Goal: Task Accomplishment & Management: Use online tool/utility

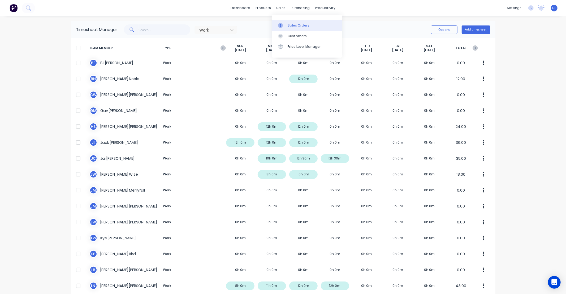
click at [285, 23] on div at bounding box center [282, 25] width 8 height 5
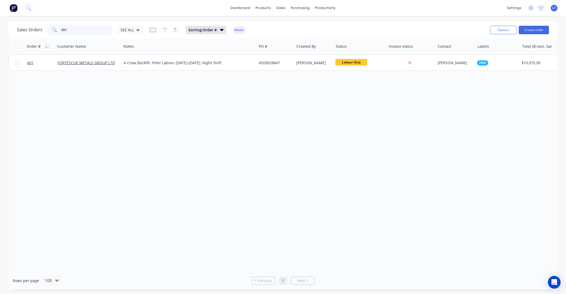
drag, startPoint x: 95, startPoint y: 31, endPoint x: 0, endPoint y: 25, distance: 94.9
click at [0, 25] on div "Sales Orders 601 SEE ALL Sorting: Order # Reset Options Create order Order # Cu…" at bounding box center [283, 155] width 566 height 268
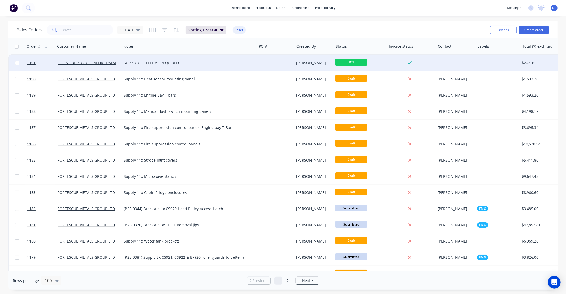
click at [312, 65] on div "[PERSON_NAME]" at bounding box center [312, 62] width 33 height 5
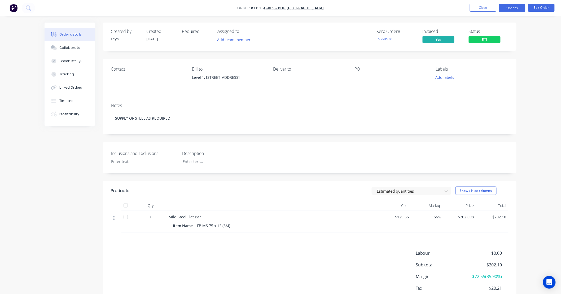
click at [517, 7] on button "Options" at bounding box center [512, 8] width 27 height 8
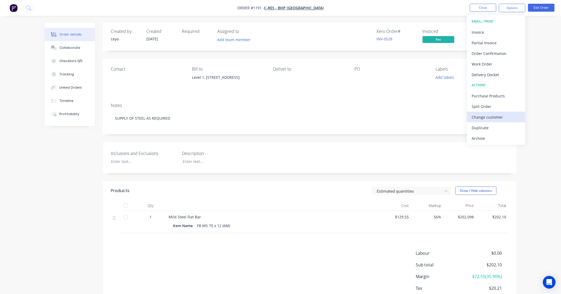
click at [498, 115] on div "Change customer" at bounding box center [496, 117] width 49 height 8
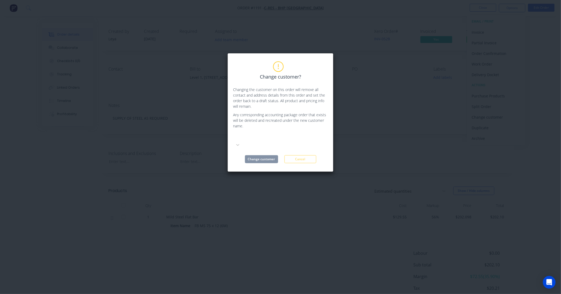
click at [298, 141] on div at bounding box center [273, 137] width 80 height 8
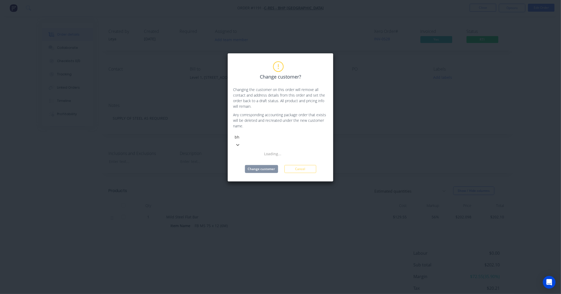
type input "bhp"
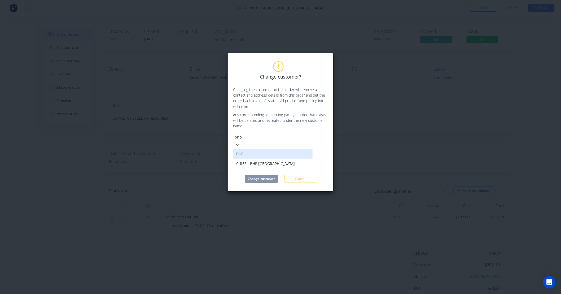
click at [291, 150] on div "BHP" at bounding box center [273, 154] width 80 height 10
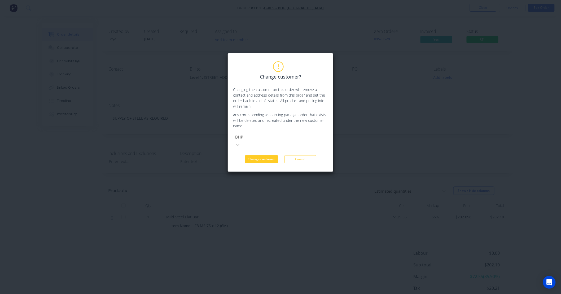
click at [268, 155] on button "Change customer" at bounding box center [261, 159] width 33 height 8
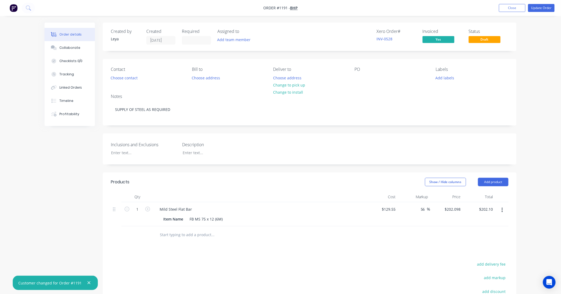
click at [358, 138] on div "Inclusions and Exclusions Description" at bounding box center [310, 148] width 414 height 31
drag, startPoint x: 358, startPoint y: 138, endPoint x: 318, endPoint y: 126, distance: 41.9
drag, startPoint x: 318, startPoint y: 126, endPoint x: 291, endPoint y: 126, distance: 27.3
click at [291, 126] on div "Created by [PERSON_NAME] Created [DATE] Required Assigned to Add team member Xe…" at bounding box center [310, 197] width 414 height 348
click at [288, 85] on button "Change to pick up" at bounding box center [290, 84] width 38 height 7
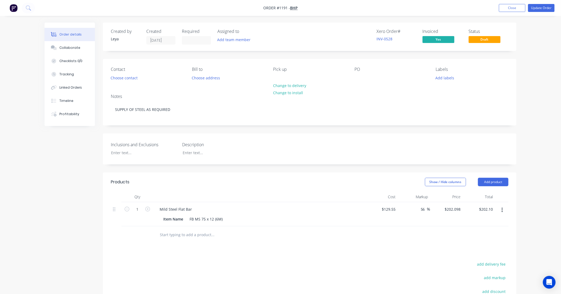
click at [279, 126] on div "Created by [PERSON_NAME] Created [DATE] Required Assigned to Add team member Xe…" at bounding box center [310, 197] width 414 height 348
click at [258, 128] on div "Created by [PERSON_NAME] Created [DATE] Required Assigned to Add team member Xe…" at bounding box center [310, 197] width 414 height 348
drag, startPoint x: 258, startPoint y: 128, endPoint x: 449, endPoint y: 78, distance: 197.6
click at [449, 78] on button "Add labels" at bounding box center [445, 77] width 24 height 7
click at [446, 125] on div at bounding box center [445, 125] width 11 height 11
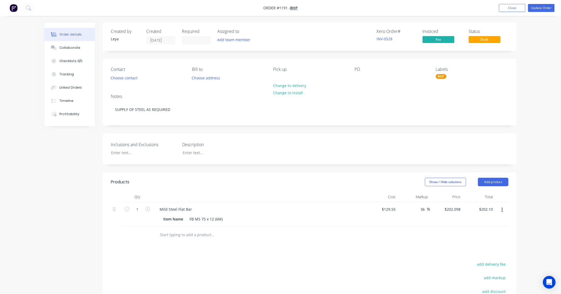
click at [379, 128] on div "Created by [PERSON_NAME] Created [DATE] Required Assigned to Add team member Xe…" at bounding box center [310, 197] width 414 height 348
click at [539, 8] on button "Update Order" at bounding box center [541, 8] width 27 height 8
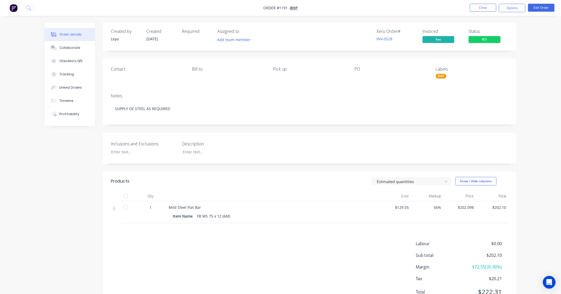
drag, startPoint x: 513, startPoint y: 10, endPoint x: 513, endPoint y: 14, distance: 4.5
click at [513, 10] on button "Options" at bounding box center [512, 8] width 27 height 8
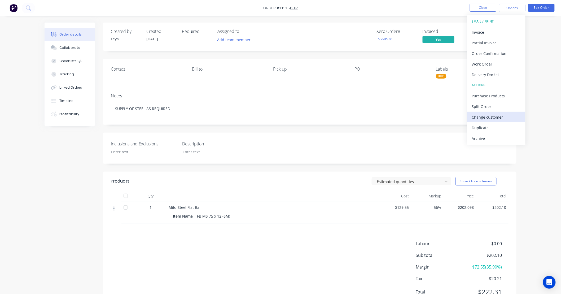
click at [491, 114] on div "Change customer" at bounding box center [496, 117] width 49 height 8
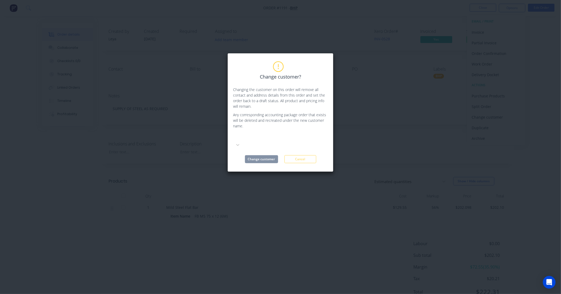
click at [263, 140] on div at bounding box center [273, 137] width 76 height 7
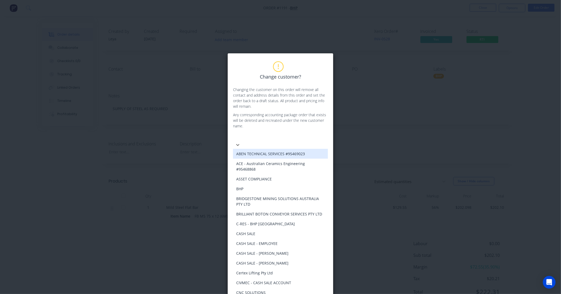
click at [322, 123] on p "Any corresponding accounting package order that exists will be deleted and recr…" at bounding box center [280, 120] width 95 height 17
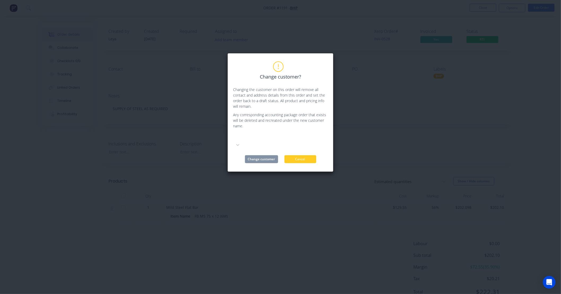
click at [309, 155] on button "Cancel" at bounding box center [301, 159] width 32 height 8
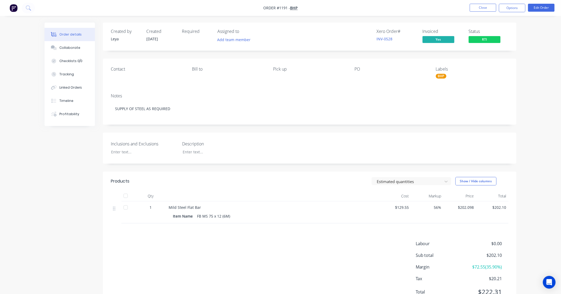
drag, startPoint x: 327, startPoint y: 127, endPoint x: 300, endPoint y: 129, distance: 27.5
click at [300, 129] on div "Created by [PERSON_NAME] Created [DATE] Required Assigned to Add team member Xe…" at bounding box center [310, 166] width 414 height 287
click at [504, 10] on button "Options" at bounding box center [512, 8] width 27 height 8
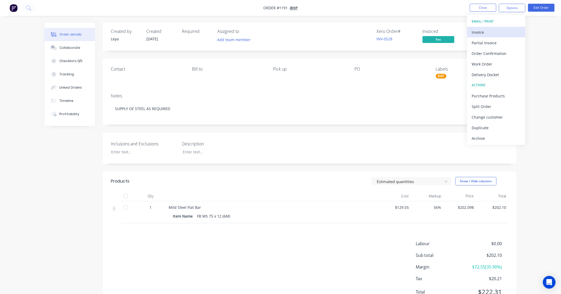
click at [494, 30] on div "Invoice" at bounding box center [496, 32] width 49 height 8
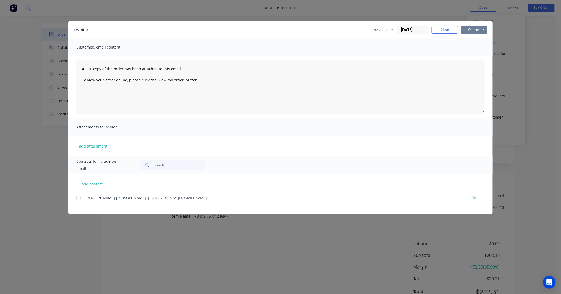
click at [475, 33] on button "Options" at bounding box center [474, 30] width 27 height 8
click at [473, 50] on button "Print" at bounding box center [478, 48] width 34 height 9
click at [450, 30] on button "Close" at bounding box center [445, 30] width 27 height 8
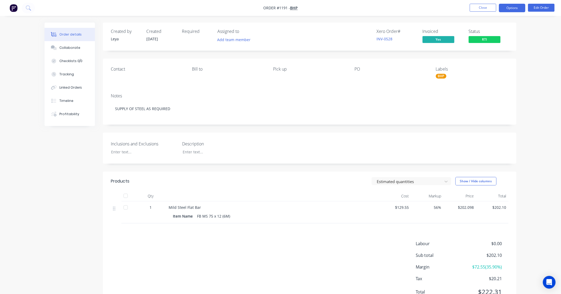
click at [519, 10] on button "Options" at bounding box center [512, 8] width 27 height 8
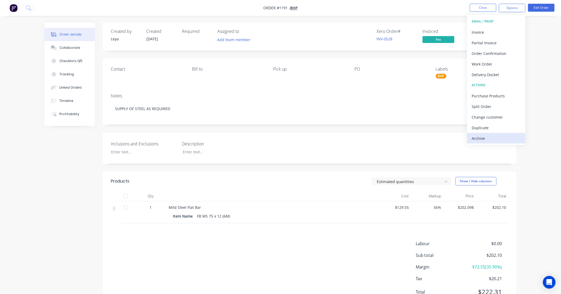
click at [504, 138] on div "Archive" at bounding box center [496, 139] width 49 height 8
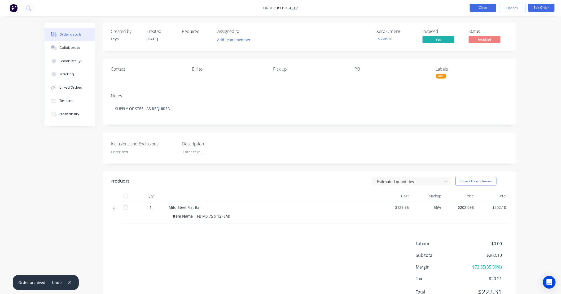
click at [481, 7] on button "Close" at bounding box center [483, 8] width 27 height 8
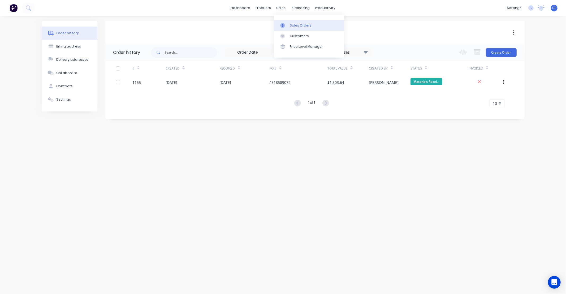
click at [289, 22] on link "Sales Orders" at bounding box center [309, 25] width 70 height 11
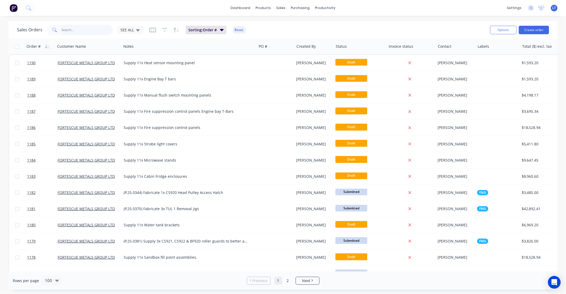
click at [79, 30] on input "text" at bounding box center [88, 30] width 52 height 11
type input "1128"
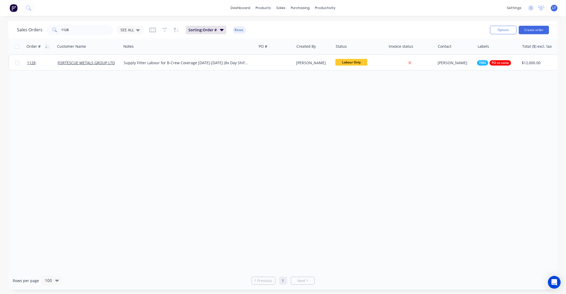
click at [297, 118] on div "Order # Customer Name Notes PO # Created By Status Invoice status Contact Label…" at bounding box center [282, 154] width 549 height 233
drag, startPoint x: 290, startPoint y: 114, endPoint x: 290, endPoint y: 89, distance: 25.5
click at [267, 109] on div "Order # Customer Name Notes PO # Created By Status Invoice status Contact Label…" at bounding box center [282, 154] width 549 height 233
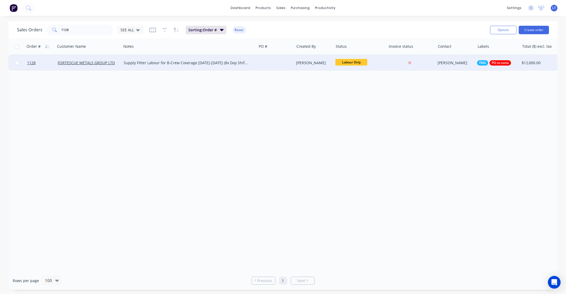
click at [317, 64] on div "Leya Thompson" at bounding box center [312, 62] width 33 height 5
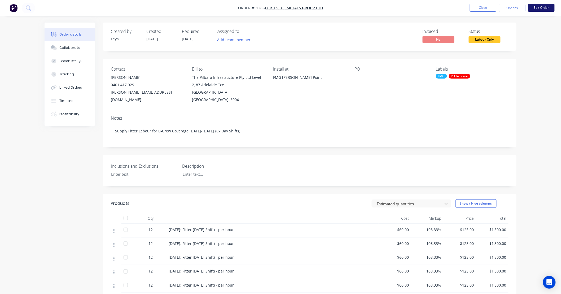
click at [533, 9] on button "Edit Order" at bounding box center [541, 8] width 27 height 8
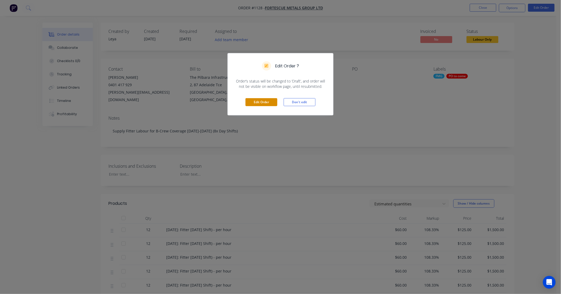
click at [258, 102] on button "Edit Order" at bounding box center [262, 102] width 32 height 8
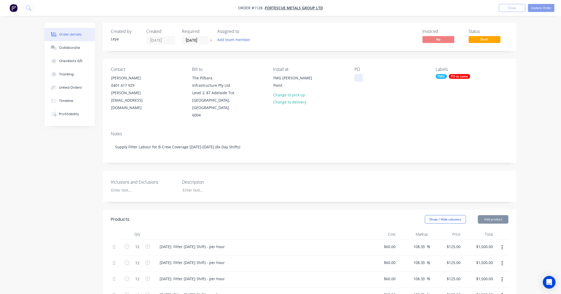
click at [359, 77] on div at bounding box center [359, 78] width 8 height 8
click at [64, 50] on button "Collaborate" at bounding box center [70, 47] width 50 height 13
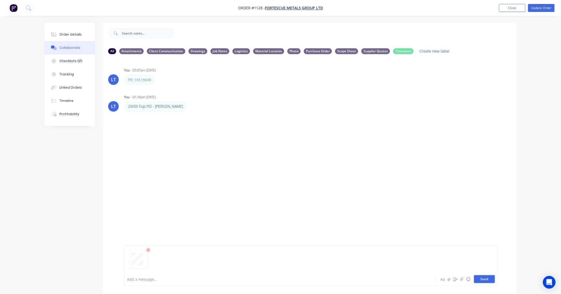
click at [489, 278] on button "Send" at bounding box center [484, 279] width 21 height 8
click at [511, 7] on button "Close" at bounding box center [512, 8] width 27 height 8
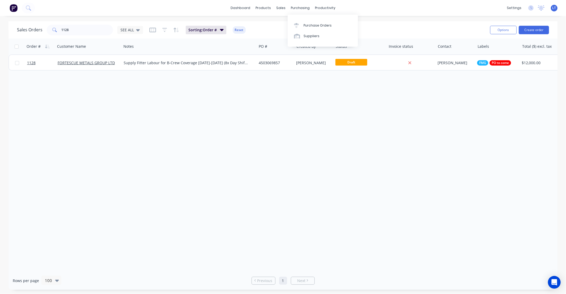
drag, startPoint x: 311, startPoint y: 104, endPoint x: 282, endPoint y: 99, distance: 29.0
click at [282, 99] on div "Order # Customer Name Notes PO # Created By Status Invoice status Contact Label…" at bounding box center [282, 154] width 549 height 233
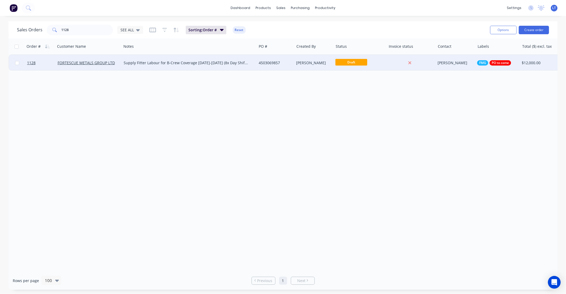
click at [425, 67] on div at bounding box center [410, 63] width 49 height 16
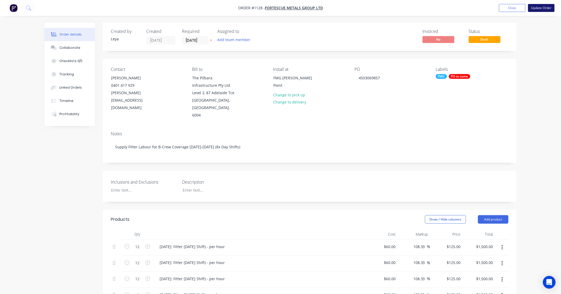
click at [541, 8] on button "Update Order" at bounding box center [541, 8] width 27 height 8
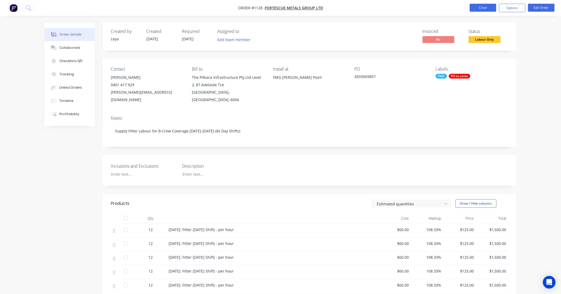
click at [476, 4] on button "Close" at bounding box center [483, 8] width 27 height 8
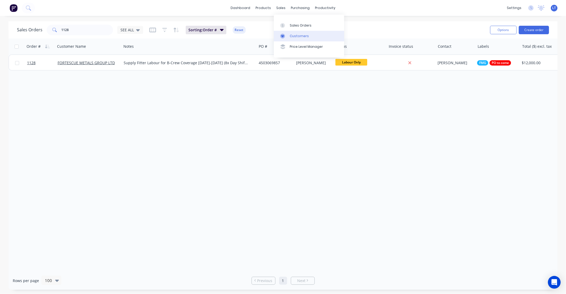
drag, startPoint x: 293, startPoint y: 29, endPoint x: 294, endPoint y: 32, distance: 2.9
click at [293, 29] on link "Sales Orders" at bounding box center [309, 25] width 70 height 11
drag, startPoint x: 89, startPoint y: 32, endPoint x: 6, endPoint y: 29, distance: 83.1
click at [6, 29] on div "Sales Orders 1128 SEE ALL Sorting: Order # Reset Options Create order Order # C…" at bounding box center [283, 155] width 566 height 268
type input "1098"
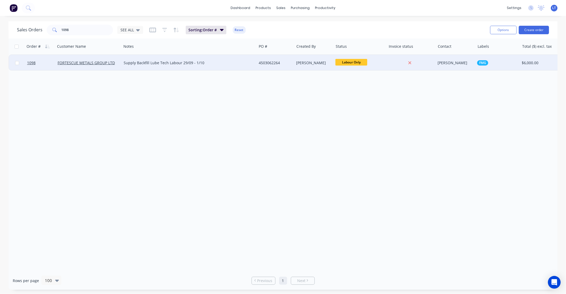
click at [324, 62] on div "Leya Thompson" at bounding box center [312, 62] width 33 height 5
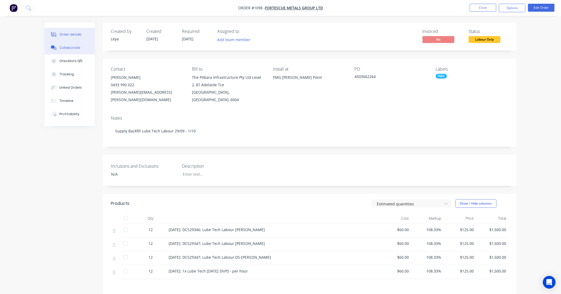
click at [72, 47] on div "Collaborate" at bounding box center [69, 47] width 21 height 5
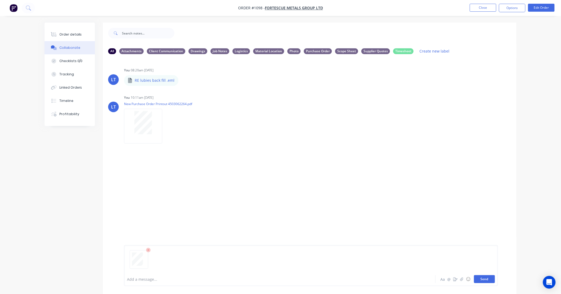
click at [488, 279] on button "Send" at bounding box center [484, 279] width 21 height 8
click at [167, 179] on icon "button" at bounding box center [166, 181] width 1 height 5
click at [179, 183] on button "Labels" at bounding box center [202, 184] width 60 height 12
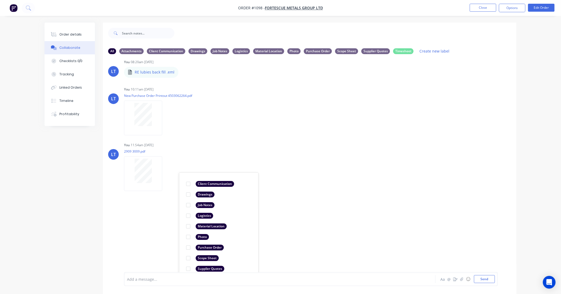
scroll to position [25, 0]
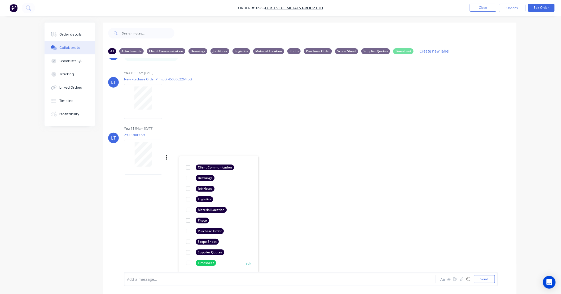
click at [188, 263] on div at bounding box center [188, 263] width 11 height 11
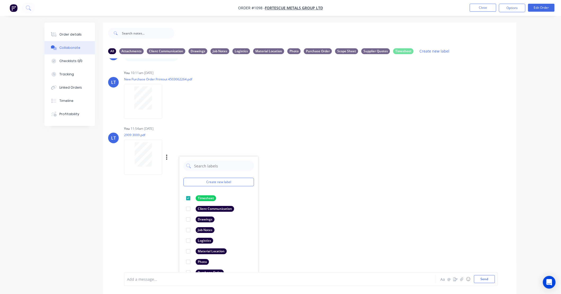
drag, startPoint x: 368, startPoint y: 231, endPoint x: 373, endPoint y: 225, distance: 8.3
click at [368, 231] on div "LT You 08:20am 17/09/25 RE lubies back fill .eml RE lubies back fill .eml Label…" at bounding box center [310, 165] width 414 height 214
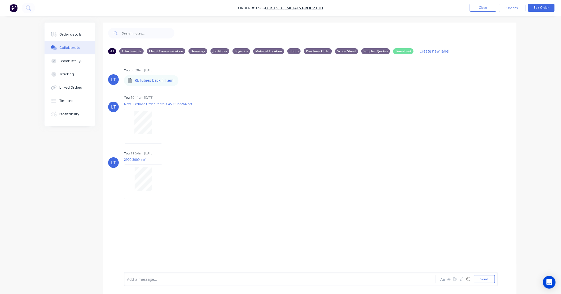
click at [374, 147] on div "LT You 08:20am 17/09/25 RE lubies back fill .eml RE lubies back fill .eml Label…" at bounding box center [310, 165] width 414 height 214
click at [362, 123] on div "LT You 10:11am 24/09/25 New Purchase Order Printout 4503062264.pdf Labels Downl…" at bounding box center [310, 118] width 414 height 48
drag, startPoint x: 362, startPoint y: 123, endPoint x: 348, endPoint y: 120, distance: 15.3
click at [348, 120] on div "LT You 10:11am 24/09/25 New Purchase Order Printout 4503062264.pdf Labels Downl…" at bounding box center [310, 118] width 414 height 48
click at [486, 10] on button "Close" at bounding box center [483, 8] width 27 height 8
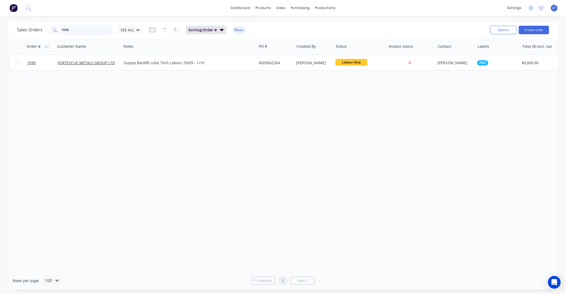
drag, startPoint x: 86, startPoint y: 28, endPoint x: 0, endPoint y: 17, distance: 86.6
click at [0, 17] on div "dashboard products sales purchasing productivity dashboard products Product Cat…" at bounding box center [283, 147] width 566 height 294
type input "616"
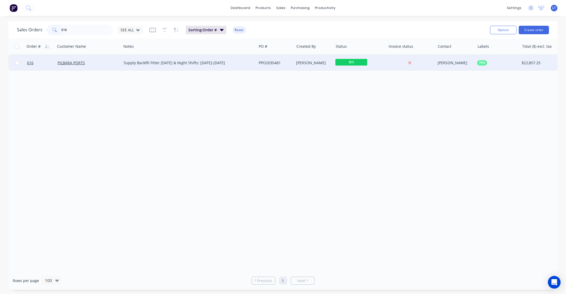
click at [307, 62] on div "[PERSON_NAME]" at bounding box center [312, 62] width 33 height 5
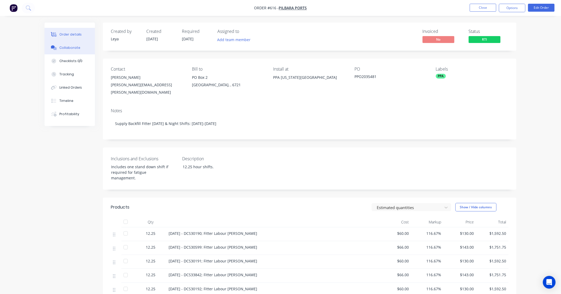
click at [70, 42] on button "Collaborate" at bounding box center [70, 47] width 50 height 13
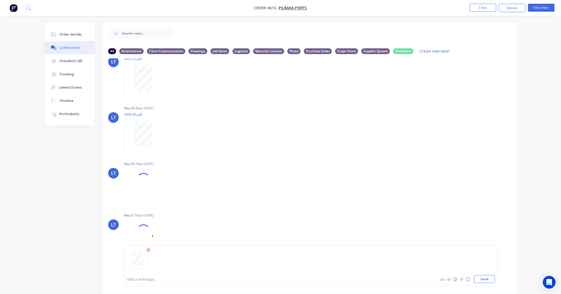
scroll to position [219, 0]
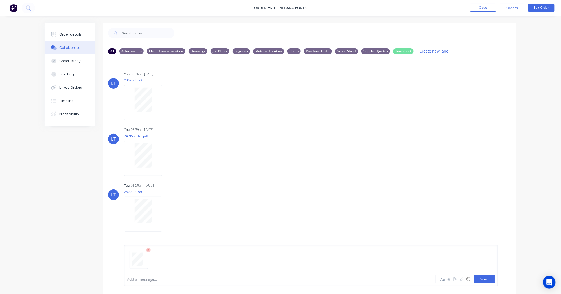
click at [489, 279] on button "Send" at bounding box center [484, 279] width 21 height 8
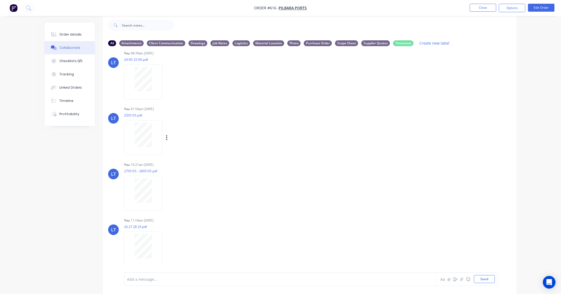
scroll to position [292, 0]
click at [167, 245] on icon "button" at bounding box center [166, 244] width 1 height 5
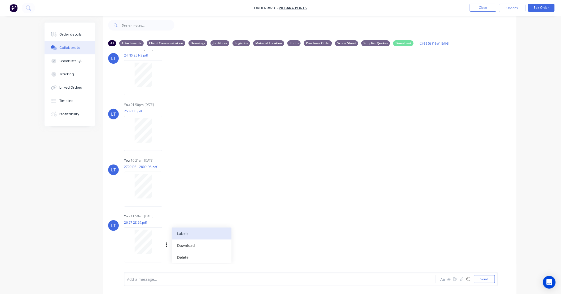
click at [184, 236] on button "Labels" at bounding box center [202, 234] width 60 height 12
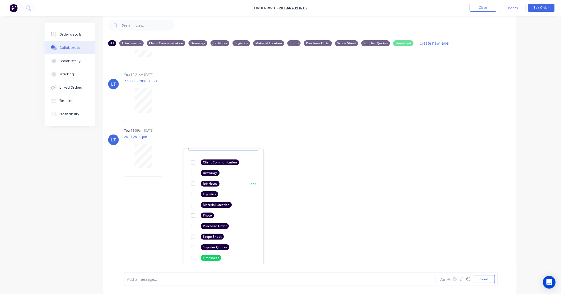
scroll to position [31, 0]
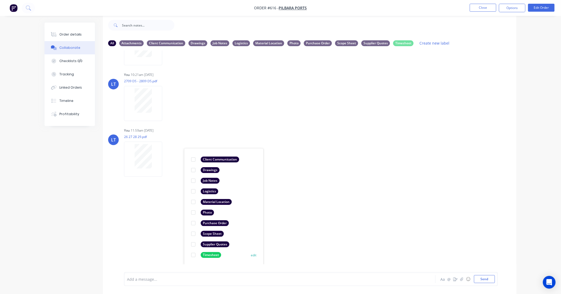
click at [194, 255] on div at bounding box center [193, 255] width 11 height 11
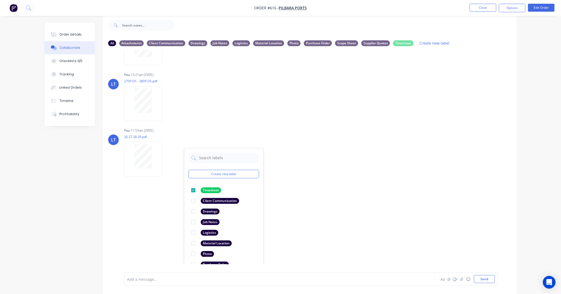
click at [446, 224] on div "LT You 01:44pm 25/08/25 PO_PPO2035481_0.pdf Labels Download Delete LT You 09:23…" at bounding box center [310, 157] width 414 height 214
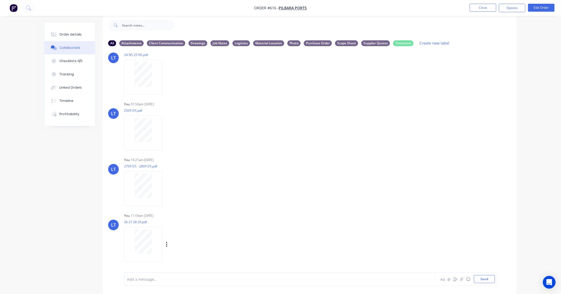
scroll to position [292, 0]
click at [310, 158] on div "LT You 10:21am 29/09/25 2709 DS - 2809 DS.pdf Labels Download Delete" at bounding box center [310, 180] width 414 height 48
drag, startPoint x: 308, startPoint y: 157, endPoint x: 274, endPoint y: 143, distance: 36.5
click at [276, 144] on div "You 01:50pm 26/09/25 2509 DS.pdf Labels Download Delete" at bounding box center [207, 125] width 166 height 48
click at [70, 33] on div "Order details" at bounding box center [70, 34] width 23 height 5
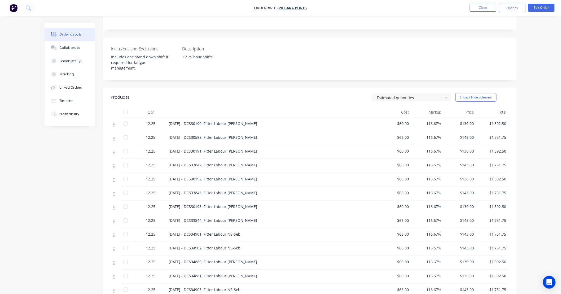
scroll to position [116, 0]
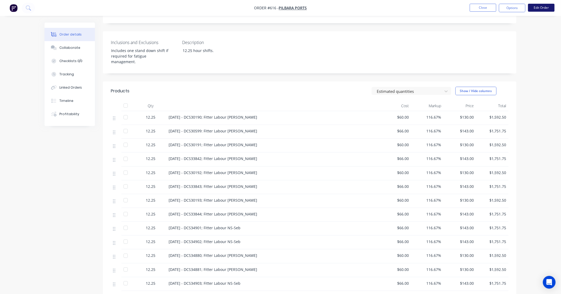
click at [548, 10] on button "Edit Order" at bounding box center [541, 8] width 27 height 8
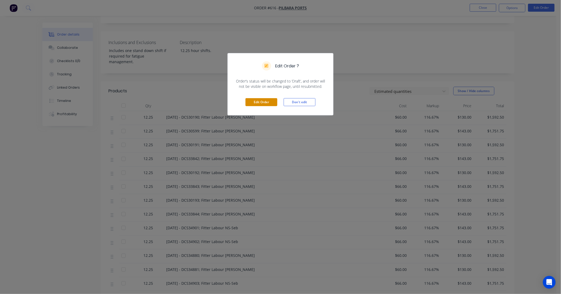
click at [261, 102] on button "Edit Order" at bounding box center [262, 102] width 32 height 8
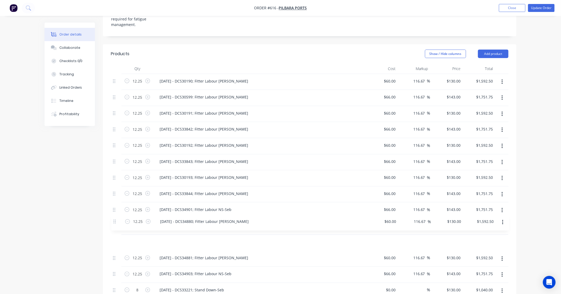
scroll to position [170, 0]
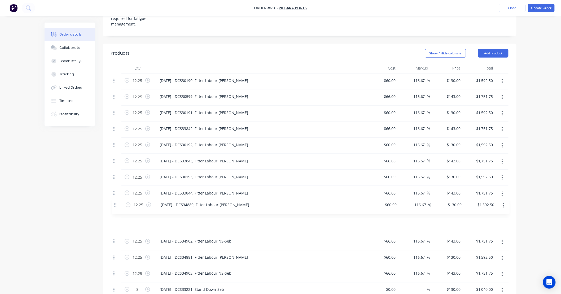
drag, startPoint x: 114, startPoint y: 224, endPoint x: 115, endPoint y: 202, distance: 22.6
click at [115, 202] on div "12.25 22/09/25 - DCS30190; Fitter Labour DS-Tom $60.00 $60.00 116.67 116.67 % $…" at bounding box center [310, 189] width 398 height 233
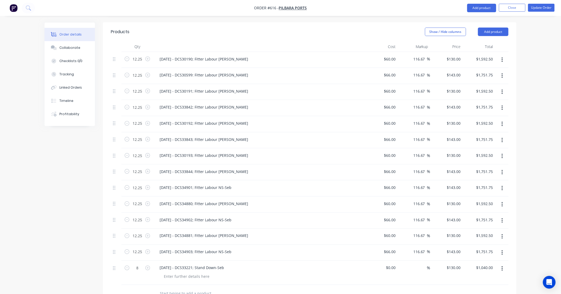
scroll to position [189, 0]
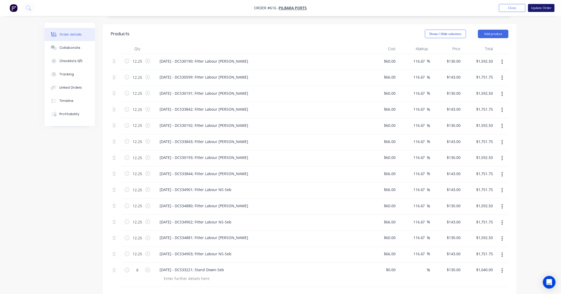
click at [537, 11] on button "Update Order" at bounding box center [541, 8] width 27 height 8
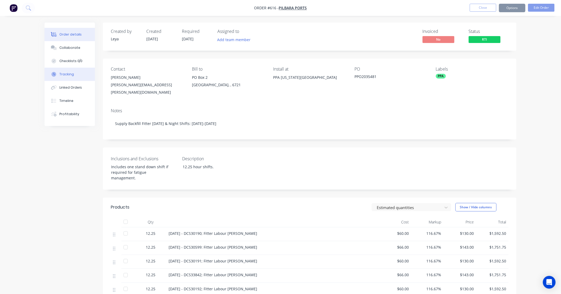
click at [70, 76] on div "Tracking" at bounding box center [66, 74] width 15 height 5
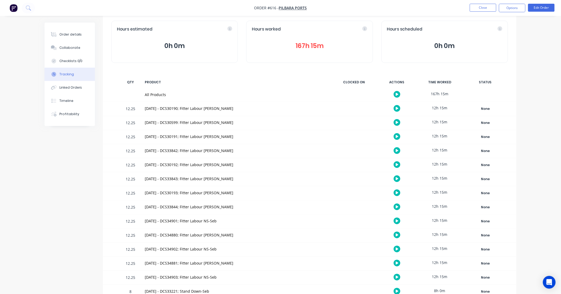
scroll to position [35, 0]
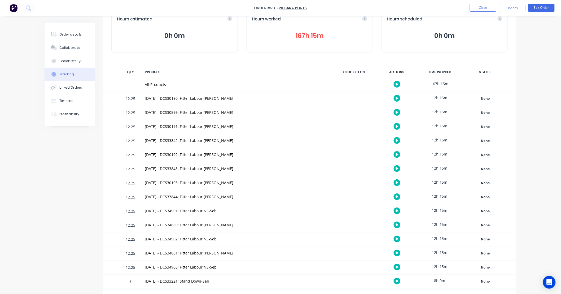
click at [511, 12] on nav "Order #616 - PILBARA PORTS Close Options Edit Order" at bounding box center [280, 8] width 561 height 16
click at [511, 9] on button "Options" at bounding box center [512, 8] width 27 height 8
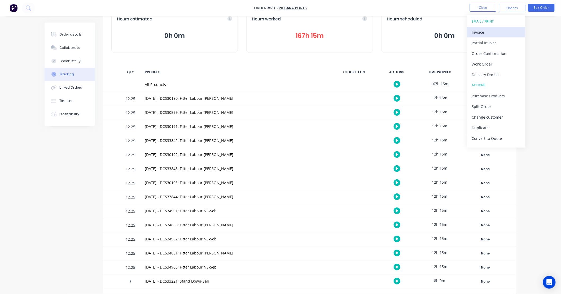
click at [494, 29] on div "Invoice" at bounding box center [496, 32] width 49 height 8
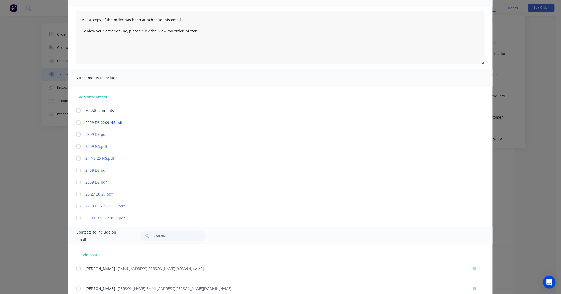
scroll to position [39, 0]
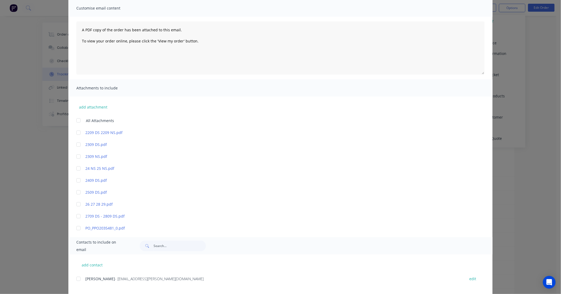
click at [76, 133] on div at bounding box center [78, 132] width 11 height 11
click at [76, 144] on div at bounding box center [78, 144] width 11 height 11
click at [76, 155] on div at bounding box center [78, 156] width 11 height 11
click at [75, 179] on div at bounding box center [78, 180] width 11 height 11
click at [76, 190] on div at bounding box center [78, 192] width 11 height 11
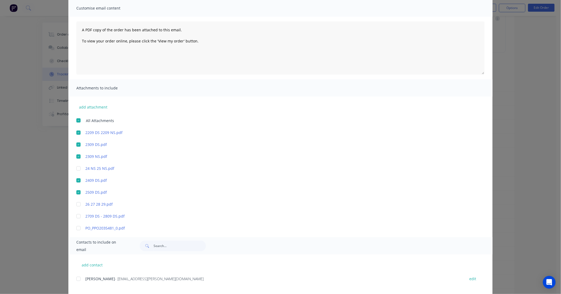
click at [77, 168] on div at bounding box center [78, 168] width 11 height 11
click at [75, 203] on div at bounding box center [78, 204] width 11 height 11
click at [77, 203] on div at bounding box center [78, 204] width 11 height 11
click at [76, 215] on div at bounding box center [78, 216] width 11 height 11
click at [76, 203] on div at bounding box center [78, 204] width 11 height 11
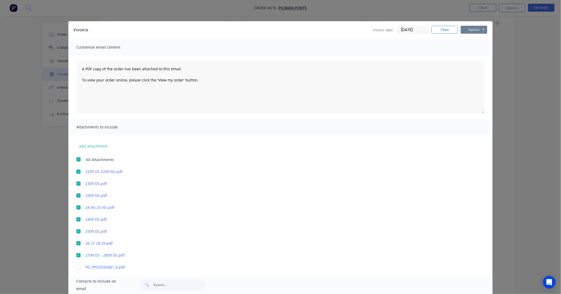
scroll to position [25, 0]
click at [472, 33] on button "Options" at bounding box center [474, 30] width 27 height 8
click at [469, 47] on button "Print" at bounding box center [478, 48] width 34 height 9
click at [443, 29] on button "Close" at bounding box center [445, 30] width 27 height 8
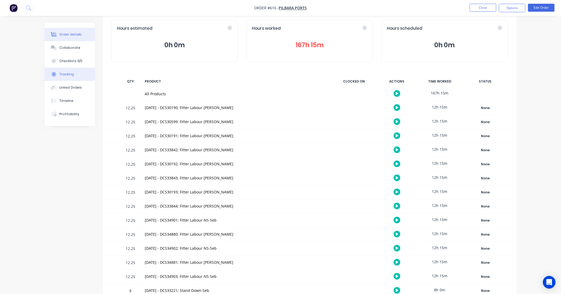
click at [75, 34] on div "Order details" at bounding box center [70, 34] width 23 height 5
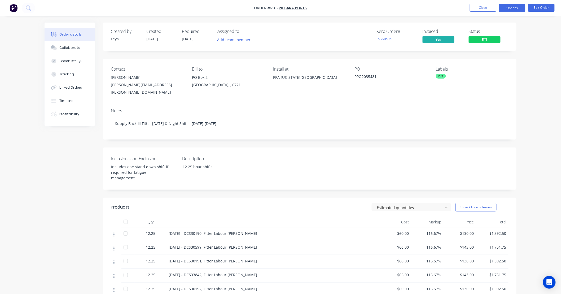
click at [509, 7] on button "Options" at bounding box center [512, 8] width 27 height 8
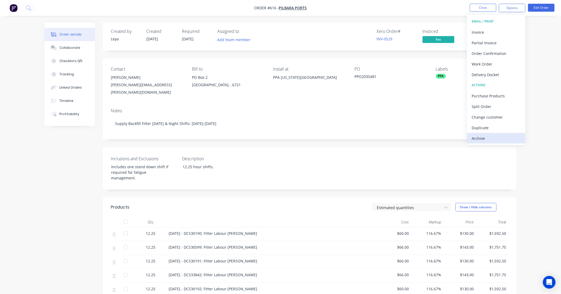
click at [497, 138] on div "Archive" at bounding box center [496, 139] width 49 height 8
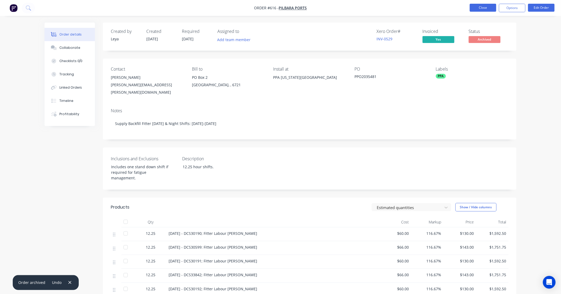
click at [483, 7] on button "Close" at bounding box center [483, 8] width 27 height 8
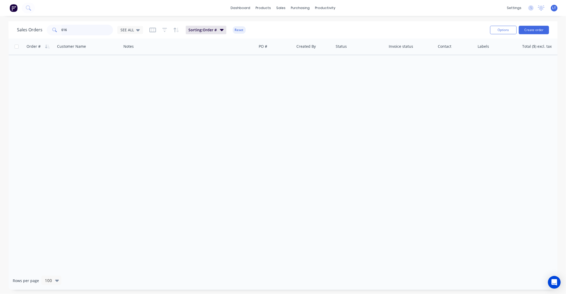
drag, startPoint x: 82, startPoint y: 32, endPoint x: 0, endPoint y: 25, distance: 82.6
click at [0, 25] on div "Sales Orders 616 SEE ALL Sorting: Order # Reset Options Create order Order # Cu…" at bounding box center [283, 155] width 566 height 268
type input "1034"
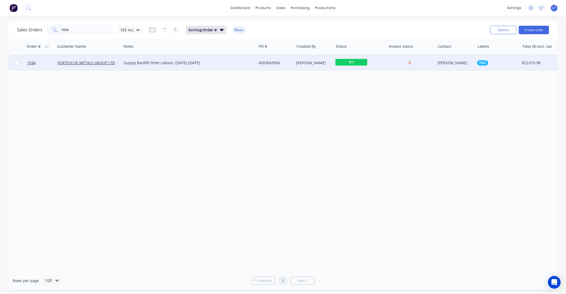
click at [303, 67] on div "[PERSON_NAME]" at bounding box center [313, 63] width 39 height 16
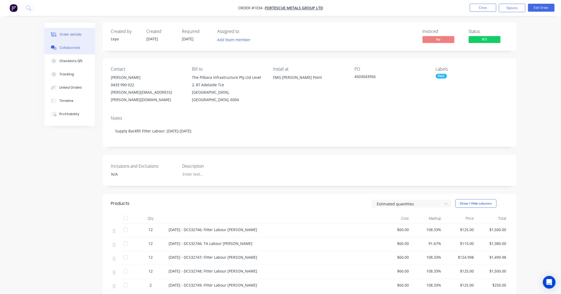
click at [73, 47] on div "Collaborate" at bounding box center [69, 47] width 21 height 5
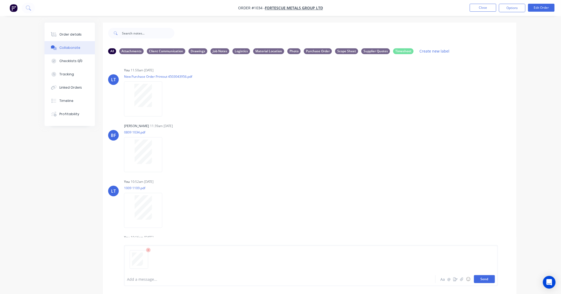
click at [484, 282] on button "Send" at bounding box center [484, 279] width 21 height 8
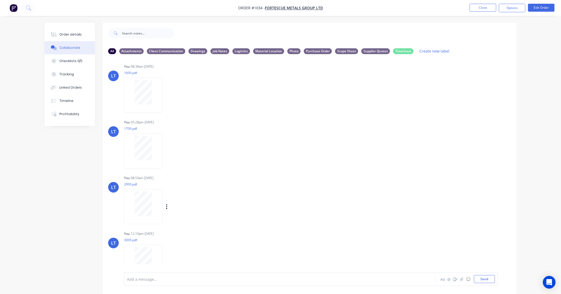
scroll to position [236, 0]
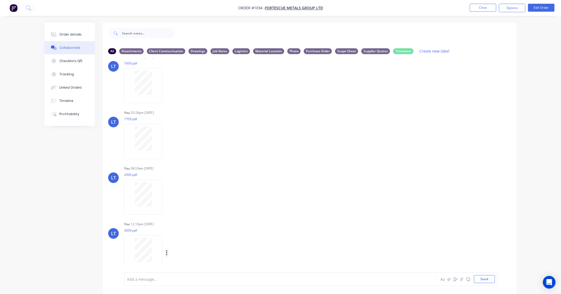
click at [167, 252] on icon "button" at bounding box center [166, 252] width 1 height 5
click at [177, 242] on button "Labels" at bounding box center [202, 242] width 60 height 12
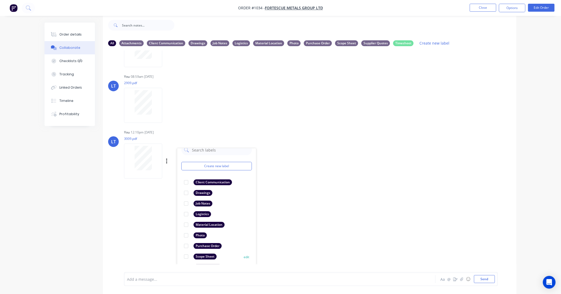
scroll to position [31, 0]
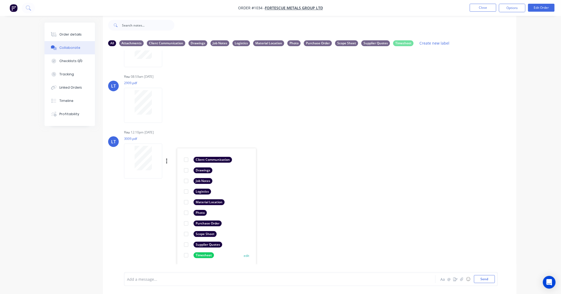
click at [186, 255] on div at bounding box center [186, 255] width 11 height 11
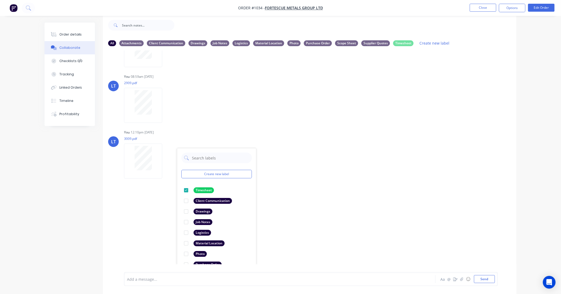
scroll to position [236, 0]
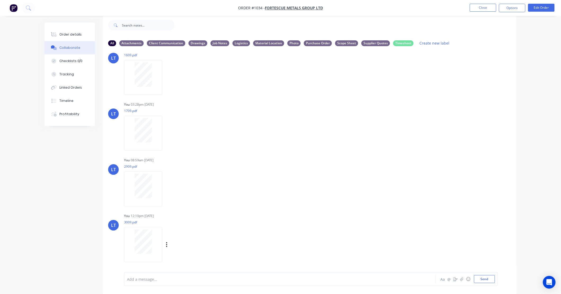
click at [374, 257] on div "LT You 12:10pm 01/10/25 3009.pdf Labels Download Delete" at bounding box center [310, 236] width 414 height 48
drag, startPoint x: 374, startPoint y: 257, endPoint x: 350, endPoint y: 254, distance: 24.1
drag, startPoint x: 350, startPoint y: 254, endPoint x: 334, endPoint y: 254, distance: 16.4
click at [334, 254] on div "LT You 12:10pm 01/10/25 3009.pdf Labels Download Delete" at bounding box center [310, 236] width 414 height 48
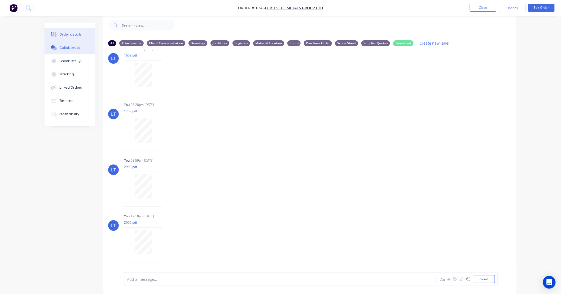
click at [71, 33] on div "Order details" at bounding box center [70, 34] width 23 height 5
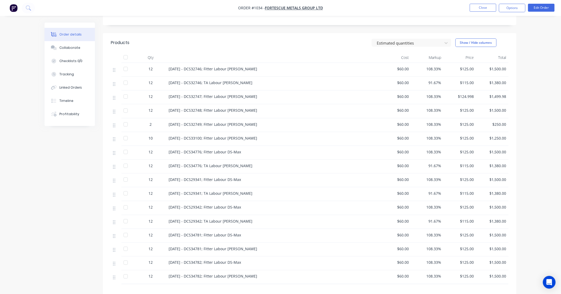
scroll to position [165, 0]
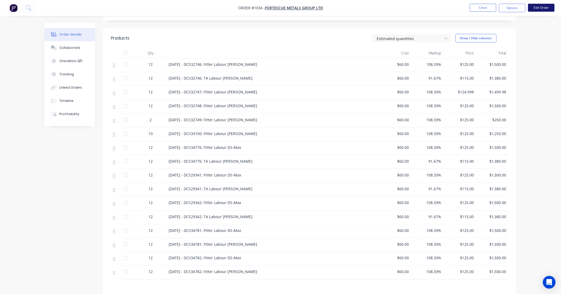
click at [535, 8] on button "Edit Order" at bounding box center [541, 8] width 27 height 8
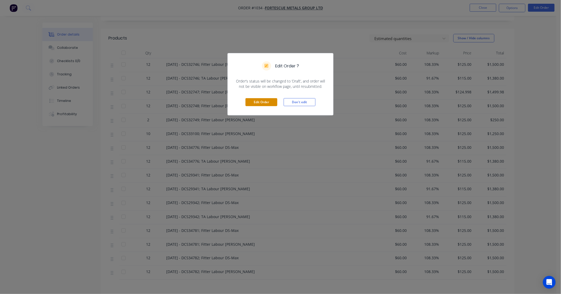
click at [261, 99] on button "Edit Order" at bounding box center [262, 102] width 32 height 8
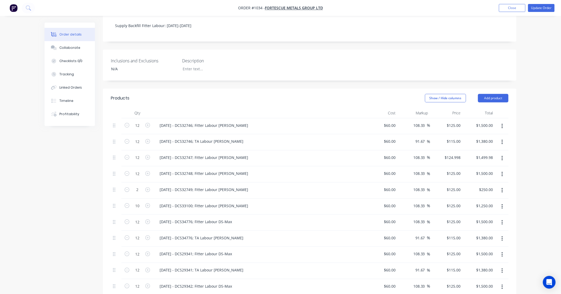
scroll to position [147, 0]
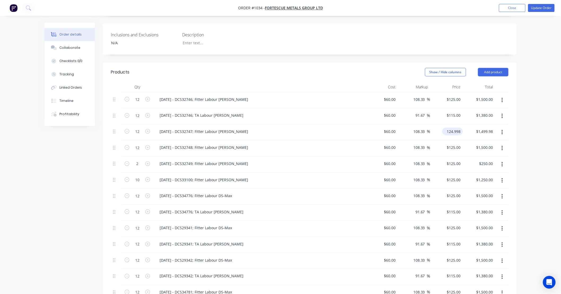
click at [455, 128] on input "124.998" at bounding box center [454, 132] width 19 height 8
type input "$125.00"
type input "$1,500.00"
click at [543, 113] on div "Order details Collaborate Checklists 0/0 Tracking Linked Orders Timeline Profit…" at bounding box center [280, 177] width 561 height 649
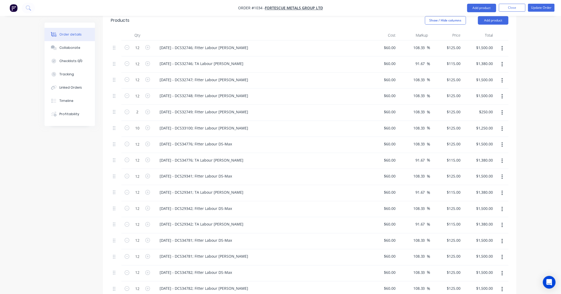
scroll to position [197, 0]
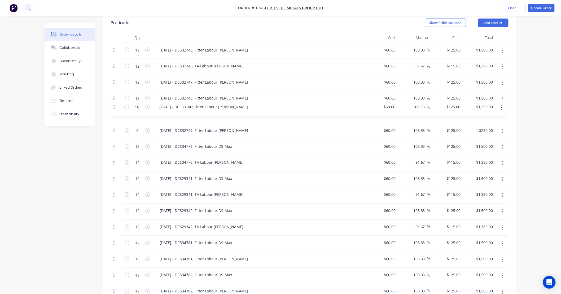
drag, startPoint x: 116, startPoint y: 124, endPoint x: 115, endPoint y: 106, distance: 17.8
click at [115, 106] on div "12 08/09/25 - DCS32746; Fitter Labour DS-Raymond $60.00 $60.00 108.33 108.33 % …" at bounding box center [310, 171] width 398 height 257
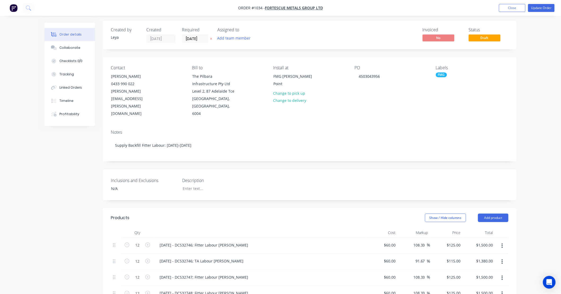
scroll to position [0, 0]
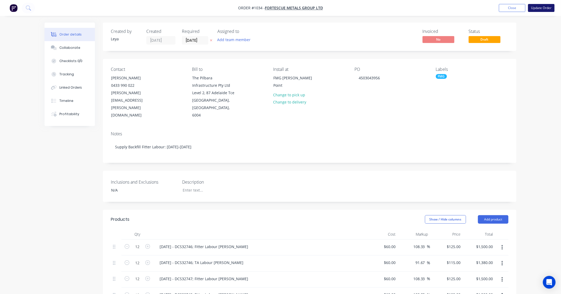
click at [543, 7] on button "Update Order" at bounding box center [541, 8] width 27 height 8
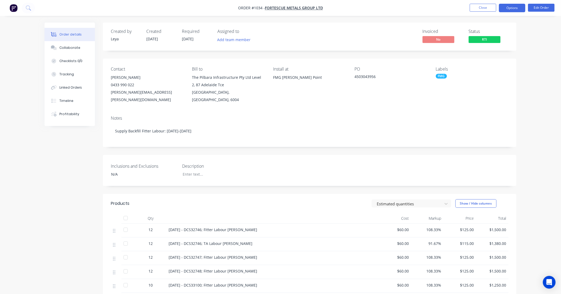
click at [507, 8] on button "Options" at bounding box center [512, 8] width 27 height 8
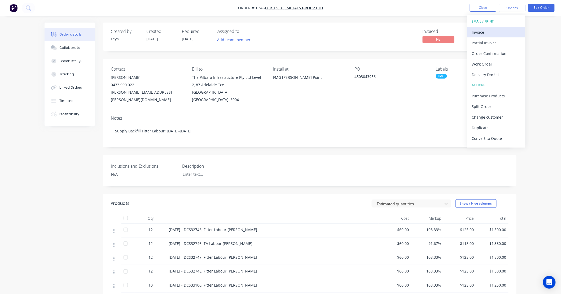
click at [494, 29] on div "Invoice" at bounding box center [496, 32] width 49 height 8
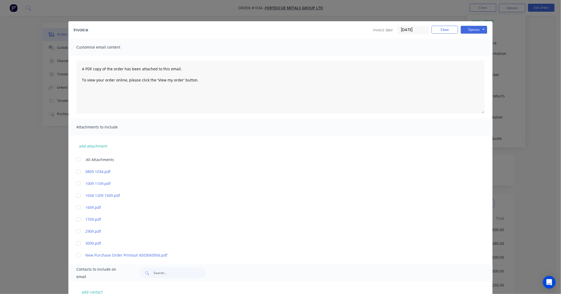
click at [76, 171] on div at bounding box center [78, 171] width 11 height 11
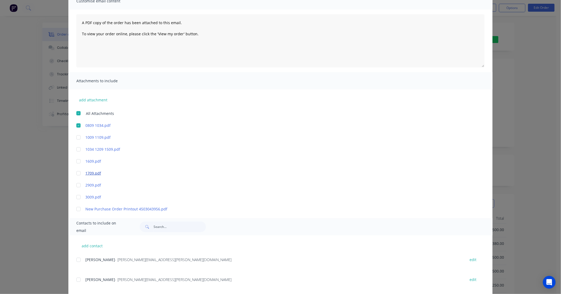
scroll to position [49, 0]
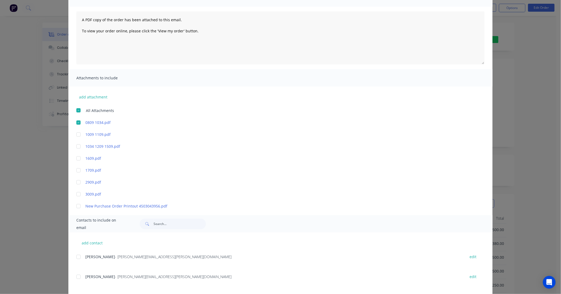
click at [76, 135] on div at bounding box center [78, 134] width 11 height 11
click at [76, 145] on div at bounding box center [78, 146] width 11 height 11
click at [75, 157] on div at bounding box center [78, 158] width 11 height 11
click at [75, 170] on div at bounding box center [78, 170] width 11 height 11
click at [75, 181] on div at bounding box center [78, 182] width 11 height 11
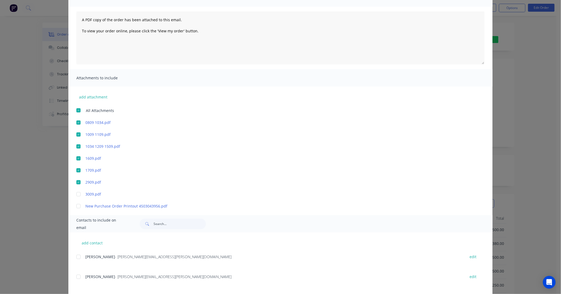
click at [78, 194] on div at bounding box center [78, 194] width 11 height 11
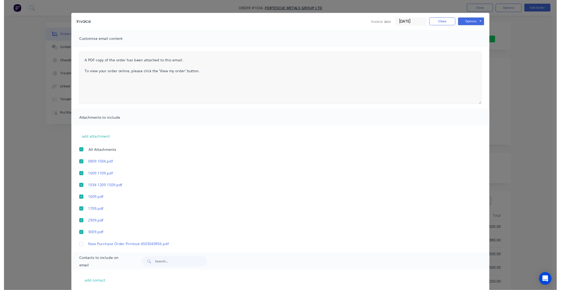
scroll to position [0, 0]
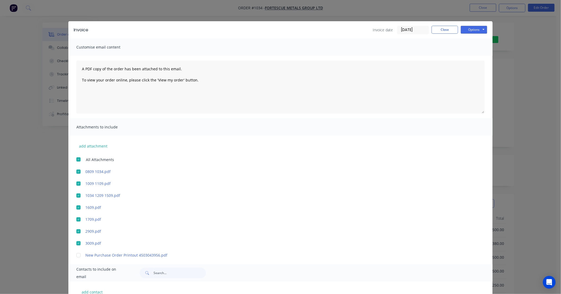
click at [470, 34] on div "Options Preview Print Email" at bounding box center [474, 30] width 27 height 8
click at [470, 32] on button "Options" at bounding box center [474, 30] width 27 height 8
click at [468, 46] on button "Print" at bounding box center [478, 48] width 34 height 9
click at [444, 29] on button "Close" at bounding box center [445, 30] width 27 height 8
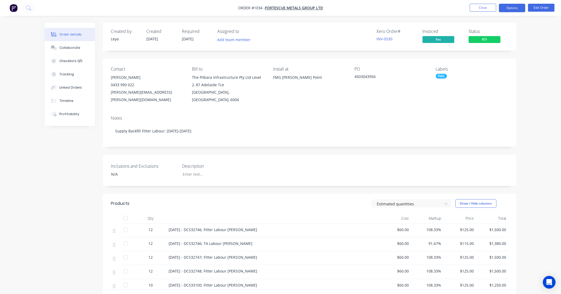
click at [515, 8] on button "Options" at bounding box center [512, 8] width 27 height 8
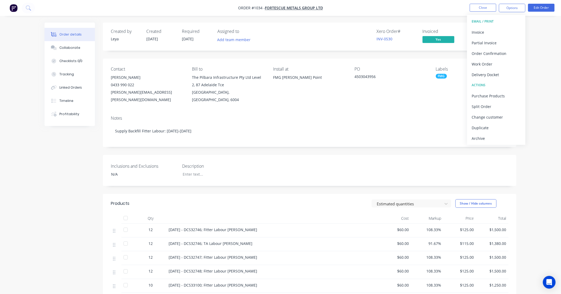
click at [491, 137] on div "Archive" at bounding box center [496, 139] width 49 height 8
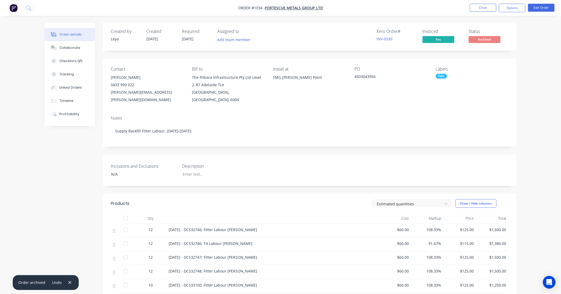
click at [283, 141] on div "Created by Leya Created 04/09/25 Required 08/09/25 Assigned to Add team member …" at bounding box center [310, 277] width 414 height 509
drag, startPoint x: 283, startPoint y: 141, endPoint x: 262, endPoint y: 142, distance: 21.0
click at [266, 141] on div "Created by Leya Created 04/09/25 Required 08/09/25 Assigned to Add team member …" at bounding box center [310, 277] width 414 height 509
click at [230, 144] on div "Created by Leya Created 04/09/25 Required 08/09/25 Assigned to Add team member …" at bounding box center [310, 277] width 414 height 509
drag, startPoint x: 230, startPoint y: 144, endPoint x: 176, endPoint y: 142, distance: 53.9
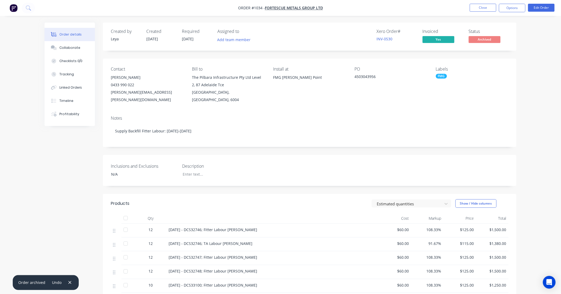
drag, startPoint x: 176, startPoint y: 142, endPoint x: 161, endPoint y: 142, distance: 15.7
click at [161, 142] on div "Created by Leya Created 04/09/25 Required 08/09/25 Assigned to Add team member …" at bounding box center [310, 277] width 414 height 509
click at [486, 9] on button "Close" at bounding box center [483, 8] width 27 height 8
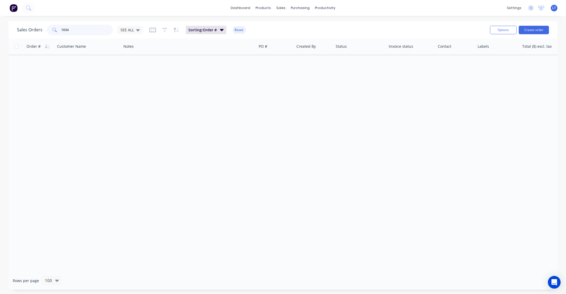
drag, startPoint x: 91, startPoint y: 28, endPoint x: 0, endPoint y: 23, distance: 91.2
click at [0, 23] on div "Sales Orders 1034 SEE ALL Sorting: Order # Reset Options Create order Order # C…" at bounding box center [283, 155] width 566 height 268
click at [335, 26] on div "Workflow" at bounding box center [335, 25] width 16 height 5
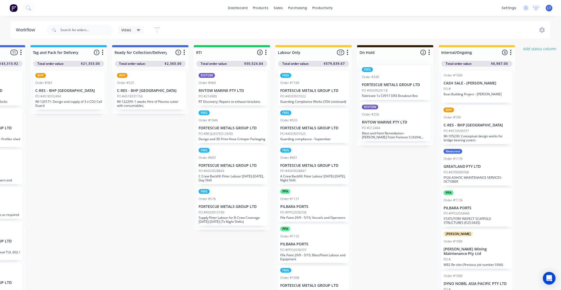
scroll to position [0, 805]
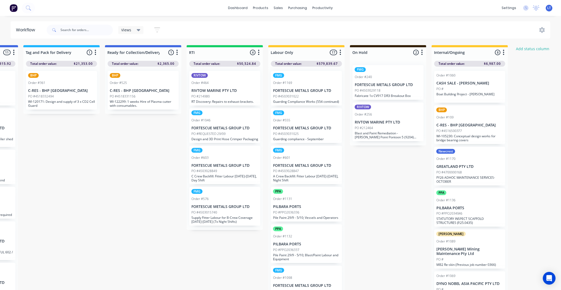
click at [238, 207] on p "FORTESCUE METALS GROUP LTD" at bounding box center [225, 206] width 67 height 5
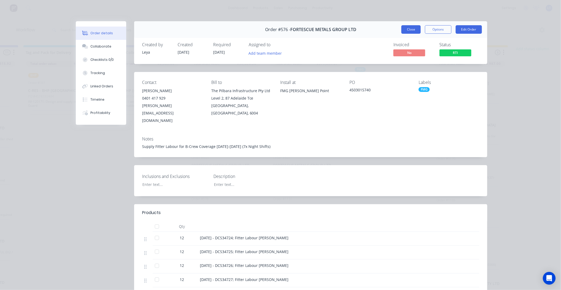
click at [415, 33] on button "Close" at bounding box center [411, 29] width 19 height 8
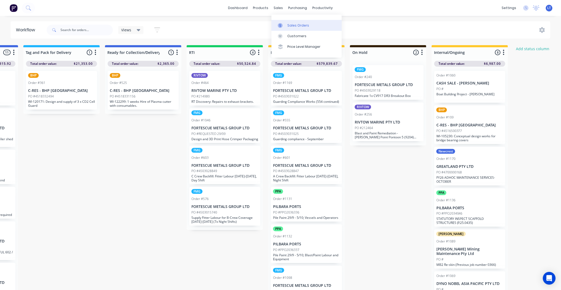
click at [291, 28] on div "Sales Orders" at bounding box center [299, 25] width 22 height 5
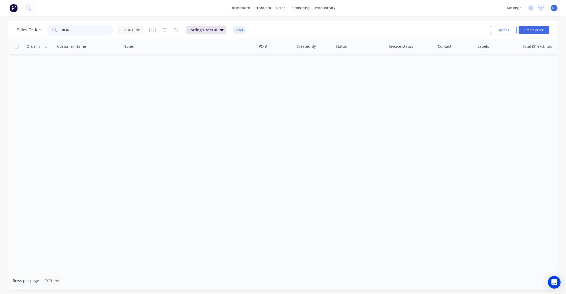
drag, startPoint x: 81, startPoint y: 31, endPoint x: 2, endPoint y: 30, distance: 79.1
click at [4, 31] on div "Sales Orders 1034 SEE ALL Sorting: Order # Reset Options Create order Order # C…" at bounding box center [283, 155] width 566 height 268
type input "576"
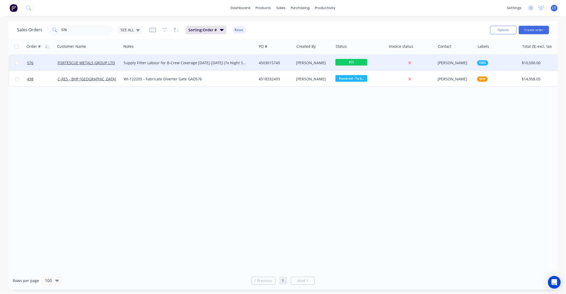
click at [315, 63] on div "[PERSON_NAME]" at bounding box center [312, 62] width 33 height 5
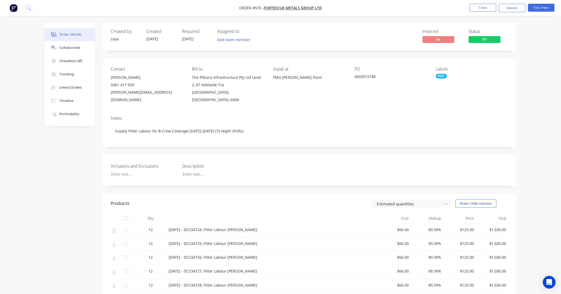
click at [325, 181] on div "Created by Leya Created 19/08/25 Required 24/09/25 Assigned to Add team member …" at bounding box center [310, 215] width 414 height 384
click at [305, 181] on div "Created by Leya Created 19/08/25 Required 24/09/25 Assigned to Add team member …" at bounding box center [310, 215] width 414 height 384
drag, startPoint x: 301, startPoint y: 181, endPoint x: 273, endPoint y: 181, distance: 28.1
drag, startPoint x: 273, startPoint y: 181, endPoint x: 251, endPoint y: 180, distance: 22.3
click at [251, 180] on div "Created by Leya Created 19/08/25 Required 24/09/25 Assigned to Add team member …" at bounding box center [310, 215] width 414 height 384
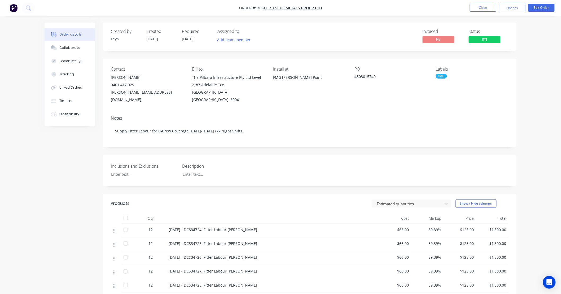
click at [285, 183] on div "Created by Leya Created 19/08/25 Required 24/09/25 Assigned to Add team member …" at bounding box center [310, 215] width 414 height 384
drag, startPoint x: 285, startPoint y: 183, endPoint x: 261, endPoint y: 181, distance: 24.2
click at [261, 181] on div "Created by Leya Created 19/08/25 Required 24/09/25 Assigned to Add team member …" at bounding box center [310, 215] width 414 height 384
click at [301, 181] on div "Created by Leya Created 19/08/25 Required 24/09/25 Assigned to Add team member …" at bounding box center [310, 215] width 414 height 384
drag, startPoint x: 301, startPoint y: 181, endPoint x: 279, endPoint y: 182, distance: 21.2
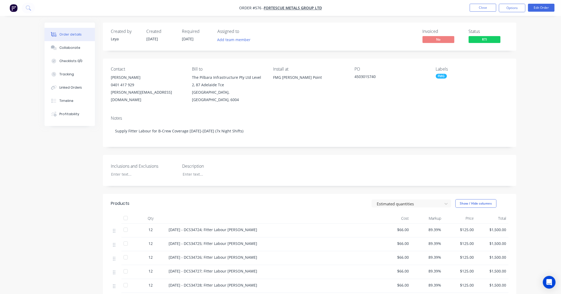
click at [279, 182] on div "Created by Leya Created 19/08/25 Required 24/09/25 Assigned to Add team member …" at bounding box center [310, 215] width 414 height 384
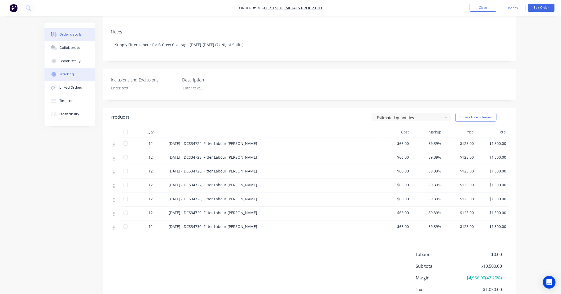
scroll to position [77, 0]
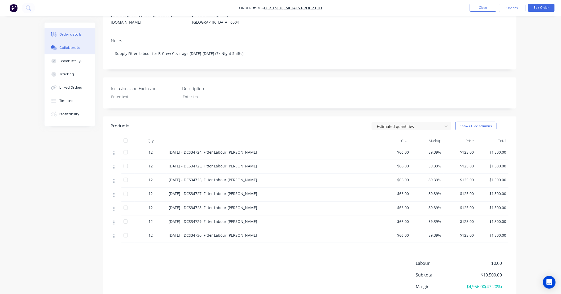
click at [71, 48] on div "Collaborate" at bounding box center [69, 47] width 21 height 5
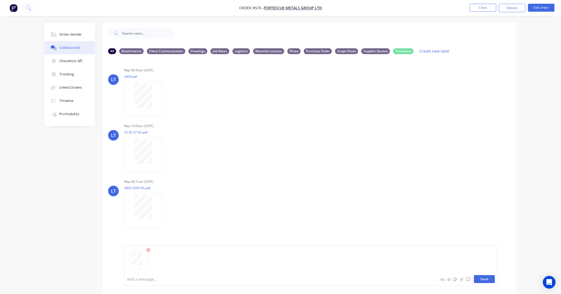
click at [484, 279] on button "Send" at bounding box center [484, 279] width 21 height 8
click at [75, 34] on div "Order details" at bounding box center [70, 34] width 23 height 5
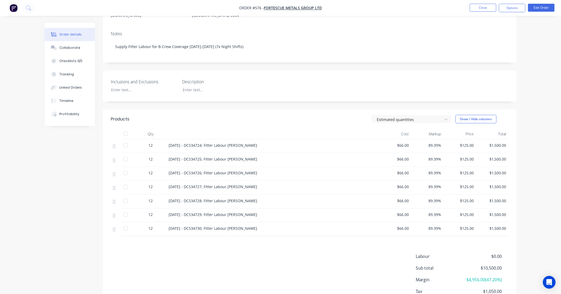
scroll to position [117, 0]
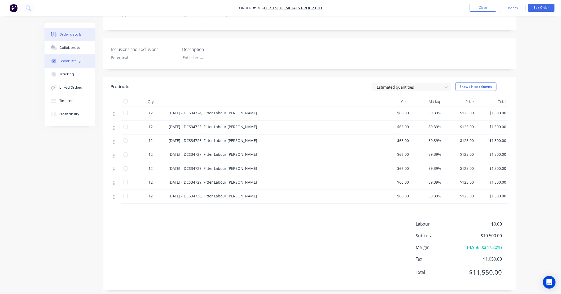
click at [69, 67] on button "Checklists 0/0" at bounding box center [70, 60] width 50 height 13
type textarea "x"
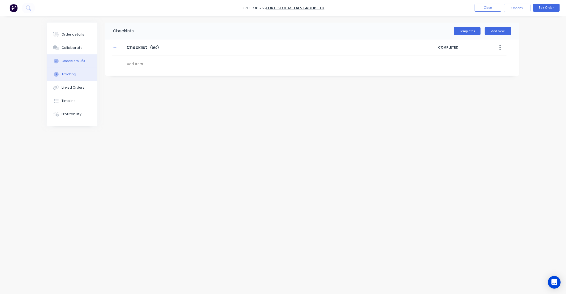
click at [68, 73] on div "Tracking" at bounding box center [69, 74] width 15 height 5
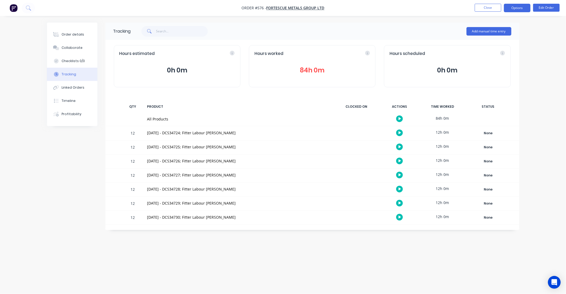
click at [516, 9] on button "Options" at bounding box center [517, 8] width 27 height 8
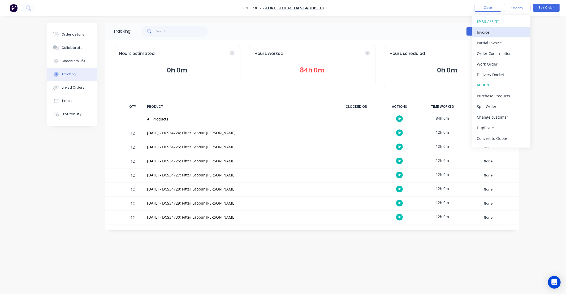
click at [503, 33] on div "Invoice" at bounding box center [501, 32] width 49 height 8
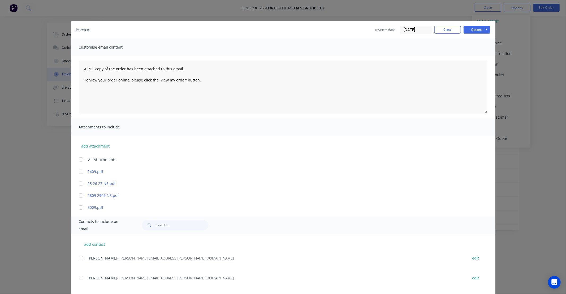
click at [79, 172] on div at bounding box center [81, 171] width 11 height 11
click at [78, 183] on div at bounding box center [81, 183] width 11 height 11
click at [79, 196] on div at bounding box center [81, 195] width 11 height 11
click at [78, 209] on div at bounding box center [81, 207] width 11 height 11
click at [475, 29] on button "Options" at bounding box center [476, 30] width 27 height 8
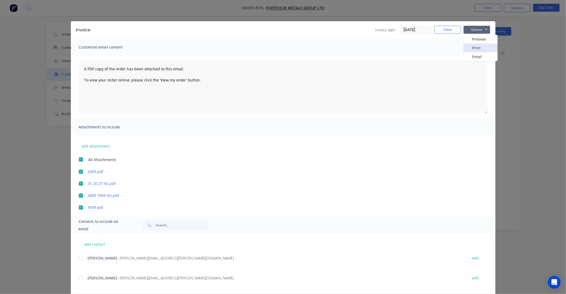
click at [473, 44] on button "Print" at bounding box center [480, 48] width 34 height 9
click at [441, 29] on button "Close" at bounding box center [447, 30] width 27 height 8
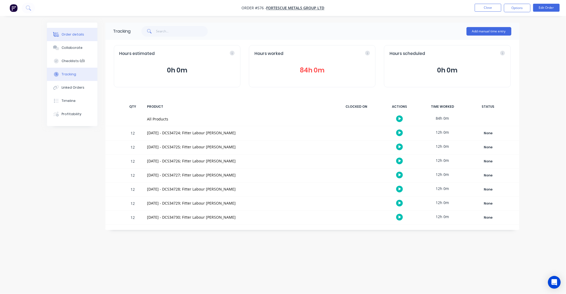
click at [77, 33] on div "Order details" at bounding box center [73, 34] width 23 height 5
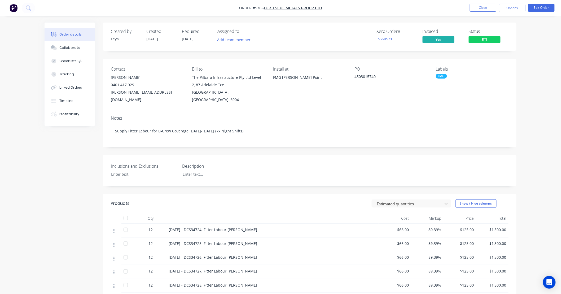
click at [513, 3] on nav "Order #576 - FORTESCUE METALS GROUP LTD Close Options Edit Order" at bounding box center [280, 8] width 561 height 16
click at [511, 6] on button "Options" at bounding box center [512, 8] width 27 height 8
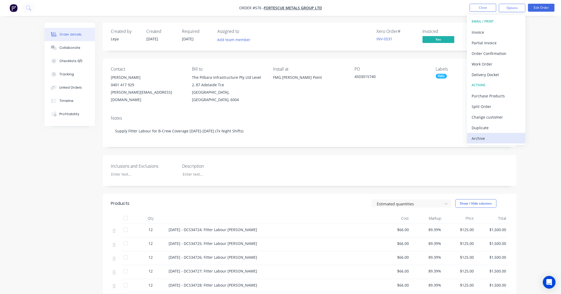
click at [484, 141] on div "Archive" at bounding box center [496, 139] width 49 height 8
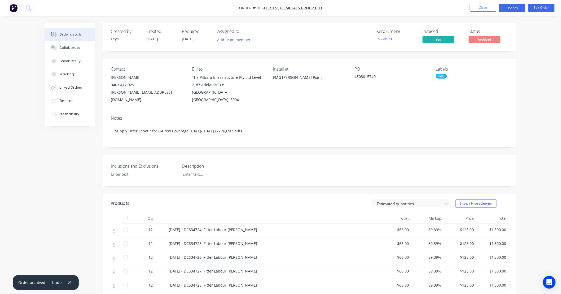
click at [519, 9] on button "Options" at bounding box center [512, 8] width 27 height 8
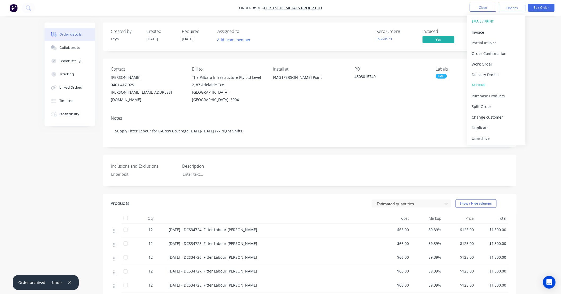
click at [422, 143] on div "Created by Leya Created 19/08/25 Required 24/09/25 Assigned to Add team member …" at bounding box center [310, 215] width 414 height 384
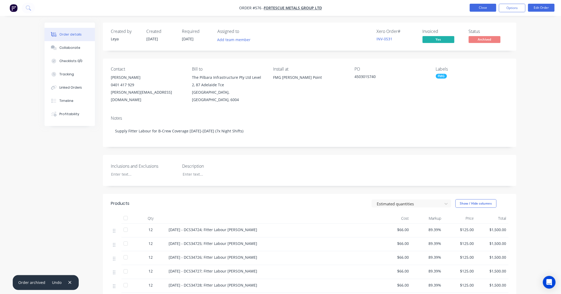
click at [487, 8] on button "Close" at bounding box center [483, 8] width 27 height 8
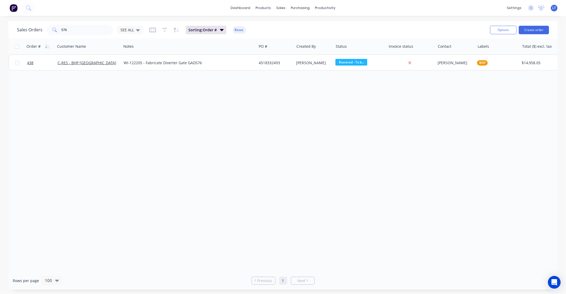
drag, startPoint x: 236, startPoint y: 109, endPoint x: 206, endPoint y: 105, distance: 30.3
drag, startPoint x: 206, startPoint y: 105, endPoint x: 180, endPoint y: 102, distance: 25.9
click at [180, 102] on div "Order # Customer Name Notes PO # Created By Status Invoice status Contact Label…" at bounding box center [282, 154] width 549 height 233
click at [303, 101] on div "Order # Customer Name Notes PO # Created By Status Invoice status Contact Label…" at bounding box center [282, 154] width 549 height 233
drag, startPoint x: 303, startPoint y: 101, endPoint x: 277, endPoint y: 99, distance: 26.0
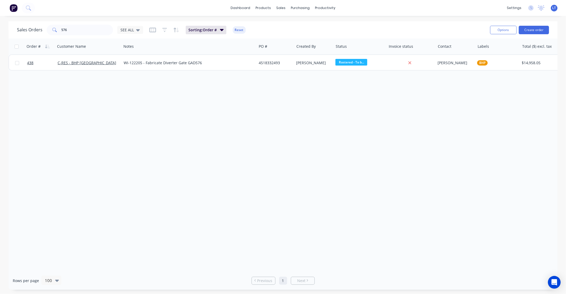
drag, startPoint x: 277, startPoint y: 99, endPoint x: 242, endPoint y: 96, distance: 34.6
click at [242, 96] on div "Order # Customer Name Notes PO # Created By Status Invoice status Contact Label…" at bounding box center [282, 154] width 549 height 233
click at [338, 24] on div "Workflow" at bounding box center [335, 25] width 16 height 5
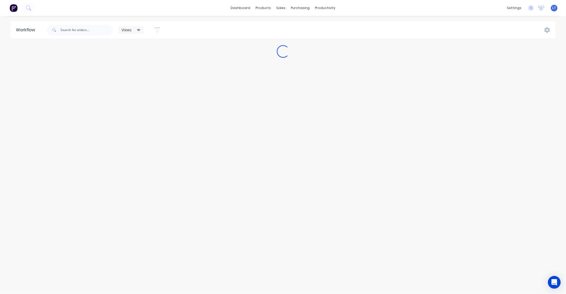
click at [157, 30] on icon "button" at bounding box center [157, 30] width 6 height 7
click at [152, 47] on icon "button" at bounding box center [152, 47] width 4 height 2
click at [154, 49] on button "Show/Hide statuses" at bounding box center [131, 47] width 53 height 8
click at [153, 66] on div "Show line item cards" at bounding box center [131, 63] width 53 height 8
click at [153, 63] on icon at bounding box center [153, 63] width 4 height 2
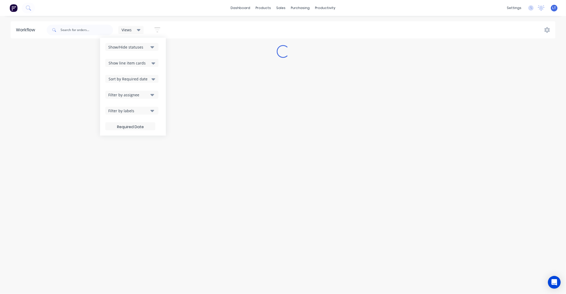
click at [149, 81] on div "Sort by Required date" at bounding box center [132, 79] width 47 height 6
click at [150, 79] on div "Sort by Required date" at bounding box center [132, 79] width 47 height 6
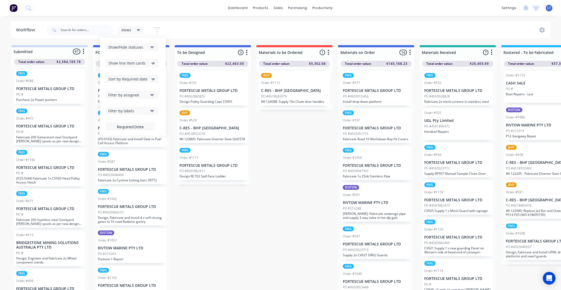
drag, startPoint x: 152, startPoint y: 94, endPoint x: 154, endPoint y: 92, distance: 3.0
click at [152, 93] on icon "button" at bounding box center [152, 95] width 4 height 6
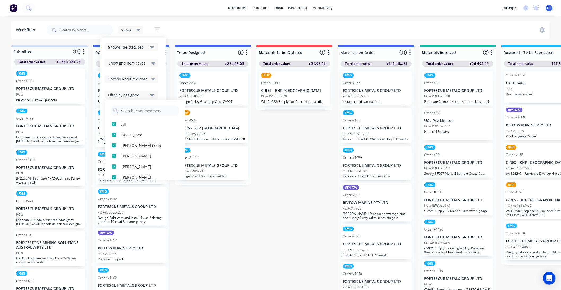
click at [153, 96] on icon "button" at bounding box center [152, 95] width 4 height 2
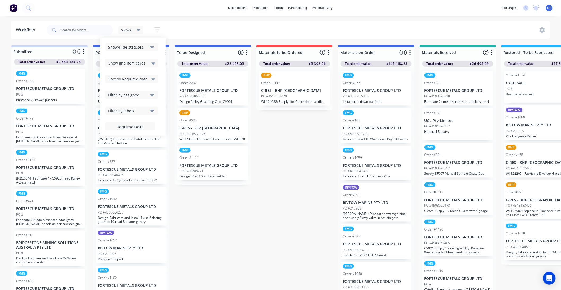
click at [151, 110] on icon "button" at bounding box center [152, 111] width 4 height 2
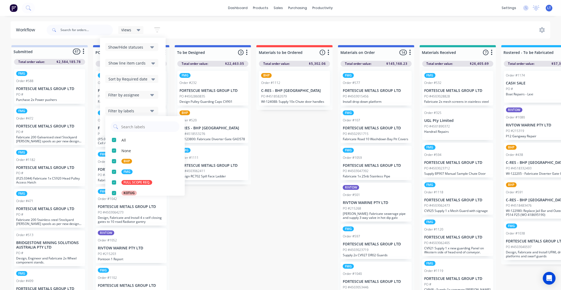
click at [152, 111] on icon "button" at bounding box center [152, 111] width 4 height 2
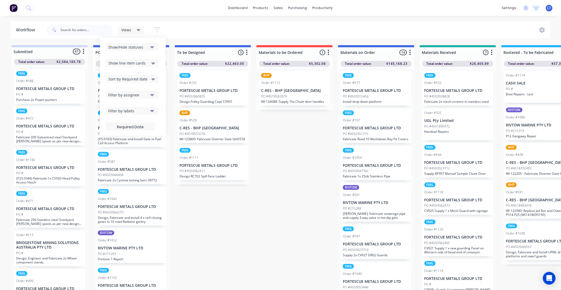
click at [153, 31] on button "button" at bounding box center [157, 30] width 17 height 10
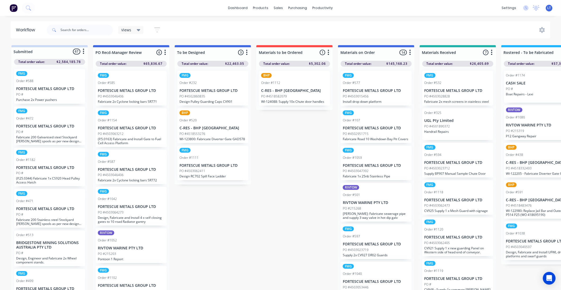
drag, startPoint x: 205, startPoint y: 31, endPoint x: 179, endPoint y: 29, distance: 25.8
click at [179, 30] on div "Views Save new view None (Default) edit Labour Only edit VIEW ALL edit Show/Hid…" at bounding box center [298, 30] width 505 height 16
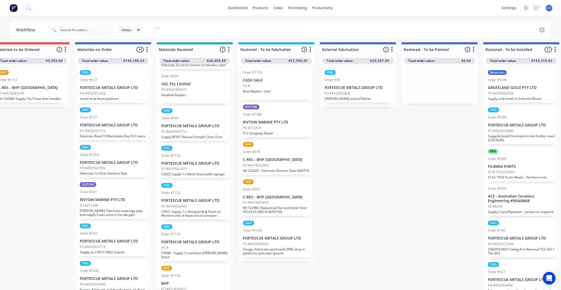
scroll to position [38, 0]
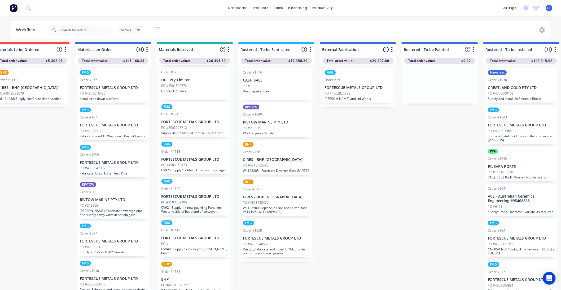
click at [206, 277] on p "BHP" at bounding box center [195, 279] width 67 height 5
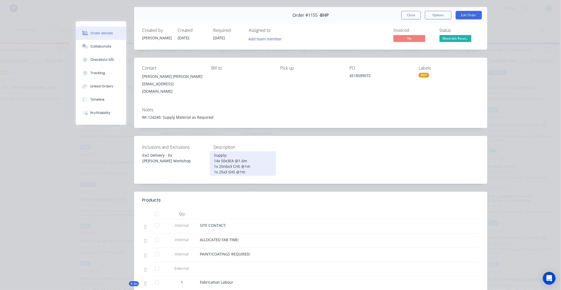
scroll to position [20, 0]
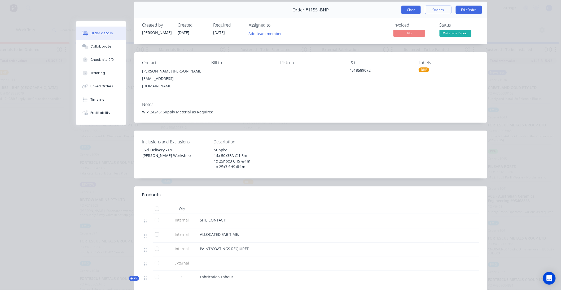
click at [409, 10] on button "Close" at bounding box center [411, 10] width 19 height 8
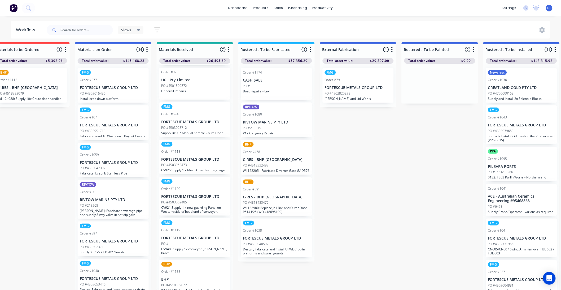
drag, startPoint x: 404, startPoint y: 172, endPoint x: 354, endPoint y: 155, distance: 52.4
drag, startPoint x: 354, startPoint y: 155, endPoint x: 333, endPoint y: 136, distance: 29.0
click at [332, 136] on div "Submitted 67 Status colour #CDDAF4 hex #CDDAF4 Save Cancel Summaries Total orde…" at bounding box center [444, 166] width 1423 height 248
click at [384, 135] on div "Submitted 67 Status colour #CDDAF4 hex #CDDAF4 Save Cancel Summaries Total orde…" at bounding box center [444, 166] width 1423 height 248
drag, startPoint x: 382, startPoint y: 134, endPoint x: 357, endPoint y: 127, distance: 25.9
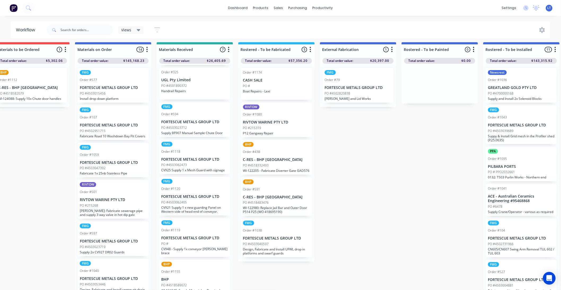
drag, startPoint x: 357, startPoint y: 127, endPoint x: 341, endPoint y: 130, distance: 16.2
click at [348, 125] on div "Submitted 67 Status colour #CDDAF4 hex #CDDAF4 Save Cancel Summaries Total orde…" at bounding box center [444, 166] width 1423 height 248
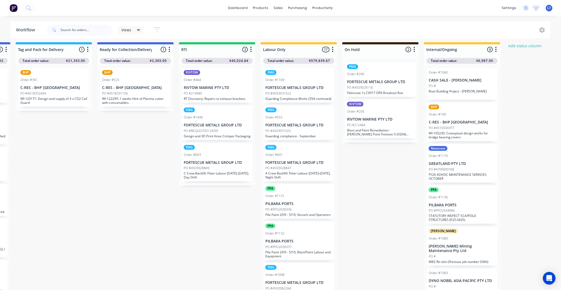
scroll to position [7, 834]
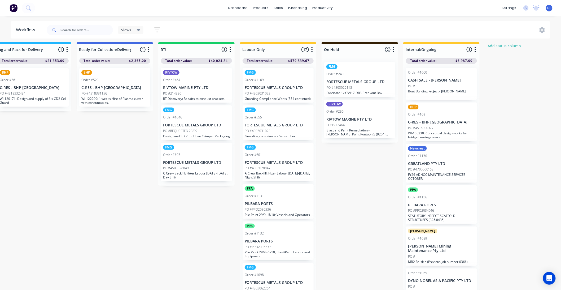
click at [211, 115] on div "Order #1046" at bounding box center [196, 117] width 67 height 5
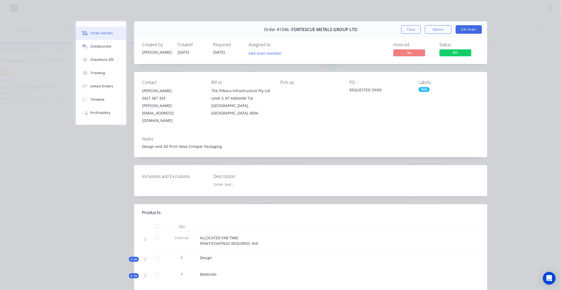
click at [469, 34] on div "Order #1046 - FORTESCUE METALS GROUP LTD Close Options Edit Order" at bounding box center [310, 29] width 353 height 17
click at [469, 33] on div "Order #1046 - FORTESCUE METALS GROUP LTD Close Options Edit Order" at bounding box center [310, 29] width 353 height 17
drag, startPoint x: 469, startPoint y: 33, endPoint x: 467, endPoint y: 30, distance: 4.2
click at [467, 30] on button "Edit Order" at bounding box center [469, 29] width 26 height 8
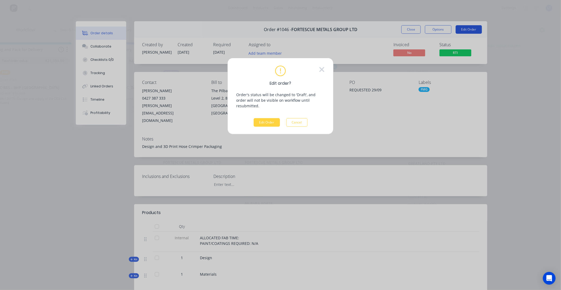
scroll to position [3, 834]
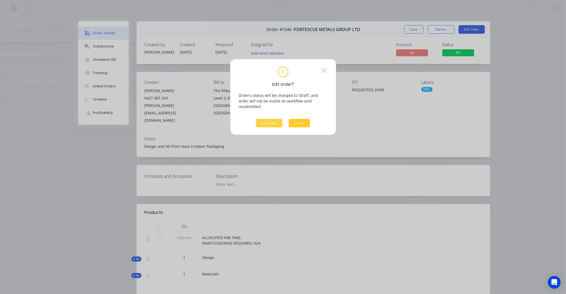
click at [304, 119] on button "Cancel" at bounding box center [299, 123] width 21 height 8
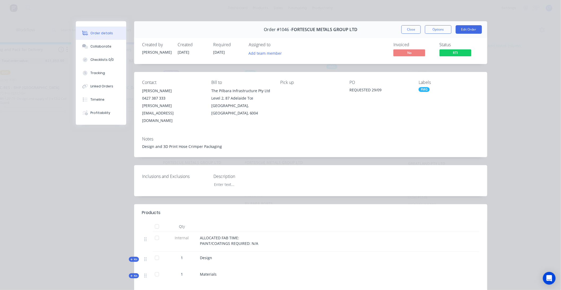
click at [416, 88] on div "Contact Eric Ontronen 0427 387 333 eric.ontronen@fortescue.com Bill to The Pilb…" at bounding box center [310, 102] width 353 height 60
click at [422, 90] on div "FMG" at bounding box center [424, 89] width 11 height 5
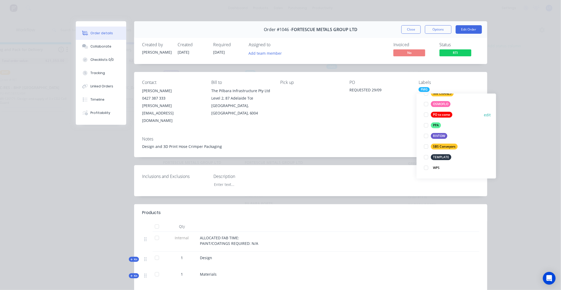
click at [425, 113] on div at bounding box center [426, 114] width 11 height 11
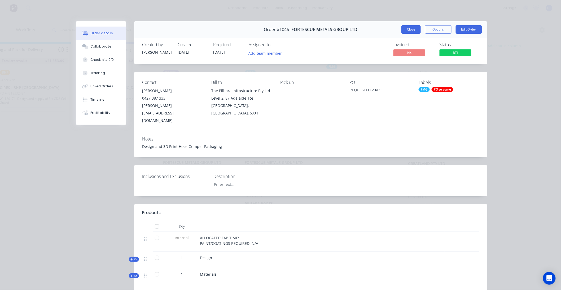
click at [409, 32] on button "Close" at bounding box center [411, 29] width 19 height 8
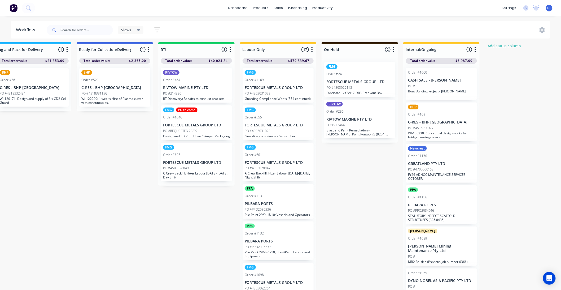
click at [205, 163] on p "FORTESCUE METALS GROUP LTD" at bounding box center [196, 162] width 67 height 5
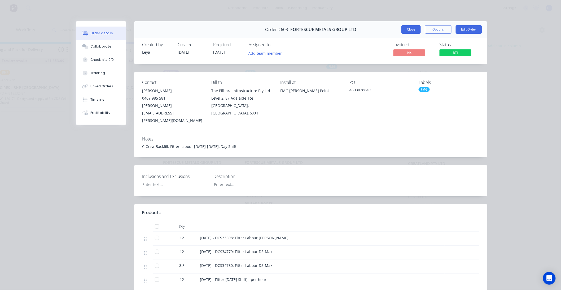
click at [413, 32] on button "Close" at bounding box center [411, 29] width 19 height 8
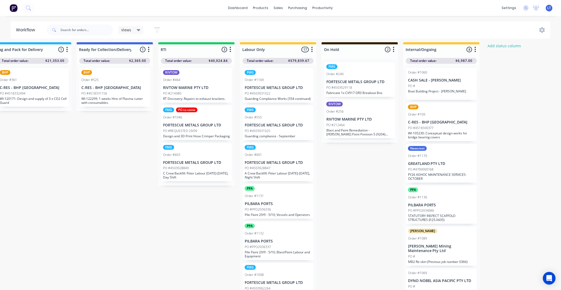
click at [211, 88] on p "RIVTOW MARINE PTY LTD" at bounding box center [196, 87] width 67 height 5
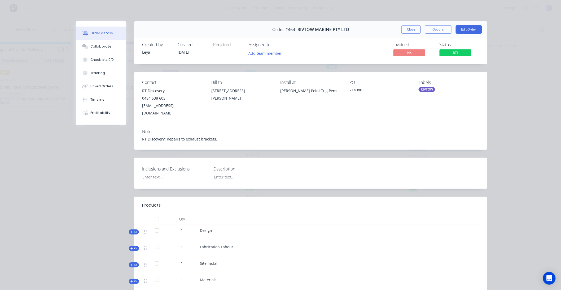
click at [425, 90] on div "RIVTOW" at bounding box center [427, 89] width 16 height 5
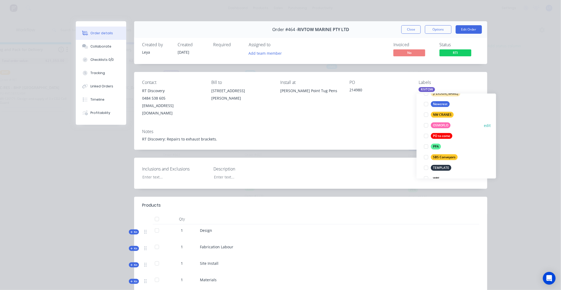
scroll to position [106, 0]
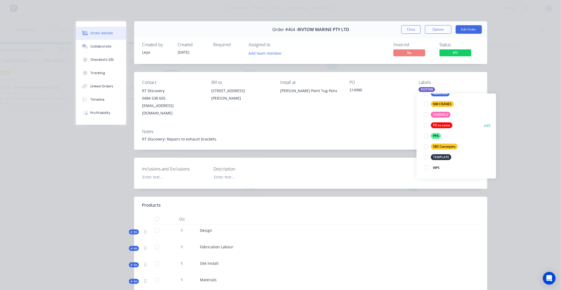
click at [426, 125] on div at bounding box center [426, 125] width 11 height 11
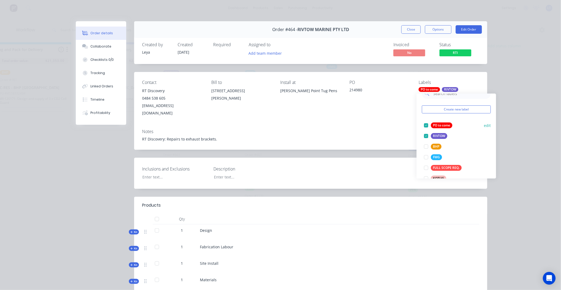
click at [427, 124] on div at bounding box center [426, 125] width 11 height 11
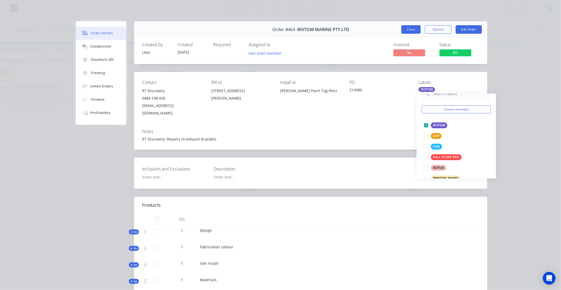
click at [414, 28] on button "Close" at bounding box center [411, 29] width 19 height 8
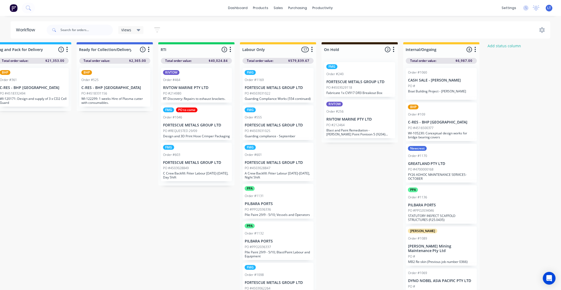
drag, startPoint x: 132, startPoint y: 148, endPoint x: 116, endPoint y: 146, distance: 16.0
drag, startPoint x: 116, startPoint y: 146, endPoint x: 108, endPoint y: 145, distance: 7.5
drag, startPoint x: 121, startPoint y: 145, endPoint x: 101, endPoint y: 143, distance: 20.5
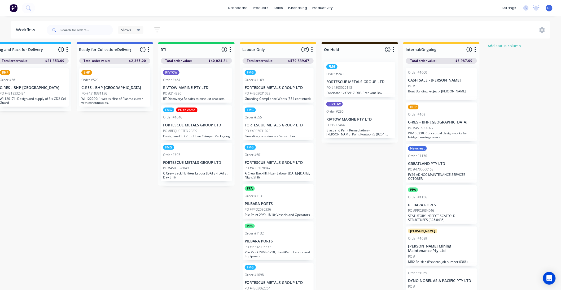
drag, startPoint x: 101, startPoint y: 143, endPoint x: 119, endPoint y: 162, distance: 26.5
click at [284, 25] on div at bounding box center [282, 25] width 8 height 5
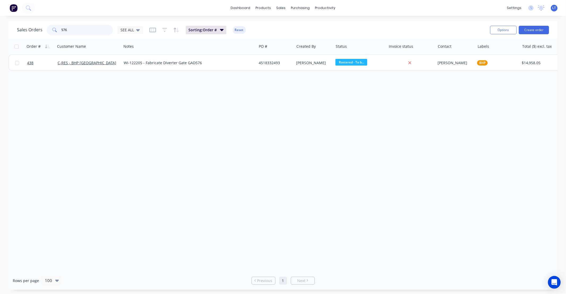
drag, startPoint x: 67, startPoint y: 31, endPoint x: 0, endPoint y: 24, distance: 66.9
click at [0, 24] on div "Sales Orders 576 SEE ALL Sorting: Order # Reset Options Create order Order # Cu…" at bounding box center [283, 155] width 566 height 268
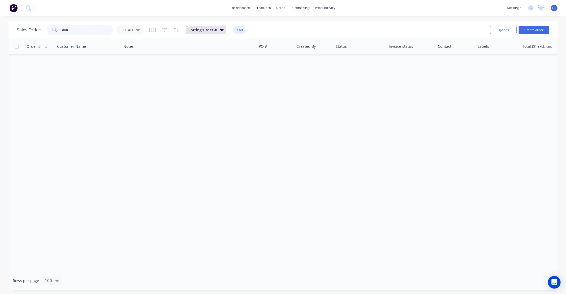
drag, startPoint x: 80, startPoint y: 28, endPoint x: 0, endPoint y: 22, distance: 80.3
click at [0, 22] on div "Sales Orders stk8 SEE ALL Sorting: Order # Reset Options Create order Order # C…" at bounding box center [283, 155] width 566 height 268
type input "124384"
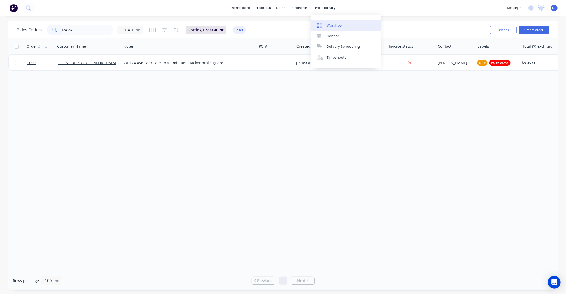
click at [336, 28] on link "Workflow" at bounding box center [346, 25] width 70 height 11
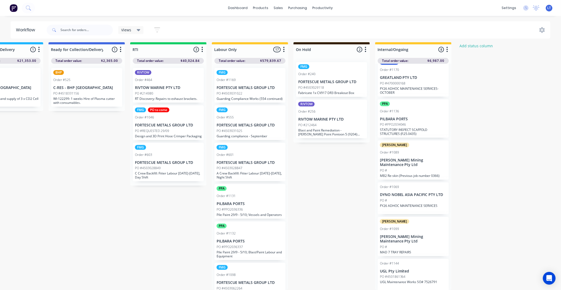
scroll to position [7, 862]
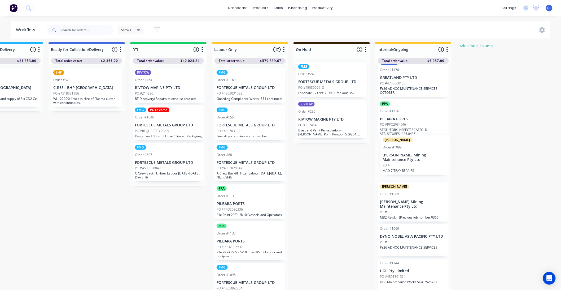
drag, startPoint x: 411, startPoint y: 222, endPoint x: 414, endPoint y: 144, distance: 78.1
click at [414, 144] on div "Order #1060 CASH SALE - JOSH CASTELLI PO # Boat Building Project - Josh Castell…" at bounding box center [413, 177] width 76 height 226
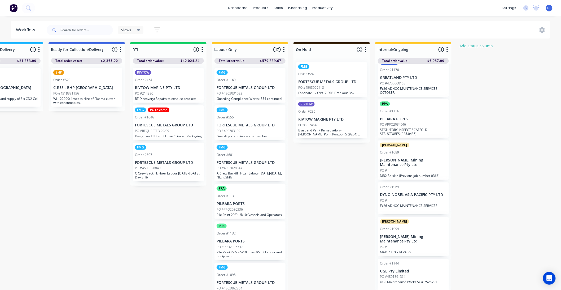
drag, startPoint x: 345, startPoint y: 184, endPoint x: 330, endPoint y: 182, distance: 15.0
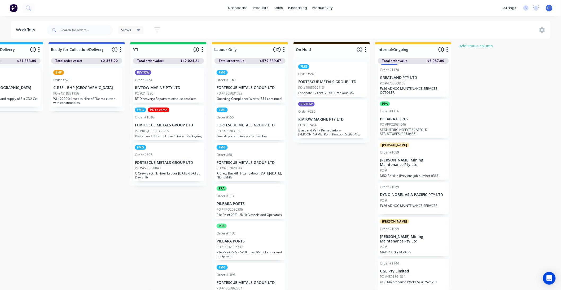
drag, startPoint x: 339, startPoint y: 179, endPoint x: 325, endPoint y: 177, distance: 14.6
drag, startPoint x: 325, startPoint y: 177, endPoint x: 317, endPoint y: 171, distance: 10.0
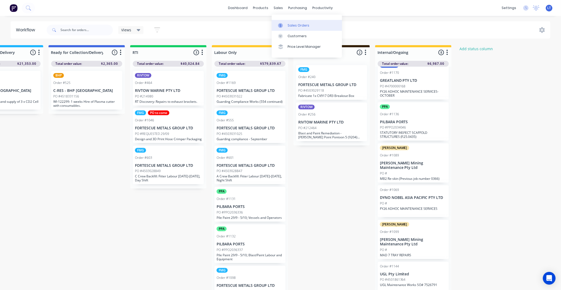
click at [287, 24] on link "Sales Orders" at bounding box center [307, 25] width 70 height 11
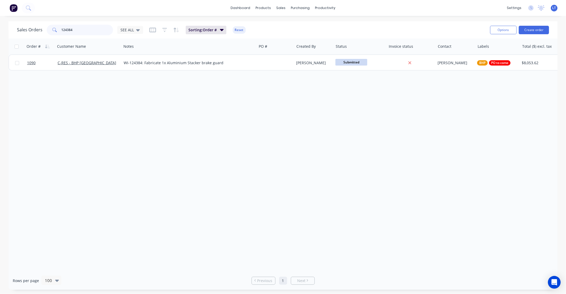
drag, startPoint x: 91, startPoint y: 31, endPoint x: 16, endPoint y: 27, distance: 75.2
click at [16, 27] on div "Sales Orders 124384 SEE ALL Sorting: Order # Reset Options Create order" at bounding box center [282, 29] width 549 height 17
type input "361"
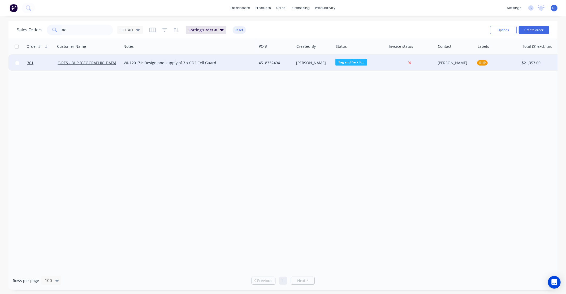
click at [309, 60] on div "[PERSON_NAME]" at bounding box center [312, 62] width 33 height 5
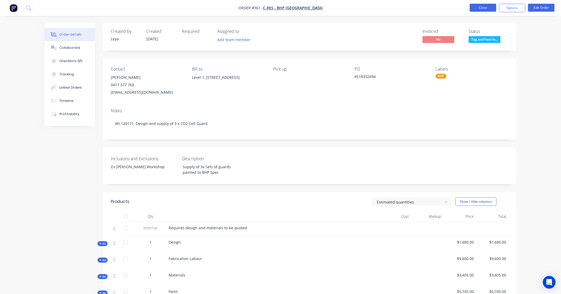
click at [488, 9] on button "Close" at bounding box center [483, 8] width 27 height 8
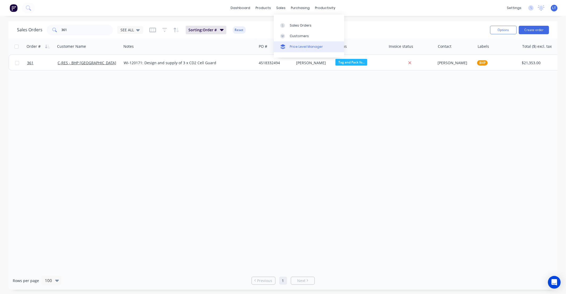
click at [295, 46] on div "Price Level Manager" at bounding box center [306, 46] width 33 height 5
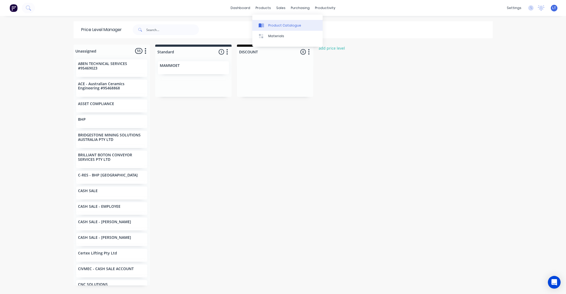
click at [272, 26] on div "Product Catalogue" at bounding box center [284, 25] width 33 height 5
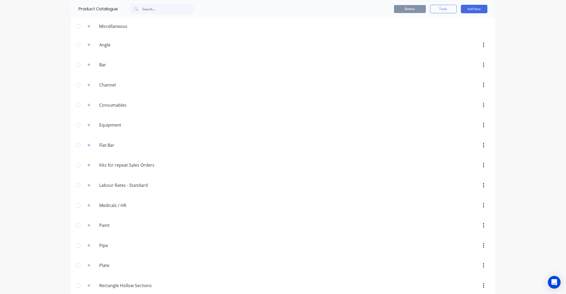
scroll to position [29, 0]
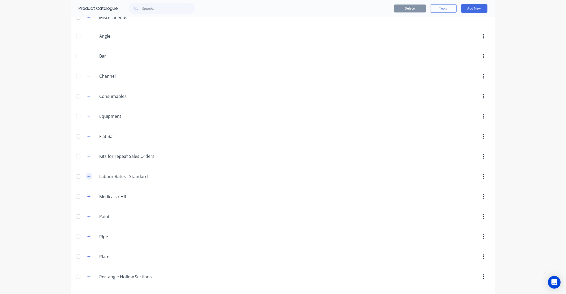
click at [88, 176] on icon "button" at bounding box center [88, 177] width 3 height 4
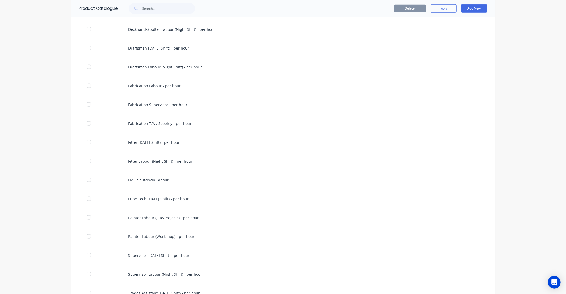
scroll to position [452, 0]
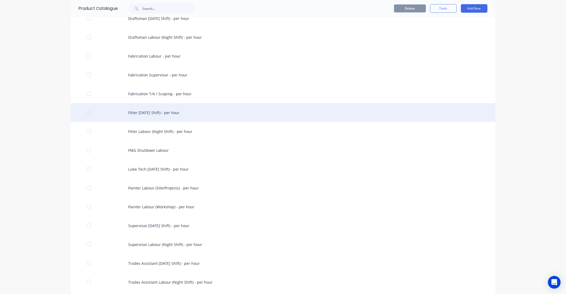
click at [173, 112] on div "Fitter [DATE] Shift) - per hour" at bounding box center [283, 112] width 424 height 19
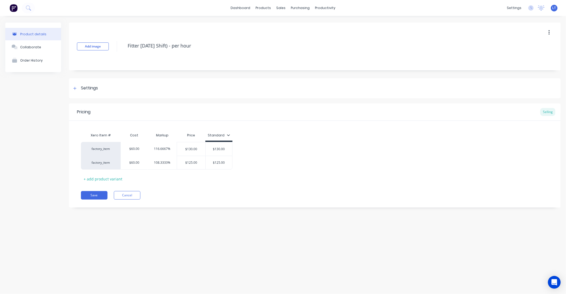
drag, startPoint x: 224, startPoint y: 135, endPoint x: 226, endPoint y: 133, distance: 3.0
click at [227, 133] on icon at bounding box center [228, 134] width 3 height 3
click at [269, 145] on div "factory_item $60.00 116.6667% $130.00 $130.00 factory_item $60.00 108.3333% $12…" at bounding box center [315, 156] width 468 height 28
click at [288, 48] on link "Price Level Manager" at bounding box center [309, 46] width 70 height 11
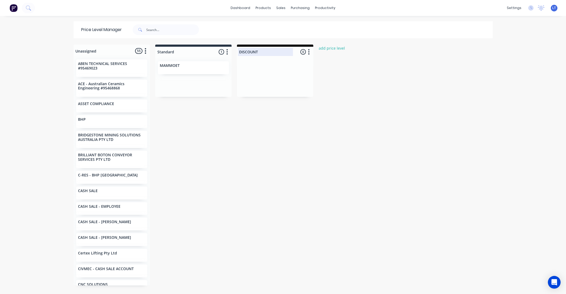
click at [255, 51] on div at bounding box center [275, 52] width 76 height 10
drag, startPoint x: 274, startPoint y: 52, endPoint x: 142, endPoint y: 45, distance: 132.0
click at [142, 45] on div "Unassigned 55 Move all customers Standard DISCOUNT ABEN TECHNICAL SERVICES #954…" at bounding box center [283, 169] width 424 height 249
type input "FMG"
click at [314, 131] on div "Unassigned 55 Move all customers Standard FMG ABEN TECHNICAL SERVICES #95469023…" at bounding box center [283, 169] width 424 height 249
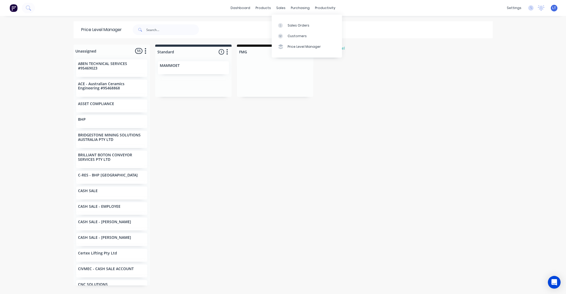
click at [295, 114] on div "Unassigned 55 Move all customers Standard FMG ABEN TECHNICAL SERVICES #95469023…" at bounding box center [283, 169] width 424 height 249
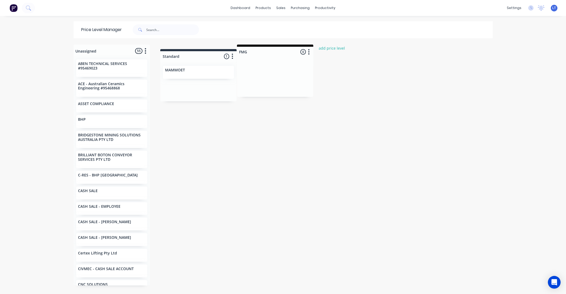
drag, startPoint x: 166, startPoint y: 50, endPoint x: 175, endPoint y: 54, distance: 9.4
click at [175, 54] on div "Unassigned 55 Move all customers Standard FMG ABEN TECHNICAL SERVICES #95469023…" at bounding box center [283, 169] width 424 height 249
click at [145, 51] on icon "button" at bounding box center [145, 50] width 1 height 5
click at [136, 58] on button "Move all customers" at bounding box center [129, 60] width 41 height 9
click at [161, 63] on div "Standard" at bounding box center [167, 64] width 28 height 9
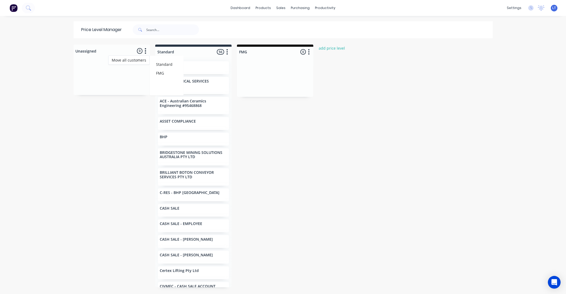
click at [125, 139] on div "Unassigned 0 Move all customers Standard FMG Standard 56 Price level colour #27…" at bounding box center [283, 169] width 424 height 249
drag, startPoint x: 126, startPoint y: 126, endPoint x: 95, endPoint y: 125, distance: 31.6
drag, startPoint x: 95, startPoint y: 125, endPoint x: 103, endPoint y: 120, distance: 9.8
click at [73, 123] on div "Unassigned 0 Move all customers Standard FMG Standard 56 Price level colour #27…" at bounding box center [283, 169] width 424 height 249
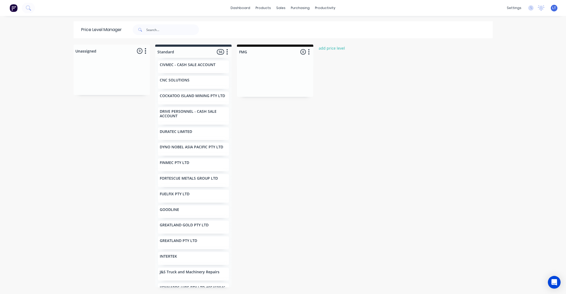
scroll to position [226, 0]
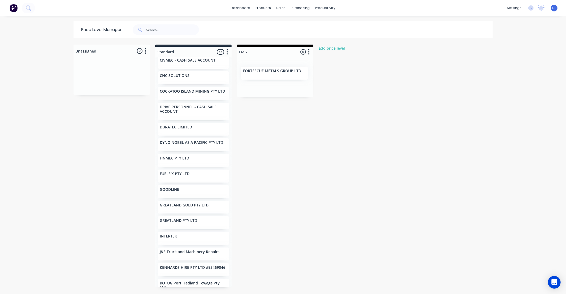
drag, startPoint x: 195, startPoint y: 185, endPoint x: 282, endPoint y: 71, distance: 143.6
click at [282, 71] on div "Unassigned 0 Move all customers Standard FMG Standard 56 Price level colour #27…" at bounding box center [283, 169] width 424 height 249
click at [271, 23] on div "Product Catalogue" at bounding box center [284, 25] width 33 height 5
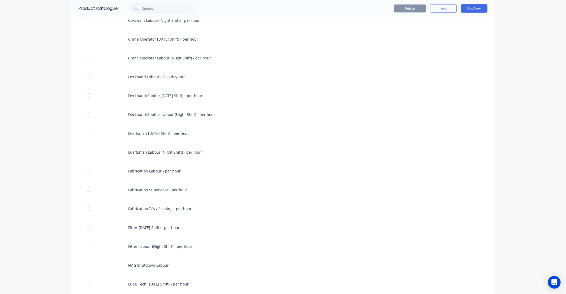
scroll to position [344, 0]
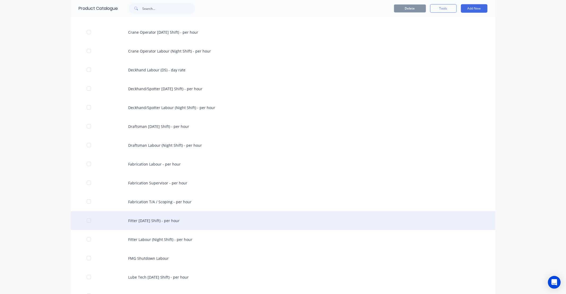
click at [167, 221] on div "Fitter [DATE] Shift) - per hour" at bounding box center [283, 220] width 424 height 19
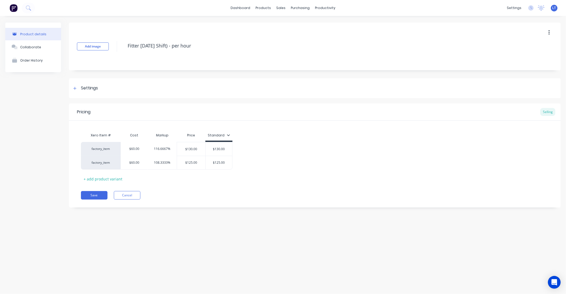
click at [229, 135] on icon at bounding box center [228, 134] width 3 height 3
click at [201, 171] on div at bounding box center [200, 171] width 11 height 11
drag, startPoint x: 232, startPoint y: 203, endPoint x: 217, endPoint y: 204, distance: 15.4
click at [233, 203] on div "Pricing Selling Xero Item # Cost Markup Price Standard factory_item $60.00 116.…" at bounding box center [315, 155] width 492 height 104
click at [76, 163] on icon at bounding box center [75, 162] width 3 height 3
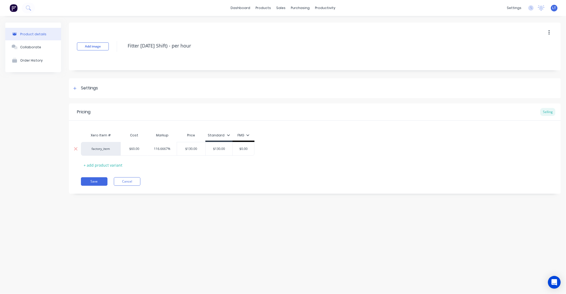
click at [245, 150] on input "$0.00" at bounding box center [243, 148] width 27 height 5
drag, startPoint x: 249, startPoint y: 149, endPoint x: 213, endPoint y: 149, distance: 36.1
click at [213, 149] on div "factory_item $60.00 116.6667% $130.00 $130.00 $0.00 $0.00" at bounding box center [168, 149] width 174 height 14
type input "125"
click at [215, 183] on div "Save Cancel" at bounding box center [321, 181] width 480 height 8
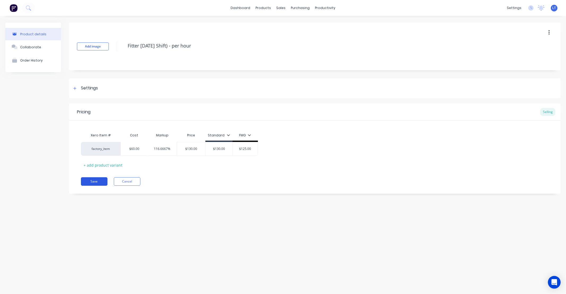
click at [90, 180] on button "Save" at bounding box center [94, 181] width 27 height 8
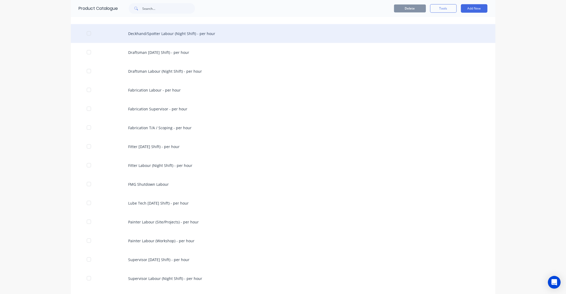
scroll to position [422, 0]
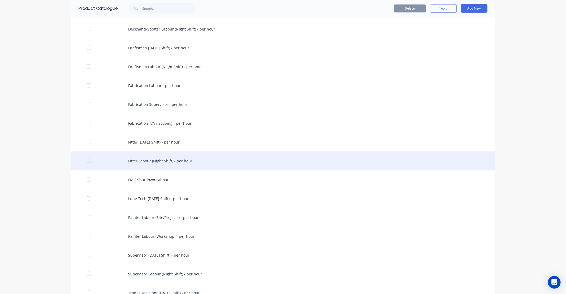
click at [179, 162] on div "Fitter Labour (Night Shift) - per hour" at bounding box center [283, 160] width 424 height 19
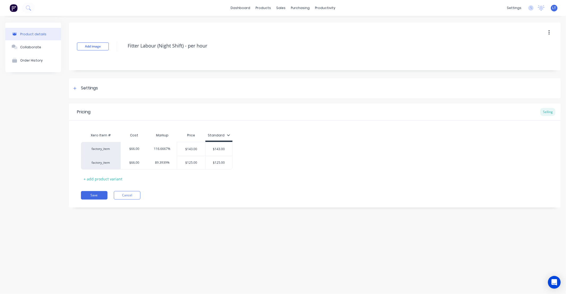
click at [224, 139] on div "Standard" at bounding box center [218, 136] width 27 height 11
click at [227, 136] on icon at bounding box center [228, 134] width 3 height 3
click at [210, 174] on div "FMG" at bounding box center [212, 171] width 39 height 11
click at [89, 198] on button "Save" at bounding box center [94, 195] width 27 height 8
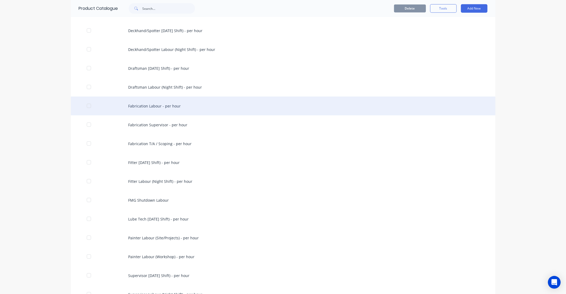
scroll to position [442, 0]
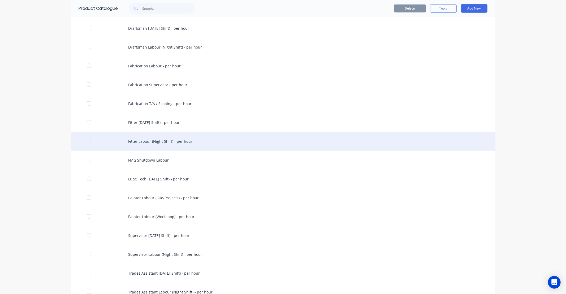
click at [172, 141] on div "Fitter Labour (Night Shift) - per hour" at bounding box center [283, 141] width 424 height 19
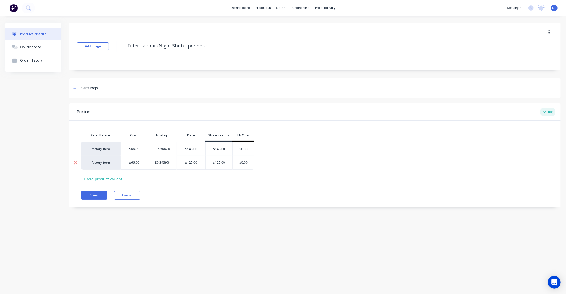
click at [75, 164] on icon at bounding box center [76, 162] width 4 height 5
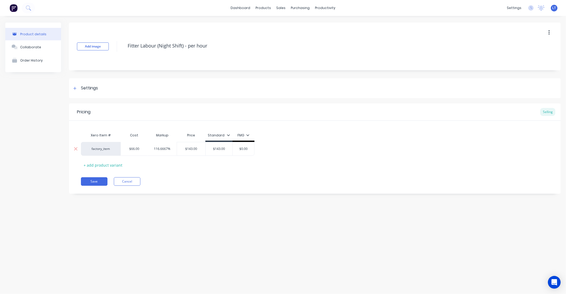
click at [240, 149] on input "$0.00" at bounding box center [243, 148] width 27 height 5
drag, startPoint x: 245, startPoint y: 149, endPoint x: 208, endPoint y: 149, distance: 37.4
click at [212, 147] on div "factory_item $66.00 116.6667% $143.00 $143.00 $0.00 $0.00" at bounding box center [168, 149] width 174 height 14
type input "125"
click at [248, 194] on div "Add image Fitter Labour (Night Shift) - per hour Settings Product Options I buy…" at bounding box center [315, 112] width 492 height 179
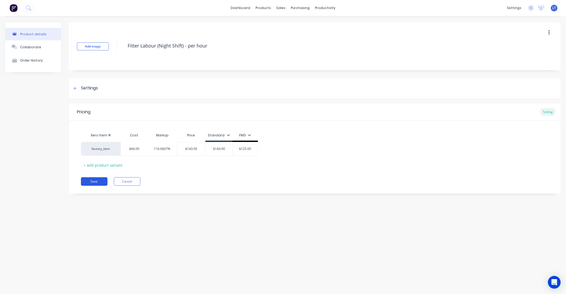
click at [92, 182] on button "Save" at bounding box center [94, 181] width 27 height 8
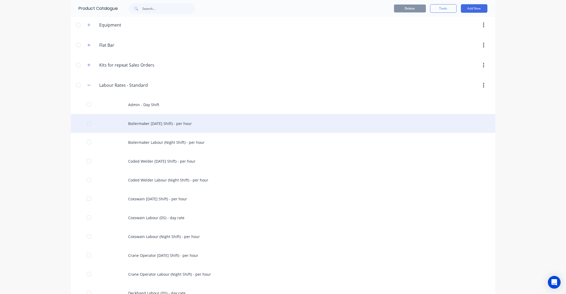
scroll to position [147, 0]
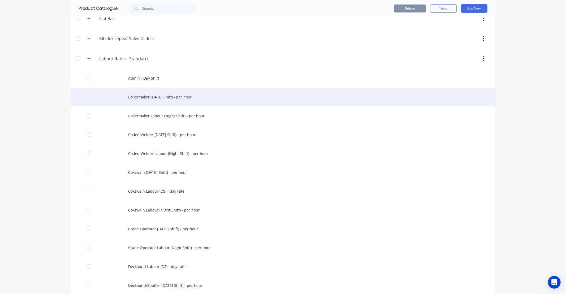
click at [187, 97] on div "Boilermaker [DATE] Shift) - per hour" at bounding box center [283, 97] width 424 height 19
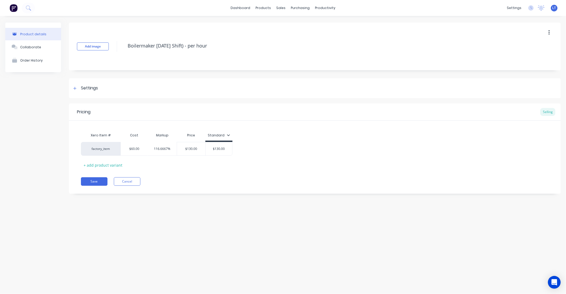
click at [222, 137] on div "Standard" at bounding box center [219, 135] width 22 height 5
click at [200, 171] on div at bounding box center [200, 171] width 11 height 11
click at [224, 189] on div "Pricing Selling Xero Item # Cost Markup Price Standard factory_item $60.00 116.…" at bounding box center [315, 148] width 492 height 90
click at [246, 148] on input "$0.00" at bounding box center [243, 148] width 27 height 5
drag, startPoint x: 249, startPoint y: 148, endPoint x: 190, endPoint y: 141, distance: 58.7
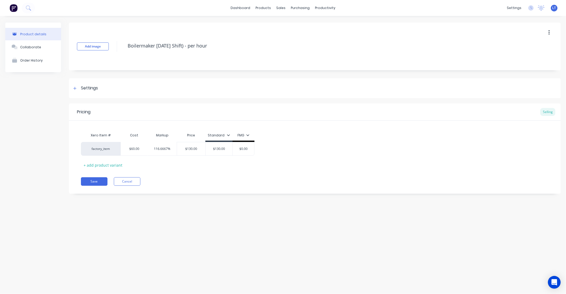
click at [190, 141] on div "Xero Item # Cost Markup Price Standard FMG factory_item $60.00 116.6667% $130.0…" at bounding box center [315, 149] width 468 height 39
type input "125"
click at [208, 183] on div "Save Cancel" at bounding box center [321, 181] width 480 height 8
click at [97, 180] on button "Save" at bounding box center [94, 181] width 27 height 8
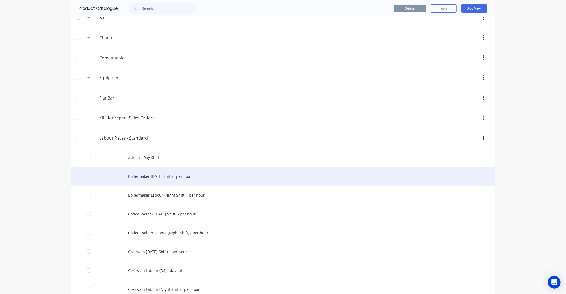
scroll to position [68, 0]
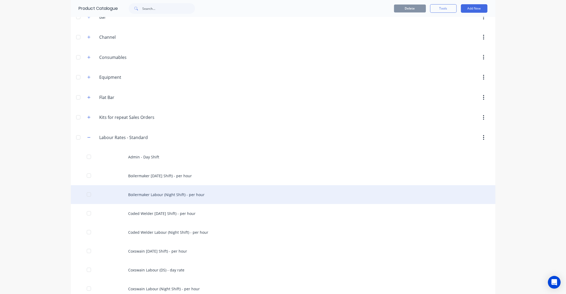
click at [192, 195] on div "Boilermaker Labour (Night Shift) - per hour" at bounding box center [283, 194] width 424 height 19
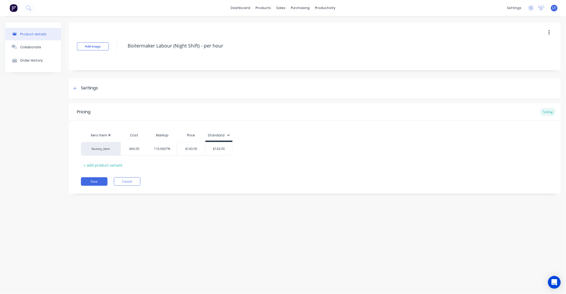
click at [226, 137] on div "Standard" at bounding box center [219, 135] width 22 height 5
click at [200, 171] on div at bounding box center [200, 171] width 11 height 11
click at [99, 182] on button "Save" at bounding box center [94, 181] width 27 height 8
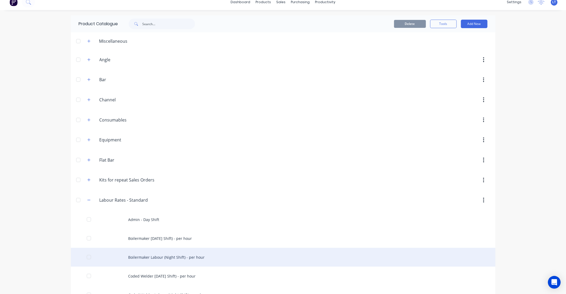
scroll to position [10, 0]
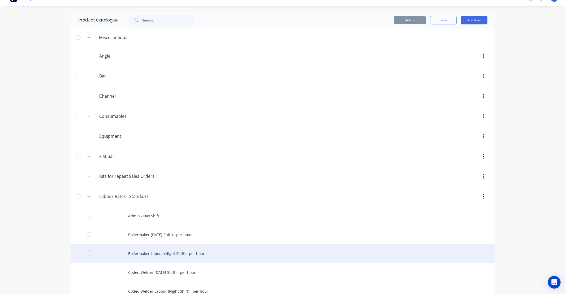
click at [190, 254] on div "Boilermaker Labour (Night Shift) - per hour" at bounding box center [283, 253] width 424 height 19
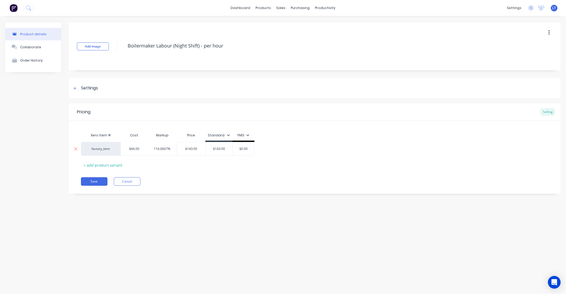
drag, startPoint x: 237, startPoint y: 149, endPoint x: 211, endPoint y: 148, distance: 26.6
click at [215, 148] on div "factory_item $66.00 116.6667% $143.00 $143.00 $0.00 $0.00" at bounding box center [168, 149] width 174 height 14
type input "125"
click at [88, 180] on button "Save" at bounding box center [94, 181] width 27 height 8
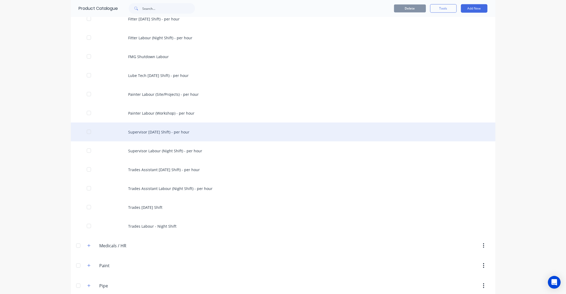
scroll to position [550, 0]
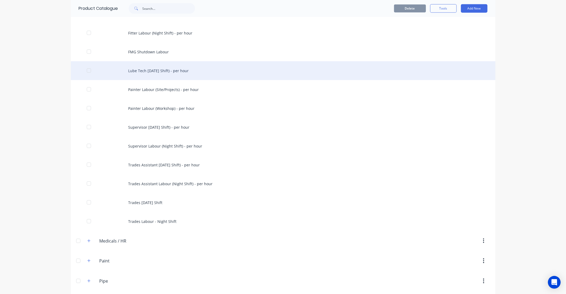
click at [166, 73] on div "Lube Tech Labour (Day Shift) - per hour" at bounding box center [283, 70] width 424 height 19
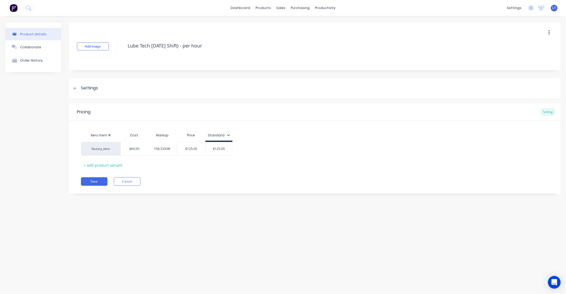
click at [230, 137] on div "Standard" at bounding box center [218, 136] width 27 height 5
click at [220, 136] on div "Standard" at bounding box center [219, 135] width 22 height 5
click at [216, 170] on div "FMG" at bounding box center [214, 172] width 8 height 6
click at [274, 198] on div "Add image Lube Tech Labour (Day Shift) - per hour Settings Product Options I bu…" at bounding box center [315, 112] width 492 height 179
click at [248, 150] on input "$0.00" at bounding box center [243, 148] width 27 height 5
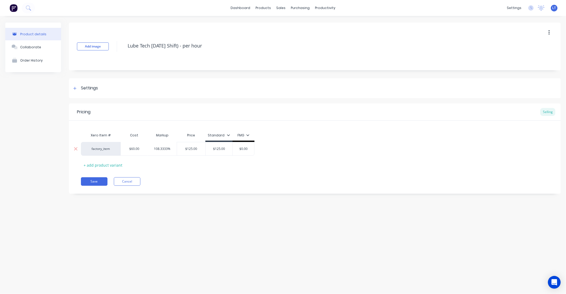
drag, startPoint x: 245, startPoint y: 149, endPoint x: 229, endPoint y: 149, distance: 16.7
click at [229, 149] on div "factory_item $60.00 108.3333% $125.00 $125.00 $0.00 $0.00" at bounding box center [168, 149] width 174 height 14
click at [247, 147] on input "$0.00" at bounding box center [243, 148] width 27 height 5
drag, startPoint x: 249, startPoint y: 147, endPoint x: 226, endPoint y: 145, distance: 22.9
click at [226, 145] on div "factory_item $60.00 108.3333% $125.00 $125.00 $0.00 $0.00" at bounding box center [168, 149] width 174 height 14
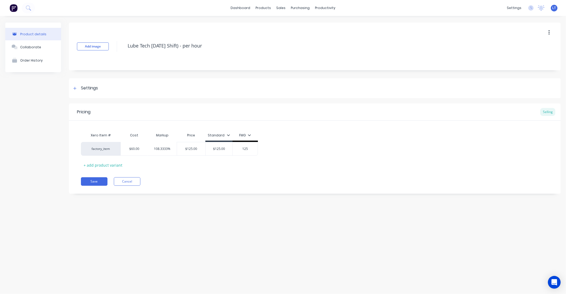
type input "125"
click at [253, 165] on div "Xero Item # Cost Markup Price Standard FMG factory_item $60.00 108.3333% $125.0…" at bounding box center [315, 149] width 468 height 39
click at [100, 180] on button "Save" at bounding box center [94, 181] width 27 height 8
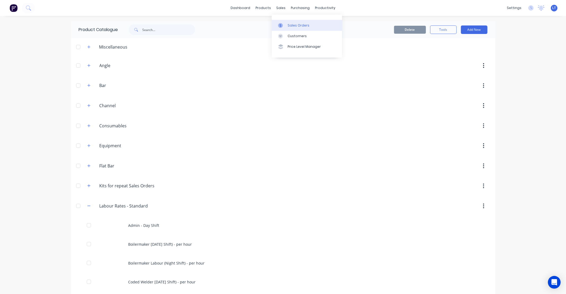
click at [284, 26] on div at bounding box center [282, 25] width 8 height 5
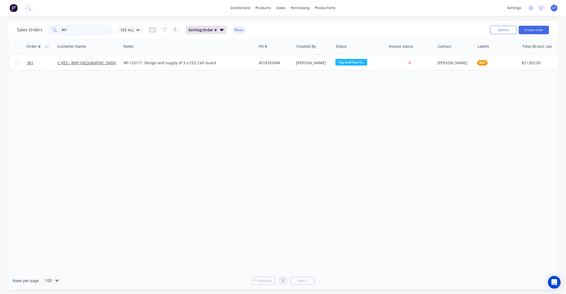
drag, startPoint x: 85, startPoint y: 31, endPoint x: 16, endPoint y: 26, distance: 68.9
click at [16, 26] on div "Sales Orders 361 SEE ALL Sorting: Order # Reset Options Create order" at bounding box center [282, 29] width 549 height 17
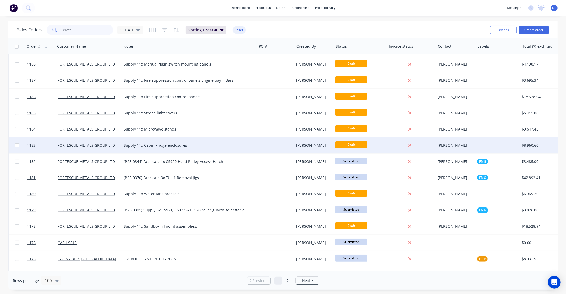
scroll to position [49, 0]
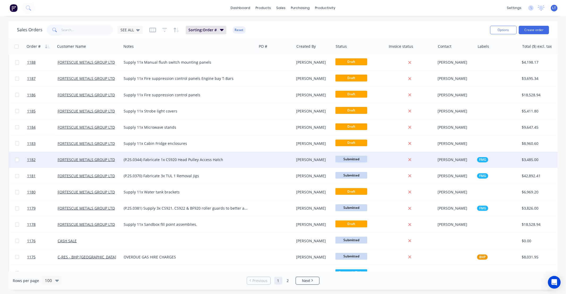
click at [254, 161] on div "(P.25.0344) Fabricate 1x CS920 Head Pulley Access Hatch" at bounding box center [189, 159] width 131 height 5
click at [291, 162] on div at bounding box center [276, 160] width 38 height 16
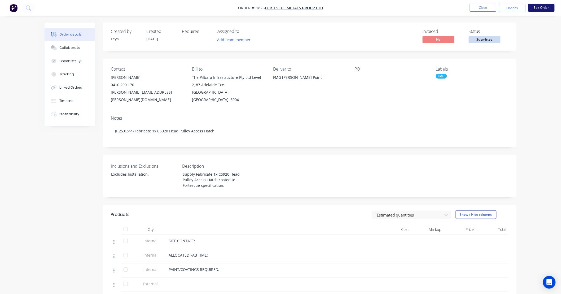
click at [540, 9] on button "Edit Order" at bounding box center [541, 8] width 27 height 8
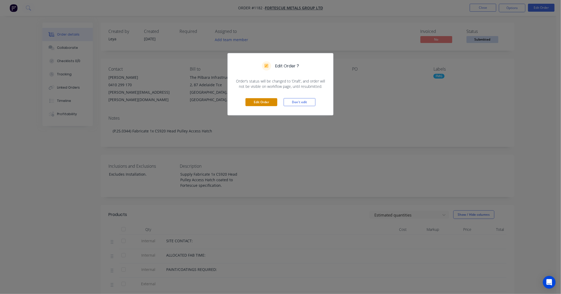
click at [274, 100] on button "Edit Order" at bounding box center [262, 102] width 32 height 8
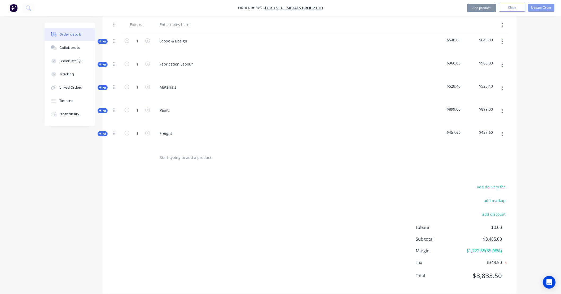
scroll to position [283, 0]
click at [194, 152] on input "text" at bounding box center [213, 157] width 106 height 11
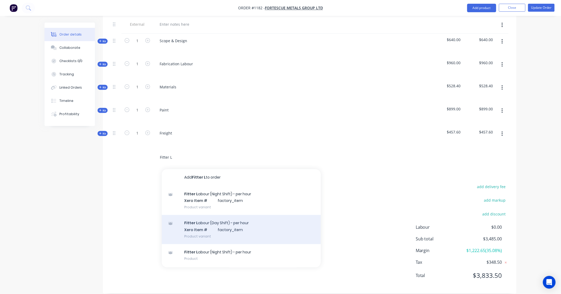
type input "Fitter L"
click at [251, 222] on div "Fitter L abour (Day Shift) - per hour Xero Item # factory_item Product variant" at bounding box center [241, 229] width 159 height 29
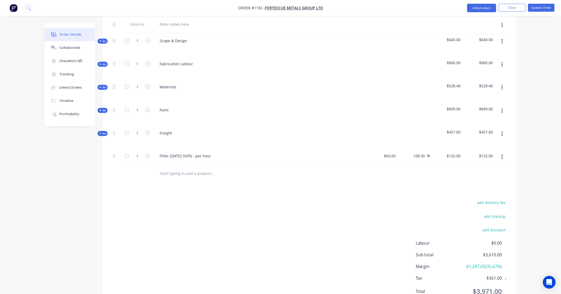
click at [503, 154] on icon "button" at bounding box center [502, 157] width 1 height 6
click at [491, 199] on div "Delete" at bounding box center [483, 203] width 41 height 8
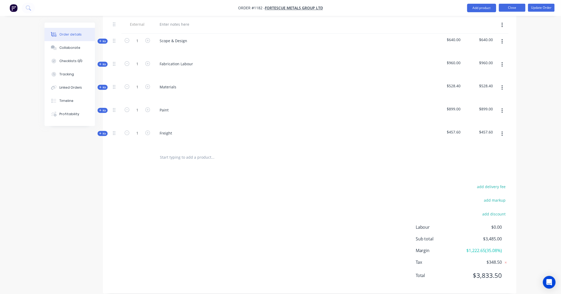
click at [508, 9] on button "Close" at bounding box center [512, 8] width 27 height 8
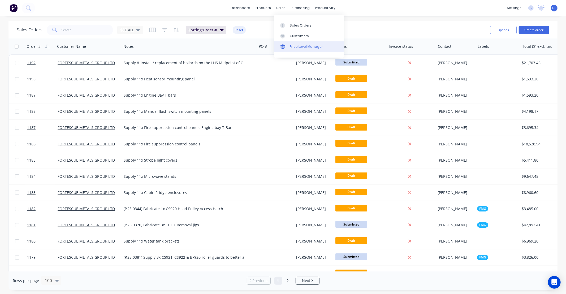
click at [293, 49] on div "Price Level Manager" at bounding box center [306, 46] width 33 height 5
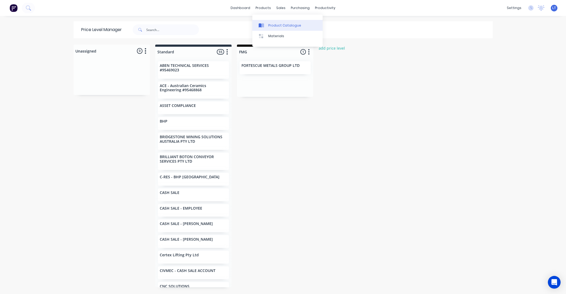
click at [272, 24] on div "Product Catalogue" at bounding box center [284, 25] width 33 height 5
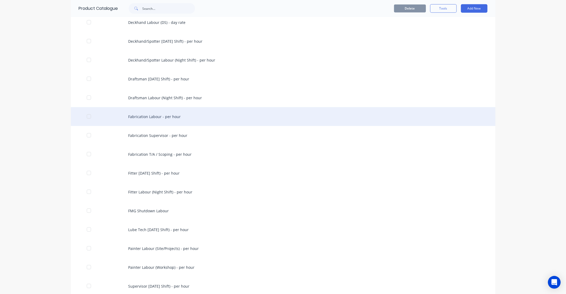
scroll to position [393, 0]
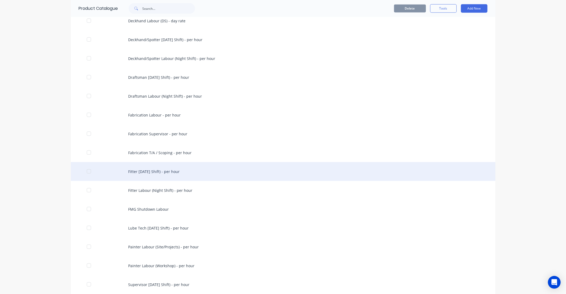
click at [155, 171] on div "Fitter [DATE] Shift) - per hour" at bounding box center [283, 171] width 424 height 19
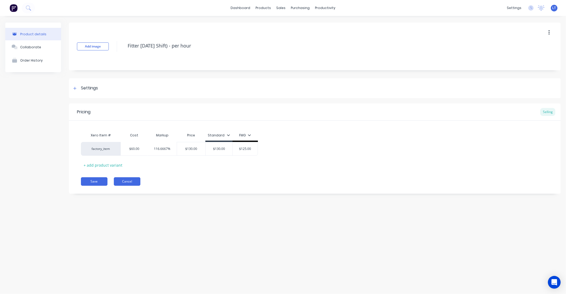
click at [131, 184] on button "Cancel" at bounding box center [127, 181] width 27 height 8
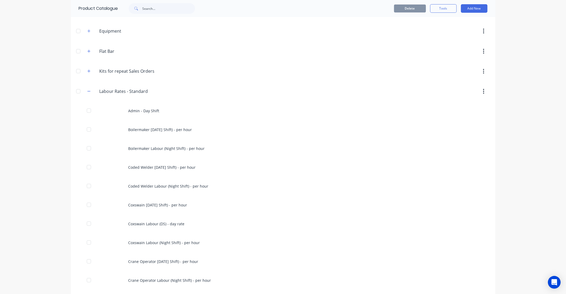
scroll to position [118, 0]
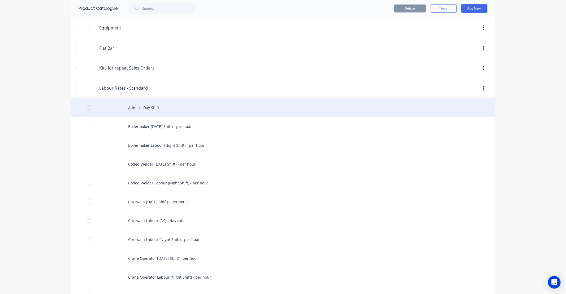
click at [149, 107] on div "Admin - Day Shift" at bounding box center [283, 107] width 424 height 19
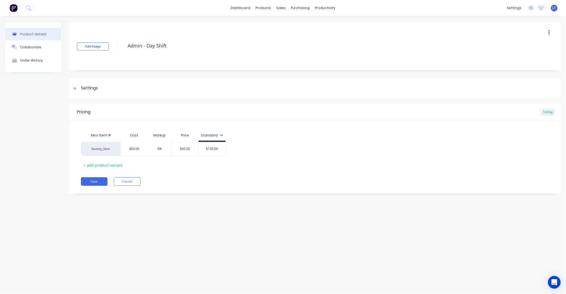
click at [217, 135] on div "Standard" at bounding box center [212, 135] width 22 height 5
click at [210, 171] on div "FMG" at bounding box center [207, 172] width 8 height 6
click at [286, 207] on div "Product details Collaborate Order History Add image Admin - Day Shift Settings …" at bounding box center [283, 149] width 566 height 267
click at [242, 149] on input "$0.00" at bounding box center [236, 148] width 27 height 5
drag, startPoint x: 242, startPoint y: 149, endPoint x: 221, endPoint y: 149, distance: 21.0
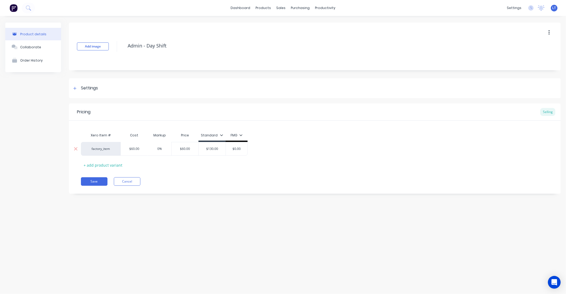
click at [221, 149] on div "factory_item $60.00 0% $60.00 $130.00 $0.00 $0.00" at bounding box center [164, 149] width 167 height 14
type input "125"
click at [212, 170] on div "Pricing Selling Xero Item # Cost Markup Price Standard FMG factory_item $60.00 …" at bounding box center [315, 148] width 492 height 90
click at [100, 180] on button "Save" at bounding box center [94, 181] width 27 height 8
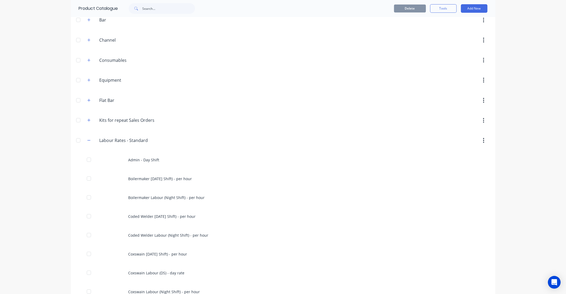
scroll to position [79, 0]
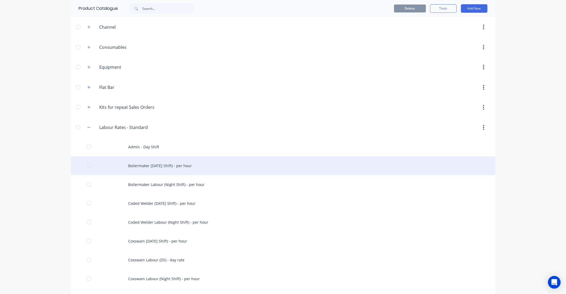
click at [181, 164] on div "Boilermaker [DATE] Shift) - per hour" at bounding box center [283, 165] width 424 height 19
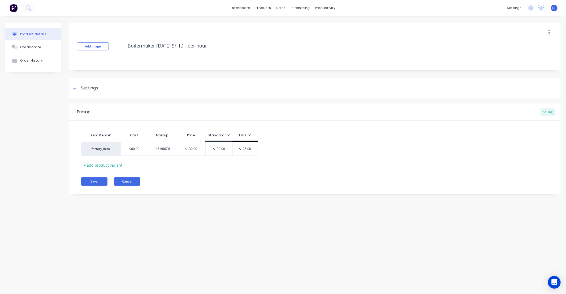
click at [137, 181] on button "Cancel" at bounding box center [127, 181] width 27 height 8
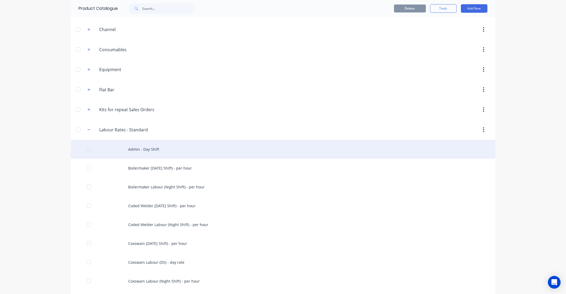
scroll to position [79, 0]
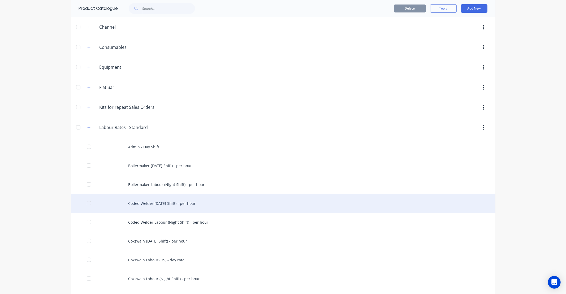
click at [190, 206] on div "Coded Welder Labour (Day Shift) - per hour" at bounding box center [283, 203] width 424 height 19
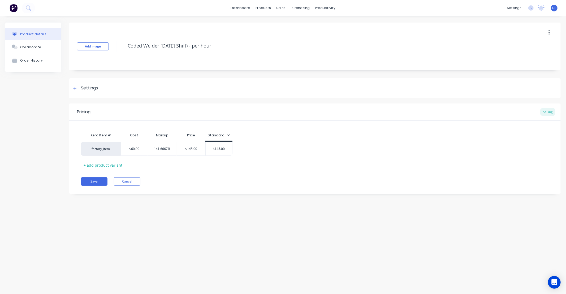
click at [228, 137] on div "Standard" at bounding box center [219, 136] width 22 height 5
click at [224, 174] on div "FMG" at bounding box center [212, 171] width 39 height 11
click at [256, 190] on div "Pricing Selling Xero Item # Cost Markup Price Standard factory_item $60.00 141.…" at bounding box center [315, 148] width 492 height 90
drag, startPoint x: 252, startPoint y: 151, endPoint x: 211, endPoint y: 149, distance: 40.7
click at [211, 149] on div "factory_item $60.00 141.6667% $145.00 $145.00 $0.00 $0.00" at bounding box center [168, 149] width 174 height 14
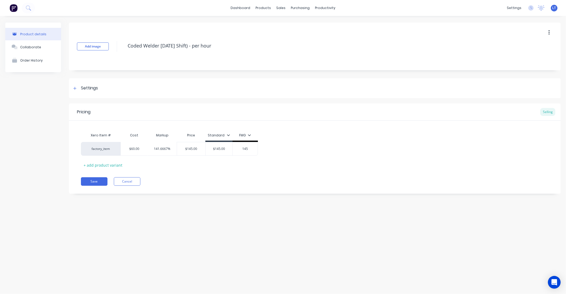
type input "145"
click at [237, 213] on div "Product details Collaborate Order History Add image Coded Welder Labour (Day Sh…" at bounding box center [283, 149] width 566 height 267
click at [101, 182] on button "Save" at bounding box center [94, 181] width 27 height 8
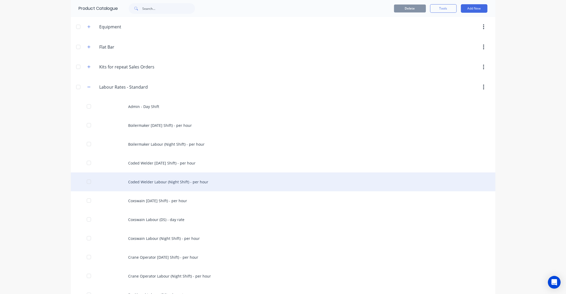
scroll to position [128, 0]
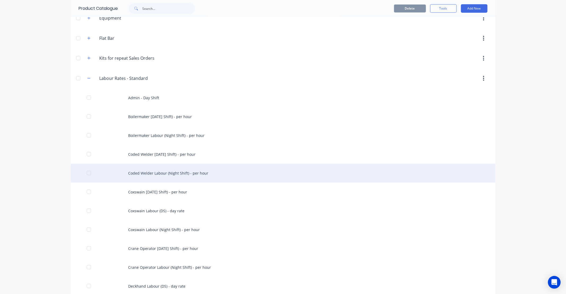
click at [188, 174] on div "Coded Welder Labour (Night Shift) - per hour" at bounding box center [283, 173] width 424 height 19
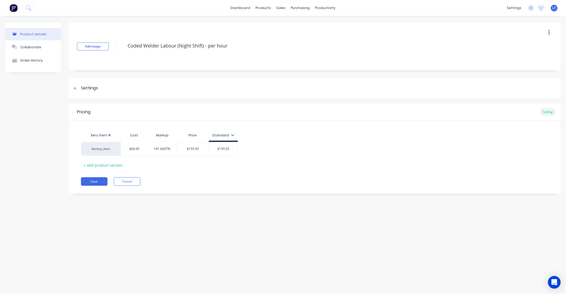
click at [231, 136] on icon at bounding box center [232, 134] width 3 height 3
click at [227, 174] on div "FMG" at bounding box center [216, 171] width 39 height 11
drag, startPoint x: 190, startPoint y: 182, endPoint x: 194, endPoint y: 176, distance: 6.7
click at [190, 181] on div "Save Cancel" at bounding box center [321, 181] width 480 height 8
click at [243, 138] on div "FMG" at bounding box center [248, 136] width 12 height 5
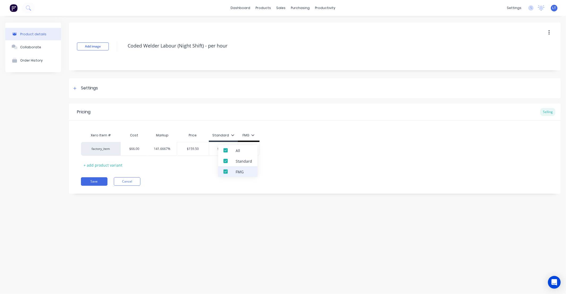
click at [233, 175] on div "FMG" at bounding box center [237, 171] width 39 height 11
click at [288, 182] on div "Save Cancel" at bounding box center [321, 181] width 480 height 8
click at [100, 181] on button "Save" at bounding box center [94, 181] width 27 height 8
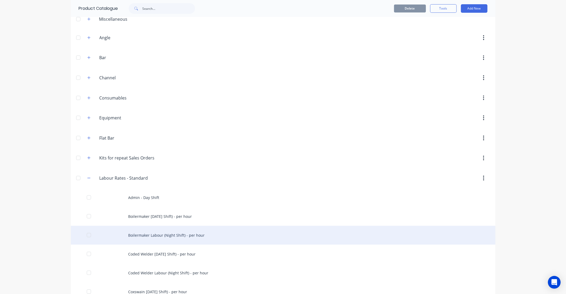
scroll to position [49, 0]
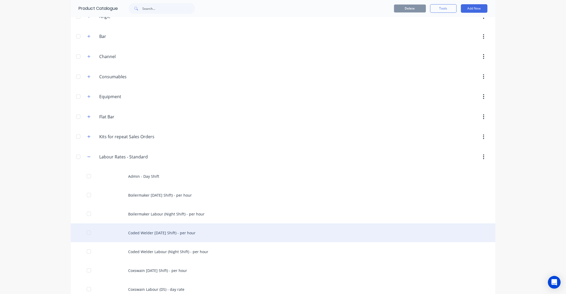
click at [195, 232] on div "Coded Welder Labour (Day Shift) - per hour" at bounding box center [283, 232] width 424 height 19
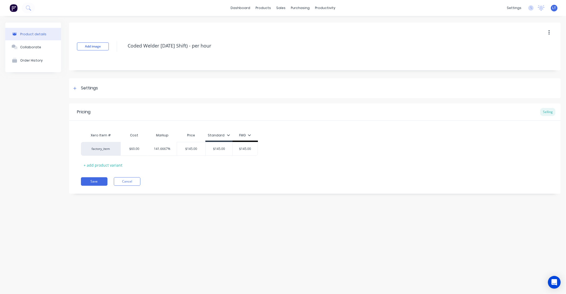
click at [244, 136] on div "FMG" at bounding box center [245, 135] width 12 height 5
click at [242, 175] on div "FMG" at bounding box center [234, 171] width 39 height 11
click at [176, 184] on div "Save Cancel" at bounding box center [321, 181] width 480 height 8
click at [98, 182] on button "Save" at bounding box center [94, 181] width 27 height 8
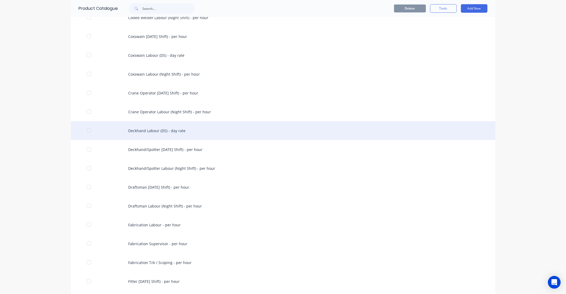
scroll to position [304, 0]
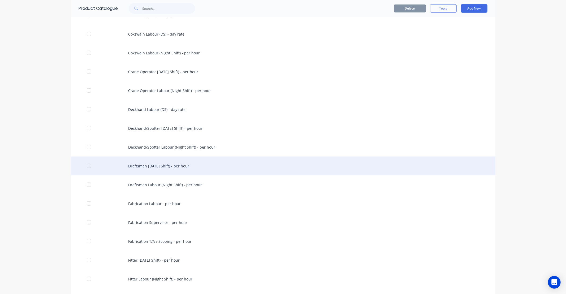
click at [188, 169] on div "Draftsman [DATE] Shift) - per hour" at bounding box center [283, 166] width 424 height 19
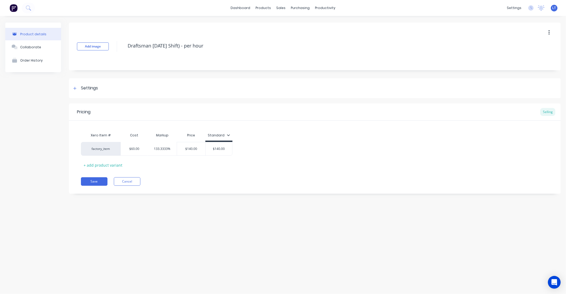
click at [222, 133] on div "Standard" at bounding box center [219, 135] width 22 height 5
click at [227, 170] on div "FMG" at bounding box center [212, 171] width 39 height 11
click at [207, 186] on div "Save Cancel" at bounding box center [321, 181] width 480 height 8
drag, startPoint x: 249, startPoint y: 149, endPoint x: 209, endPoint y: 146, distance: 40.7
click at [209, 146] on div "factory_item $60.00 133.3333% $140.00 $140.00 $0.00 $0.00" at bounding box center [168, 149] width 174 height 14
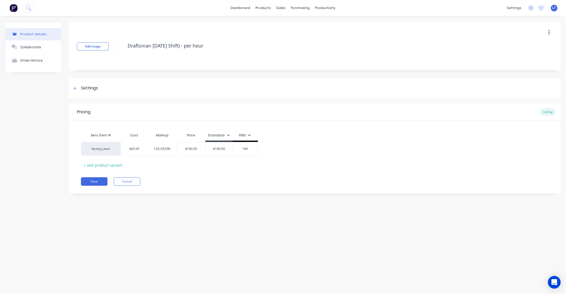
type input "140"
click at [211, 185] on div "Save Cancel" at bounding box center [321, 181] width 480 height 8
click at [89, 181] on button "Save" at bounding box center [94, 181] width 27 height 8
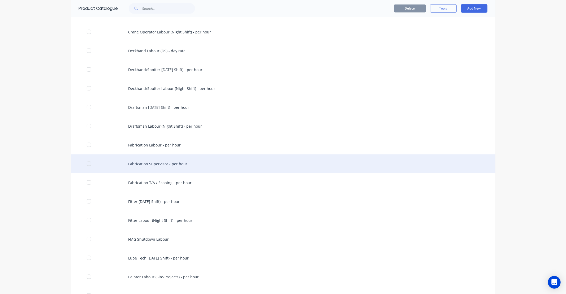
scroll to position [363, 0]
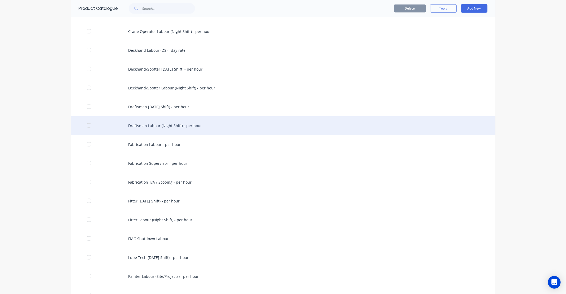
click at [188, 125] on div "Draftsman Labour (Night Shift) - per hour" at bounding box center [283, 125] width 424 height 19
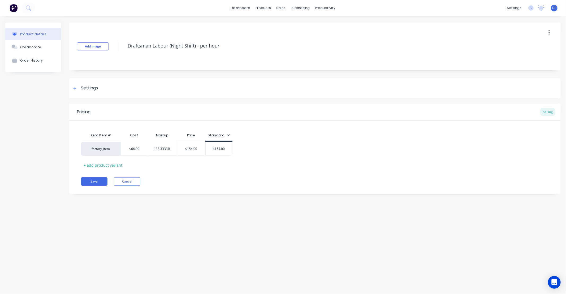
click at [229, 135] on div "Standard" at bounding box center [218, 136] width 27 height 5
click at [227, 136] on icon at bounding box center [228, 134] width 3 height 3
click at [216, 171] on div "FMG" at bounding box center [214, 172] width 8 height 6
click at [209, 176] on div "FMG" at bounding box center [212, 171] width 39 height 11
click at [126, 182] on button "Cancel" at bounding box center [127, 181] width 27 height 8
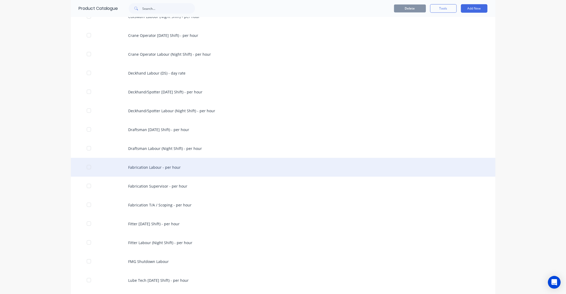
scroll to position [344, 0]
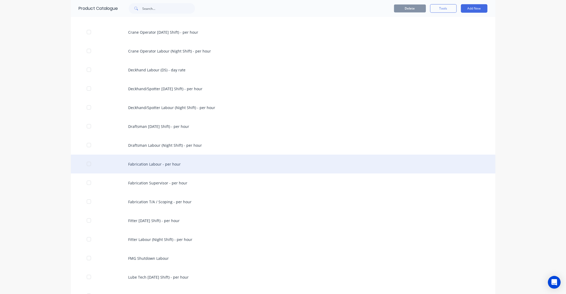
click at [165, 165] on div "Fabrication Labour - per hour" at bounding box center [283, 164] width 424 height 19
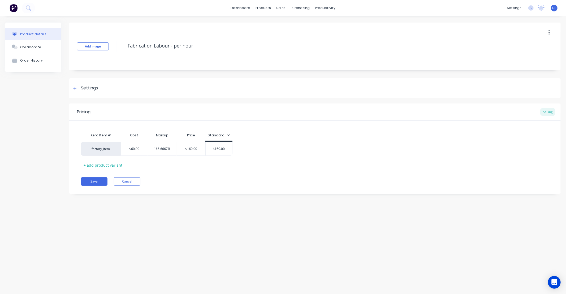
click at [225, 137] on div "Standard" at bounding box center [219, 135] width 22 height 5
click at [220, 175] on div "FMG" at bounding box center [212, 171] width 39 height 11
click at [247, 166] on div "Xero Item # Cost Markup Price Standard factory_item $60.00 166.6667% $160.00 $1…" at bounding box center [315, 149] width 468 height 39
drag, startPoint x: 214, startPoint y: 150, endPoint x: 203, endPoint y: 150, distance: 11.1
click at [203, 150] on div "factory_item $60.00 166.6667% $160.00 $160.00 $0.00 $0.00" at bounding box center [168, 149] width 174 height 14
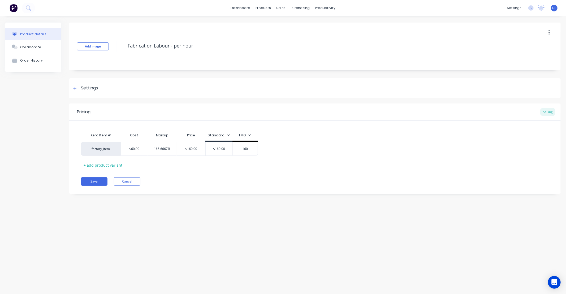
type input "160"
click at [232, 193] on div "Pricing Selling Xero Item # Cost Markup Price Standard FMG factory_item $60.00 …" at bounding box center [315, 148] width 492 height 90
click at [100, 183] on button "Save" at bounding box center [94, 181] width 27 height 8
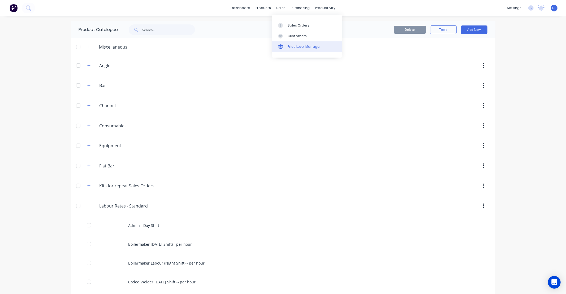
click at [288, 46] on div "Price Level Manager" at bounding box center [304, 46] width 33 height 5
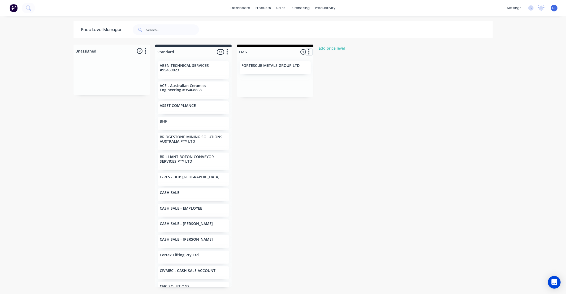
click at [308, 52] on icon "button" at bounding box center [309, 52] width 2 height 7
click at [327, 83] on div "Unassigned 0 Move all customers Standard FMG Standard 55 Price level colour #27…" at bounding box center [283, 169] width 424 height 249
click at [273, 27] on div "Product Catalogue" at bounding box center [284, 25] width 33 height 5
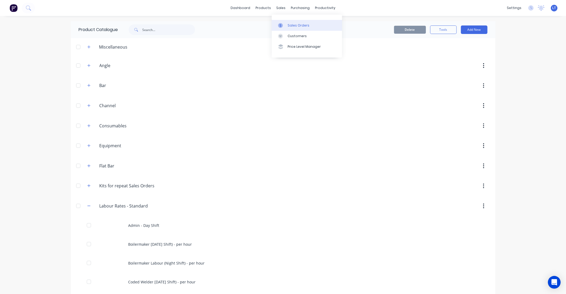
click at [285, 27] on div at bounding box center [282, 25] width 8 height 5
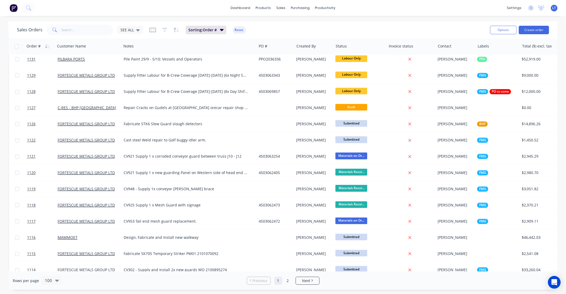
scroll to position [650, 0]
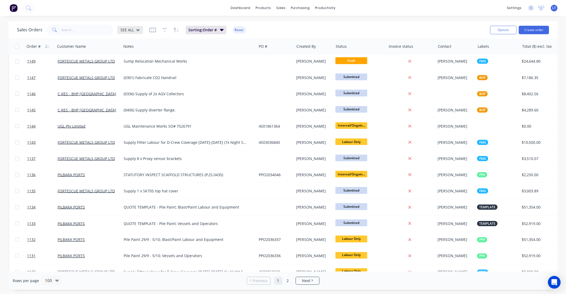
click at [134, 32] on div "SEE ALL" at bounding box center [129, 30] width 19 height 5
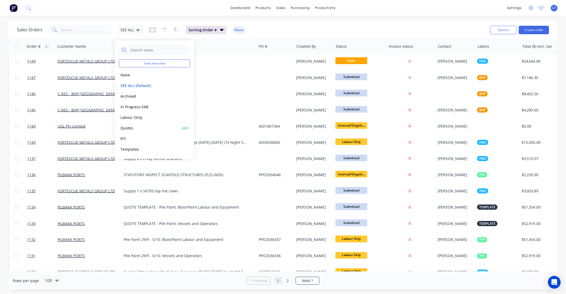
click at [134, 129] on button "Quotes" at bounding box center [149, 128] width 60 height 6
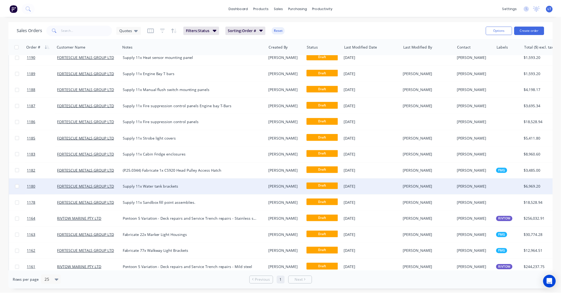
scroll to position [10, 0]
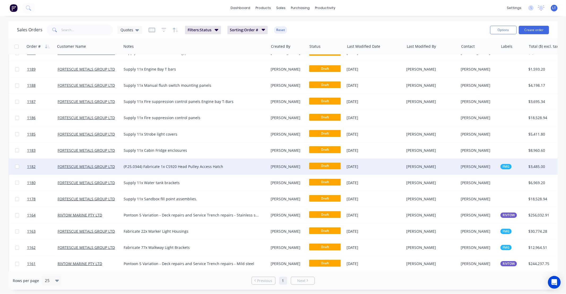
click at [286, 168] on div "[PERSON_NAME]" at bounding box center [287, 166] width 33 height 5
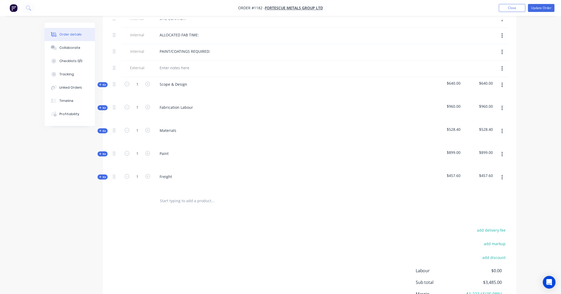
scroll to position [283, 0]
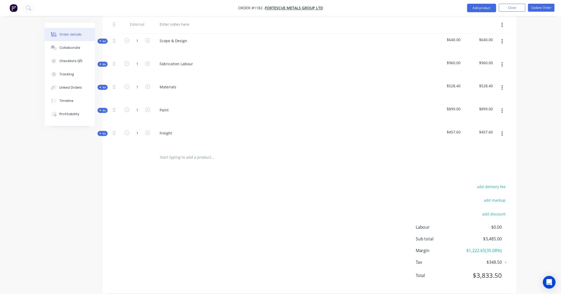
click at [203, 152] on input "text" at bounding box center [213, 157] width 106 height 11
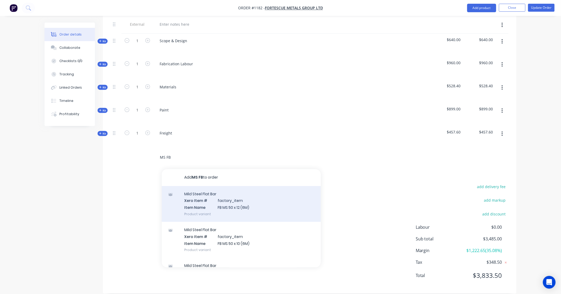
type input "MS FB"
click at [208, 188] on div "Mild Steel Flat Bar Xero Item # factory_item Item Name FB MS 50 x 12 (6M) Produ…" at bounding box center [241, 204] width 159 height 36
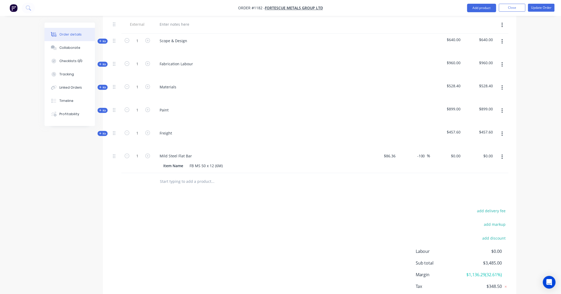
click at [501, 152] on button "button" at bounding box center [502, 157] width 12 height 10
click at [493, 199] on div "Delete" at bounding box center [483, 203] width 41 height 8
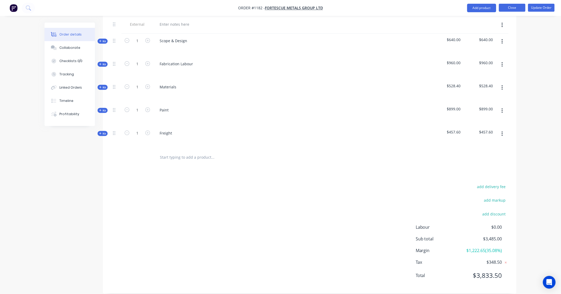
click at [517, 6] on button "Close" at bounding box center [512, 8] width 27 height 8
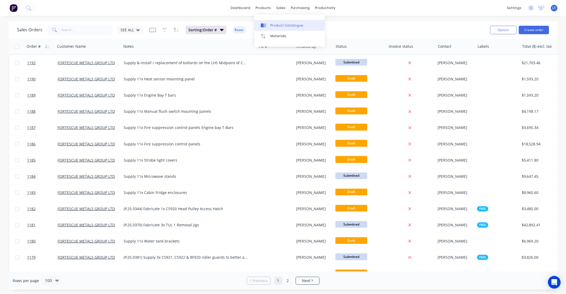
click at [273, 25] on div "Product Catalogue" at bounding box center [286, 25] width 33 height 5
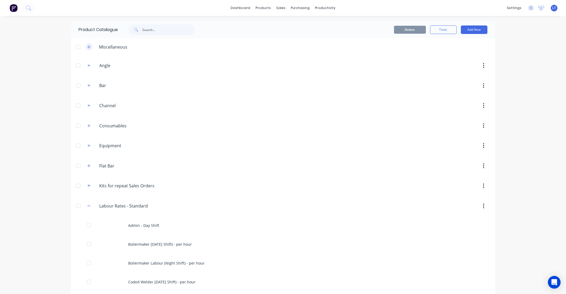
click at [87, 45] on icon "button" at bounding box center [88, 47] width 3 height 4
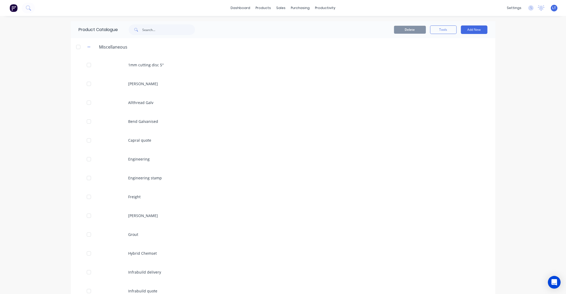
click at [75, 46] on div at bounding box center [78, 47] width 11 height 11
click at [78, 47] on div at bounding box center [78, 47] width 11 height 11
click at [87, 46] on icon "button" at bounding box center [88, 47] width 3 height 4
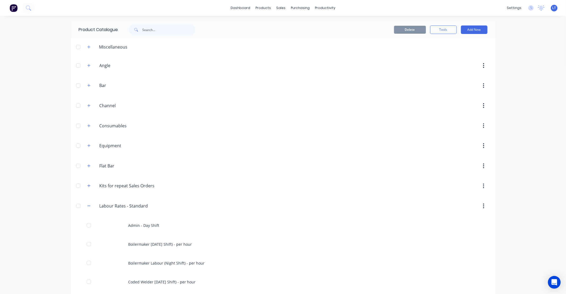
click at [259, 27] on div "Delete Tools Add New" at bounding box center [347, 29] width 279 height 8
click at [248, 29] on div "Delete Tools Add New" at bounding box center [347, 29] width 279 height 8
click at [291, 31] on div "Delete Tools Add New" at bounding box center [347, 29] width 279 height 8
drag, startPoint x: 291, startPoint y: 31, endPoint x: 278, endPoint y: 32, distance: 13.0
drag, startPoint x: 278, startPoint y: 32, endPoint x: 263, endPoint y: 32, distance: 14.9
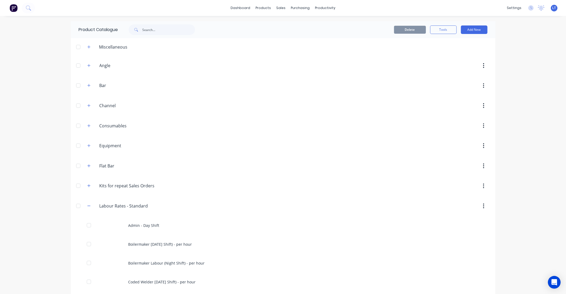
click at [263, 32] on div "Delete Tools Add New" at bounding box center [347, 29] width 279 height 8
click at [295, 49] on link "Price Level Manager" at bounding box center [307, 46] width 70 height 11
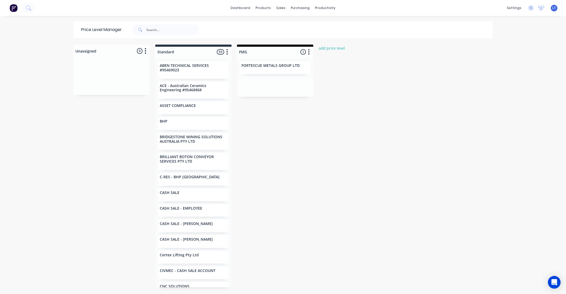
click at [268, 59] on div "FORTESCUE METALS GROUP LTD" at bounding box center [275, 77] width 76 height 40
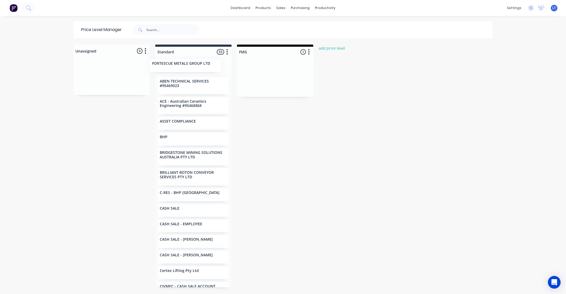
drag, startPoint x: 268, startPoint y: 63, endPoint x: 179, endPoint y: 62, distance: 88.9
click at [179, 62] on div "Unassigned 0 Move all customers Standard FMG Standard 55 Price level colour #27…" at bounding box center [283, 169] width 424 height 249
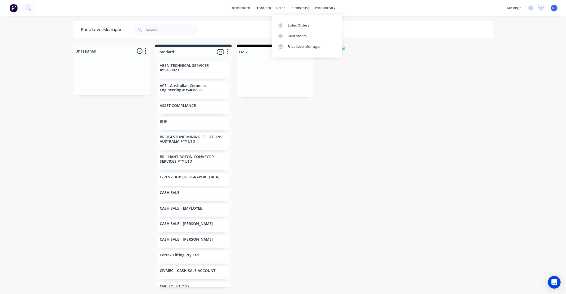
click at [333, 88] on div "Unassigned 0 Move all customers Standard FMG Standard 56 Price level colour #27…" at bounding box center [283, 169] width 424 height 249
drag, startPoint x: 333, startPoint y: 88, endPoint x: 326, endPoint y: 81, distance: 9.8
click at [326, 81] on div "Unassigned 0 Move all customers Standard FMG Standard 56 Price level colour #27…" at bounding box center [283, 169] width 424 height 249
click at [270, 23] on div "Product Catalogue" at bounding box center [284, 25] width 33 height 5
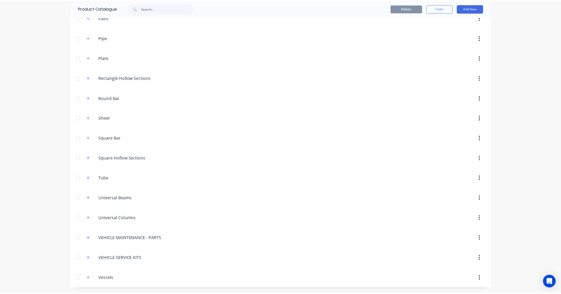
scroll to position [794, 0]
click at [88, 118] on icon "button" at bounding box center [88, 117] width 3 height 3
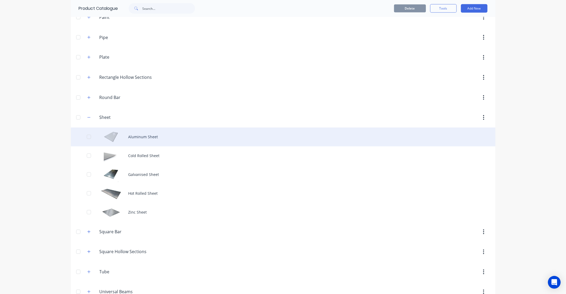
click at [135, 137] on div "Aluminum Sheet" at bounding box center [283, 137] width 424 height 19
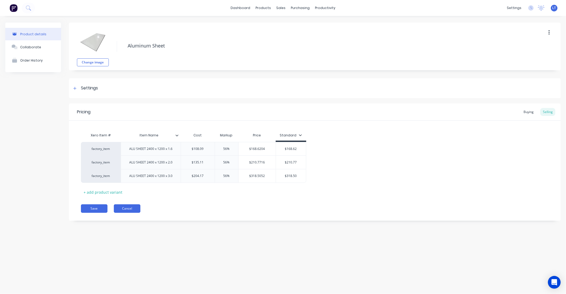
click at [133, 208] on button "Cancel" at bounding box center [127, 208] width 27 height 8
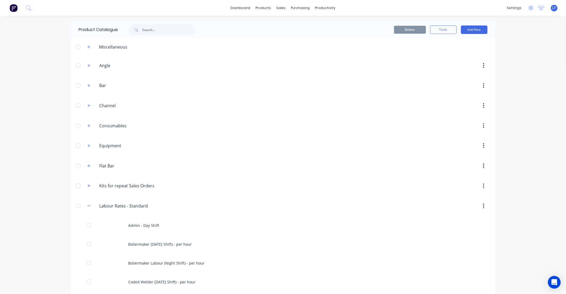
click at [51, 160] on div "dashboard products sales purchasing productivity dashboard products Product Cat…" at bounding box center [283, 147] width 566 height 294
drag, startPoint x: 51, startPoint y: 159, endPoint x: 48, endPoint y: 159, distance: 3.0
click at [48, 159] on div "dashboard products sales purchasing productivity dashboard products Product Cat…" at bounding box center [283, 147] width 566 height 294
click at [287, 22] on link "Sales Orders" at bounding box center [307, 25] width 70 height 11
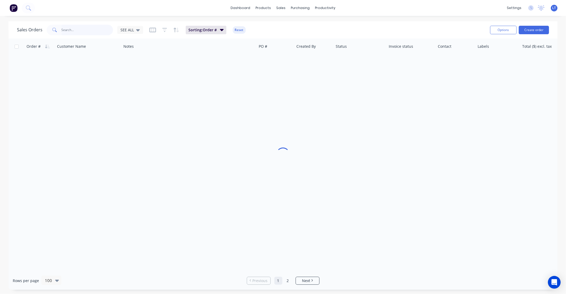
click at [73, 32] on input "text" at bounding box center [88, 30] width 52 height 11
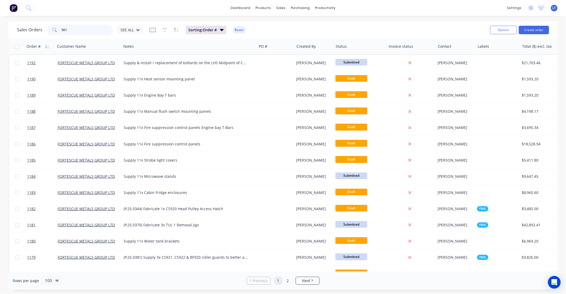
type input "361"
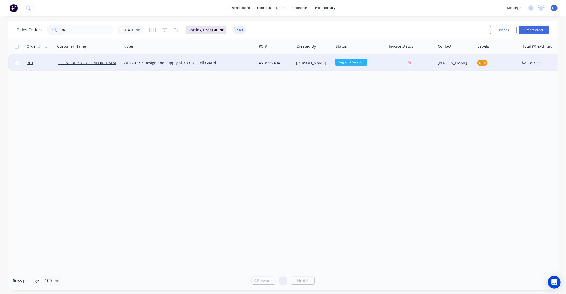
click at [269, 67] on div "4518332494" at bounding box center [276, 63] width 38 height 16
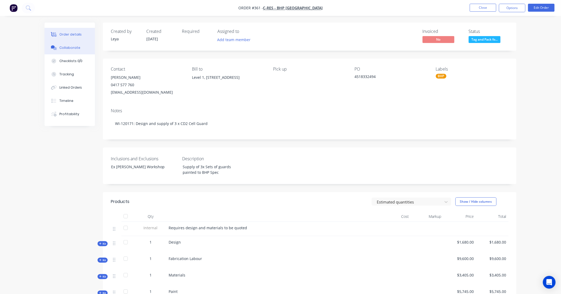
click at [75, 48] on div "Collaborate" at bounding box center [69, 47] width 21 height 5
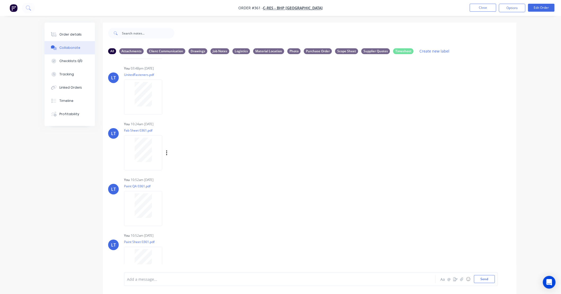
scroll to position [180, 0]
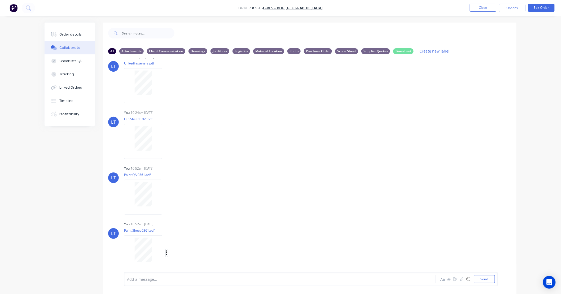
click at [167, 254] on icon "button" at bounding box center [167, 253] width 2 height 6
click at [184, 266] on button "Delete" at bounding box center [202, 265] width 60 height 12
click at [478, 280] on button "Send" at bounding box center [484, 279] width 21 height 8
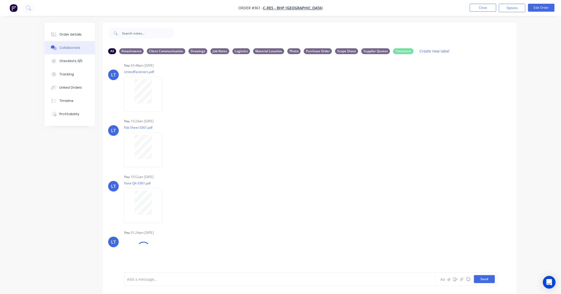
scroll to position [180, 0]
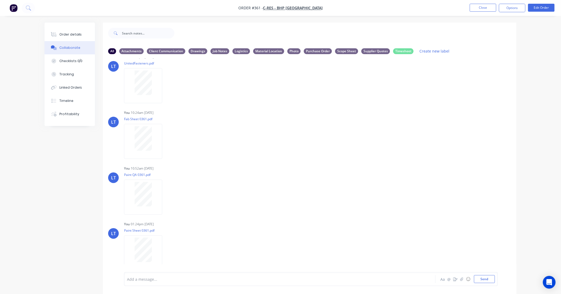
click at [487, 12] on li "Close" at bounding box center [483, 8] width 27 height 8
click at [484, 9] on button "Close" at bounding box center [483, 8] width 27 height 8
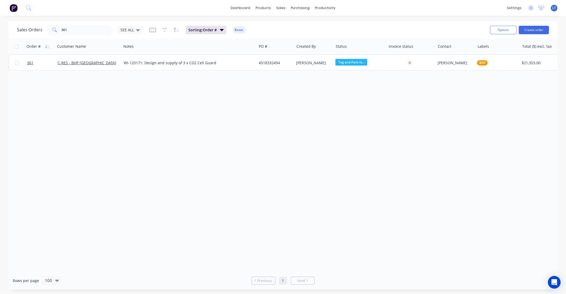
click at [322, 93] on div "Order # Customer Name Notes PO # Created By Status Invoice status Contact Label…" at bounding box center [282, 154] width 549 height 233
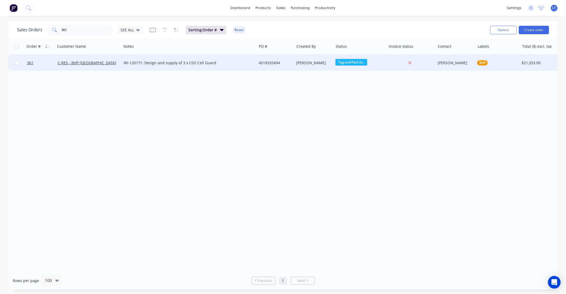
drag, startPoint x: 320, startPoint y: 93, endPoint x: 194, endPoint y: 63, distance: 129.9
click at [284, 92] on div "Order # Customer Name Notes PO # Created By Status Invoice status Contact Label…" at bounding box center [282, 154] width 549 height 233
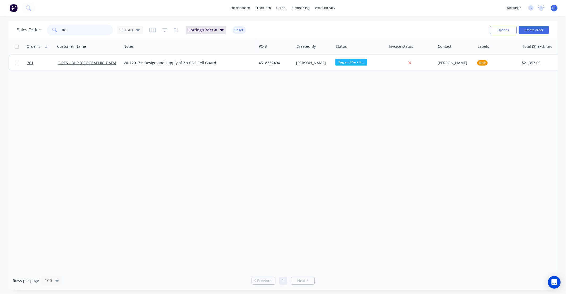
drag, startPoint x: 64, startPoint y: 28, endPoint x: 0, endPoint y: 24, distance: 64.6
click at [0, 24] on div "Sales Orders 361 SEE ALL Sorting: Order # Reset Options Create order Order # Cu…" at bounding box center [283, 155] width 566 height 268
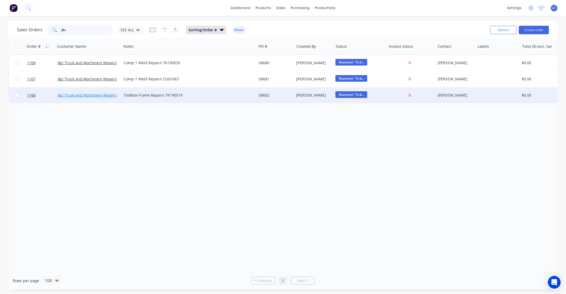
type input "j&s"
click at [105, 96] on link "J&S Truck and Machinery Repairs" at bounding box center [87, 95] width 59 height 5
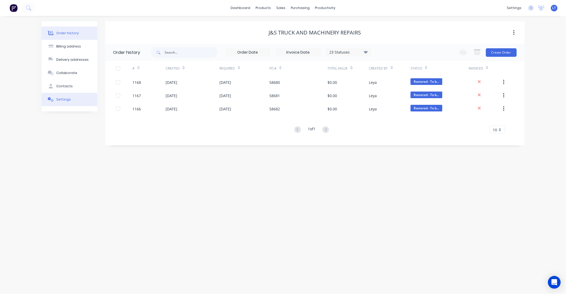
click at [83, 102] on button "Settings" at bounding box center [70, 99] width 56 height 13
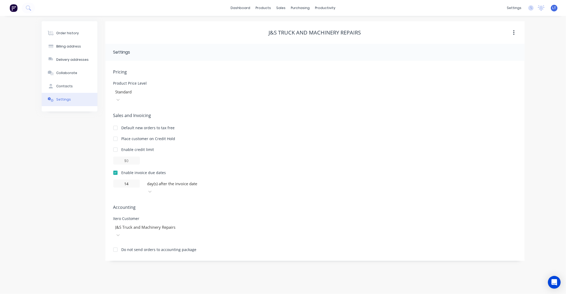
click at [182, 224] on div at bounding box center [153, 227] width 76 height 7
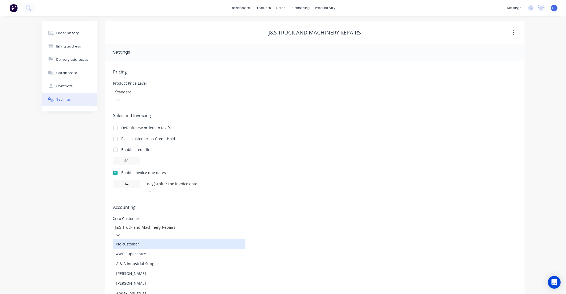
click at [186, 224] on div at bounding box center [153, 227] width 76 height 7
click at [180, 224] on div at bounding box center [153, 227] width 76 height 7
type input "j&s"
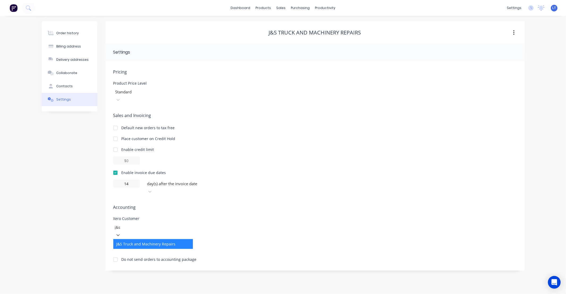
click at [175, 239] on div "J&S Truck and Machinery Repairs" at bounding box center [153, 244] width 80 height 10
click at [241, 204] on span "Accounting" at bounding box center [314, 207] width 403 height 6
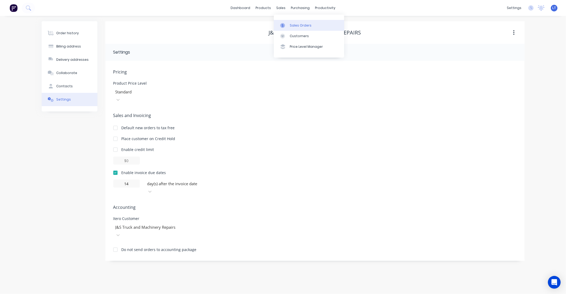
click at [288, 27] on div at bounding box center [284, 25] width 8 height 5
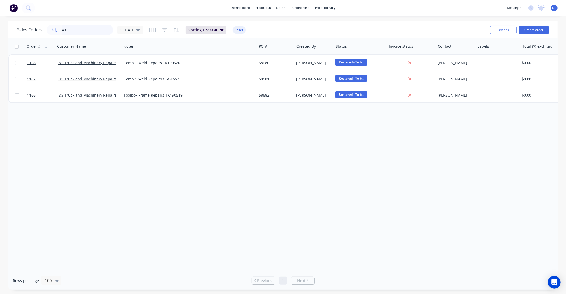
drag, startPoint x: 80, startPoint y: 31, endPoint x: 6, endPoint y: 28, distance: 74.9
click at [6, 28] on div "Sales Orders j&s SEE ALL Sorting: Order # Reset Options Create order Order # Cu…" at bounding box center [283, 155] width 566 height 268
type input "603"
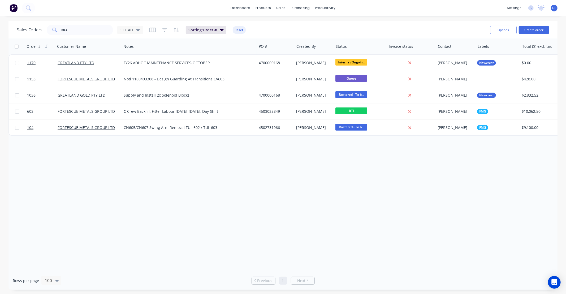
click at [293, 174] on div "Order # Customer Name Notes PO # Created By Status Invoice status Contact Label…" at bounding box center [282, 154] width 549 height 233
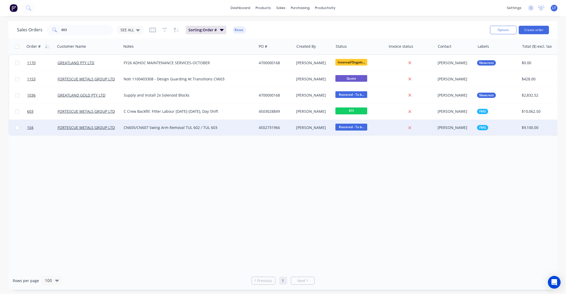
drag, startPoint x: 261, startPoint y: 169, endPoint x: 285, endPoint y: 121, distance: 53.7
click at [261, 168] on div "Order # Customer Name Notes PO # Created By Status Invoice status Contact Label…" at bounding box center [282, 154] width 549 height 233
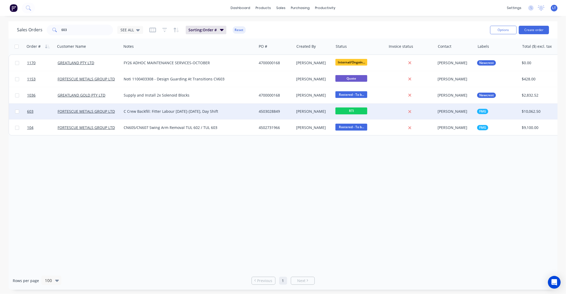
click at [289, 110] on div "4503028849" at bounding box center [275, 111] width 32 height 5
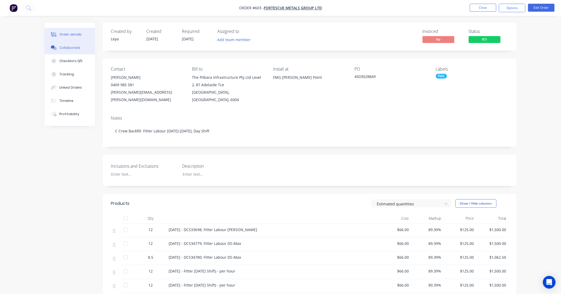
click at [75, 46] on div "Collaborate" at bounding box center [69, 47] width 21 height 5
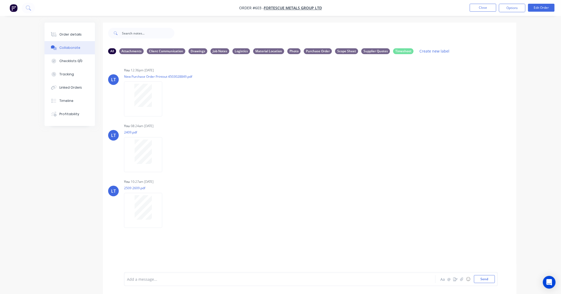
scroll to position [8, 0]
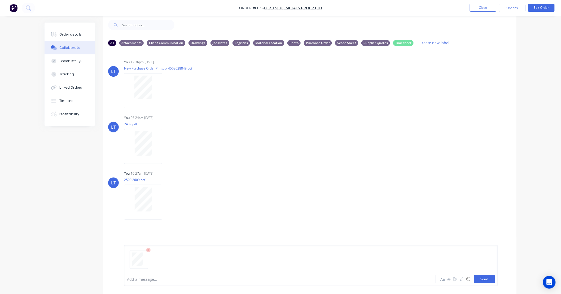
click at [489, 281] on button "Send" at bounding box center [484, 279] width 21 height 8
click at [83, 34] on button "Order details" at bounding box center [70, 34] width 50 height 13
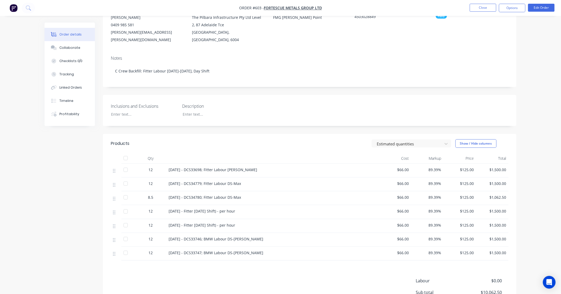
scroll to position [77, 0]
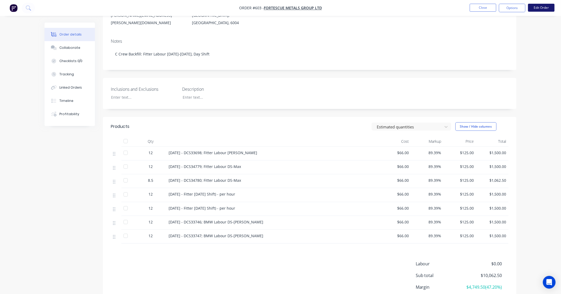
click at [538, 9] on button "Edit Order" at bounding box center [541, 8] width 27 height 8
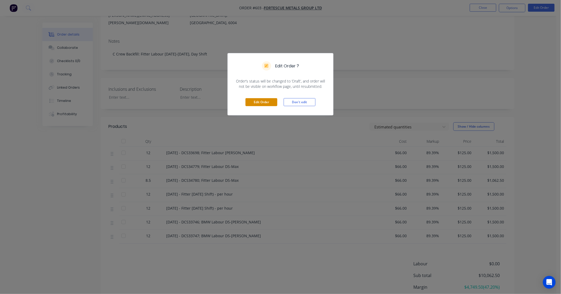
click at [270, 103] on button "Edit Order" at bounding box center [262, 102] width 32 height 8
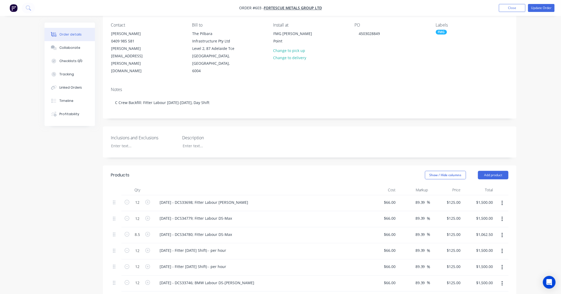
scroll to position [98, 0]
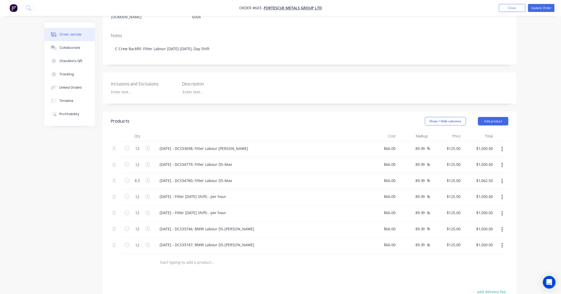
click at [505, 193] on button "button" at bounding box center [502, 198] width 12 height 10
click at [490, 239] on div "Delete" at bounding box center [483, 243] width 41 height 8
click at [502, 194] on icon "button" at bounding box center [502, 197] width 1 height 6
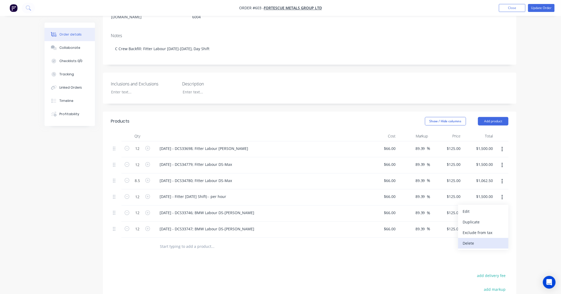
click at [484, 239] on div "Delete" at bounding box center [483, 243] width 41 height 8
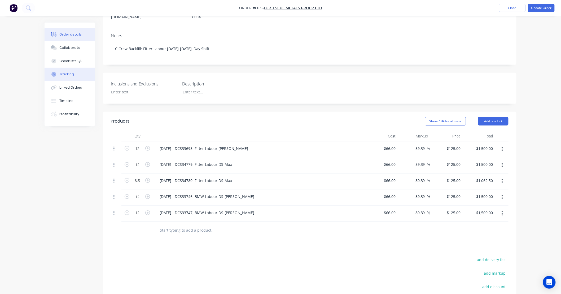
click at [75, 75] on button "Tracking" at bounding box center [70, 74] width 50 height 13
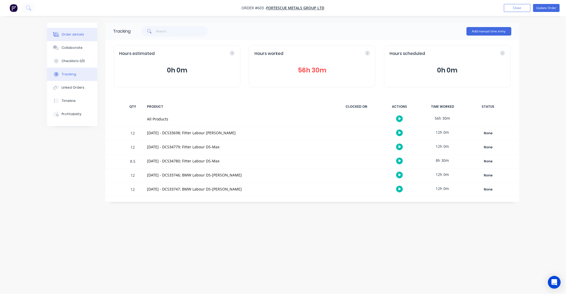
click at [77, 33] on div "Order details" at bounding box center [73, 34] width 23 height 5
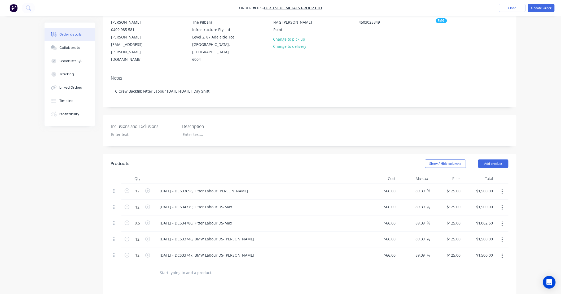
scroll to position [68, 0]
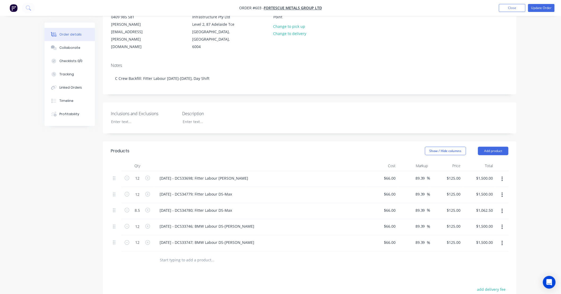
click at [241, 131] on div "Created by Leya Created 26/08/25 Required 24/09/25 Assigned to Add team member …" at bounding box center [310, 175] width 414 height 442
drag, startPoint x: 241, startPoint y: 131, endPoint x: 230, endPoint y: 128, distance: 10.9
click at [230, 128] on div "Created by Leya Created 26/08/25 Required 24/09/25 Assigned to Add team member …" at bounding box center [310, 175] width 414 height 442
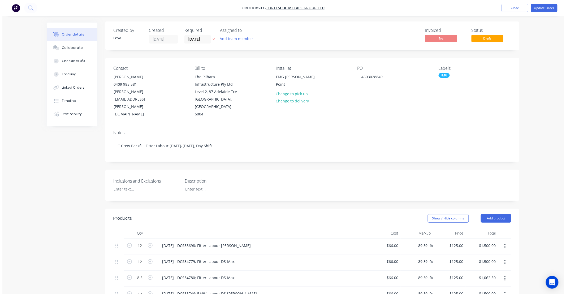
scroll to position [0, 0]
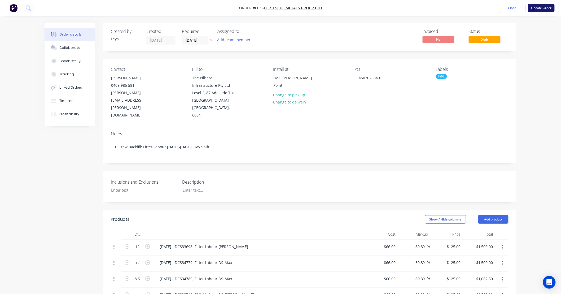
click at [548, 8] on button "Update Order" at bounding box center [541, 8] width 27 height 8
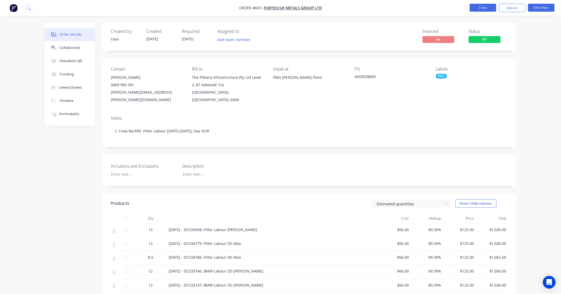
click at [482, 6] on button "Close" at bounding box center [483, 8] width 27 height 8
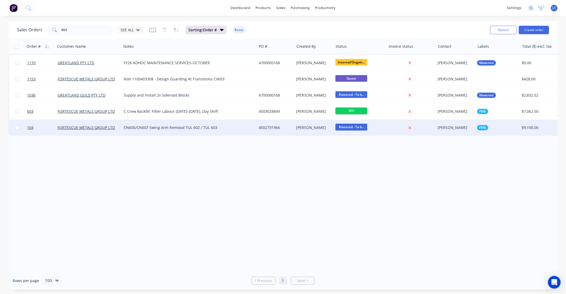
drag, startPoint x: 343, startPoint y: 203, endPoint x: 319, endPoint y: 128, distance: 78.1
click at [309, 197] on div "Order # Customer Name Notes PO # Created By Status Invoice status Contact Label…" at bounding box center [282, 154] width 549 height 233
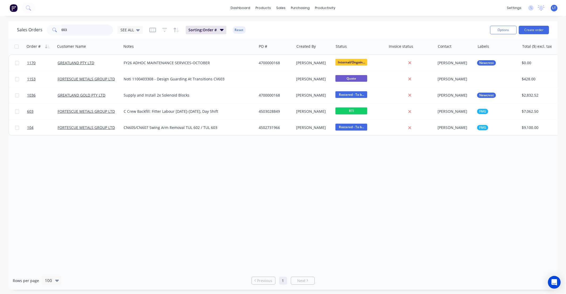
drag, startPoint x: 90, startPoint y: 28, endPoint x: 0, endPoint y: 20, distance: 90.9
click at [0, 20] on div "dashboard products sales purchasing productivity dashboard products Product Cat…" at bounding box center [283, 147] width 566 height 294
type input "enter"
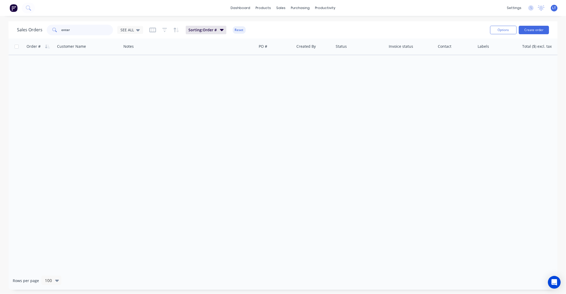
drag, startPoint x: 96, startPoint y: 32, endPoint x: 32, endPoint y: 31, distance: 64.0
click at [32, 31] on div "Sales Orders enter SEE ALL" at bounding box center [80, 30] width 126 height 11
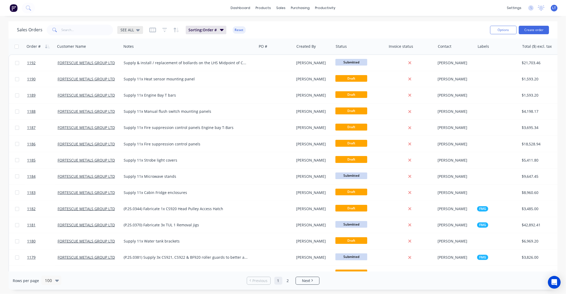
click at [133, 32] on div "SEE ALL" at bounding box center [129, 30] width 19 height 5
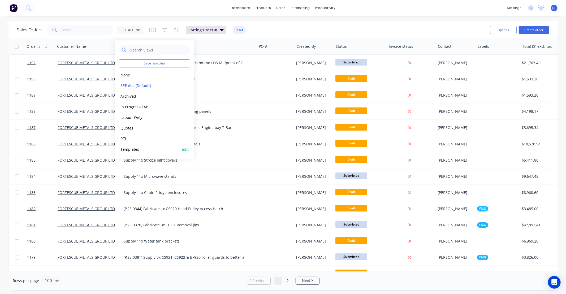
click at [137, 149] on button "Templates" at bounding box center [149, 149] width 60 height 6
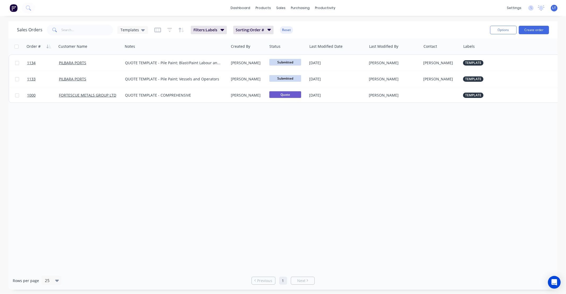
click at [226, 135] on div "Order # Customer Name Notes Created By Status Last Modified Date Last Modified …" at bounding box center [282, 154] width 549 height 233
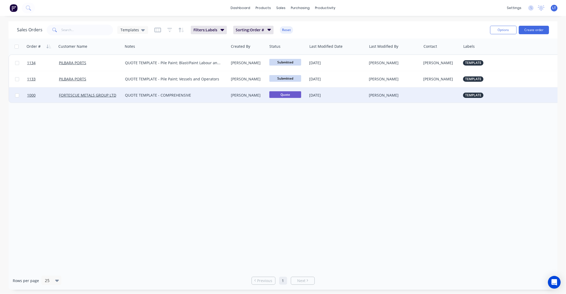
drag, startPoint x: 220, startPoint y: 134, endPoint x: 224, endPoint y: 102, distance: 32.2
click at [198, 131] on div "Order # Customer Name Notes Created By Status Last Modified Date Last Modified …" at bounding box center [282, 154] width 549 height 233
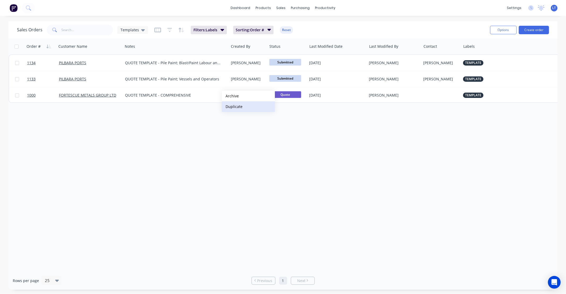
click at [247, 107] on button "Duplicate" at bounding box center [248, 106] width 53 height 11
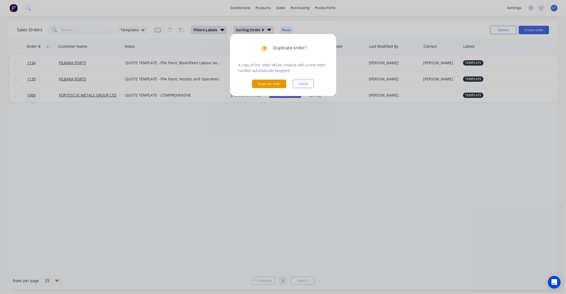
click at [269, 85] on button "Duplicate order" at bounding box center [269, 84] width 34 height 8
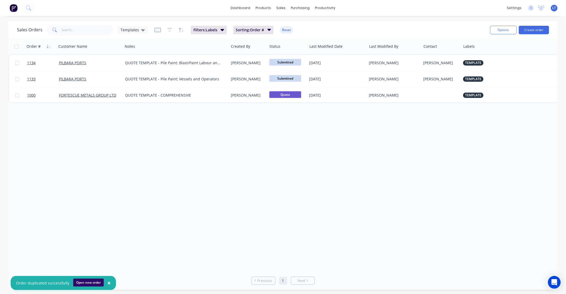
click at [83, 281] on button "Open new order" at bounding box center [88, 283] width 31 height 8
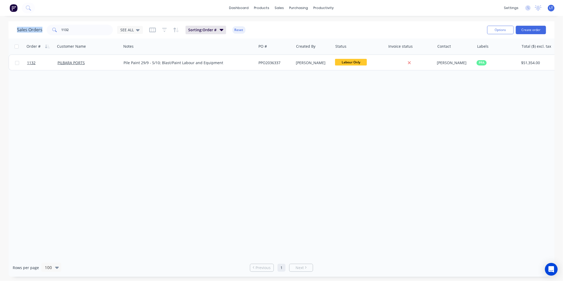
drag, startPoint x: 92, startPoint y: 35, endPoint x: 1, endPoint y: 31, distance: 91.6
click at [1, 31] on div "Sales Orders 1132 SEE ALL Sorting: Order # Reset Options Create order Order # C…" at bounding box center [281, 149] width 563 height 256
drag, startPoint x: 1, startPoint y: 31, endPoint x: 91, endPoint y: 32, distance: 90.7
click at [91, 32] on input "1132" at bounding box center [88, 30] width 52 height 11
drag, startPoint x: 76, startPoint y: 29, endPoint x: 58, endPoint y: 31, distance: 17.6
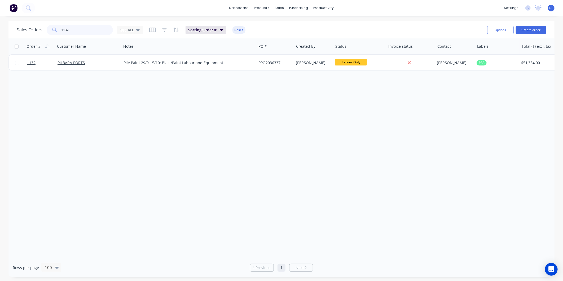
click at [58, 31] on div "1132" at bounding box center [80, 30] width 66 height 11
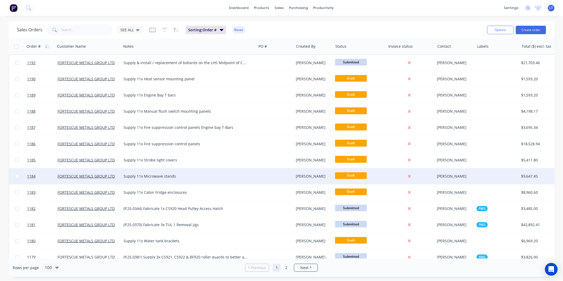
click at [279, 173] on div at bounding box center [276, 176] width 38 height 16
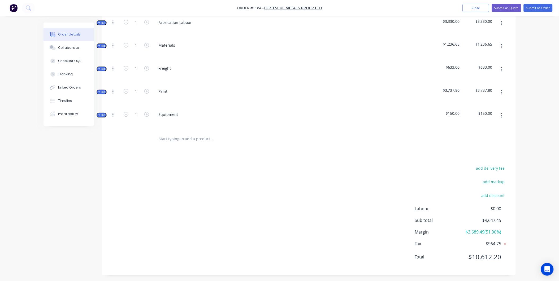
scroll to position [319, 0]
click at [200, 135] on input "text" at bounding box center [212, 138] width 106 height 11
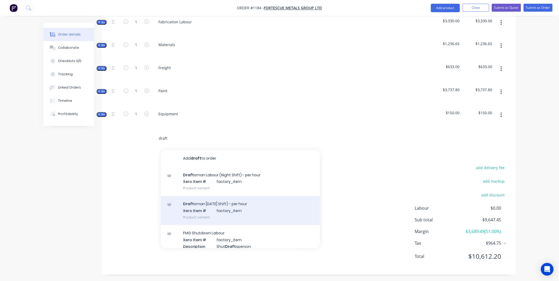
type input "draft"
click at [252, 201] on div "Draft sman Labour (Day Shift) - per hour Xero Item # factory_item Product varia…" at bounding box center [240, 210] width 159 height 29
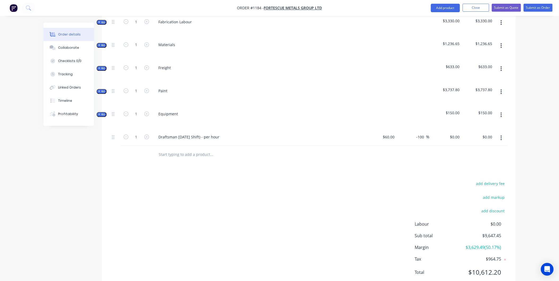
click at [504, 137] on button "button" at bounding box center [501, 138] width 12 height 10
click at [490, 180] on div "Delete" at bounding box center [482, 184] width 41 height 8
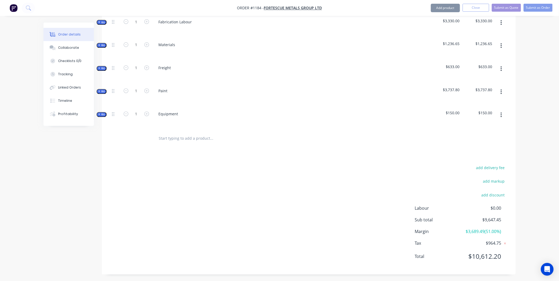
click at [218, 136] on input "text" at bounding box center [212, 138] width 106 height 11
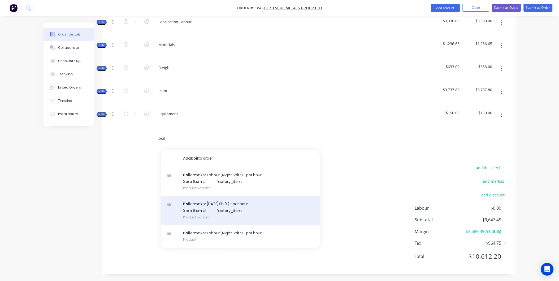
type input "boil"
click at [250, 203] on div "Boil ermaker Labour (Day Shift) - per hour Xero Item # factory_item Product var…" at bounding box center [240, 210] width 159 height 29
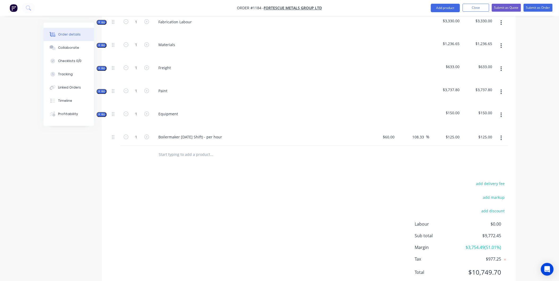
click at [202, 154] on input "text" at bounding box center [212, 154] width 106 height 11
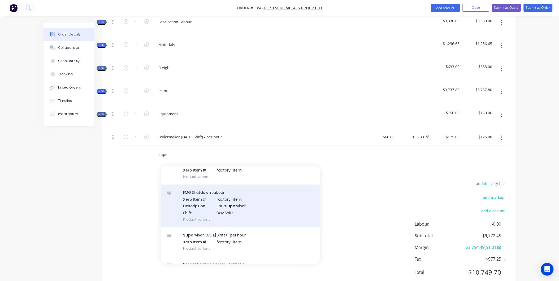
scroll to position [29, 0]
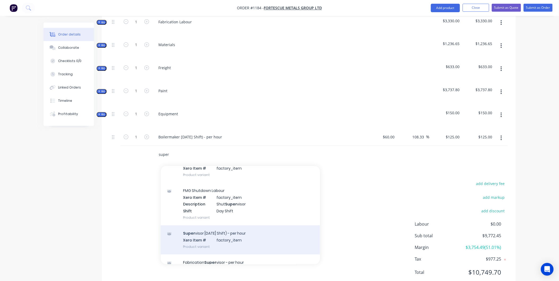
type input "super"
click at [261, 234] on div "Super visor Labour (Day Shift) - per hour Xero Item # factory_item Product vari…" at bounding box center [240, 240] width 159 height 29
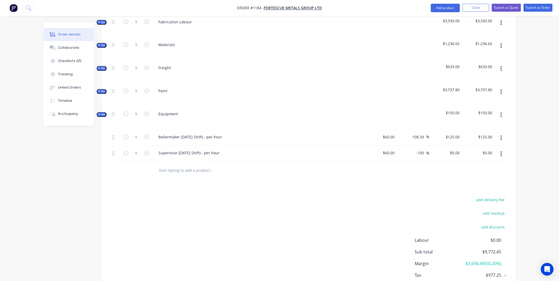
click at [504, 138] on button "button" at bounding box center [501, 138] width 12 height 10
click at [496, 182] on div "Delete" at bounding box center [482, 184] width 41 height 8
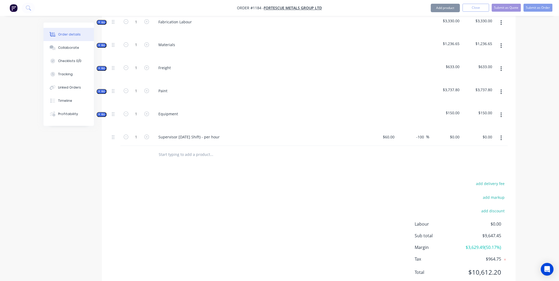
click at [502, 136] on icon "button" at bounding box center [501, 138] width 1 height 5
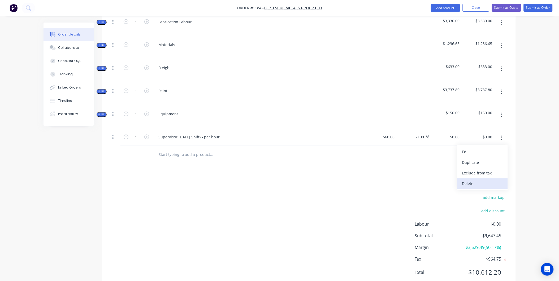
click at [487, 180] on div "Delete" at bounding box center [482, 184] width 41 height 8
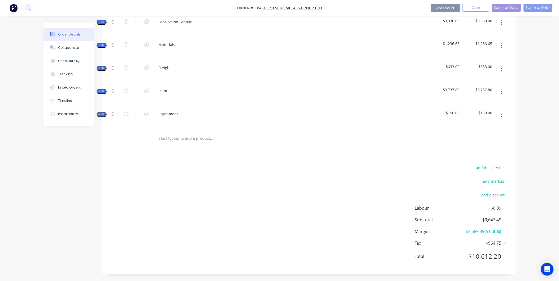
drag, startPoint x: 531, startPoint y: 161, endPoint x: 322, endPoint y: 172, distance: 209.1
click at [322, 173] on div "add delivery fee add markup add discount Labour $0.00 Sub total $9,647.45 Margi…" at bounding box center [309, 215] width 398 height 102
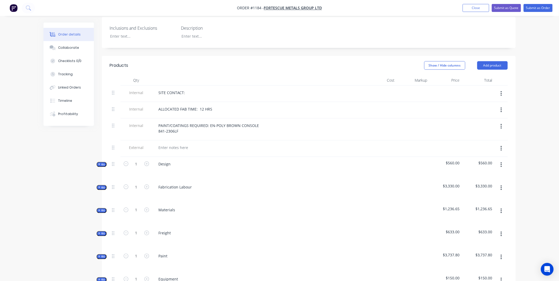
scroll to position [142, 0]
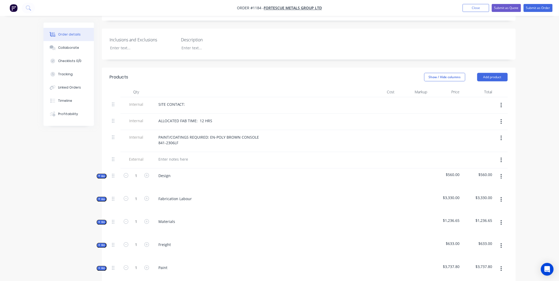
drag, startPoint x: 480, startPoint y: 9, endPoint x: 527, endPoint y: 19, distance: 47.7
click at [491, 34] on div "Order #1184 - FORTESCUE METALS GROUP LTD Add product Close Submit as Quote Subm…" at bounding box center [279, 159] width 559 height 602
click at [534, 11] on button "Submit as Order" at bounding box center [538, 8] width 29 height 8
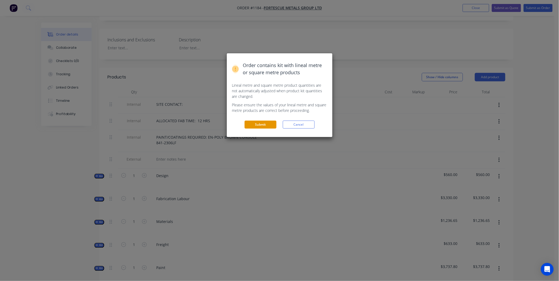
click at [268, 123] on button "Submit" at bounding box center [261, 125] width 32 height 8
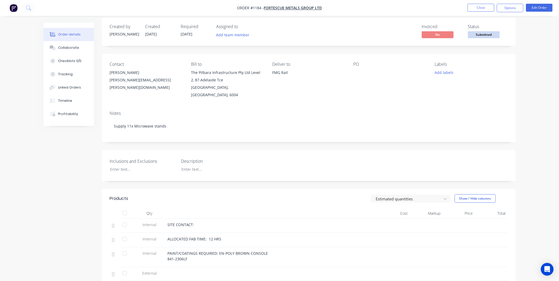
scroll to position [10, 0]
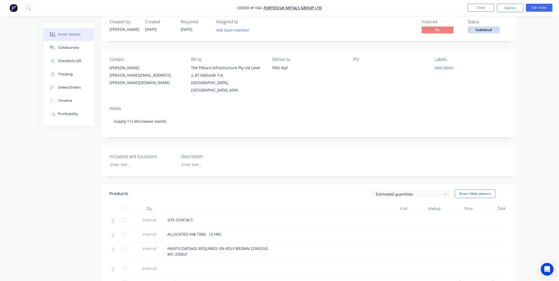
click at [335, 147] on div "Inclusions and Exclusions Description" at bounding box center [309, 160] width 414 height 31
drag, startPoint x: 335, startPoint y: 147, endPoint x: 294, endPoint y: 143, distance: 41.4
click at [295, 145] on div "Inclusions and Exclusions Description" at bounding box center [309, 160] width 414 height 31
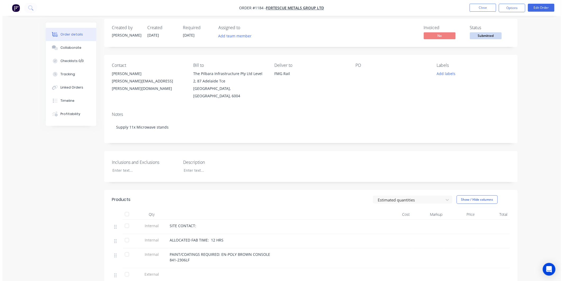
scroll to position [0, 0]
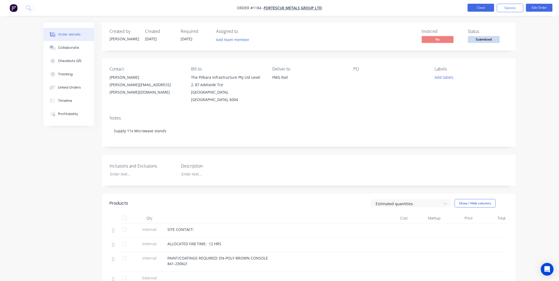
click at [481, 9] on button "Close" at bounding box center [481, 8] width 27 height 8
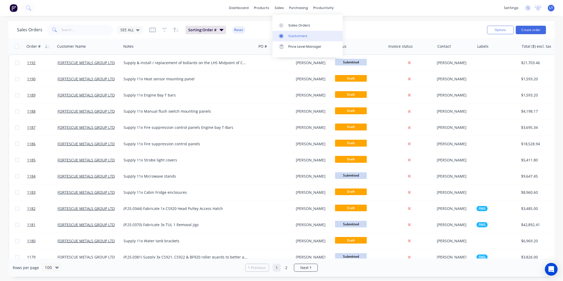
click at [290, 36] on div "Customers" at bounding box center [298, 36] width 19 height 5
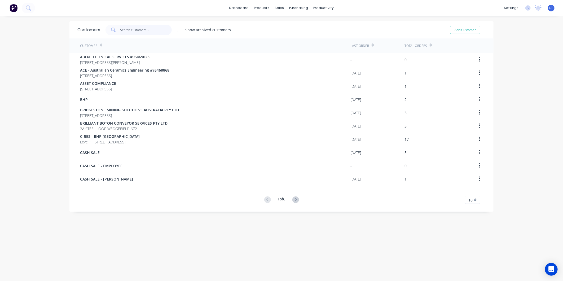
click at [141, 32] on input "text" at bounding box center [146, 30] width 52 height 11
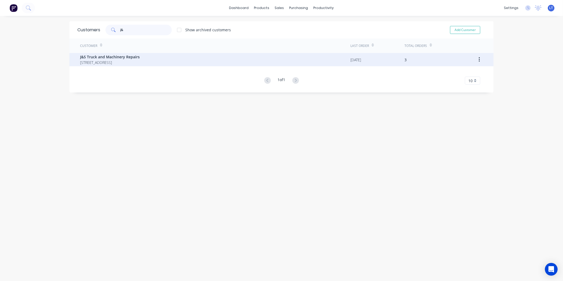
type input "j&"
click at [132, 60] on span "PO Box 2486 South Hedland Western Australia 6722" at bounding box center [110, 63] width 60 height 6
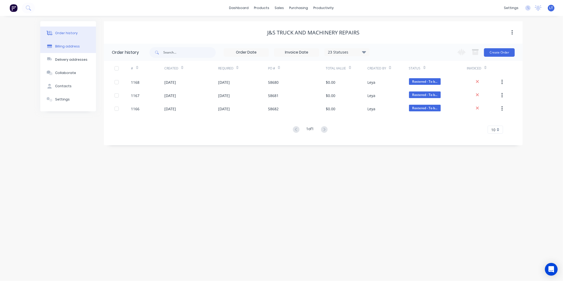
click at [71, 47] on div "Billing address" at bounding box center [67, 46] width 25 height 5
select select "AU"
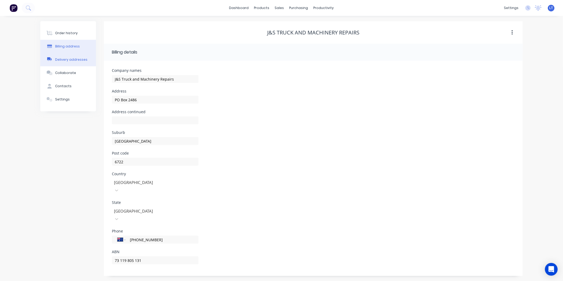
click at [79, 60] on div "Delivery addresses" at bounding box center [71, 59] width 32 height 5
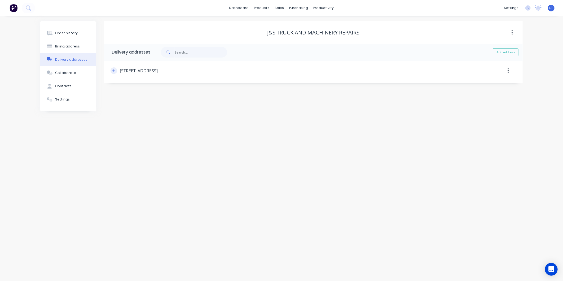
click at [115, 70] on icon "button" at bounding box center [113, 71] width 3 height 4
click at [151, 199] on div at bounding box center [156, 202] width 76 height 7
type input "we"
click at [151, 215] on div "Western Australia" at bounding box center [159, 220] width 87 height 10
click at [62, 69] on button "Collaborate" at bounding box center [68, 72] width 56 height 13
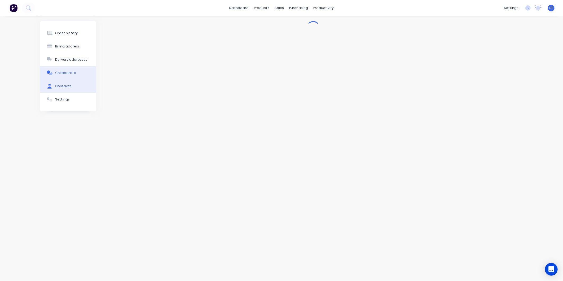
click at [76, 86] on button "Contacts" at bounding box center [68, 86] width 56 height 13
select select "AU"
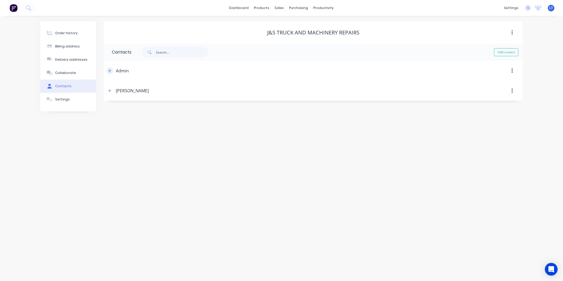
click at [111, 70] on icon "button" at bounding box center [109, 71] width 3 height 4
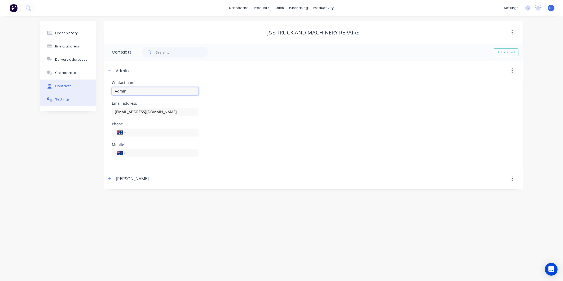
drag, startPoint x: 142, startPoint y: 93, endPoint x: 90, endPoint y: 94, distance: 51.5
click at [90, 94] on div "Order history Billing address Delivery addresses Collaborate Contacts Settings …" at bounding box center [281, 105] width 483 height 168
drag, startPoint x: 168, startPoint y: 94, endPoint x: 80, endPoint y: 86, distance: 88.2
click at [80, 86] on div "Order history Billing address Delivery addresses Collaborate Contacts Settings …" at bounding box center [281, 105] width 483 height 168
click at [271, 93] on div "Contact name Accoun" at bounding box center [313, 91] width 403 height 21
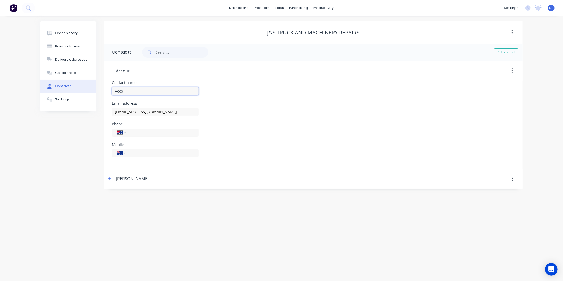
drag, startPoint x: 163, startPoint y: 92, endPoint x: 19, endPoint y: 94, distance: 144.1
click at [19, 94] on div "Order history Billing address Delivery addresses Collaborate Contacts Settings …" at bounding box center [281, 148] width 563 height 265
click at [119, 89] on input "Acco" at bounding box center [155, 91] width 87 height 8
type input "Admin"
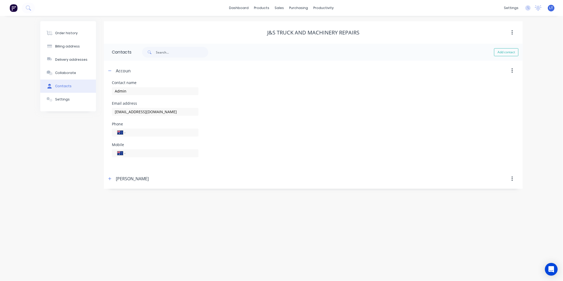
click at [288, 102] on div "Email address admin@jslabour.com.au" at bounding box center [313, 112] width 403 height 21
click at [108, 178] on button "button" at bounding box center [110, 179] width 7 height 7
click at [108, 178] on icon "button" at bounding box center [107, 179] width 3 height 4
click at [112, 70] on button "button" at bounding box center [110, 70] width 7 height 7
click at [514, 54] on button "Add contact" at bounding box center [507, 52] width 24 height 8
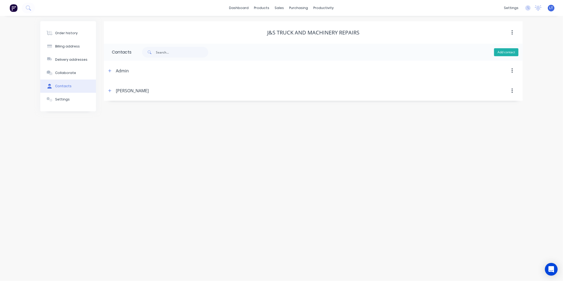
select select "AU"
click at [152, 92] on input "text" at bounding box center [155, 91] width 87 height 8
type input "Accounts - J&S"
select select "AU"
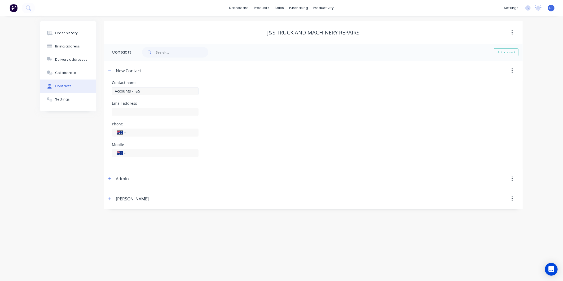
select select "AU"
click at [156, 108] on input "text" at bounding box center [155, 112] width 87 height 8
type input "accounts@jslabour.com.au"
click at [171, 133] on input "tel" at bounding box center [161, 132] width 64 height 6
click at [229, 119] on div "Email address accounts@jslabour.com.au" at bounding box center [313, 112] width 403 height 21
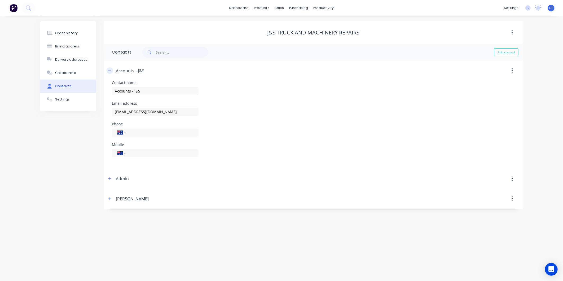
click at [111, 70] on icon "button" at bounding box center [109, 71] width 3 height 4
click at [63, 97] on div "Settings" at bounding box center [62, 99] width 15 height 5
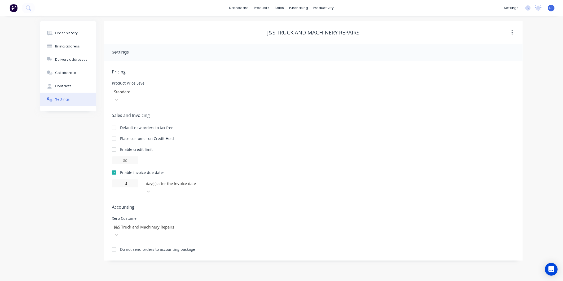
click at [176, 92] on div at bounding box center [152, 92] width 76 height 7
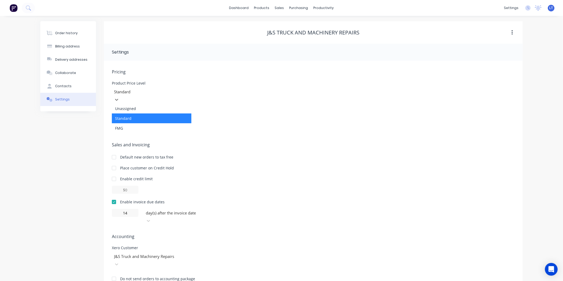
click at [264, 142] on span "Sales and Invoicing" at bounding box center [313, 145] width 403 height 6
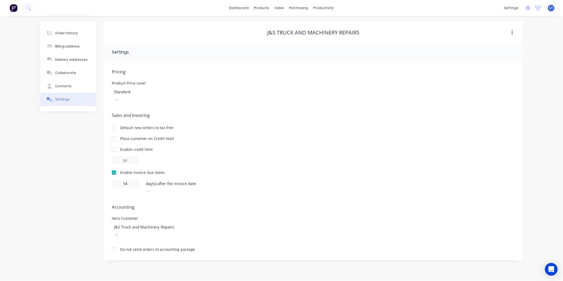
click at [269, 102] on div "Pricing Product Price Level Standard Sales and Invoicing Default new orders to …" at bounding box center [313, 165] width 403 height 192
drag, startPoint x: 269, startPoint y: 102, endPoint x: 250, endPoint y: 97, distance: 19.1
click at [250, 97] on div "Pricing Product Price Level Standard Sales and Invoicing Default new orders to …" at bounding box center [313, 165] width 403 height 192
click at [265, 96] on div "Product Price Level Standard" at bounding box center [313, 92] width 403 height 22
drag, startPoint x: 265, startPoint y: 96, endPoint x: 258, endPoint y: 93, distance: 7.6
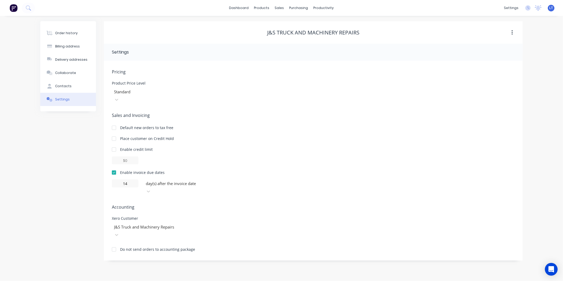
click at [258, 93] on div "Product Price Level Standard" at bounding box center [313, 92] width 403 height 22
drag, startPoint x: 258, startPoint y: 93, endPoint x: 253, endPoint y: 86, distance: 7.9
click at [253, 86] on div "Product Price Level Standard" at bounding box center [313, 92] width 403 height 22
click at [263, 86] on div "Product Price Level Standard" at bounding box center [313, 92] width 403 height 22
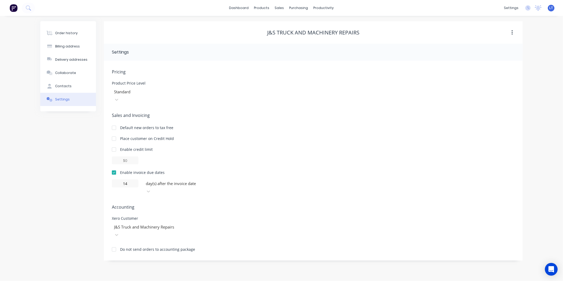
drag, startPoint x: 263, startPoint y: 86, endPoint x: 252, endPoint y: 81, distance: 11.7
drag, startPoint x: 252, startPoint y: 81, endPoint x: 235, endPoint y: 79, distance: 17.7
click at [235, 79] on div "Pricing Product Price Level Standard" at bounding box center [313, 86] width 403 height 35
click at [80, 35] on button "Order history" at bounding box center [68, 33] width 56 height 13
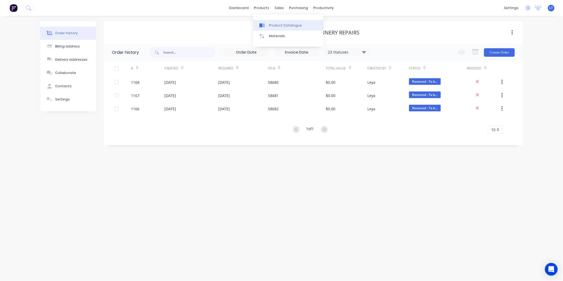
click at [275, 24] on div "Product Catalogue" at bounding box center [285, 25] width 33 height 5
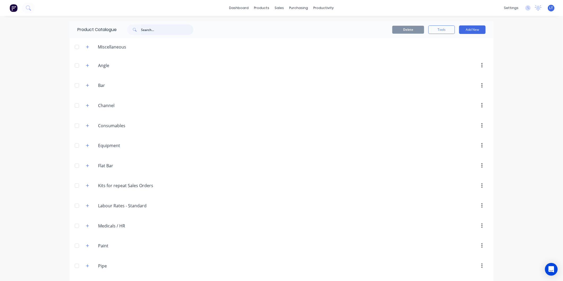
click at [166, 29] on input "text" at bounding box center [167, 29] width 53 height 11
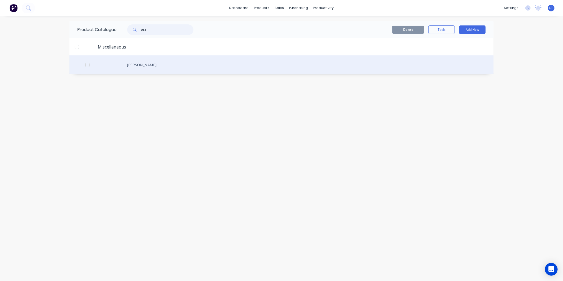
type input "ALI"
click at [159, 69] on div "Ali Rod" at bounding box center [282, 64] width 424 height 19
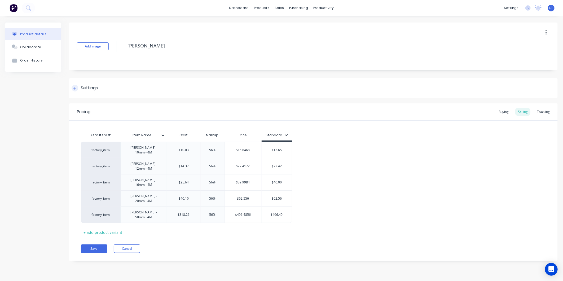
click at [92, 85] on div "Settings" at bounding box center [89, 88] width 17 height 7
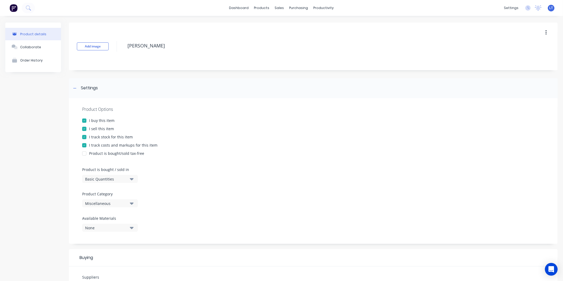
click at [84, 137] on div at bounding box center [84, 137] width 11 height 11
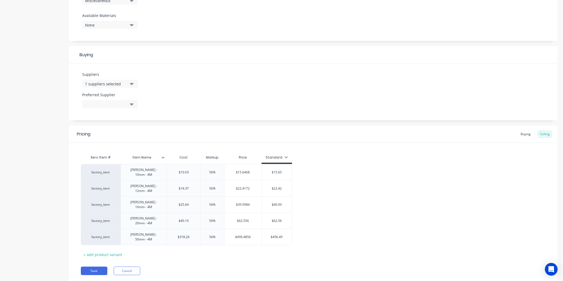
scroll to position [206, 0]
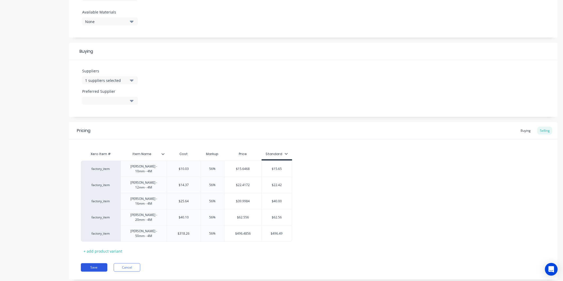
click at [89, 263] on button "Save" at bounding box center [94, 267] width 27 height 8
type textarea "x"
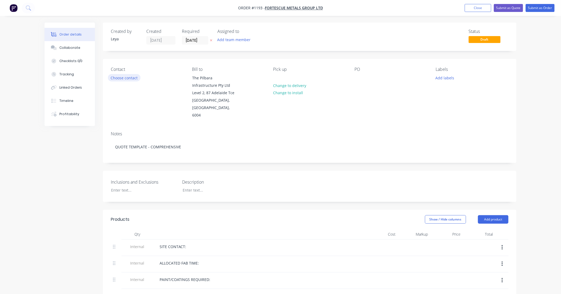
click at [122, 75] on button "Choose contact" at bounding box center [124, 77] width 33 height 7
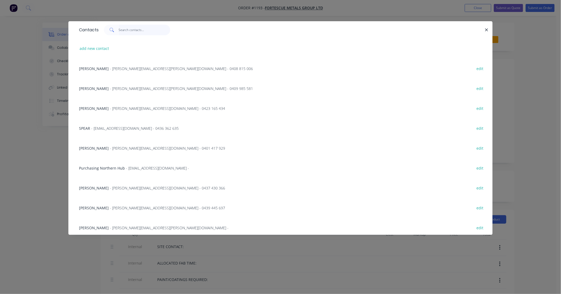
click at [133, 30] on input "text" at bounding box center [145, 30] width 52 height 11
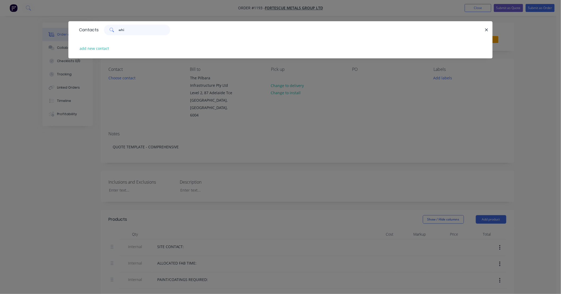
drag, startPoint x: 114, startPoint y: 31, endPoint x: 85, endPoint y: 31, distance: 28.1
click at [85, 31] on div "Contacts whi" at bounding box center [280, 29] width 424 height 17
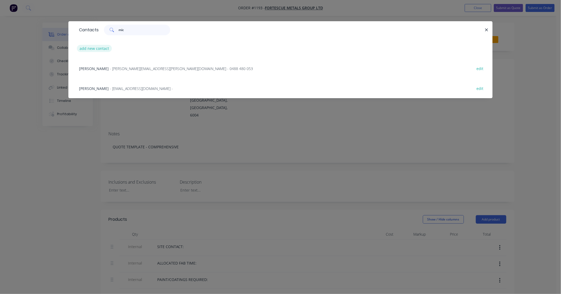
type input "mic"
click at [88, 47] on button "add new contact" at bounding box center [94, 48] width 35 height 7
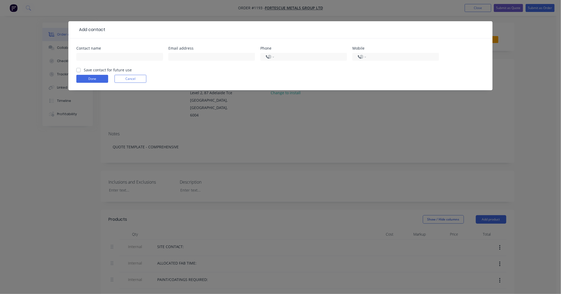
select select "AU"
click at [130, 57] on input "text" at bounding box center [119, 57] width 87 height 8
paste input "Michael Whitcher"
type input "Michael Whitcher"
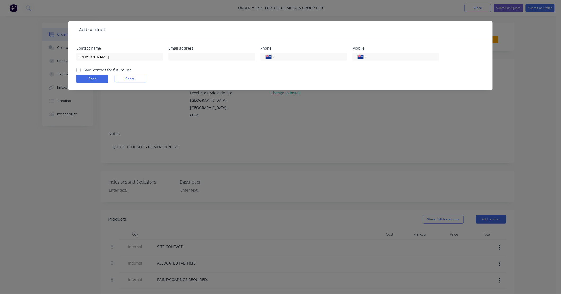
click at [210, 52] on div at bounding box center [211, 59] width 87 height 16
drag, startPoint x: 208, startPoint y: 57, endPoint x: 215, endPoint y: 59, distance: 7.4
click at [208, 57] on input "text" at bounding box center [211, 57] width 87 height 8
paste input "michael.whitcher@fortescue.com"
type input "michael.whitcher@fortescue.com"
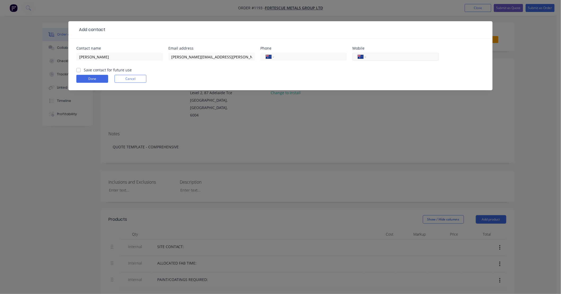
click at [400, 54] on input "tel" at bounding box center [402, 57] width 64 height 6
paste input "0452 056 903"
type input "0452 056 903"
click at [89, 70] on label "Save contact for future use" at bounding box center [108, 70] width 48 height 6
click at [81, 70] on input "Save contact for future use" at bounding box center [78, 69] width 4 height 5
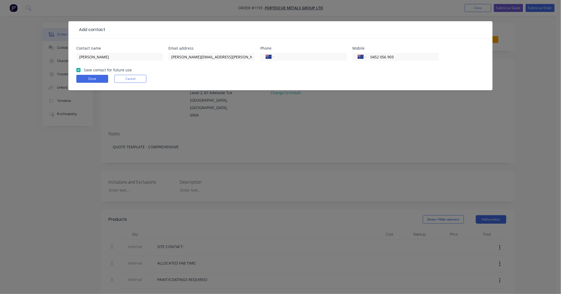
checkbox input "true"
click at [95, 82] on button "Done" at bounding box center [92, 79] width 32 height 8
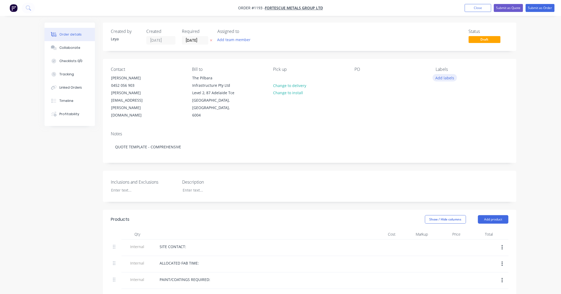
click at [436, 75] on button "Add labels" at bounding box center [445, 77] width 24 height 7
click at [446, 137] on div at bounding box center [445, 136] width 11 height 11
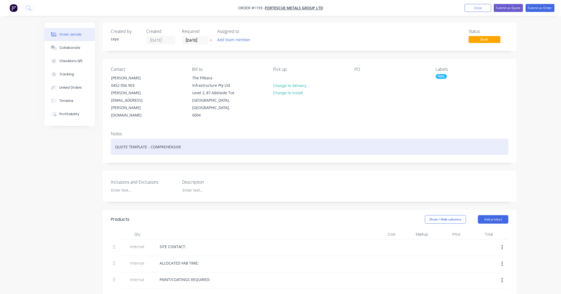
drag, startPoint x: 157, startPoint y: 138, endPoint x: 168, endPoint y: 140, distance: 11.0
click at [159, 139] on div "QUOTE TEMPLATE - COMPREHENSIVE" at bounding box center [310, 147] width 398 height 16
drag, startPoint x: 197, startPoint y: 141, endPoint x: 46, endPoint y: 145, distance: 150.7
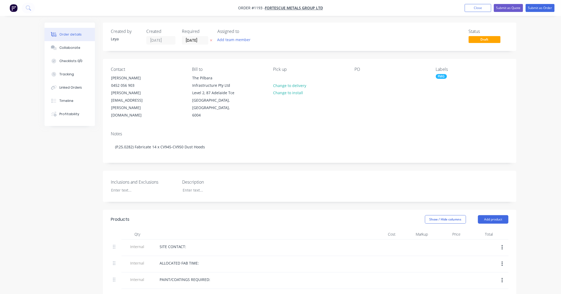
click at [205, 179] on div "Description" at bounding box center [215, 186] width 66 height 15
click at [204, 186] on div at bounding box center [212, 190] width 66 height 8
paste div
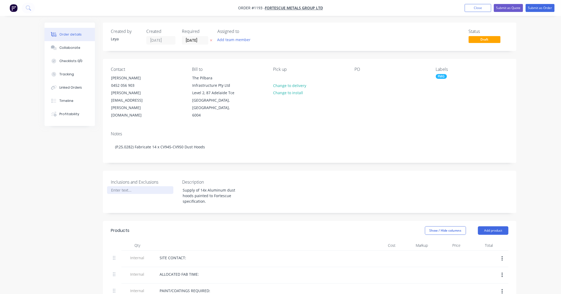
click at [128, 186] on div at bounding box center [140, 190] width 66 height 8
paste div
click at [287, 85] on button "Change to delivery" at bounding box center [290, 85] width 39 height 7
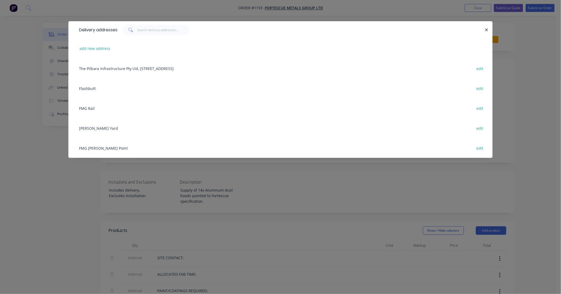
click at [91, 149] on div "FMG Anderson Point edit" at bounding box center [280, 148] width 409 height 20
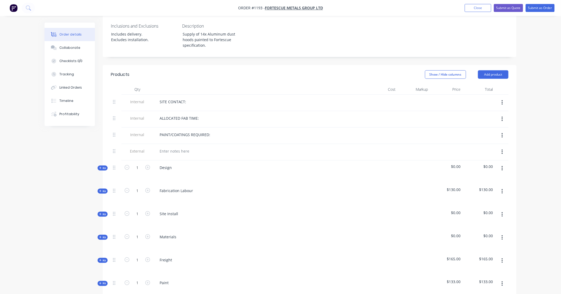
scroll to position [157, 0]
click at [102, 165] on span "Kit" at bounding box center [102, 167] width 7 height 4
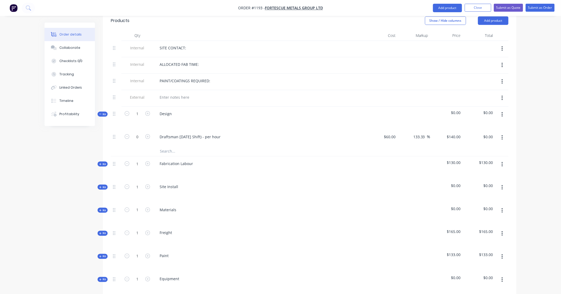
scroll to position [236, 0]
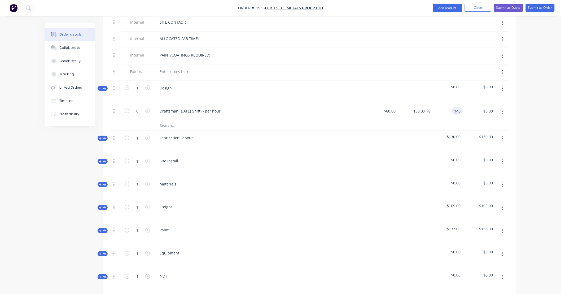
click at [450, 105] on div "140 140" at bounding box center [447, 112] width 33 height 16
type input "160"
type input "166.67"
type input "$160.00"
click at [145, 109] on icon "button" at bounding box center [147, 111] width 5 height 5
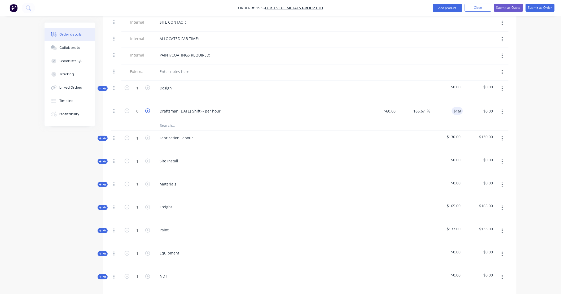
type input "1"
type input "$160.00"
click at [102, 86] on span "Kit" at bounding box center [102, 88] width 7 height 4
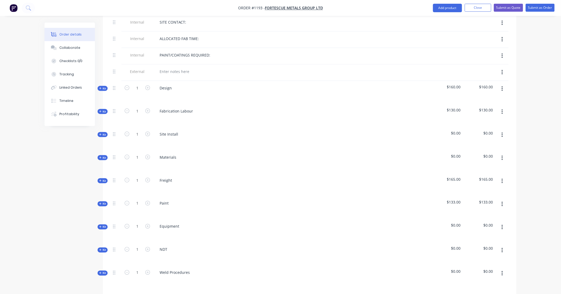
click at [102, 110] on span "Kit" at bounding box center [102, 112] width 7 height 4
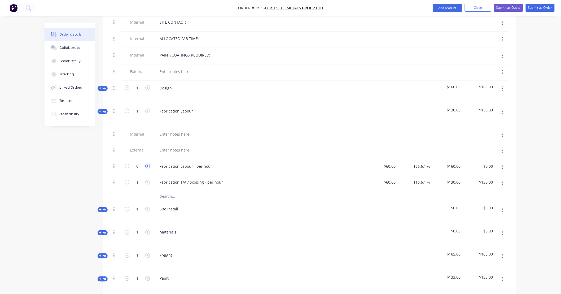
click at [148, 164] on icon "button" at bounding box center [147, 166] width 5 height 5
type input "1"
type input "$160.00"
click at [138, 162] on input "1" at bounding box center [138, 166] width 14 height 8
type input "89"
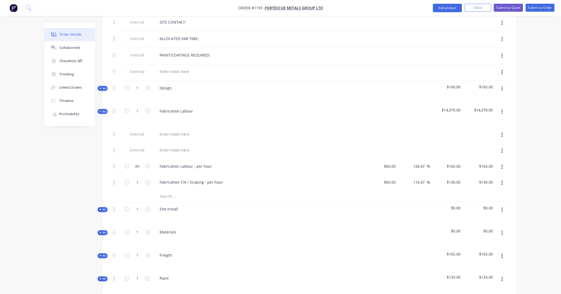
type input "$14,240.00"
click at [498, 178] on button "button" at bounding box center [502, 183] width 12 height 10
click at [501, 178] on button "button" at bounding box center [502, 183] width 12 height 10
click at [502, 181] on icon "button" at bounding box center [502, 183] width 1 height 5
click at [500, 214] on div "Delete" at bounding box center [483, 218] width 41 height 8
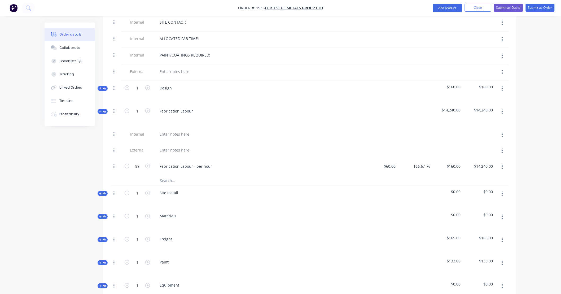
click at [102, 110] on span "Kit" at bounding box center [102, 112] width 7 height 4
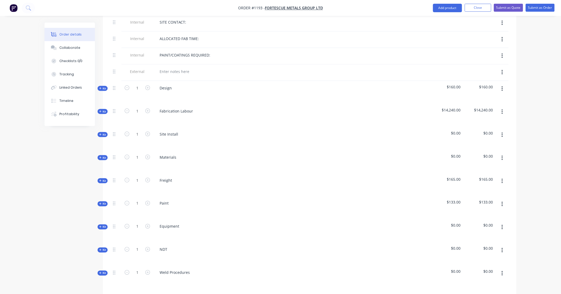
click at [503, 131] on button "button" at bounding box center [502, 135] width 12 height 10
click at [492, 177] on div "Delete" at bounding box center [483, 181] width 41 height 8
click at [99, 133] on icon "button" at bounding box center [100, 134] width 2 height 3
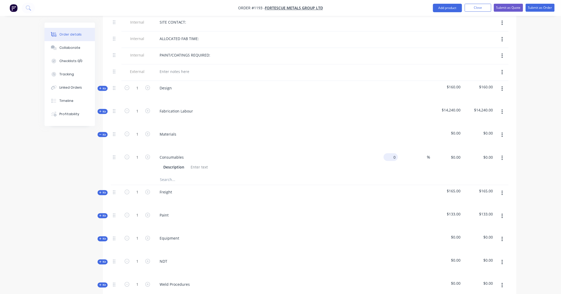
click at [391, 153] on div "0 $0.00" at bounding box center [391, 157] width 14 height 8
type input "$250.00"
type input "335"
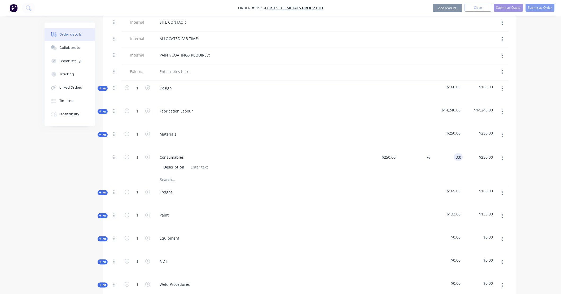
type input "34"
type input "$335.00"
click at [172, 174] on input "text" at bounding box center [213, 179] width 106 height 11
paste input "164"
type input "164"
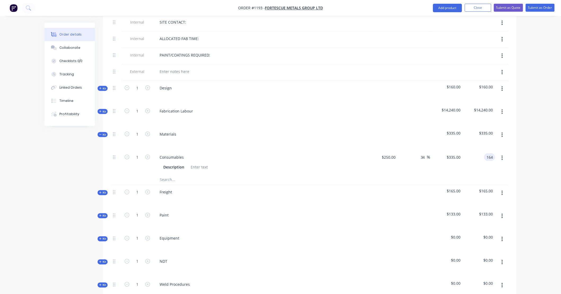
type input "-34.4"
type input "$164.00"
type input "164.00"
type input "164"
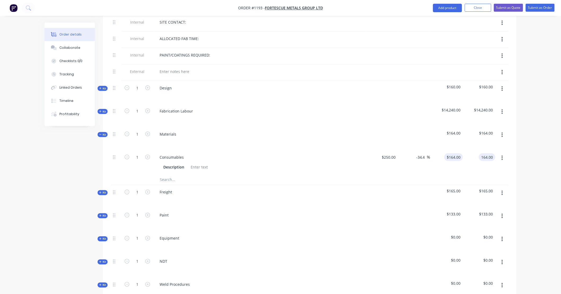
type input "$164.00"
click at [460, 153] on input "164" at bounding box center [455, 157] width 16 height 8
type input "335"
type input "34"
type input "$335.00"
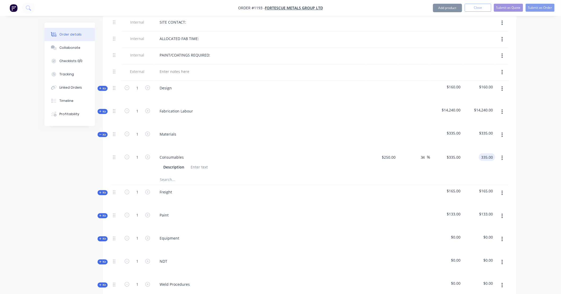
type input "$335.00"
click at [171, 174] on input "text" at bounding box center [213, 179] width 106 height 11
paste input "Ali ROD - 16mm - 4M"
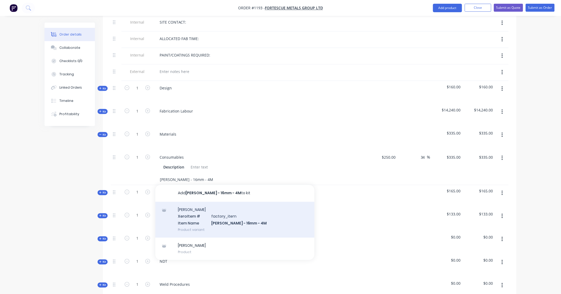
type input "Ali ROD - 16mm - 4M"
click at [213, 210] on div "Ali Rod Xero Item # factory_item Item Name Ali ROD - 16mm - 4M Product variant" at bounding box center [234, 220] width 159 height 36
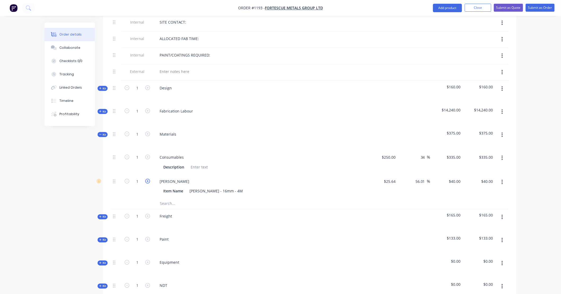
click at [147, 179] on icon "button" at bounding box center [147, 181] width 5 height 5
type input "2"
type input "$80.00"
click at [147, 179] on icon "button" at bounding box center [147, 181] width 5 height 5
type input "3"
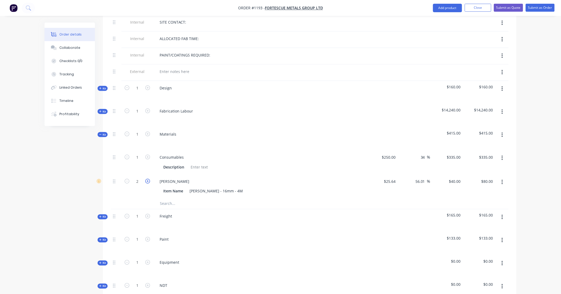
type input "$120.00"
click at [185, 198] on input "text" at bounding box center [213, 203] width 106 height 11
paste input "Ali ROD - 16mm - 4M"
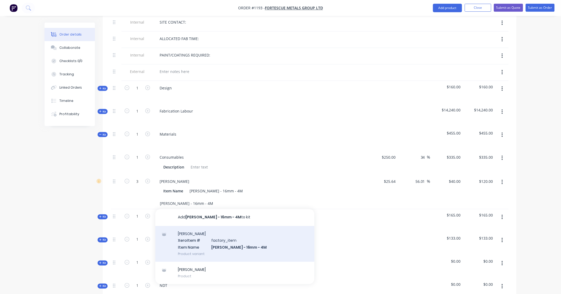
type input "Ali ROD - 16mm - 4M"
click at [219, 236] on div "Ali Rod Xero Item # factory_item Item Name Ali ROD - 16mm - 4M Product variant" at bounding box center [234, 244] width 159 height 36
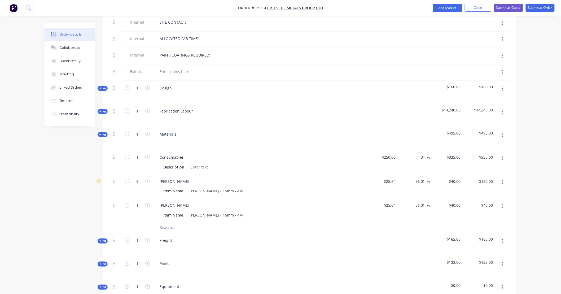
click at [503, 177] on button "button" at bounding box center [502, 182] width 12 height 10
click at [478, 214] on div "Delete" at bounding box center [483, 218] width 41 height 8
click at [147, 179] on icon "button" at bounding box center [147, 181] width 5 height 5
type input "2"
type input "$80.00"
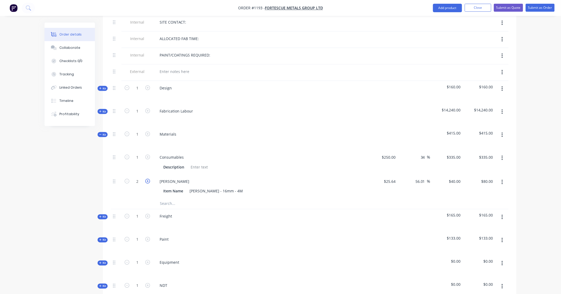
click at [147, 179] on icon "button" at bounding box center [147, 181] width 5 height 5
type input "3"
type input "$120.00"
click at [451, 174] on div "40 $40.00" at bounding box center [447, 186] width 33 height 24
type input "325"
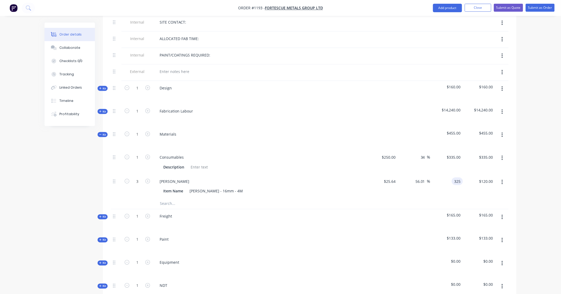
type input "1167.55"
type input "$325.00"
click at [174, 198] on input "text" at bounding box center [213, 203] width 106 height 11
type input "$975.00"
click at [166, 198] on input "text" at bounding box center [213, 203] width 106 height 11
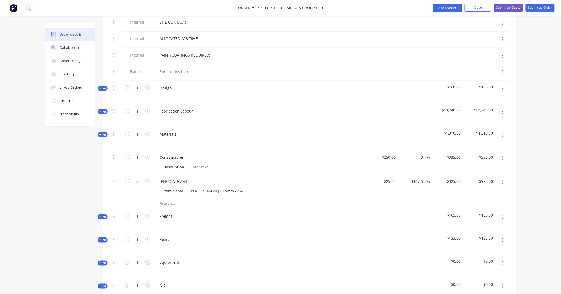
paste input "35mm Ali RB"
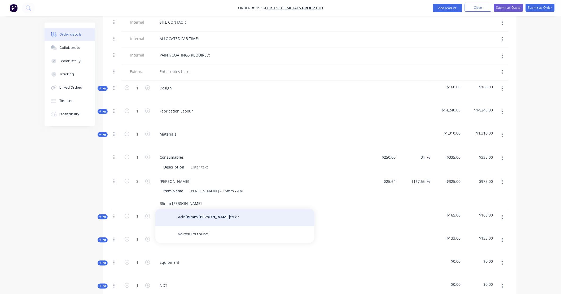
type input "35mm Ali RB"
click at [185, 209] on button "Add 35mm Ali RB to kit" at bounding box center [234, 217] width 159 height 17
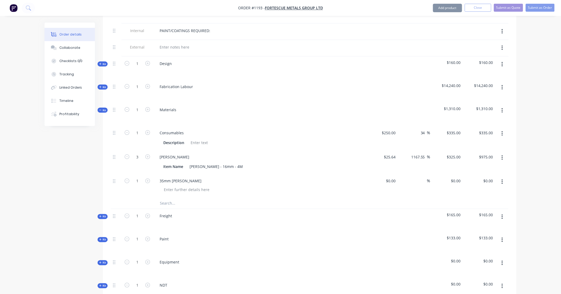
scroll to position [285, 0]
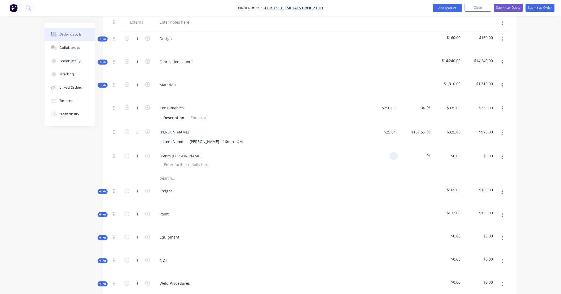
click at [393, 152] on input at bounding box center [395, 156] width 6 height 8
type input "$350.00"
type input "455"
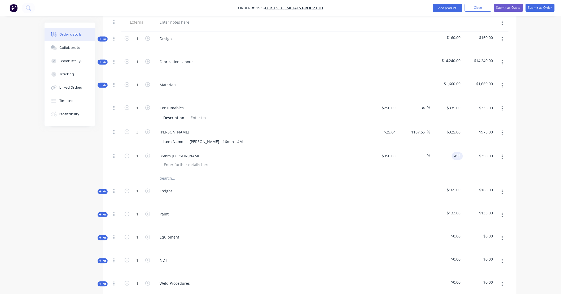
type input "30"
type input "$455.00"
click at [165, 173] on input "text" at bounding box center [213, 178] width 106 height 11
type input "$455.00"
click at [169, 173] on input "text" at bounding box center [213, 178] width 106 height 11
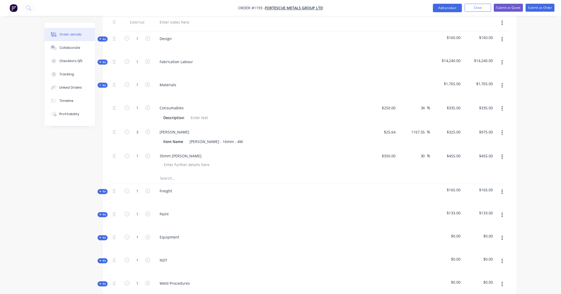
paste input "BOLT - M16 - STAINLESS - 65mm"
type input "BOLT - M16 - STAINLESS - 65mm"
click at [189, 185] on div "Freight" at bounding box center [259, 195] width 212 height 23
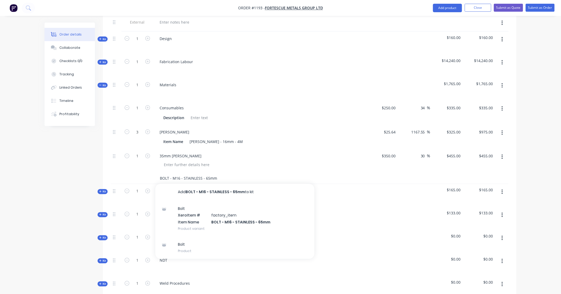
click at [179, 173] on input "BOLT - M16 - STAINLESS - 65mm" at bounding box center [213, 178] width 106 height 11
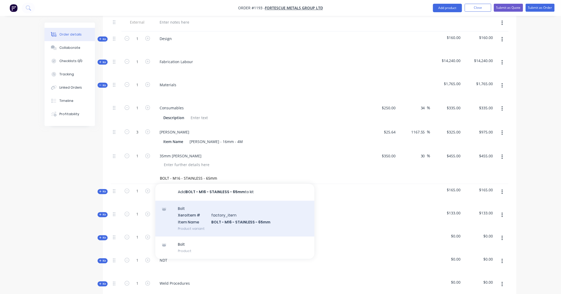
click at [198, 211] on div "Bolt Xero Item # factory_item Item Name BOLT - M16 - STAINLESS - 65mm Product v…" at bounding box center [234, 219] width 159 height 36
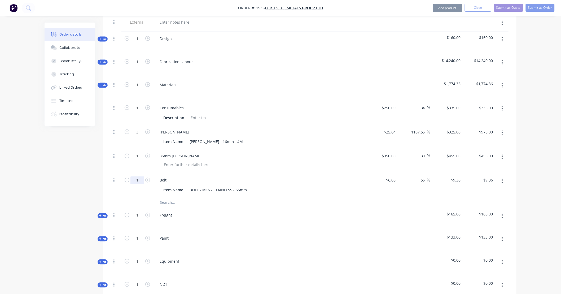
click at [144, 176] on input "1" at bounding box center [138, 180] width 14 height 8
type input "60"
type input "9.36"
type input "$561.60"
click at [453, 176] on input "9.36" at bounding box center [457, 180] width 12 height 8
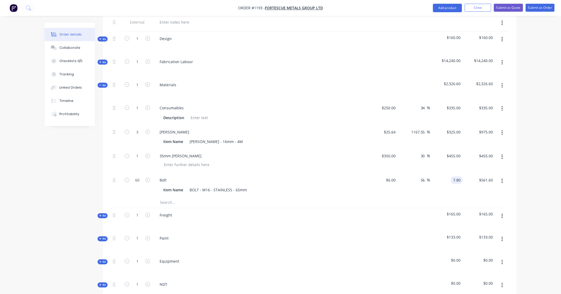
type input "7.80"
type input "30"
type input "$7.80"
click at [173, 197] on input "text" at bounding box center [213, 202] width 106 height 11
type input "$468.00"
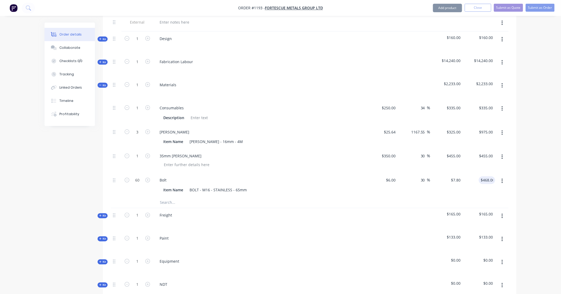
click at [163, 197] on input "text" at bounding box center [213, 202] width 106 height 11
paste input "WASHER - M16 STAINLESS"
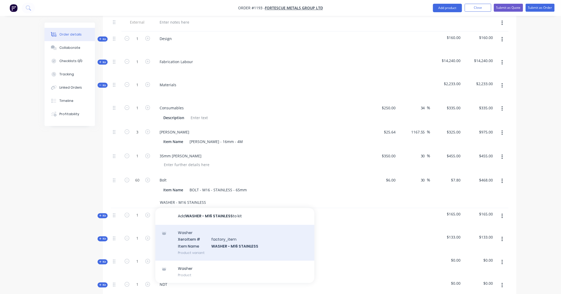
type input "WASHER - M16 STAINLESS"
click at [204, 228] on div "Washer Xero Item # factory_item Item Name WASHER - M16 STAINLESS Product variant" at bounding box center [234, 243] width 159 height 36
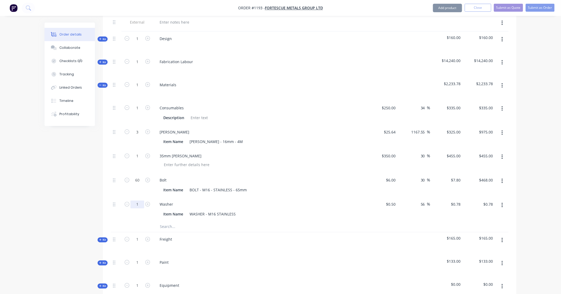
click at [139, 201] on input "1" at bounding box center [138, 205] width 14 height 8
type input "180"
type input "$140.40"
click at [454, 201] on input "0.78" at bounding box center [457, 205] width 12 height 8
type input ".65"
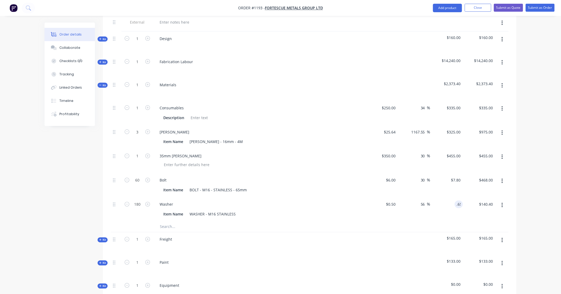
type input "30"
type input "$0.65"
click at [176, 222] on input "text" at bounding box center [213, 227] width 106 height 11
type input "$117.00"
click at [170, 222] on input "text" at bounding box center [213, 227] width 106 height 11
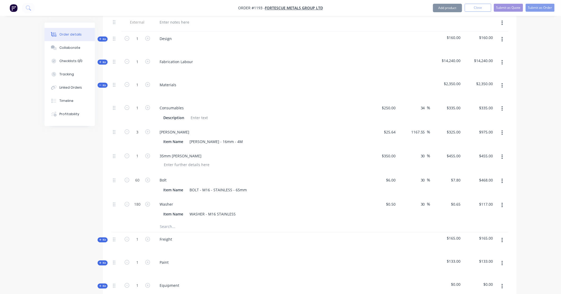
paste input "NYLOC - M16 STAINLESS"
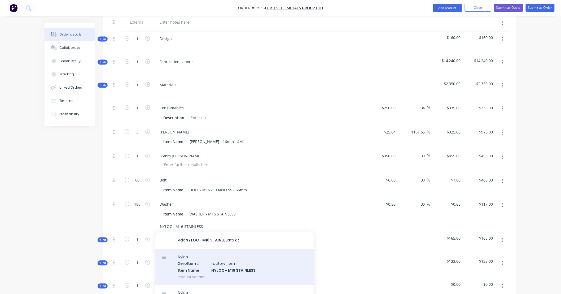
type input "NYLOC - M16 STAINLESS"
click at [213, 259] on div "Nyloc Xero Item # factory_item Item Name NYLOC - M16 STAINLESS Product variant" at bounding box center [234, 267] width 159 height 36
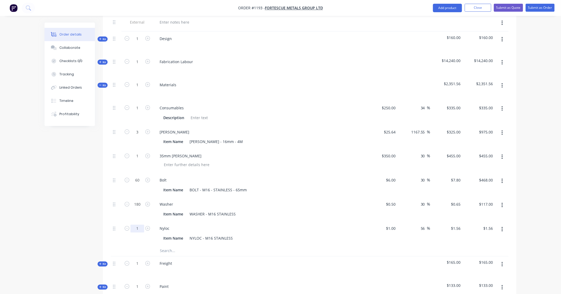
click at [140, 225] on input "1" at bounding box center [138, 229] width 14 height 8
type input "60"
type input "$93.60"
click at [458, 229] on div "$1.56 $1.56" at bounding box center [447, 234] width 33 height 24
click at [458, 225] on input "1.56" at bounding box center [457, 229] width 12 height 8
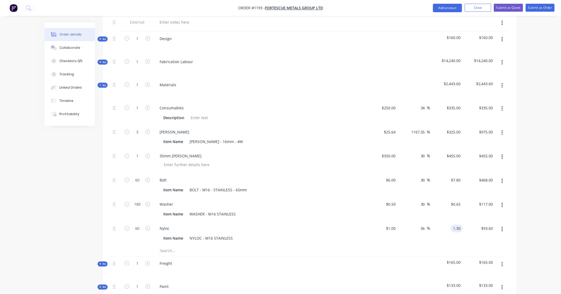
type input "1.30"
type input "30"
type input "$1.30"
type input "$78.00"
click at [171, 246] on input "text" at bounding box center [213, 251] width 106 height 11
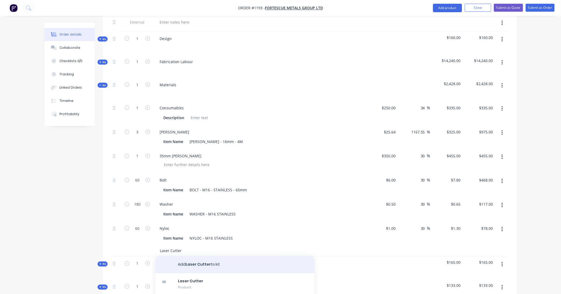
type input "Laser Cutter"
click at [185, 257] on button "Add Laser Cutter to kit" at bounding box center [234, 264] width 159 height 17
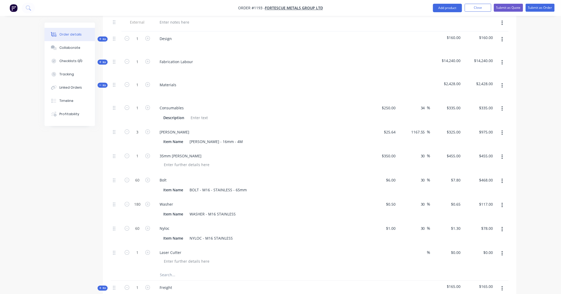
click at [392, 249] on div "$0.00" at bounding box center [391, 253] width 14 height 8
type input "$2,228.00"
type input "3320"
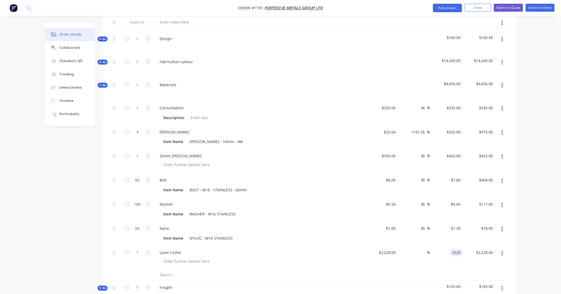
type input "49.01"
type input "$3,320.00"
click at [102, 83] on span "Kit" at bounding box center [102, 85] width 7 height 4
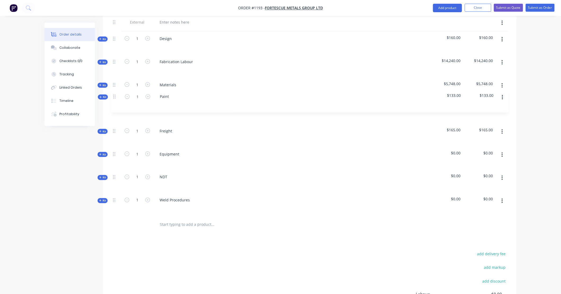
drag, startPoint x: 116, startPoint y: 125, endPoint x: 116, endPoint y: 96, distance: 29.2
click at [116, 96] on div "Internal SITE CONTACT: Internal ALLOCATED FAB TIME: Internal PAINT/COATINGS REQ…" at bounding box center [310, 91] width 398 height 250
click at [103, 106] on span "Kit" at bounding box center [102, 108] width 7 height 4
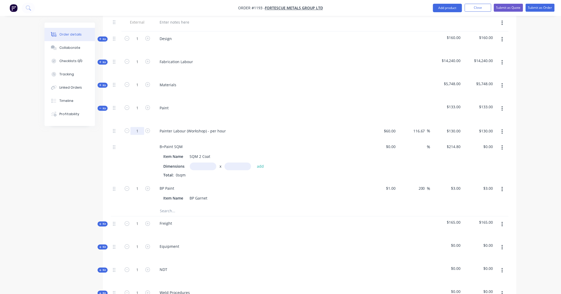
click at [143, 127] on input "1" at bounding box center [138, 131] width 14 height 8
type input "12"
type input "$1,560.00"
click at [142, 185] on input "1" at bounding box center [138, 189] width 14 height 8
type input "100"
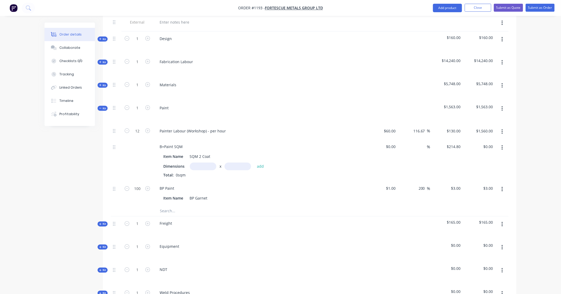
type input "$300.00"
click at [167, 206] on input "text" at bounding box center [213, 211] width 106 height 11
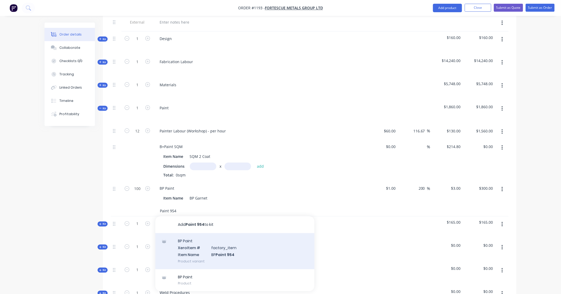
type input "Paint 954"
click at [235, 240] on div "BP Paint Xero Item # factory_item Item Name BP Paint 954 Product variant" at bounding box center [234, 251] width 159 height 36
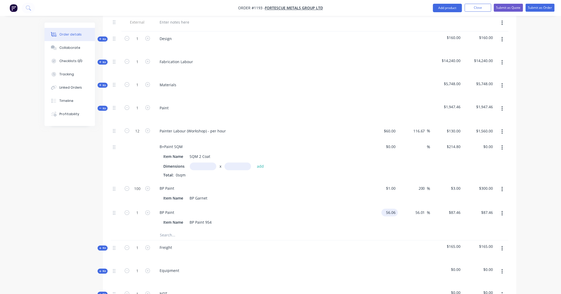
click at [393, 209] on input "56.06" at bounding box center [391, 213] width 14 height 8
type input "$800.00"
type input "$1,248.0913"
type input "$1,248.09"
type input "1248.08"
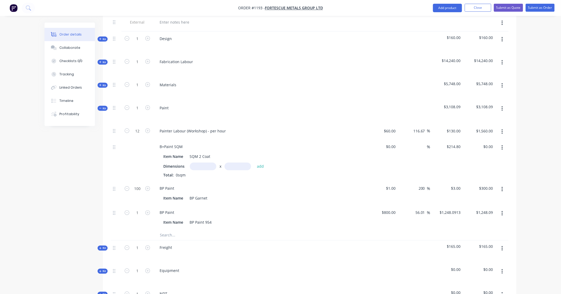
type input "$1,248.08"
type input "1105"
type input "38.13"
type input "$1,105.00"
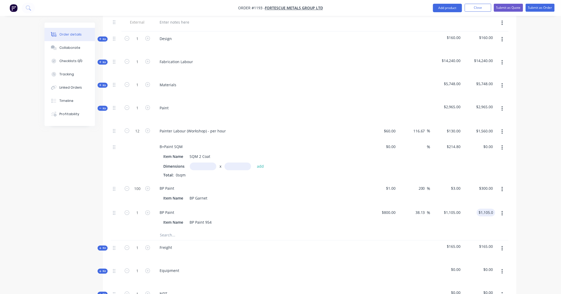
click at [502, 145] on icon "button" at bounding box center [502, 148] width 1 height 6
click at [496, 179] on div "Delete" at bounding box center [483, 183] width 41 height 8
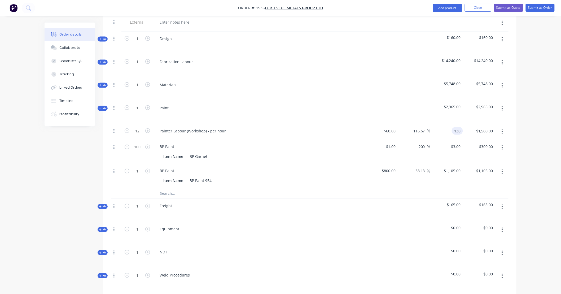
click at [458, 127] on input "130" at bounding box center [458, 131] width 9 height 8
type input "$130.00"
click at [453, 142] on div "3 3" at bounding box center [447, 152] width 33 height 24
type input "3.90"
type input "290"
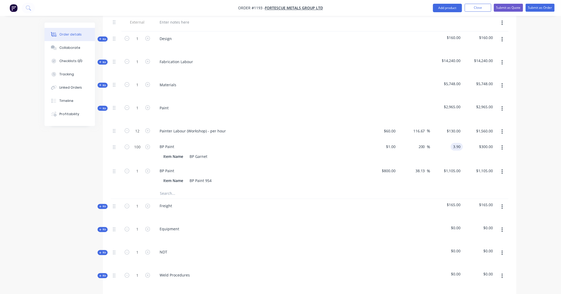
type input "$3.90"
type input "$390.00"
click at [100, 108] on icon "button" at bounding box center [100, 108] width 2 height 0
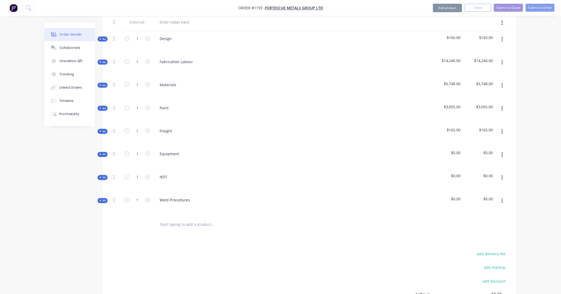
click at [102, 129] on span "Kit" at bounding box center [102, 131] width 7 height 4
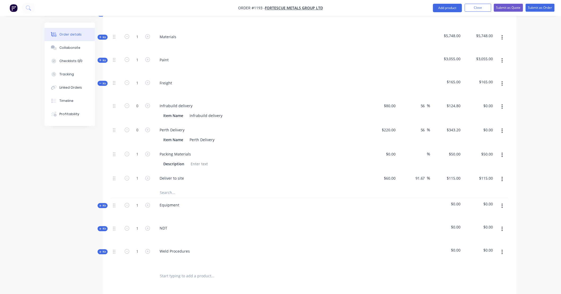
scroll to position [334, 0]
click at [148, 103] on icon "button" at bounding box center [147, 105] width 5 height 5
type input "1"
type input "$124.80"
click at [148, 127] on icon "button" at bounding box center [147, 129] width 5 height 5
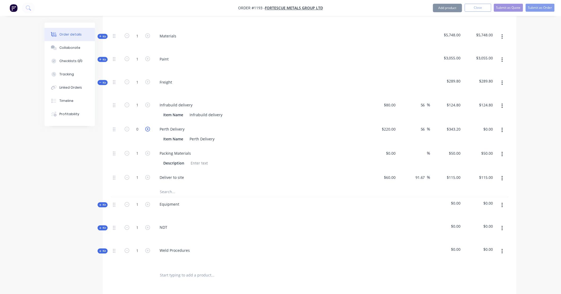
type input "1"
type input "$343.20"
click at [458, 125] on input "343.2" at bounding box center [457, 129] width 12 height 8
type input "286"
type input "30"
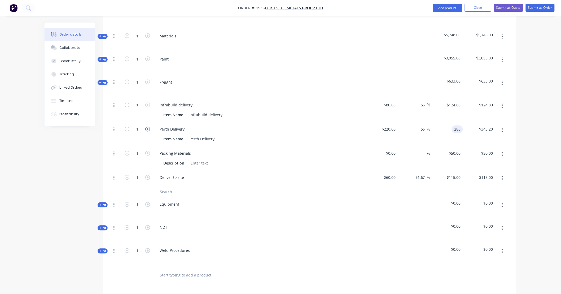
type input "$286.00"
click at [146, 127] on icon "button" at bounding box center [147, 129] width 5 height 5
type input "2"
type input "$572.00"
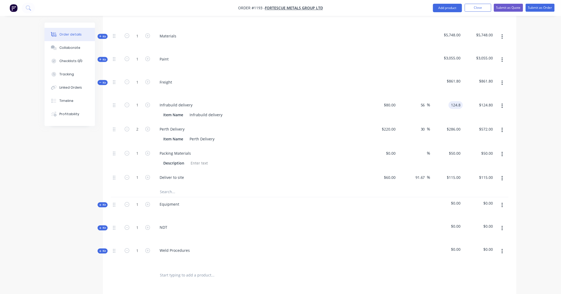
click at [452, 101] on input "124.8" at bounding box center [457, 105] width 12 height 8
type input "104"
type input "30"
type input "$104.00"
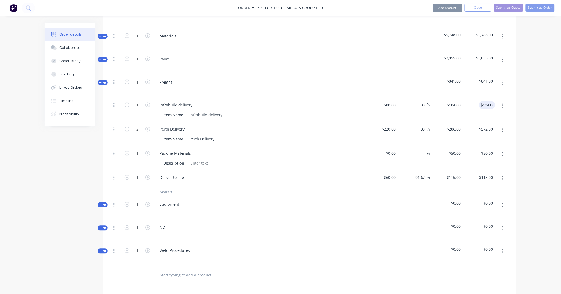
click at [503, 151] on icon "button" at bounding box center [502, 154] width 1 height 6
click at [500, 184] on button "Delete" at bounding box center [483, 189] width 50 height 11
click at [502, 151] on button "button" at bounding box center [502, 155] width 12 height 10
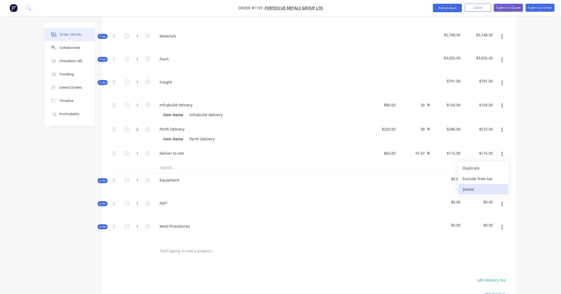
click at [499, 186] on div "Delete" at bounding box center [483, 190] width 41 height 8
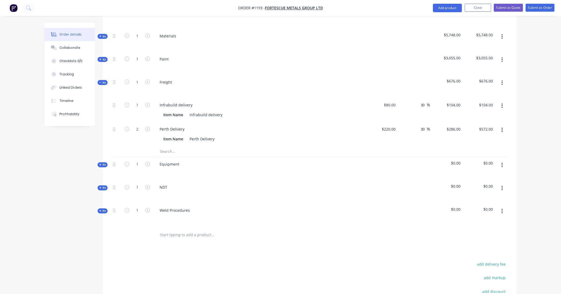
click at [504, 161] on button "button" at bounding box center [502, 166] width 12 height 10
click at [500, 207] on div "Delete" at bounding box center [483, 211] width 41 height 8
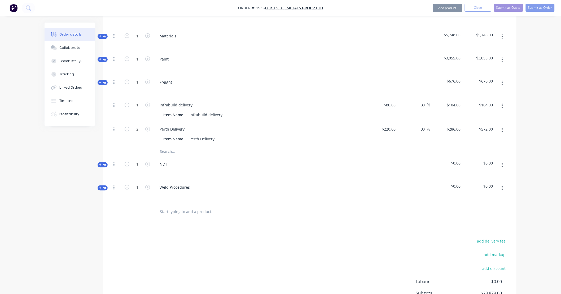
click at [503, 163] on icon "button" at bounding box center [502, 165] width 1 height 5
drag, startPoint x: 496, startPoint y: 200, endPoint x: 502, endPoint y: 165, distance: 35.8
click at [496, 207] on div "Delete" at bounding box center [483, 211] width 41 height 8
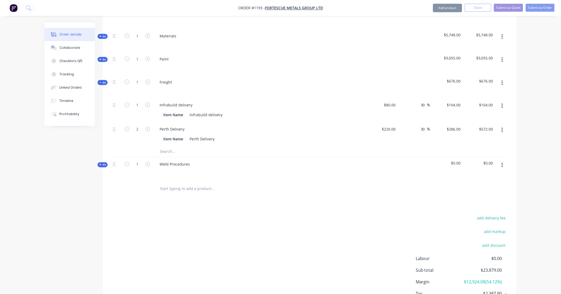
click at [503, 161] on button "button" at bounding box center [502, 166] width 12 height 10
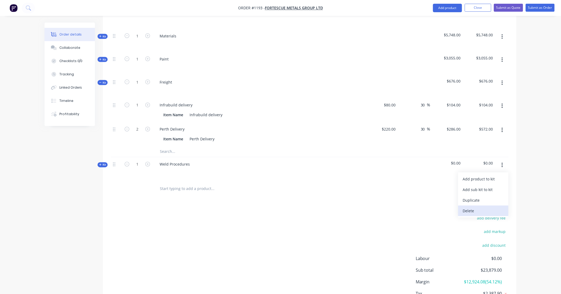
click at [495, 207] on div "Delete" at bounding box center [483, 211] width 41 height 8
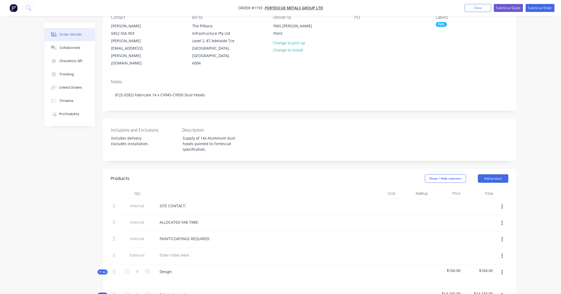
scroll to position [0, 0]
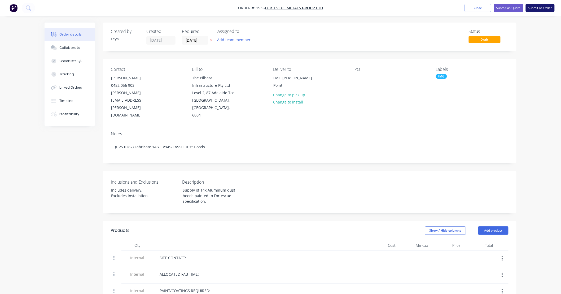
click at [531, 10] on button "Submit as Order" at bounding box center [540, 8] width 29 height 8
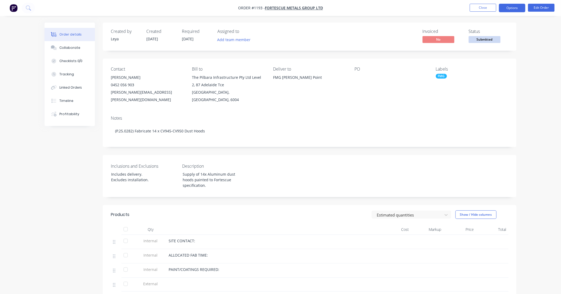
click at [505, 7] on button "Options" at bounding box center [512, 8] width 27 height 8
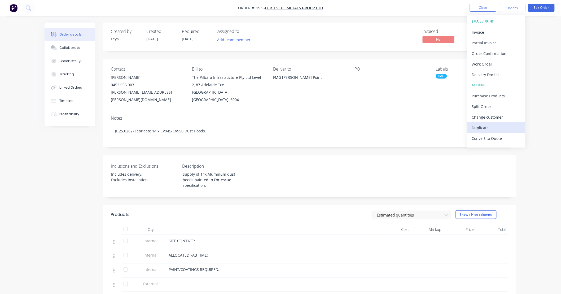
click at [486, 128] on div "Duplicate" at bounding box center [496, 128] width 49 height 8
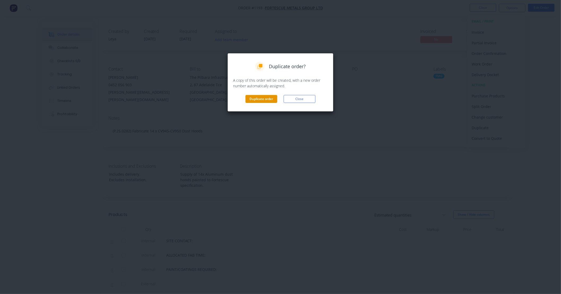
click at [268, 101] on button "Duplicate order" at bounding box center [262, 99] width 32 height 8
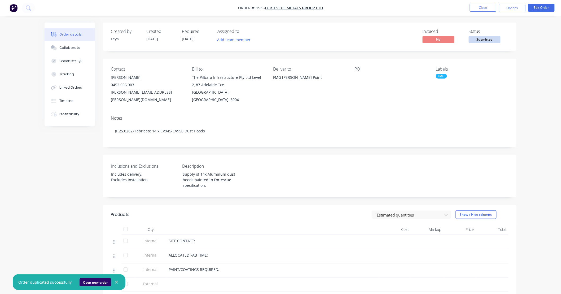
click at [92, 283] on button "Open new order" at bounding box center [96, 282] width 32 height 8
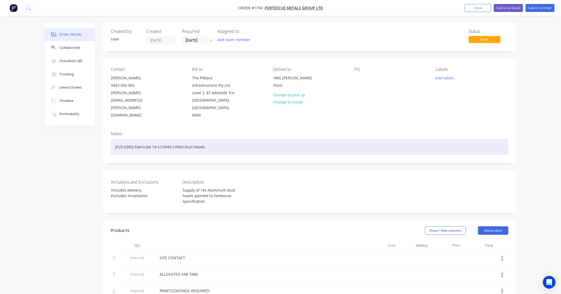
click at [151, 142] on div "(P.25.0282) Fabricate 14 x CV945-CV950 Dust Hoods" at bounding box center [310, 147] width 398 height 16
click at [131, 139] on div "(P.25.0282) Fabricate 14 x CV945-CV950 Dust Hoods" at bounding box center [310, 147] width 398 height 16
drag, startPoint x: 192, startPoint y: 138, endPoint x: 303, endPoint y: 139, distance: 111.2
click at [303, 139] on div "(P.25.0281) Fabricate 14 x CV945-CV950 Dust Hoods" at bounding box center [310, 147] width 398 height 16
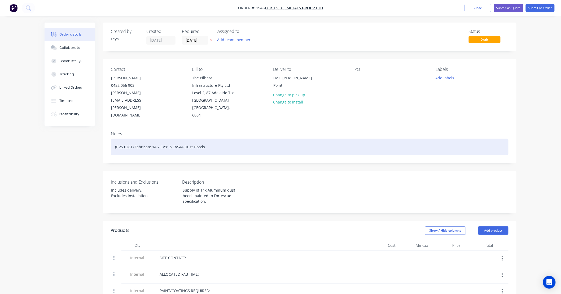
scroll to position [10, 0]
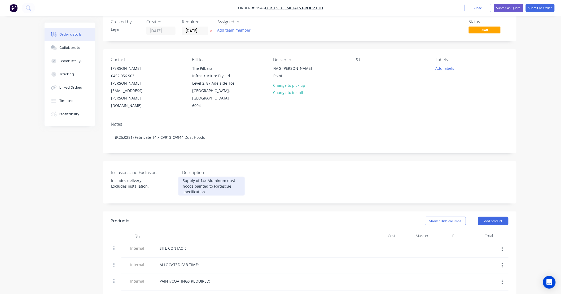
click at [213, 177] on div "Supply of 14x Aluminum dust hoods painted to Fortescue specification." at bounding box center [212, 186] width 66 height 19
drag, startPoint x: 213, startPoint y: 184, endPoint x: 157, endPoint y: 167, distance: 58.3
click at [157, 167] on div "Inclusions and Exclusions Includes delivery. Excludes installation. Description…" at bounding box center [310, 182] width 414 height 42
paste div
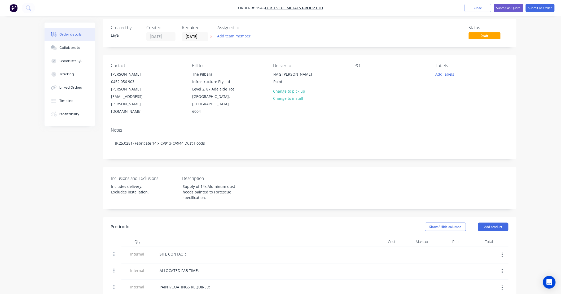
scroll to position [0, 0]
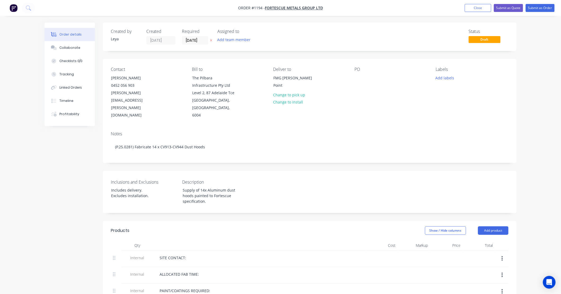
click at [212, 39] on icon "button" at bounding box center [211, 40] width 2 height 3
click at [445, 78] on button "Add labels" at bounding box center [445, 77] width 24 height 7
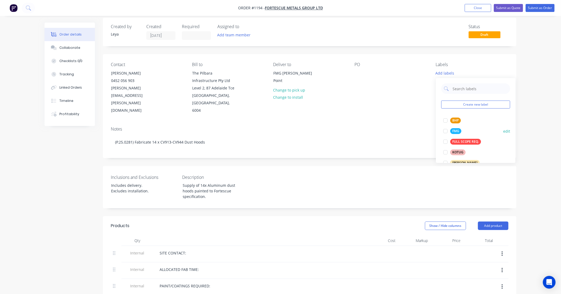
scroll to position [10, 0]
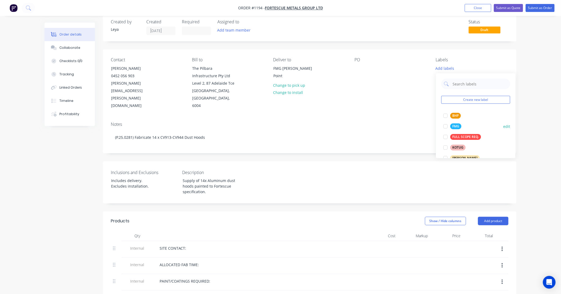
click at [446, 127] on div at bounding box center [445, 126] width 11 height 11
click at [532, 9] on button "Submit as Order" at bounding box center [540, 8] width 29 height 8
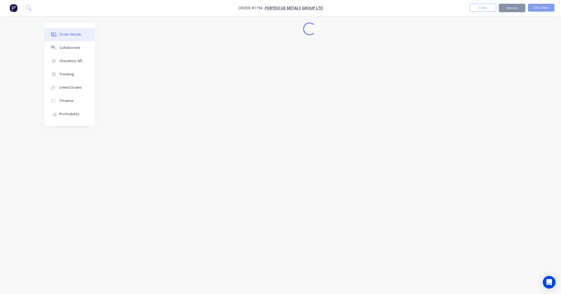
scroll to position [0, 0]
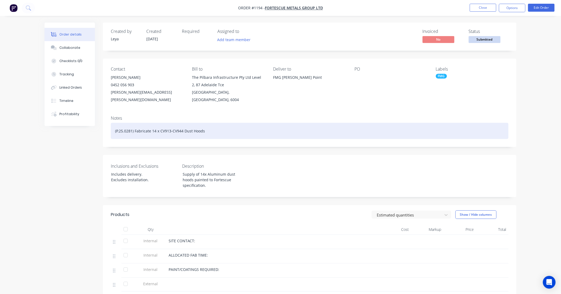
click at [188, 125] on div "(P.25.0281) Fabricate 14 x CV913-CV944 Dust Hoods" at bounding box center [310, 131] width 398 height 16
drag, startPoint x: 164, startPoint y: 125, endPoint x: 144, endPoint y: 126, distance: 19.4
click at [163, 125] on div "(P.25.0281) Fabricate 14 x CV913-CV944 Dust Hoods" at bounding box center [310, 131] width 398 height 16
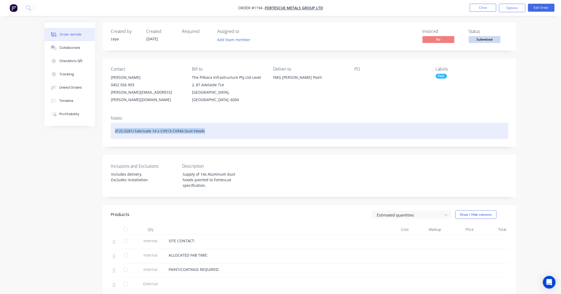
click at [142, 126] on div "(P.25.0281) Fabricate 14 x CV913-CV944 Dust Hoods" at bounding box center [310, 131] width 398 height 16
drag, startPoint x: 135, startPoint y: 123, endPoint x: 298, endPoint y: 116, distance: 163.9
click at [298, 123] on div "(P.25.0281) Fabricate 14 x CV913-CV944 Dust Hoods" at bounding box center [310, 131] width 398 height 16
paste div
drag, startPoint x: 133, startPoint y: 124, endPoint x: 163, endPoint y: 123, distance: 30.3
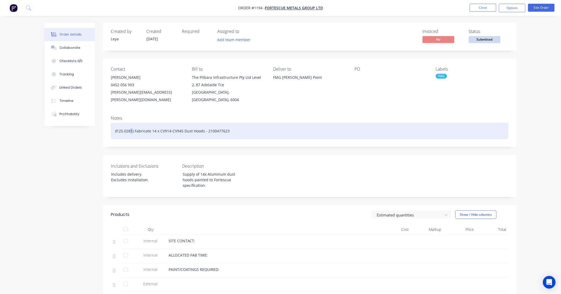
click at [131, 123] on div "(P.25.0281) Fabricate 14 x CV914-CV945 Dust Hoods - 2100477623" at bounding box center [310, 131] width 398 height 16
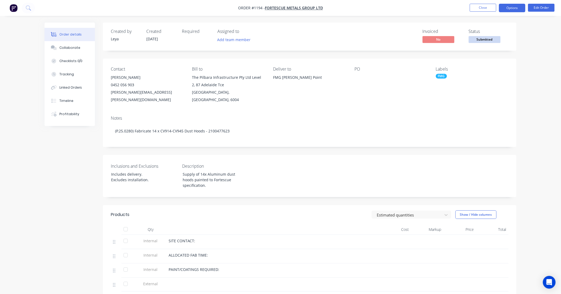
click at [513, 7] on button "Options" at bounding box center [512, 8] width 27 height 8
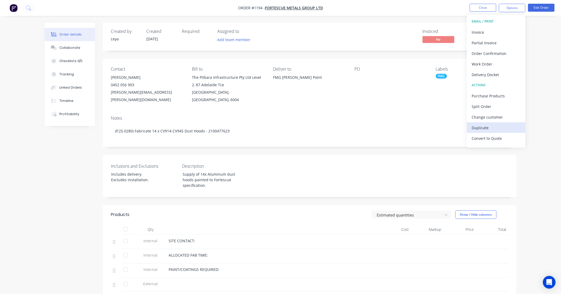
click at [490, 126] on div "Duplicate" at bounding box center [496, 128] width 49 height 8
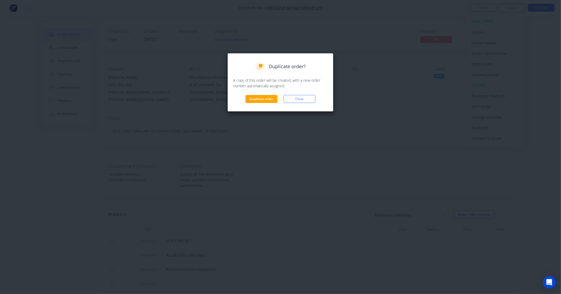
click at [265, 104] on div "Duplicate order? A copy of this order will be created, with a new order number …" at bounding box center [281, 82] width 106 height 59
click at [267, 99] on button "Duplicate order" at bounding box center [262, 99] width 32 height 8
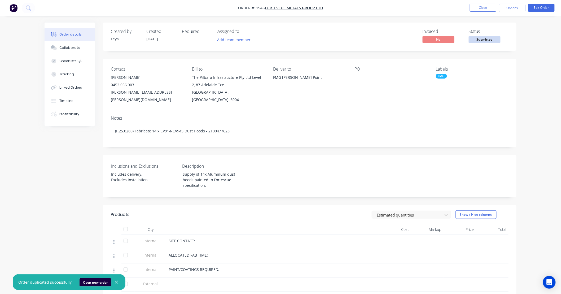
click at [95, 281] on button "Open new order" at bounding box center [96, 282] width 32 height 8
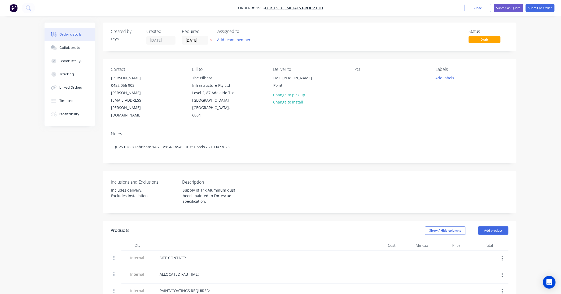
click at [211, 40] on icon "button" at bounding box center [211, 41] width 2 height 2
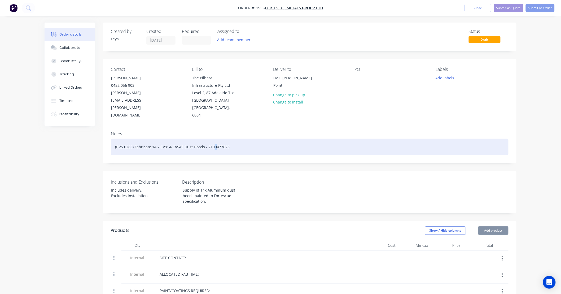
click at [215, 141] on div "(P.25.0280) Fabricate 14 x CV914-CV945 Dust Hoods - 2100477623" at bounding box center [310, 147] width 398 height 16
drag, startPoint x: 136, startPoint y: 138, endPoint x: 274, endPoint y: 137, distance: 138.8
click at [274, 139] on div "(P.25.0280) Fabricate 14 x CV914-CV945 Dust Hoods - 2100477623" at bounding box center [310, 147] width 398 height 16
paste div
drag, startPoint x: 132, startPoint y: 138, endPoint x: 129, endPoint y: 138, distance: 2.7
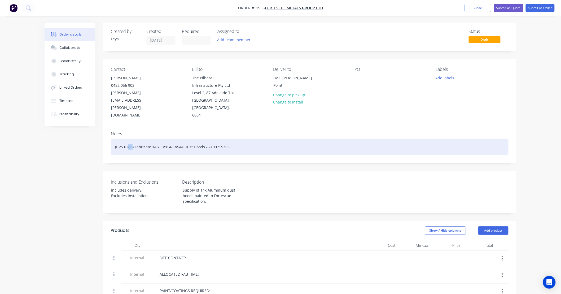
click at [129, 139] on div "(P.25.0280) Fabricate 14 x CV914-CV944 Dust Hoods - 2100719303" at bounding box center [310, 147] width 398 height 16
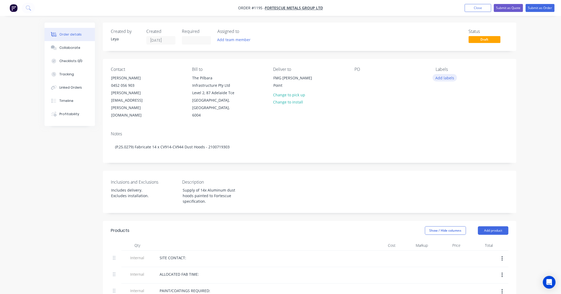
click at [447, 76] on button "Add labels" at bounding box center [445, 77] width 24 height 7
click at [445, 135] on div at bounding box center [445, 136] width 11 height 11
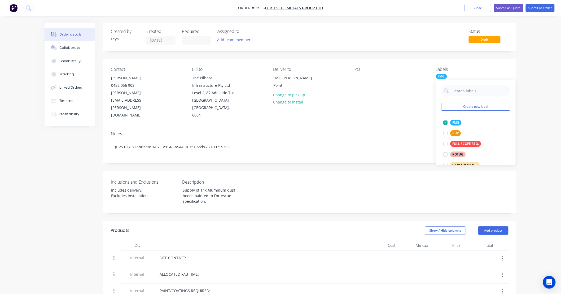
click at [530, 75] on div "Order details Collaborate Checklists 0/0 Tracking Linked Orders Timeline Profit…" at bounding box center [280, 292] width 561 height 584
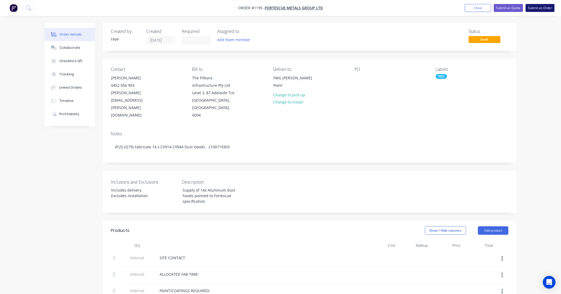
click at [539, 8] on button "Submit as Order" at bounding box center [540, 8] width 29 height 8
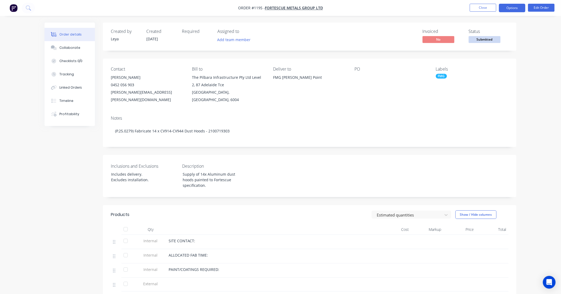
click at [505, 7] on button "Options" at bounding box center [512, 8] width 27 height 8
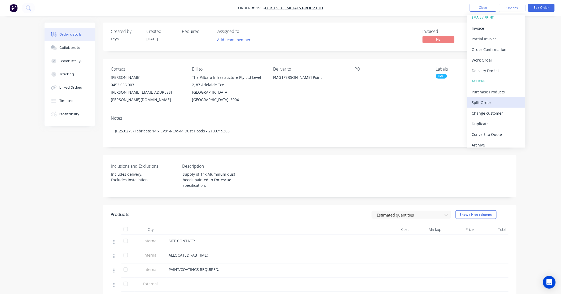
scroll to position [8, 0]
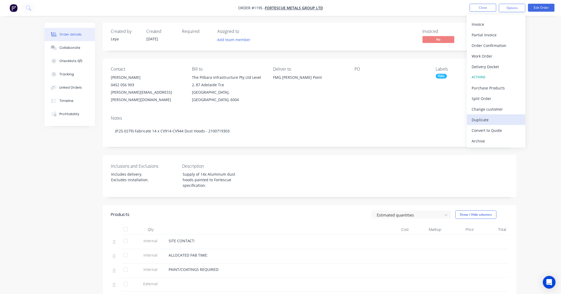
click at [490, 119] on div "Duplicate" at bounding box center [496, 120] width 49 height 8
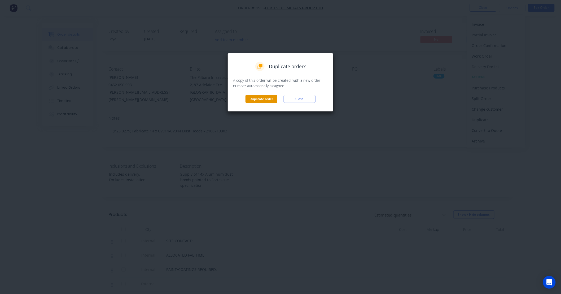
click at [262, 99] on button "Duplicate order" at bounding box center [262, 99] width 32 height 8
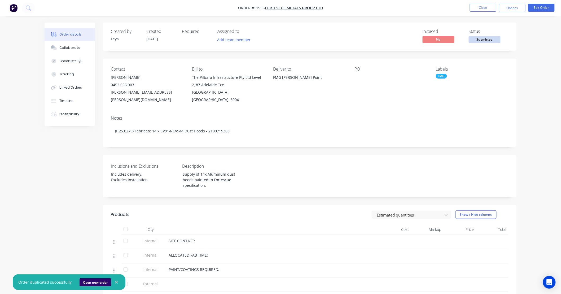
click at [88, 283] on button "Open new order" at bounding box center [96, 282] width 32 height 8
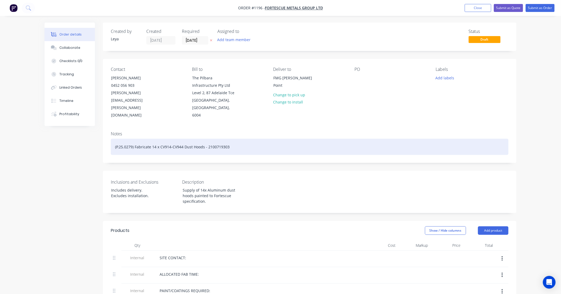
drag, startPoint x: 167, startPoint y: 137, endPoint x: 139, endPoint y: 142, distance: 28.7
click at [167, 139] on div "(P.25.0279) Fabricate 14 x CV914-CV944 Dust Hoods - 2100719303" at bounding box center [310, 147] width 398 height 16
drag, startPoint x: 131, startPoint y: 139, endPoint x: 134, endPoint y: 136, distance: 3.9
click at [134, 139] on div "(P.25.0279) Fabricate 14 x CV914-CV944 Dust Hoods - 2100719303" at bounding box center [310, 147] width 398 height 16
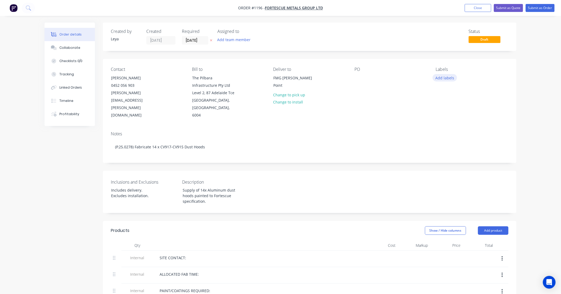
click at [446, 76] on button "Add labels" at bounding box center [445, 77] width 24 height 7
click at [446, 136] on div at bounding box center [445, 136] width 11 height 11
click at [211, 40] on icon "button" at bounding box center [211, 40] width 2 height 3
click at [537, 7] on button "Submit as Order" at bounding box center [540, 8] width 29 height 8
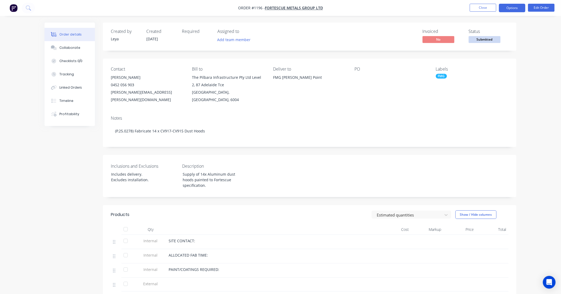
click at [516, 10] on button "Options" at bounding box center [512, 8] width 27 height 8
click at [263, 146] on div "Created by [PERSON_NAME] Created [DATE] Required Assigned to Add team member In…" at bounding box center [310, 242] width 414 height 438
click at [498, 8] on ul "Close Options Edit Order" at bounding box center [513, 8] width 98 height 8
click at [489, 9] on button "Close" at bounding box center [483, 8] width 27 height 8
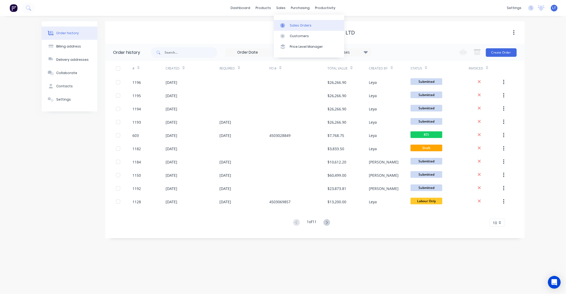
click at [290, 27] on div "Sales Orders" at bounding box center [301, 25] width 22 height 5
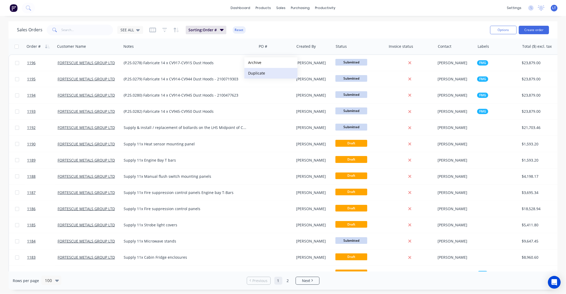
click at [256, 72] on button "Duplicate" at bounding box center [270, 73] width 53 height 11
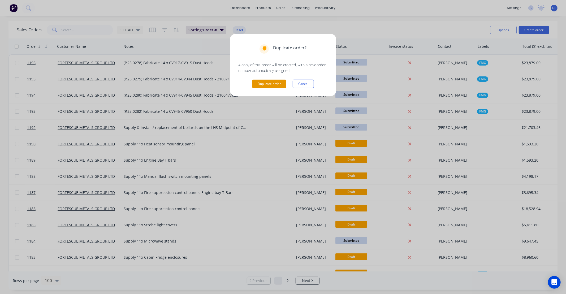
click at [278, 83] on button "Duplicate order" at bounding box center [269, 84] width 34 height 8
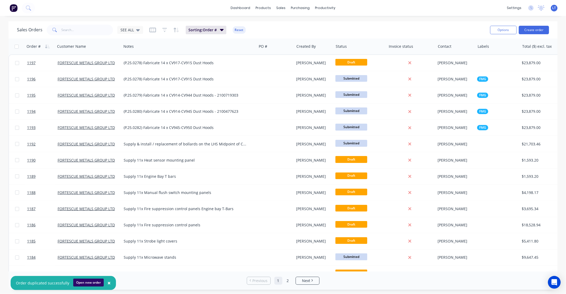
click at [90, 283] on button "Open new order" at bounding box center [88, 283] width 31 height 8
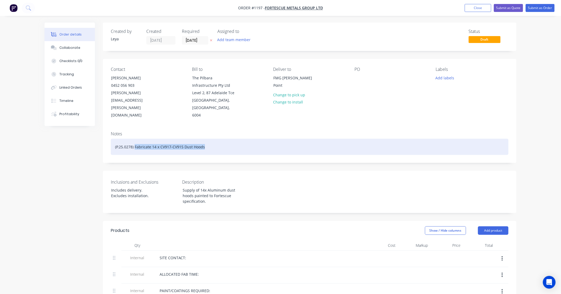
drag, startPoint x: 136, startPoint y: 138, endPoint x: 315, endPoint y: 138, distance: 179.1
click at [315, 139] on div "(P.25.0278) Fabricate 14 x CV917-CV915 Dust Hoods" at bounding box center [310, 147] width 398 height 16
paste div
click at [132, 139] on div "(P.25.0278) Fabricate 14 x CV917-CV944 Dust Hoods" at bounding box center [310, 147] width 398 height 16
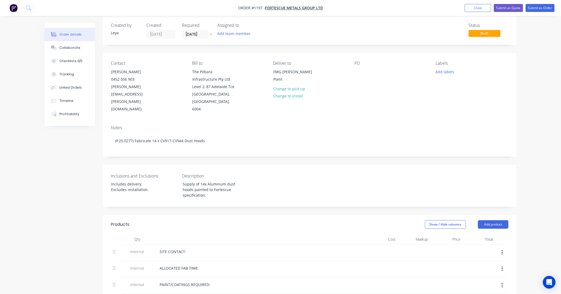
scroll to position [10, 0]
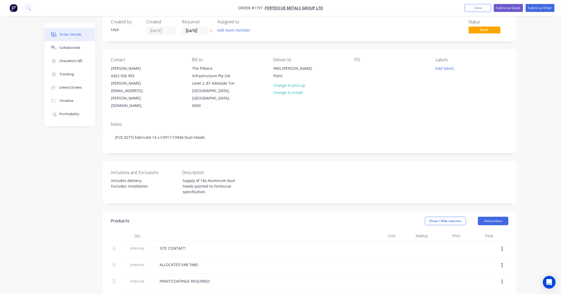
click at [211, 31] on icon "button" at bounding box center [211, 30] width 2 height 3
click at [540, 10] on button "Submit as Order" at bounding box center [540, 8] width 29 height 8
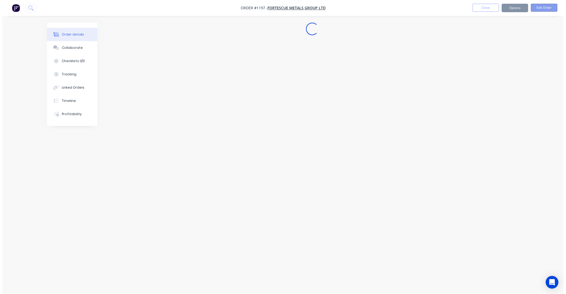
scroll to position [0, 0]
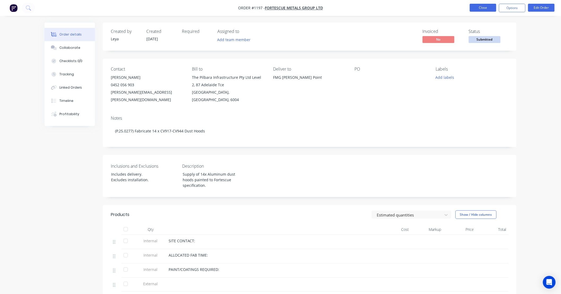
click at [483, 7] on button "Close" at bounding box center [483, 8] width 27 height 8
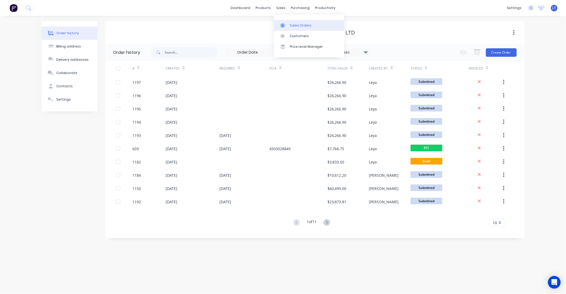
click at [285, 26] on div at bounding box center [284, 25] width 8 height 5
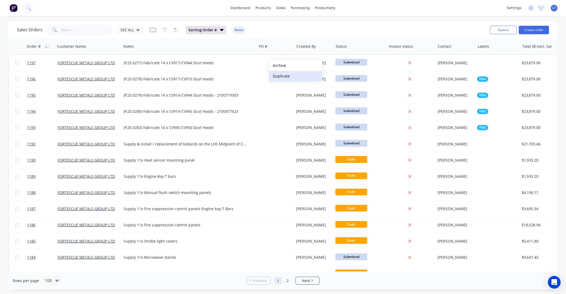
click at [284, 78] on button "Duplicate" at bounding box center [295, 76] width 53 height 11
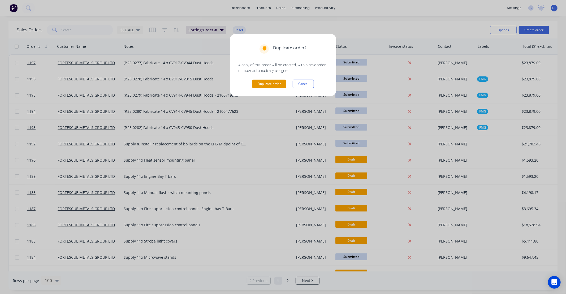
click at [263, 82] on button "Duplicate order" at bounding box center [269, 84] width 34 height 8
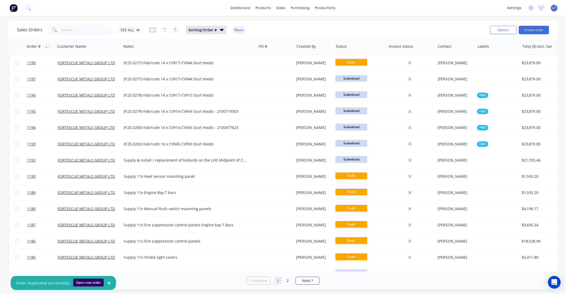
click at [94, 281] on button "Open new order" at bounding box center [88, 283] width 31 height 8
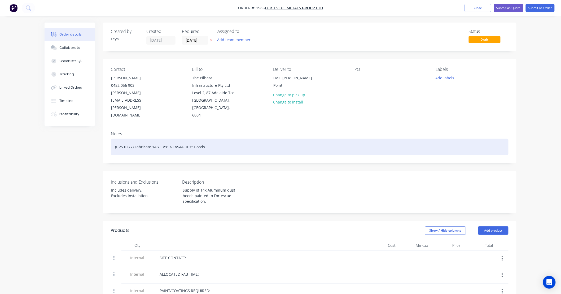
drag, startPoint x: 168, startPoint y: 142, endPoint x: 163, endPoint y: 142, distance: 4.8
click at [168, 142] on div "(P.25.0277) Fabricate 14 x CV917-CV944 Dust Hoods" at bounding box center [310, 147] width 398 height 16
click at [132, 139] on div "(P.25.0277) Fabricate 14 x CV917-CV944 Dust Hoods" at bounding box center [310, 147] width 398 height 16
drag, startPoint x: 135, startPoint y: 140, endPoint x: 330, endPoint y: 142, distance: 195.8
click at [332, 142] on div "(P.25.0276) Fabricate 14 x CV917-CV944 Dust Hoods" at bounding box center [310, 147] width 398 height 16
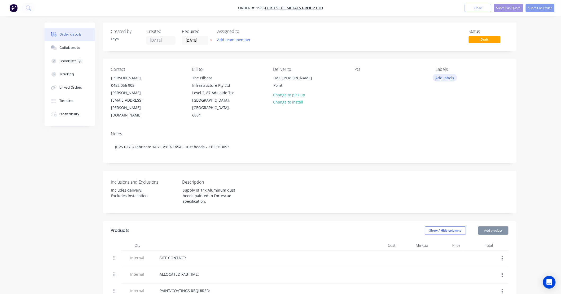
click at [447, 81] on button "Add labels" at bounding box center [445, 77] width 24 height 7
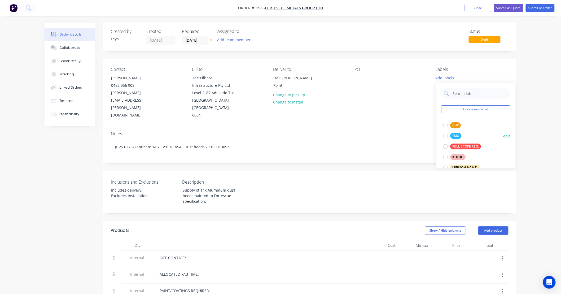
click at [444, 136] on div at bounding box center [445, 136] width 11 height 11
click at [210, 39] on button "button" at bounding box center [212, 40] width 6 height 6
drag, startPoint x: 216, startPoint y: 55, endPoint x: 206, endPoint y: 55, distance: 9.8
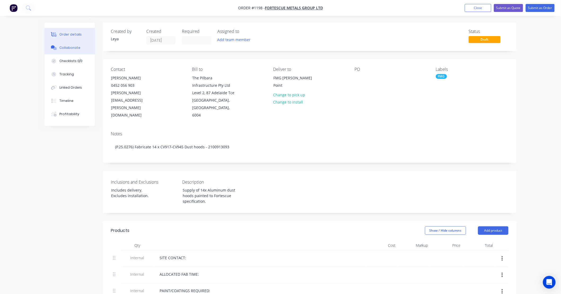
click at [77, 46] on div "Collaborate" at bounding box center [69, 47] width 21 height 5
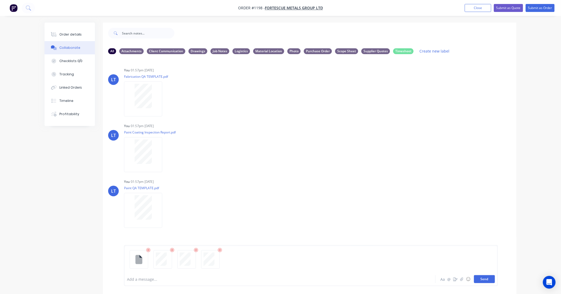
click at [479, 281] on button "Send" at bounding box center [484, 279] width 21 height 8
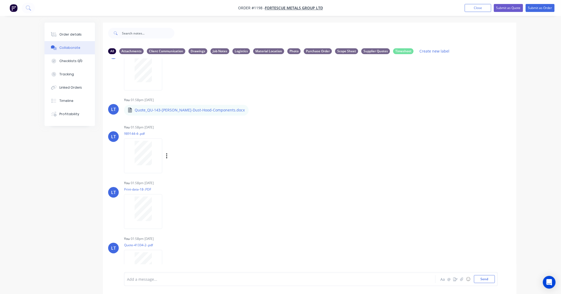
scroll to position [147, 0]
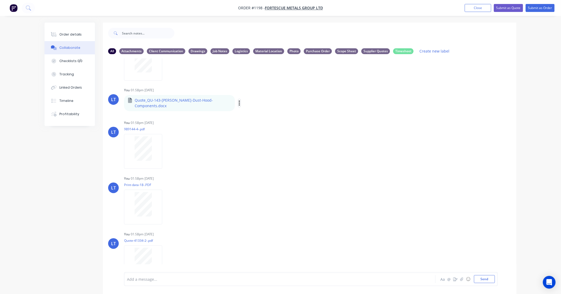
click at [239, 101] on button "button" at bounding box center [240, 103] width 2 height 8
click at [248, 105] on button "Labels" at bounding box center [275, 105] width 60 height 12
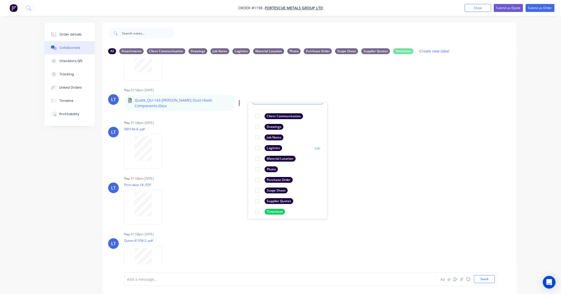
scroll to position [31, 0]
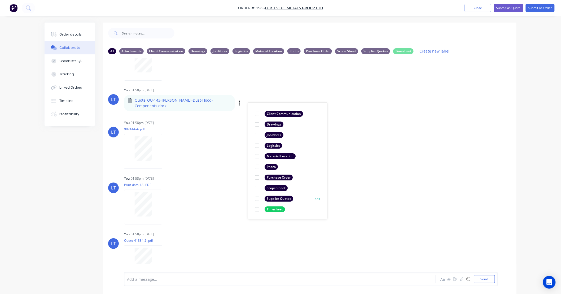
click at [258, 198] on div at bounding box center [257, 198] width 11 height 11
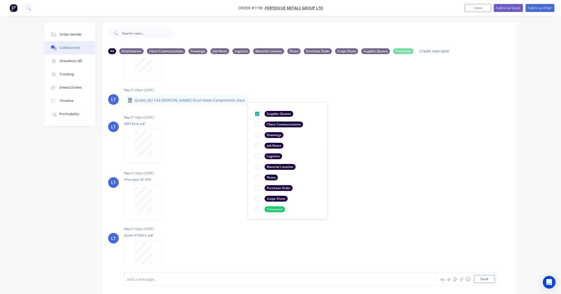
scroll to position [0, 0]
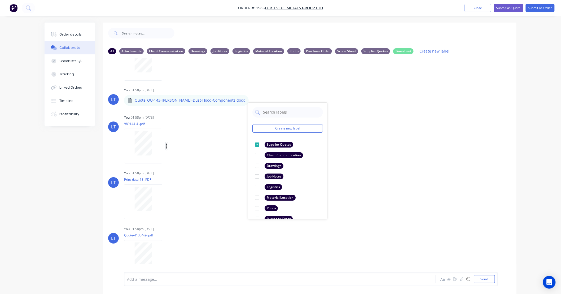
click at [167, 145] on icon "button" at bounding box center [167, 146] width 2 height 6
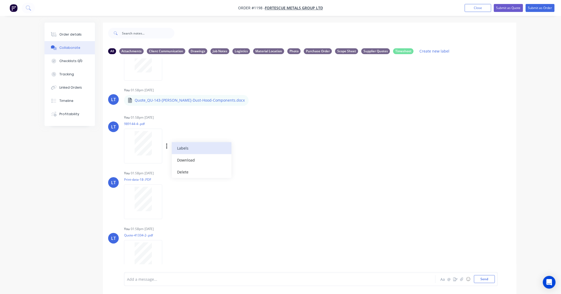
click at [181, 147] on button "Labels" at bounding box center [202, 148] width 60 height 12
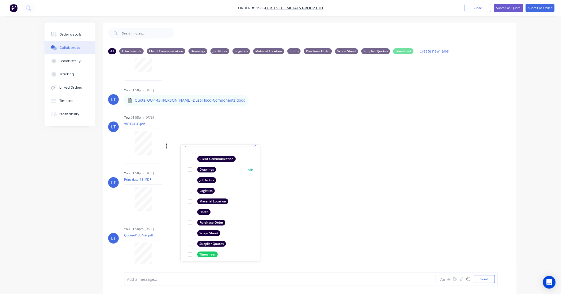
scroll to position [31, 0]
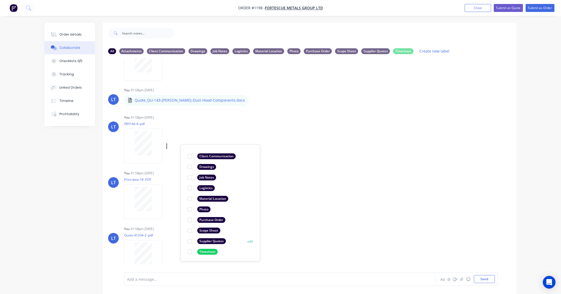
click at [189, 240] on div at bounding box center [190, 241] width 11 height 11
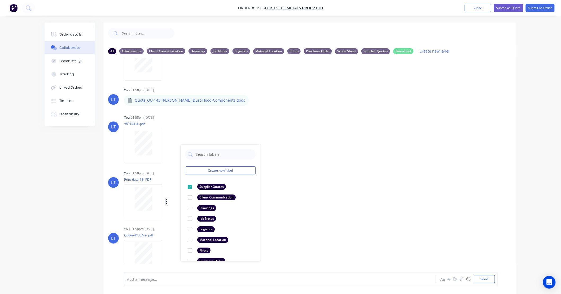
click at [167, 200] on icon "button" at bounding box center [167, 202] width 2 height 6
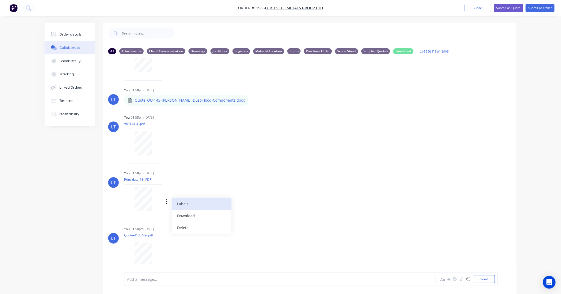
click at [183, 202] on button "Labels" at bounding box center [202, 204] width 60 height 12
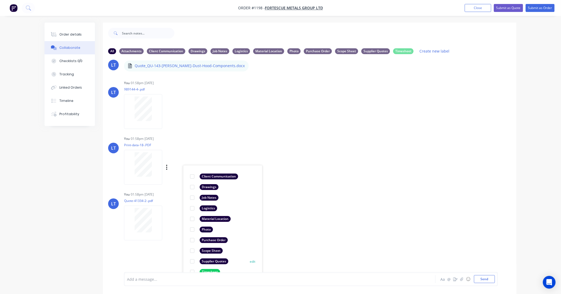
scroll to position [190, 0]
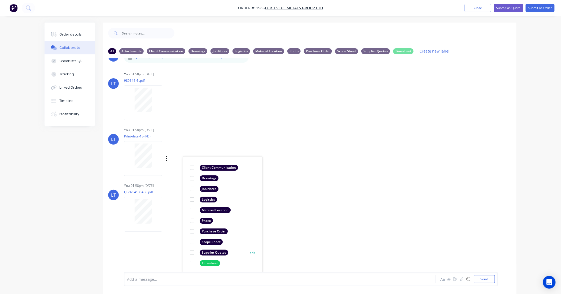
click at [194, 252] on div at bounding box center [192, 252] width 11 height 11
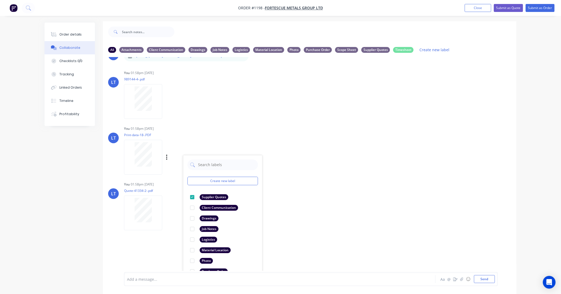
scroll to position [8, 0]
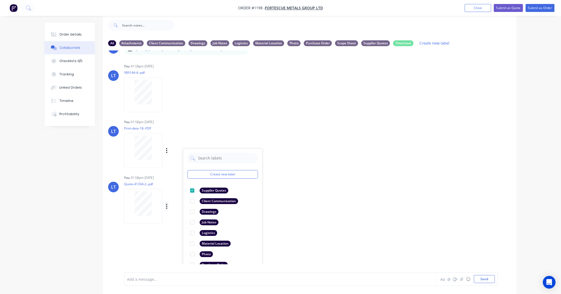
click at [166, 206] on icon "button" at bounding box center [167, 206] width 2 height 6
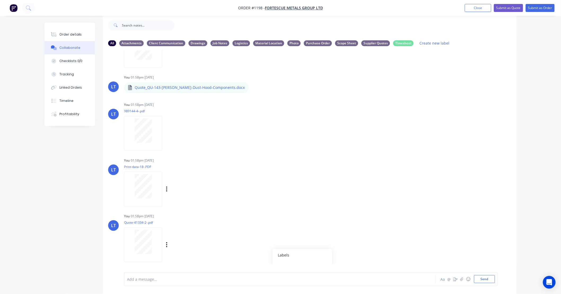
scroll to position [152, 0]
click at [167, 245] on icon "button" at bounding box center [167, 245] width 2 height 6
click at [167, 244] on icon "button" at bounding box center [167, 245] width 2 height 6
click at [189, 234] on button "Labels" at bounding box center [202, 234] width 60 height 12
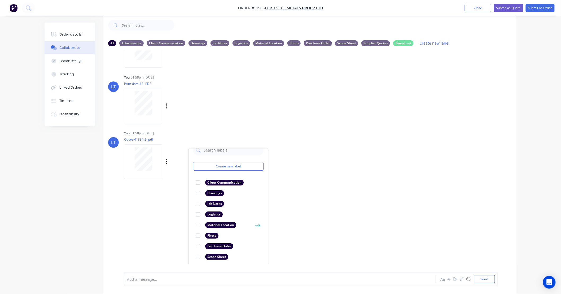
scroll to position [31, 0]
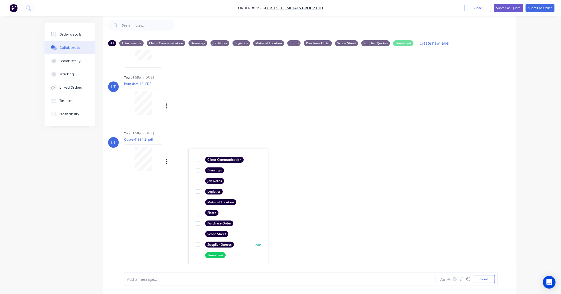
click at [199, 244] on div at bounding box center [198, 244] width 11 height 11
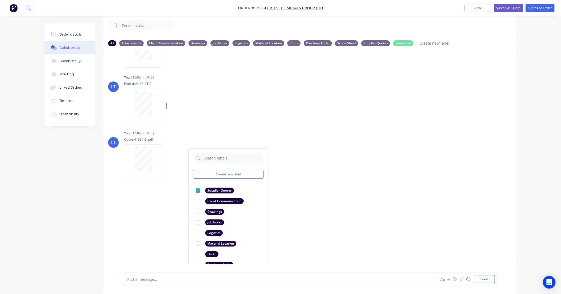
click at [460, 118] on div "LT You 01:58pm 01/10/25 Print-data-18-.PDF Labels Download Delete" at bounding box center [310, 97] width 414 height 48
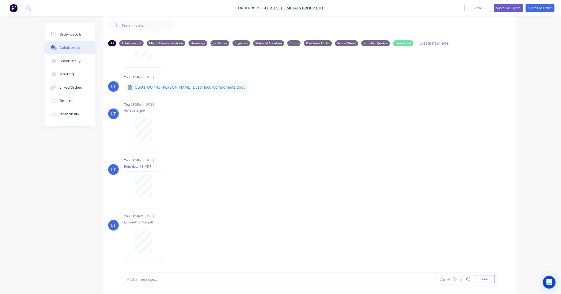
scroll to position [152, 0]
click at [536, 8] on button "Submit as Order" at bounding box center [540, 8] width 29 height 8
click at [485, 10] on button "Close" at bounding box center [483, 8] width 27 height 8
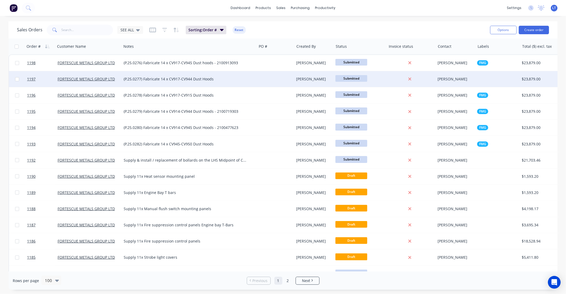
click at [174, 82] on div "(P.25.0277) Fabricate 14 x CV917-CV944 Dust Hoods" at bounding box center [189, 79] width 135 height 16
click at [289, 81] on div at bounding box center [276, 79] width 38 height 16
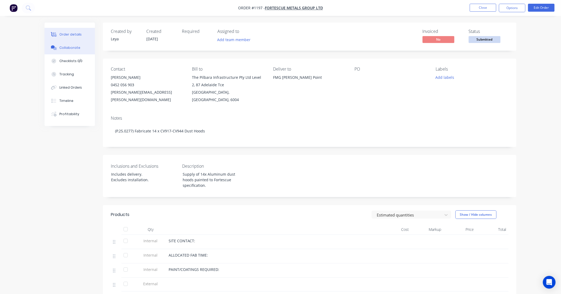
click at [74, 49] on div "Collaborate" at bounding box center [69, 47] width 21 height 5
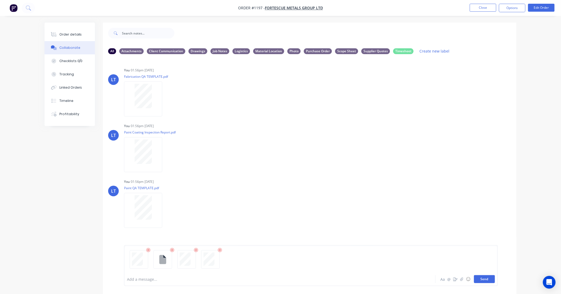
click at [490, 281] on button "Send" at bounding box center [484, 279] width 21 height 8
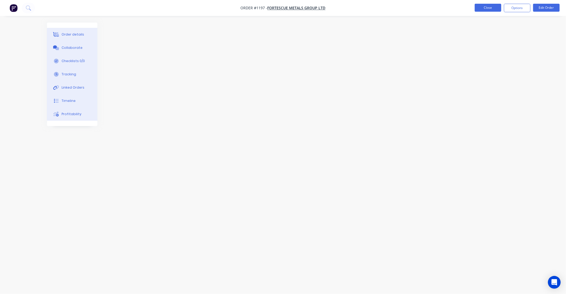
click at [492, 7] on button "Close" at bounding box center [488, 8] width 27 height 8
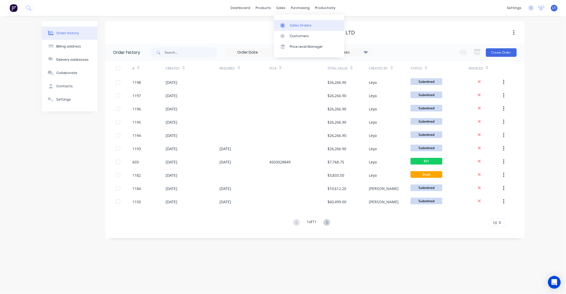
click at [284, 23] on icon at bounding box center [282, 25] width 5 height 5
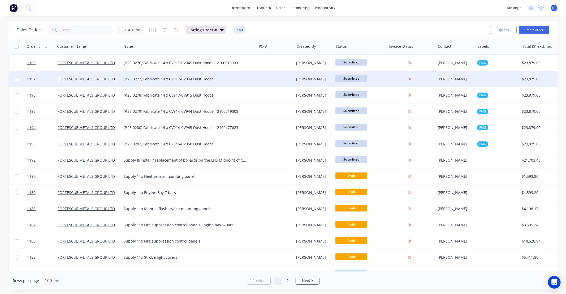
click at [274, 80] on div at bounding box center [276, 79] width 38 height 16
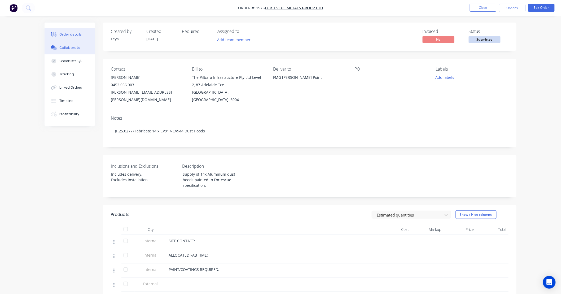
click at [83, 49] on button "Collaborate" at bounding box center [70, 47] width 50 height 13
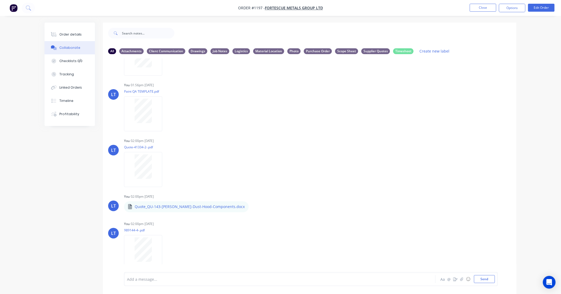
scroll to position [98, 0]
click at [487, 6] on button "Close" at bounding box center [483, 8] width 27 height 8
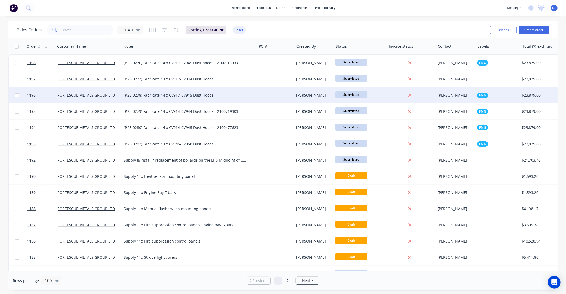
click at [233, 96] on div "(P.25.0278) Fabricate 14 x CV917-CV915 Dust Hoods" at bounding box center [186, 95] width 124 height 5
click at [273, 92] on div at bounding box center [276, 95] width 38 height 16
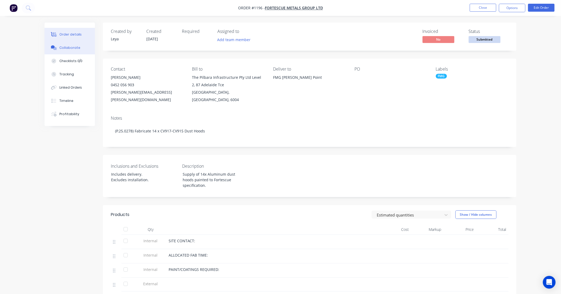
click at [68, 49] on div "Collaborate" at bounding box center [69, 47] width 21 height 5
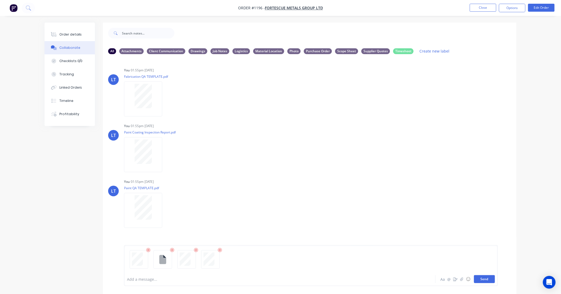
click at [486, 280] on button "Send" at bounding box center [484, 279] width 21 height 8
click at [487, 10] on button "Close" at bounding box center [483, 8] width 27 height 8
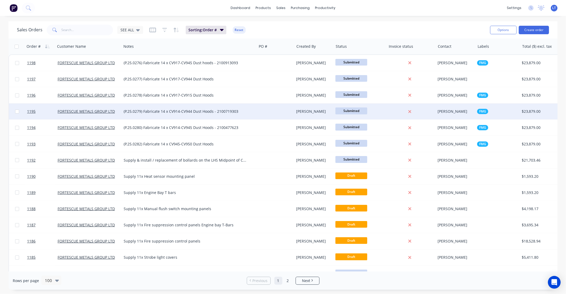
click at [281, 110] on div at bounding box center [276, 111] width 38 height 16
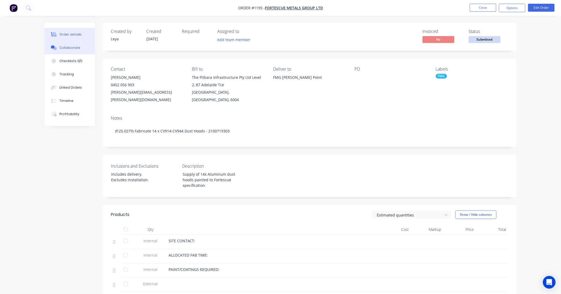
click at [80, 50] on button "Collaborate" at bounding box center [70, 47] width 50 height 13
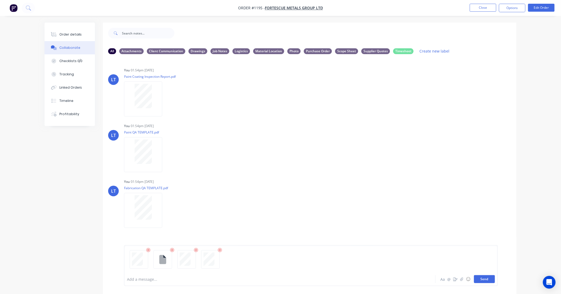
click at [487, 280] on button "Send" at bounding box center [484, 279] width 21 height 8
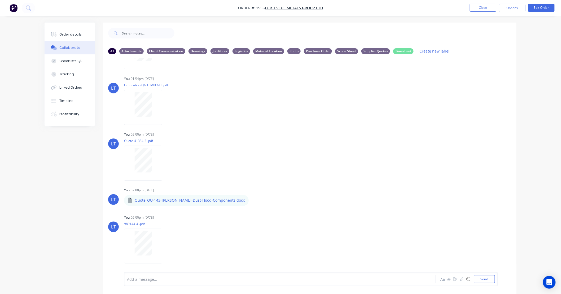
scroll to position [152, 0]
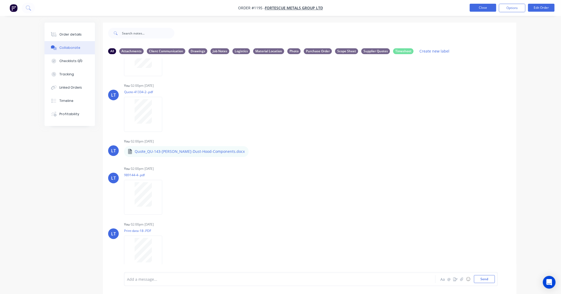
click at [482, 11] on button "Close" at bounding box center [483, 8] width 27 height 8
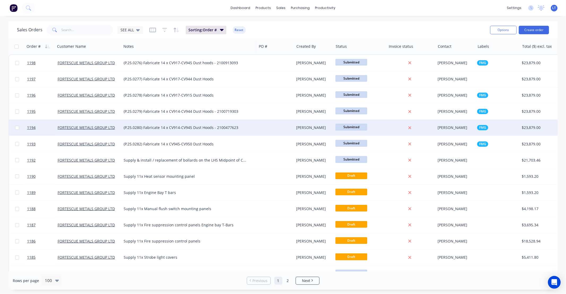
click at [328, 127] on div "[PERSON_NAME]" at bounding box center [312, 127] width 33 height 5
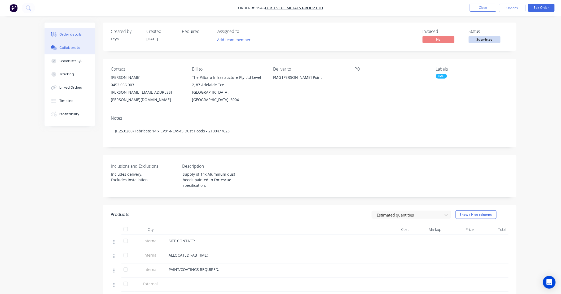
click at [63, 52] on button "Collaborate" at bounding box center [70, 47] width 50 height 13
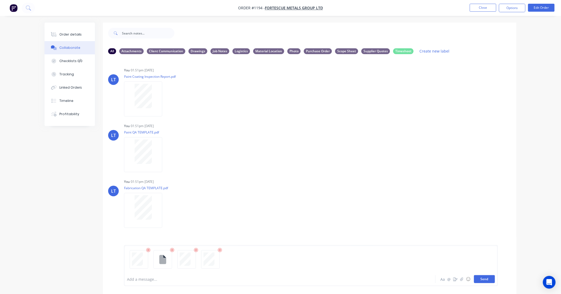
click at [489, 282] on button "Send" at bounding box center [484, 279] width 21 height 8
click at [479, 9] on button "Close" at bounding box center [483, 8] width 27 height 8
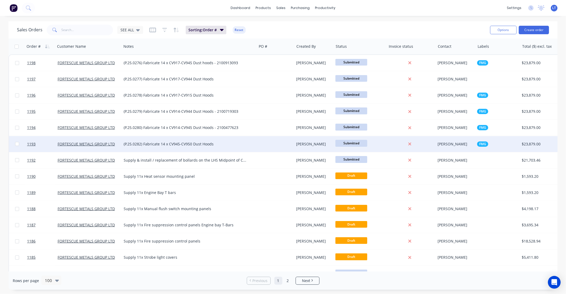
click at [293, 147] on div at bounding box center [276, 144] width 38 height 16
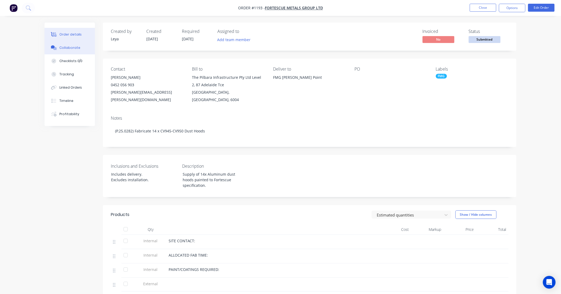
click at [78, 48] on button "Collaborate" at bounding box center [70, 47] width 50 height 13
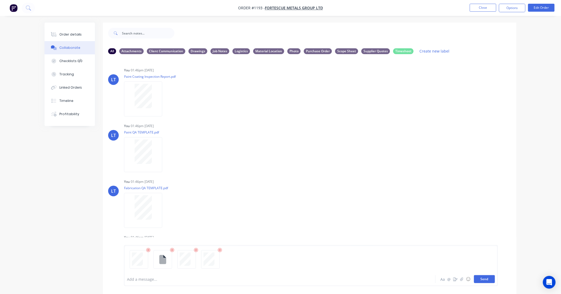
click at [490, 280] on button "Send" at bounding box center [484, 279] width 21 height 8
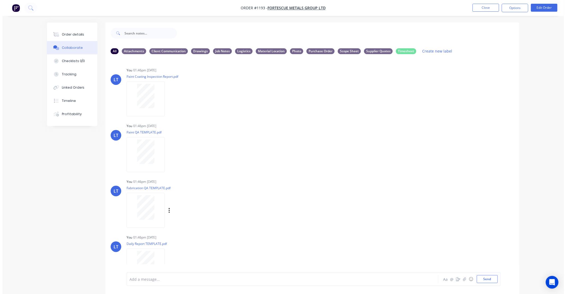
scroll to position [14, 0]
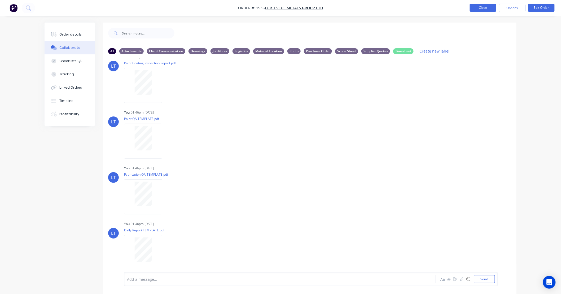
click at [482, 8] on button "Close" at bounding box center [483, 8] width 27 height 8
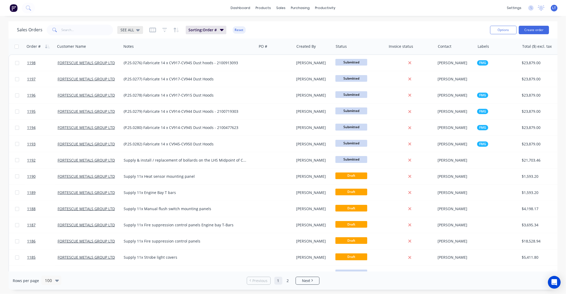
click at [125, 28] on span "SEE ALL" at bounding box center [127, 30] width 14 height 6
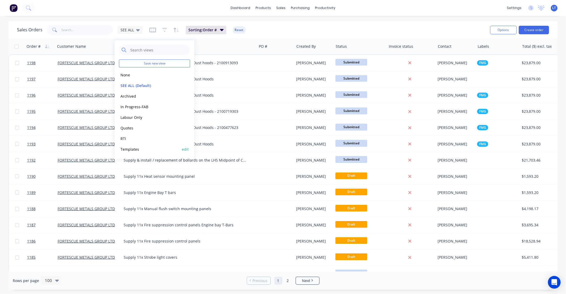
click at [139, 148] on button "Templates" at bounding box center [149, 149] width 60 height 6
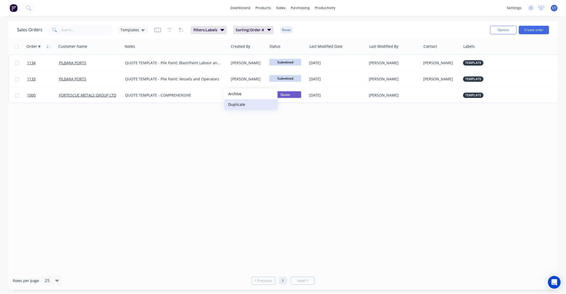
click at [237, 107] on button "Duplicate" at bounding box center [250, 104] width 53 height 11
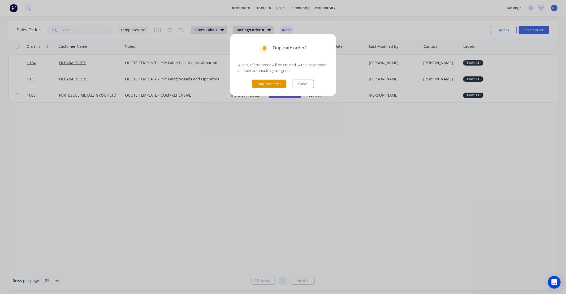
click at [271, 80] on button "Duplicate order" at bounding box center [269, 84] width 34 height 8
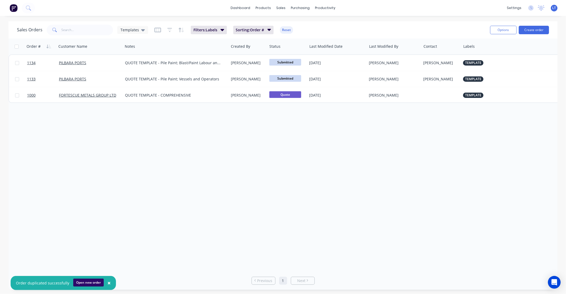
click at [86, 285] on button "Open new order" at bounding box center [88, 283] width 31 height 8
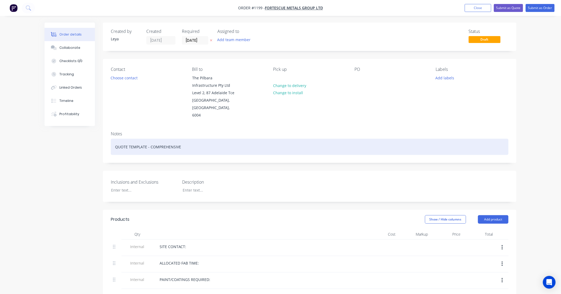
click at [220, 146] on div "QUOTE TEMPLATE - COMPREHENSIVE" at bounding box center [310, 147] width 398 height 16
drag, startPoint x: 233, startPoint y: 143, endPoint x: 0, endPoint y: 132, distance: 233.0
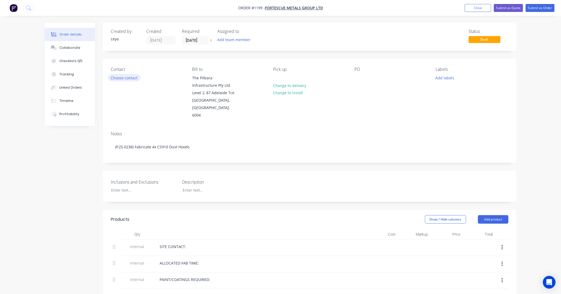
click at [127, 76] on button "Choose contact" at bounding box center [124, 77] width 33 height 7
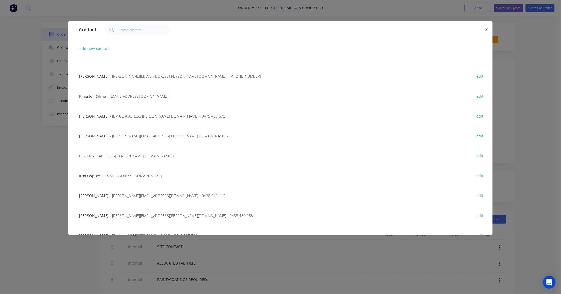
scroll to position [540, 0]
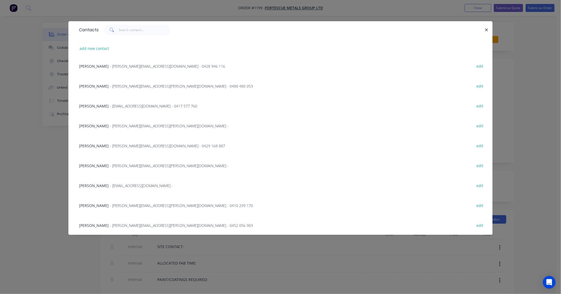
click at [163, 229] on div "[PERSON_NAME] - [PERSON_NAME][EMAIL_ADDRESS][PERSON_NAME][DOMAIN_NAME] - 0452 0…" at bounding box center [280, 225] width 409 height 20
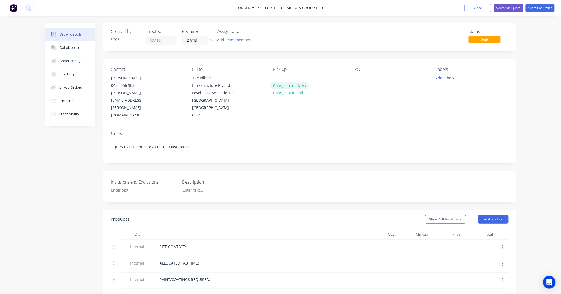
click at [296, 86] on button "Change to delivery" at bounding box center [290, 85] width 39 height 7
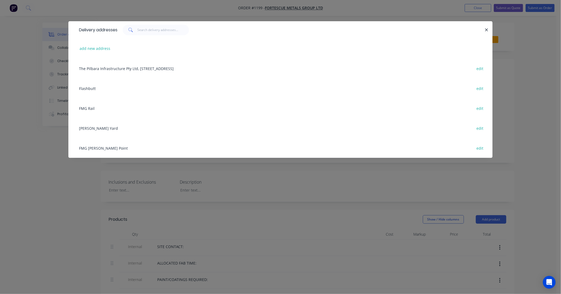
click at [99, 145] on div "FMG [PERSON_NAME] Point edit" at bounding box center [280, 148] width 409 height 20
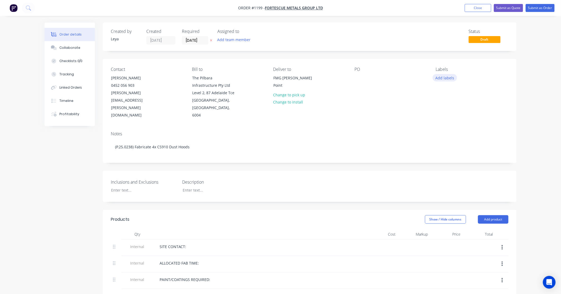
click at [444, 77] on button "Add labels" at bounding box center [445, 77] width 24 height 7
click at [446, 136] on div at bounding box center [445, 136] width 11 height 11
click at [211, 40] on icon "button" at bounding box center [211, 40] width 2 height 3
click at [205, 179] on div "Description" at bounding box center [215, 186] width 66 height 15
click at [210, 186] on div at bounding box center [212, 190] width 66 height 8
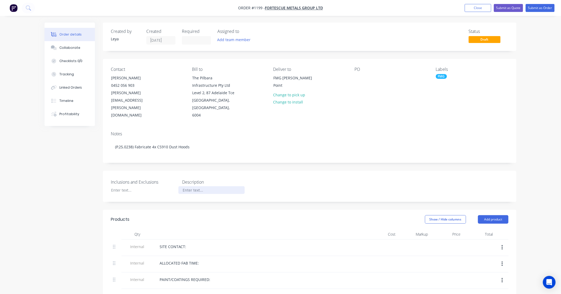
paste div
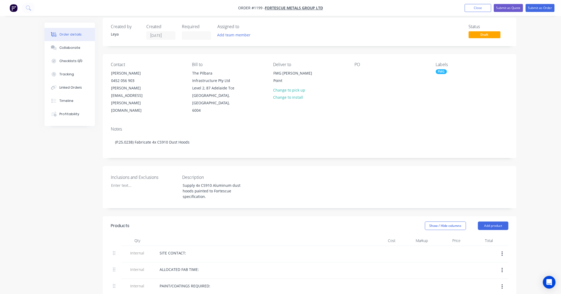
scroll to position [10, 0]
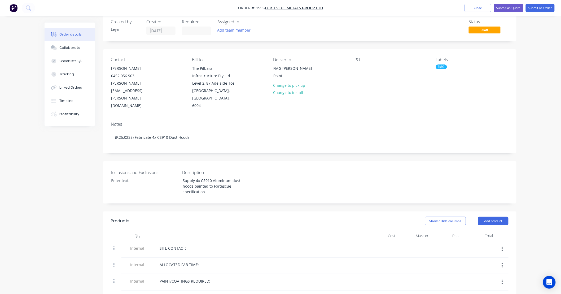
click at [128, 178] on div "Inclusions and Exclusions" at bounding box center [144, 182] width 66 height 26
click at [136, 177] on div at bounding box center [140, 181] width 66 height 8
paste div
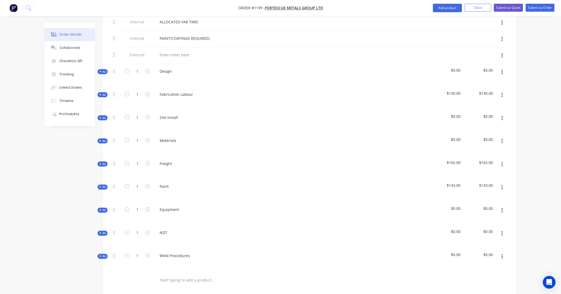
scroll to position [255, 0]
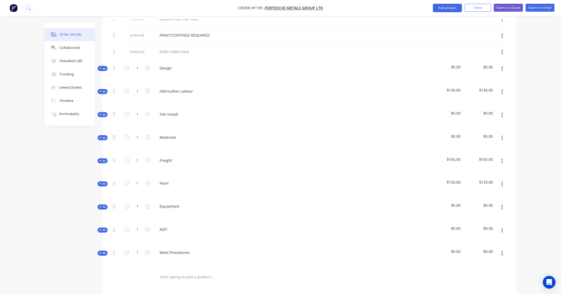
click at [102, 67] on span "Kit" at bounding box center [102, 69] width 7 height 4
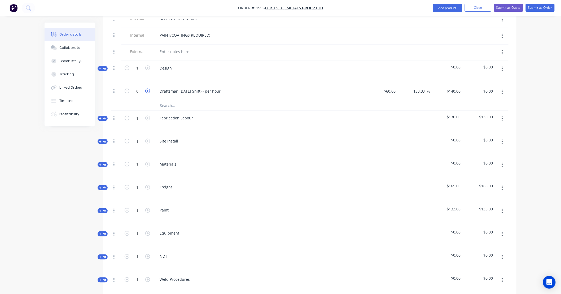
click at [145, 88] on button "button" at bounding box center [147, 91] width 7 height 6
type input "1"
type input "$140.00"
click at [145, 89] on icon "button" at bounding box center [147, 91] width 5 height 5
type input "2"
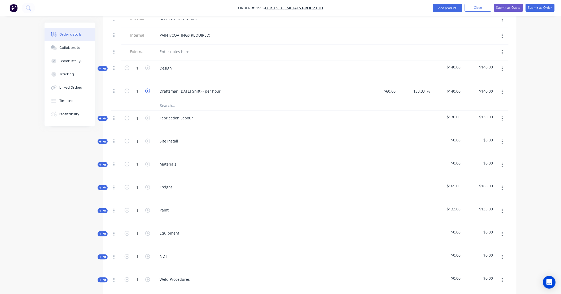
type input "$280.00"
click at [145, 89] on icon "button" at bounding box center [147, 91] width 5 height 5
type input "3"
type input "$420.00"
click at [145, 89] on icon "button" at bounding box center [147, 91] width 5 height 5
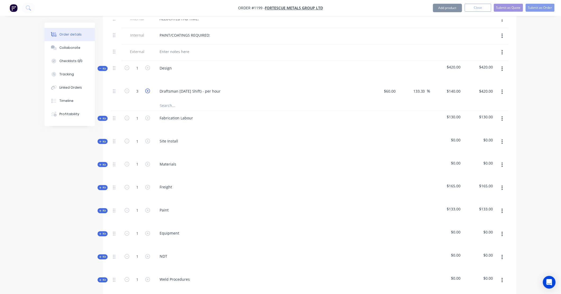
type input "4"
type input "$560.00"
click at [459, 87] on input "140" at bounding box center [458, 91] width 9 height 8
type input "160"
type input "166.67"
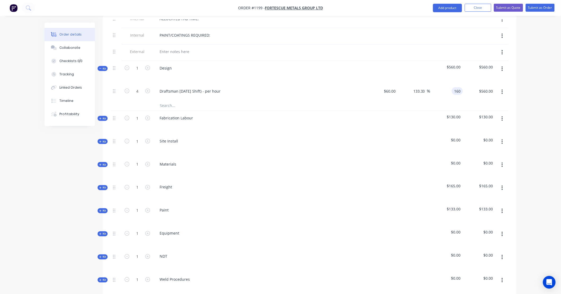
type input "$160.00"
type input "$640.00"
click at [100, 118] on icon "button" at bounding box center [100, 119] width 2 height 2
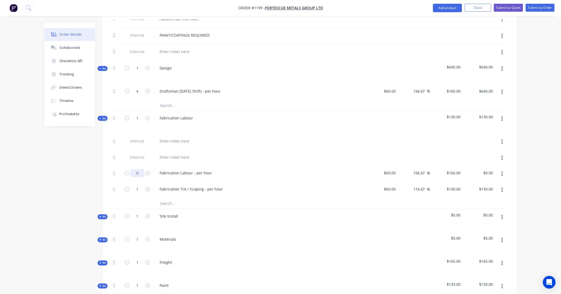
click at [142, 169] on input "0" at bounding box center [138, 173] width 14 height 8
type input "24"
type input "$3,840.00"
click at [505, 185] on button "button" at bounding box center [502, 190] width 12 height 10
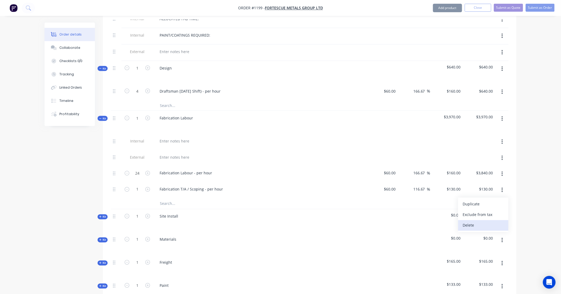
click at [500, 222] on div "Delete" at bounding box center [483, 226] width 41 height 8
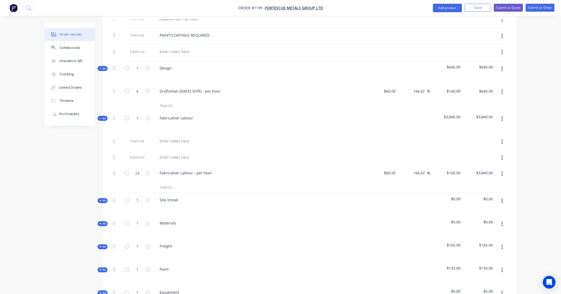
click at [107, 116] on button "Kit" at bounding box center [103, 118] width 10 height 5
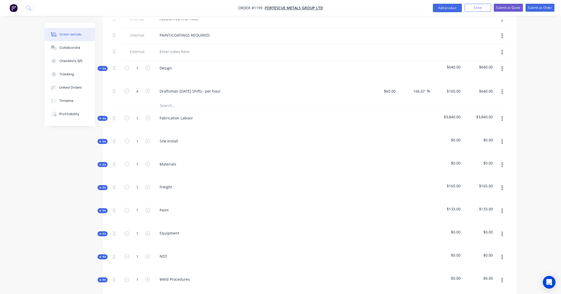
click at [106, 66] on button "Kit" at bounding box center [103, 68] width 10 height 5
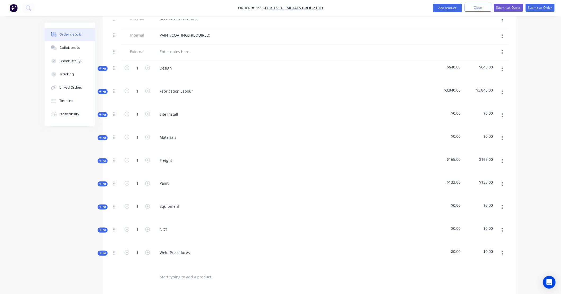
click at [503, 112] on icon "button" at bounding box center [502, 115] width 1 height 6
click at [496, 157] on div "Delete" at bounding box center [483, 161] width 41 height 8
click at [114, 112] on icon at bounding box center [114, 114] width 2 height 5
click at [112, 107] on div at bounding box center [116, 118] width 11 height 23
click at [102, 113] on span "Kit" at bounding box center [102, 115] width 7 height 4
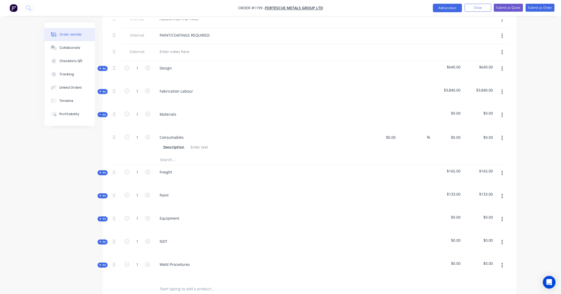
click at [389, 134] on div "$0.00 $0.00" at bounding box center [382, 142] width 33 height 24
click at [391, 133] on div "0 $0.00" at bounding box center [391, 137] width 14 height 8
type input "$250.00"
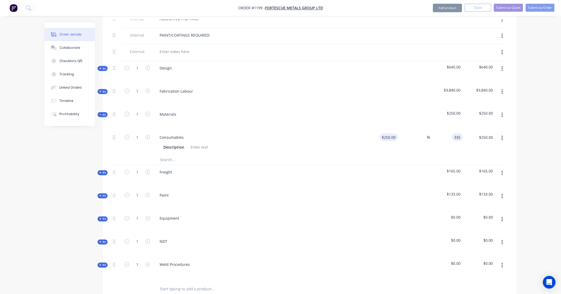
type input "335"
type input "34"
type input "$335.00"
click at [171, 154] on input "text" at bounding box center [213, 159] width 106 height 11
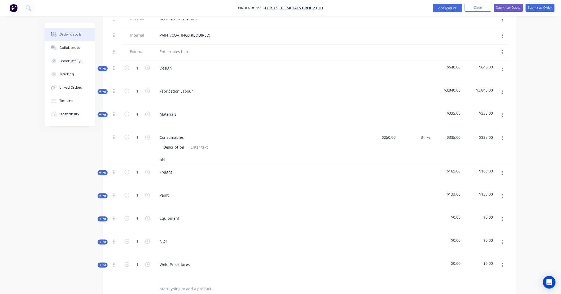
type input "a"
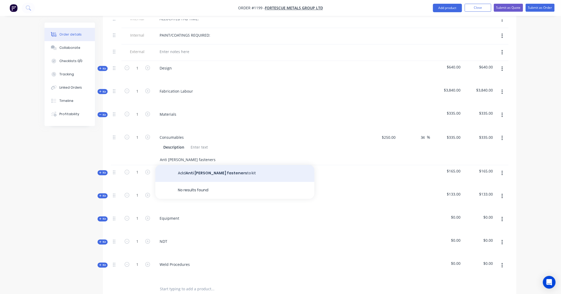
type input "Anti [PERSON_NAME] fasteners"
click at [208, 167] on button "Add Anti [PERSON_NAME] fasteners to kit" at bounding box center [234, 173] width 159 height 17
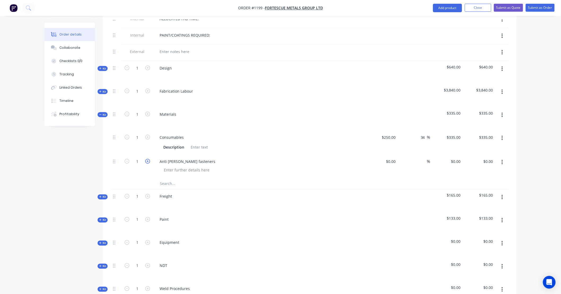
click at [149, 159] on icon "button" at bounding box center [147, 161] width 5 height 5
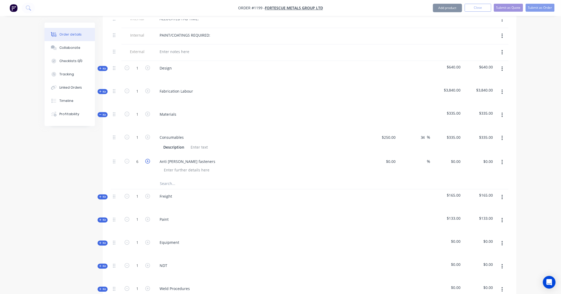
click at [149, 159] on icon "button" at bounding box center [147, 161] width 5 height 5
type input "8"
click at [395, 158] on input at bounding box center [392, 162] width 12 height 8
type input "$10.00"
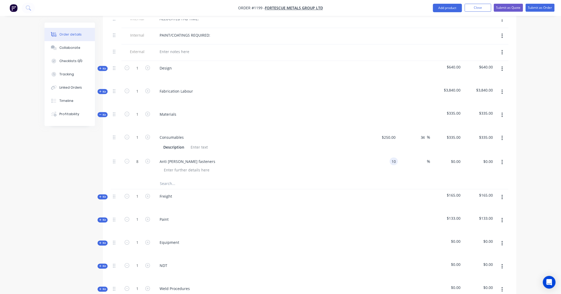
type input "$10.00"
type input "$80.00"
type input "15"
type input "50"
type input "$15.00"
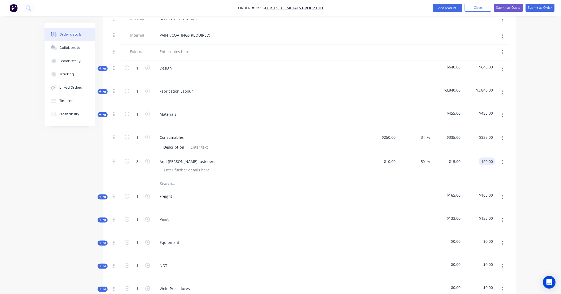
type input "$120.00"
click at [198, 181] on input "text" at bounding box center [213, 184] width 106 height 11
type input "Laser Cutter"
click at [184, 190] on button "Add Laser Cutter to kit" at bounding box center [234, 197] width 159 height 17
click at [387, 179] on div "$0.00" at bounding box center [382, 191] width 33 height 24
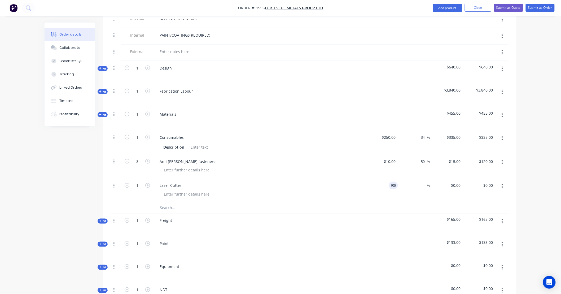
type input "$900.00"
type input "1300"
type input "44.44"
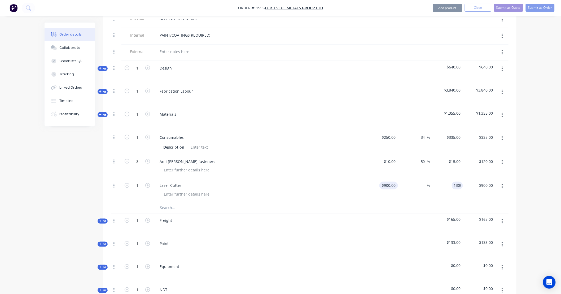
type input "$1,300.00"
click at [102, 113] on span "Kit" at bounding box center [102, 115] width 7 height 4
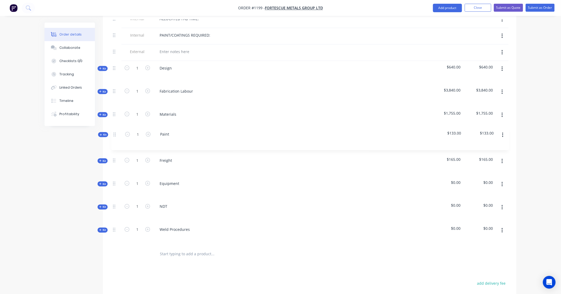
drag, startPoint x: 115, startPoint y: 155, endPoint x: 115, endPoint y: 129, distance: 26.3
click at [115, 129] on div "Internal SITE CONTACT: Internal ALLOCATED FAB TIME: Internal PAINT/COATINGS REQ…" at bounding box center [310, 120] width 398 height 250
click at [100, 130] on icon "button" at bounding box center [100, 130] width 2 height 2
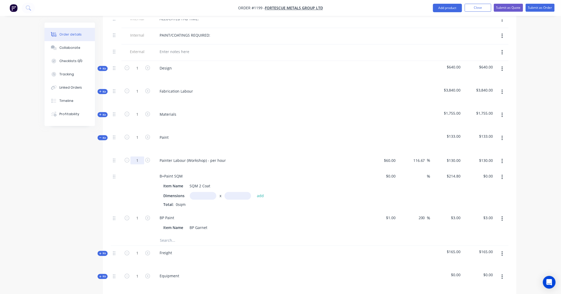
click at [133, 157] on input "1" at bounding box center [138, 161] width 14 height 8
type input "7"
type input "$910.00"
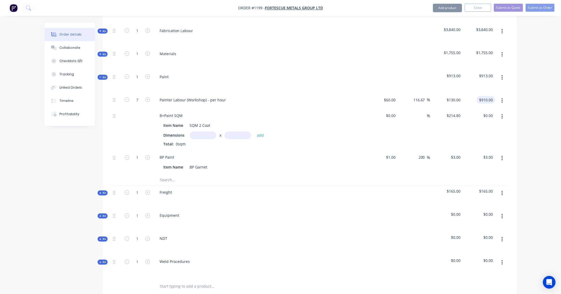
scroll to position [324, 0]
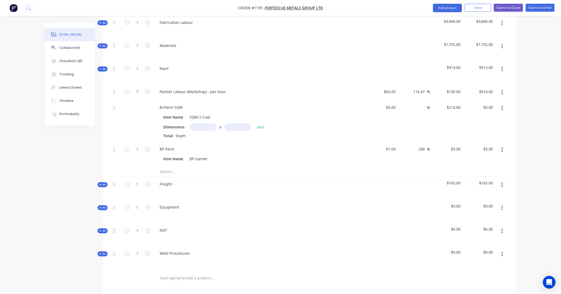
drag, startPoint x: 173, startPoint y: 165, endPoint x: 176, endPoint y: 164, distance: 3.3
click at [174, 166] on input "text" at bounding box center [213, 171] width 106 height 11
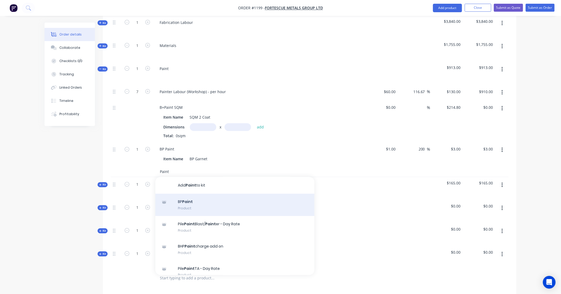
type input "Paint"
click at [208, 196] on div "BP Paint Product" at bounding box center [234, 205] width 159 height 22
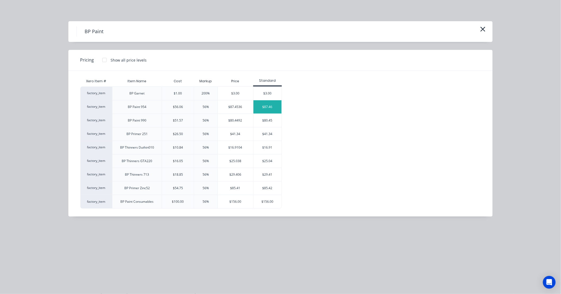
click at [272, 108] on div "$87.46" at bounding box center [268, 106] width 28 height 13
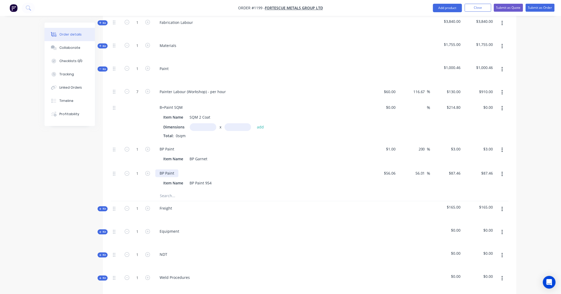
click at [166, 170] on div "BP Paint" at bounding box center [166, 174] width 23 height 8
click at [198, 179] on div "BP Paint 954" at bounding box center [201, 183] width 26 height 8
drag, startPoint x: 205, startPoint y: 176, endPoint x: 247, endPoint y: 175, distance: 41.9
click at [247, 179] on div "Item Name BP Paint 954" at bounding box center [258, 183] width 194 height 8
click at [387, 170] on input "56.06" at bounding box center [391, 174] width 14 height 8
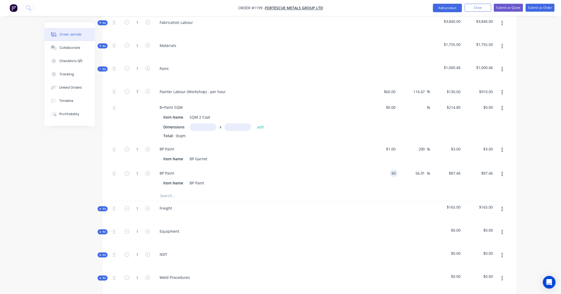
type input "$60.00"
type input "$93.6068"
type input "$93.61"
type input "325"
type input "441.67"
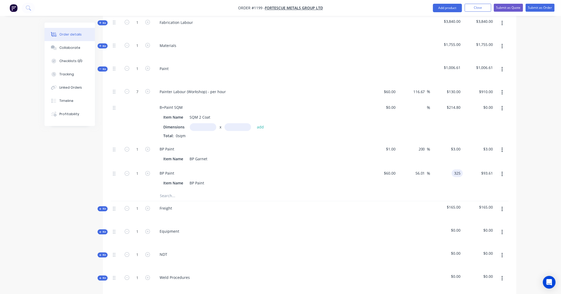
type input "$325.00"
click at [140, 145] on input "1" at bounding box center [138, 149] width 14 height 8
type input "90"
type input "3"
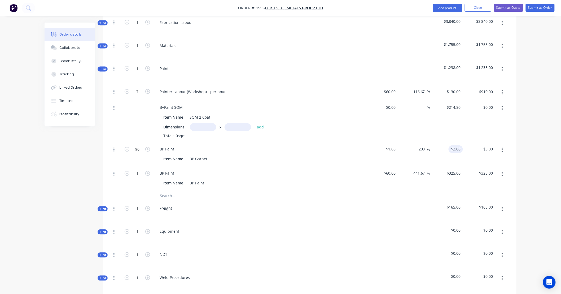
type input "$270.00"
click at [461, 145] on input "3" at bounding box center [460, 149] width 6 height 8
type input "3.90"
type input "290"
type input "$3.90"
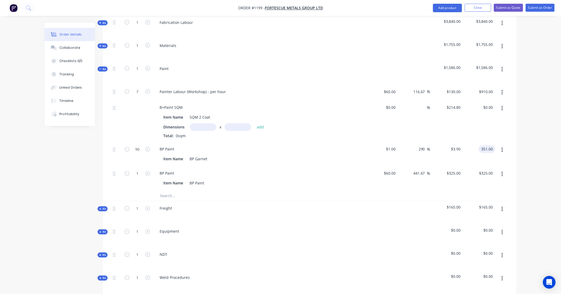
type input "$351.00"
click at [102, 67] on span "Kit" at bounding box center [102, 69] width 7 height 4
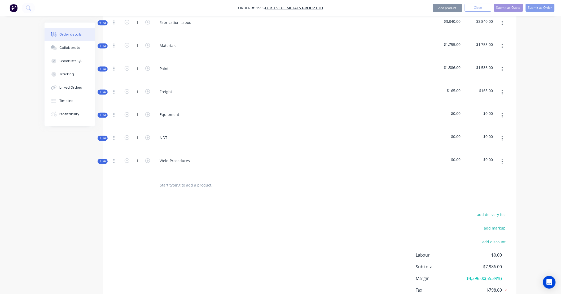
click at [102, 82] on div "Order details Collaborate Checklists 0/0 Tracking Linked Orders Timeline Profit…" at bounding box center [74, 74] width 58 height 103
click at [105, 90] on span "Kit" at bounding box center [102, 92] width 7 height 4
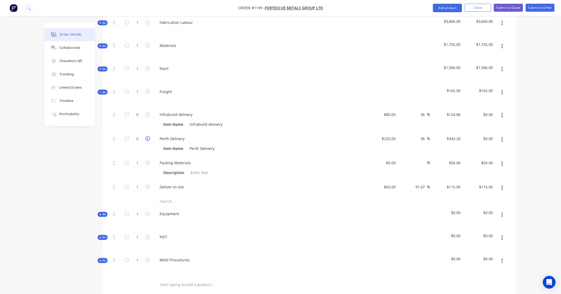
click at [148, 136] on icon "button" at bounding box center [147, 138] width 5 height 5
type input "1"
type input "$343.20"
click at [148, 112] on icon "button" at bounding box center [147, 114] width 5 height 5
type input "1"
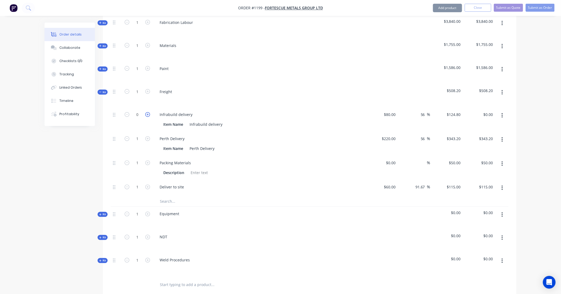
type input "$124.80"
click at [452, 111] on input "124.8" at bounding box center [455, 115] width 16 height 8
type input "104"
type input "30"
type input "$104.00"
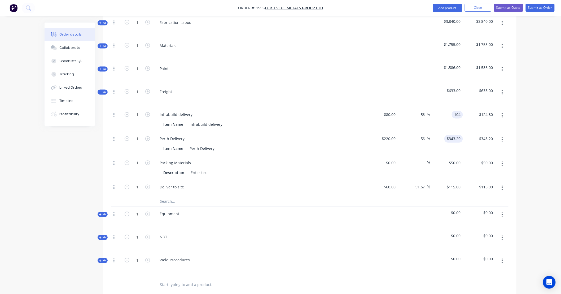
type input "$104.00"
click at [453, 135] on input "343.2" at bounding box center [455, 139] width 16 height 8
type input "286"
type input "30"
type input "$286.00"
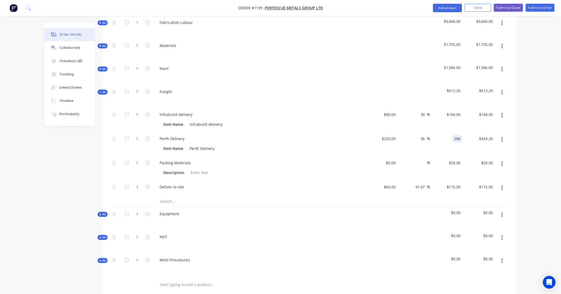
type input "$286.00"
click at [501, 159] on button "button" at bounding box center [502, 164] width 12 height 10
click at [504, 195] on div "Delete" at bounding box center [483, 199] width 41 height 8
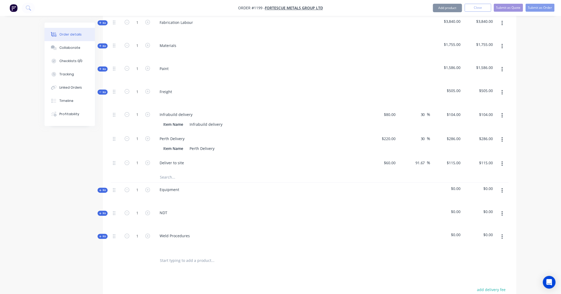
click at [502, 160] on button "button" at bounding box center [502, 164] width 12 height 10
click at [500, 195] on div "Delete" at bounding box center [483, 199] width 41 height 8
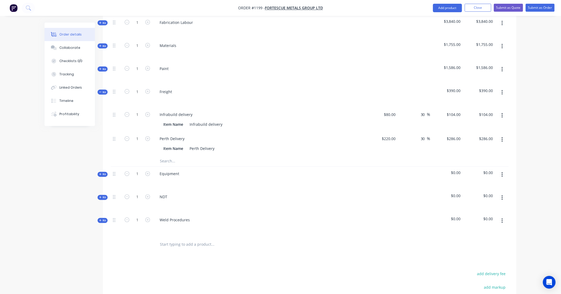
click at [503, 195] on icon "button" at bounding box center [502, 198] width 1 height 6
click at [502, 240] on div "Delete" at bounding box center [483, 244] width 41 height 8
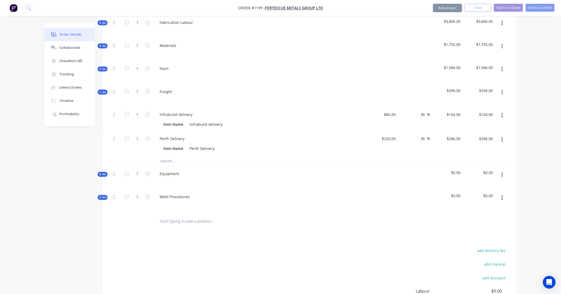
drag, startPoint x: 504, startPoint y: 168, endPoint x: 504, endPoint y: 174, distance: 5.6
click at [504, 170] on button "button" at bounding box center [502, 175] width 12 height 10
drag, startPoint x: 499, startPoint y: 212, endPoint x: 501, endPoint y: 198, distance: 14.3
click at [499, 217] on div "Delete" at bounding box center [483, 221] width 41 height 8
click at [503, 170] on button "button" at bounding box center [502, 175] width 12 height 10
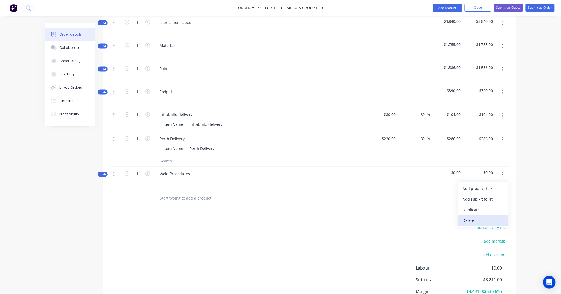
click at [502, 217] on div "Delete" at bounding box center [483, 221] width 41 height 8
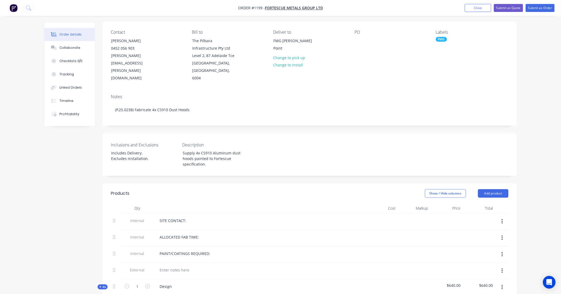
scroll to position [29, 0]
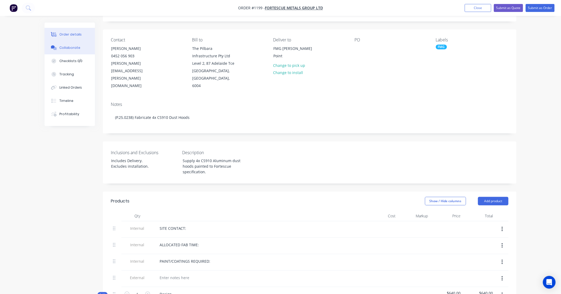
click at [73, 49] on div "Collaborate" at bounding box center [69, 47] width 21 height 5
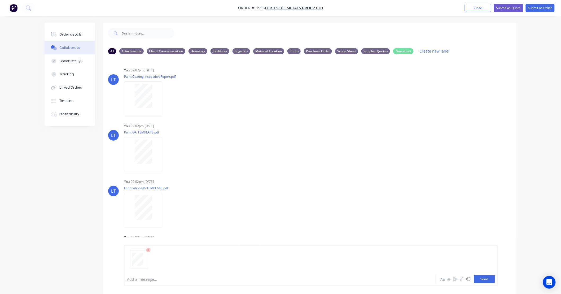
click at [481, 279] on button "Send" at bounding box center [484, 279] width 21 height 8
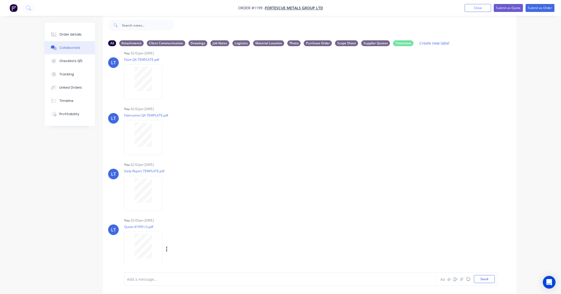
scroll to position [69, 0]
click at [168, 244] on div "Labels Download Delete" at bounding box center [194, 245] width 60 height 8
click at [167, 244] on icon "button" at bounding box center [166, 244] width 1 height 5
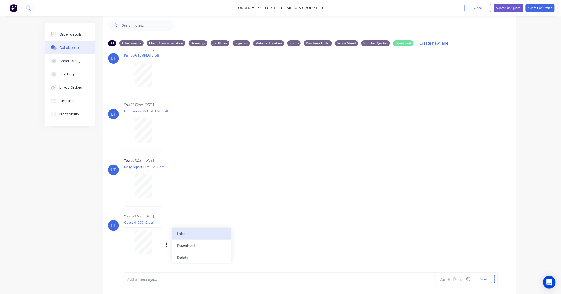
click at [178, 233] on button "Labels" at bounding box center [202, 234] width 60 height 12
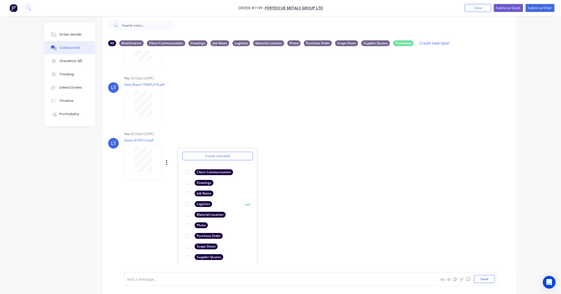
scroll to position [31, 0]
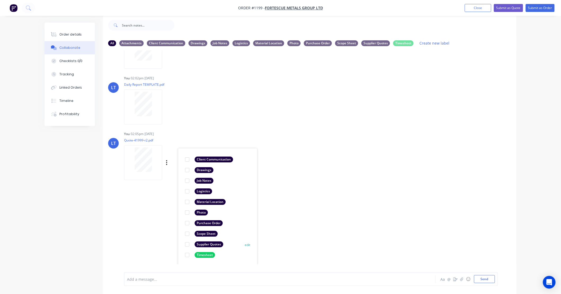
click at [187, 243] on div at bounding box center [187, 244] width 11 height 11
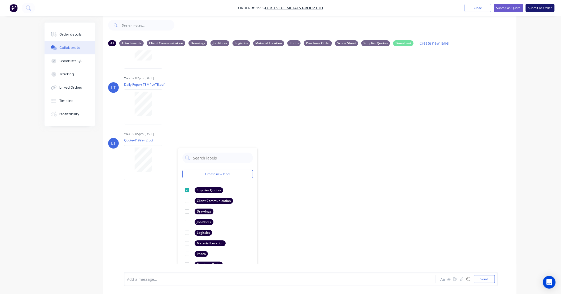
click at [531, 9] on button "Submit as Order" at bounding box center [540, 8] width 29 height 8
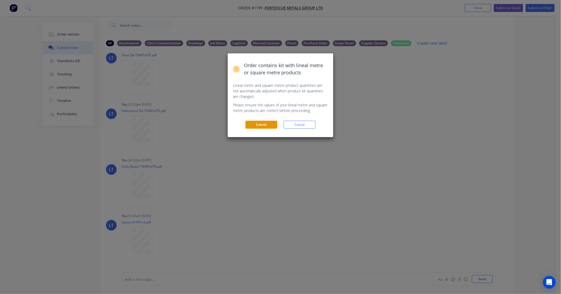
click at [258, 128] on button "Submit" at bounding box center [262, 125] width 32 height 8
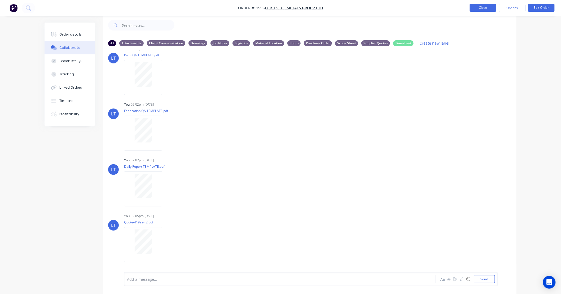
click at [476, 7] on button "Close" at bounding box center [483, 8] width 27 height 8
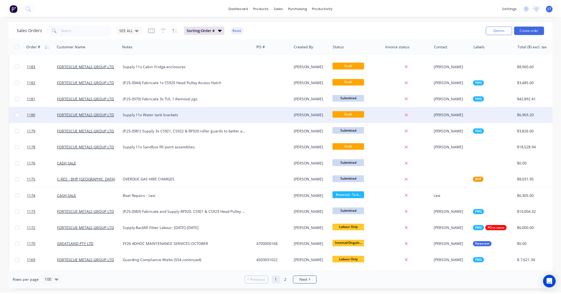
scroll to position [265, 0]
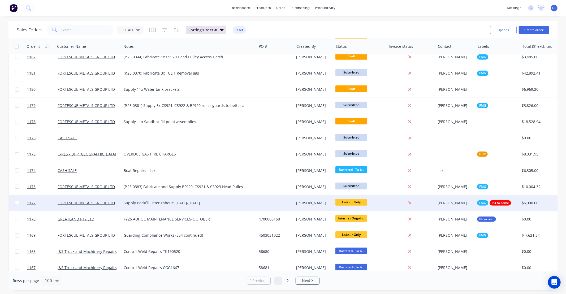
click at [314, 202] on div "[PERSON_NAME]" at bounding box center [312, 202] width 33 height 5
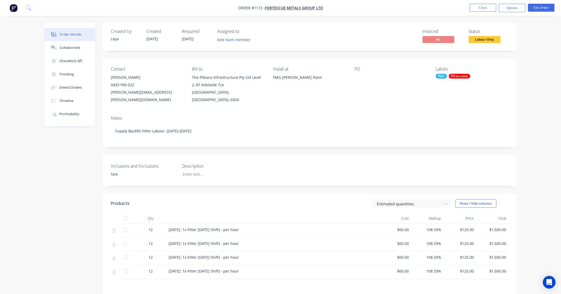
click at [284, 179] on div "Created by [PERSON_NAME] Created [DATE] Required [DATE] Assigned to Add team me…" at bounding box center [310, 194] width 414 height 343
drag, startPoint x: 284, startPoint y: 179, endPoint x: 268, endPoint y: 182, distance: 15.9
click at [261, 182] on div "Created by [PERSON_NAME] Created [DATE] Required [DATE] Assigned to Add team me…" at bounding box center [310, 194] width 414 height 343
click at [293, 183] on div "Created by [PERSON_NAME] Created [DATE] Required [DATE] Assigned to Add team me…" at bounding box center [310, 194] width 414 height 343
drag, startPoint x: 293, startPoint y: 183, endPoint x: 272, endPoint y: 181, distance: 21.3
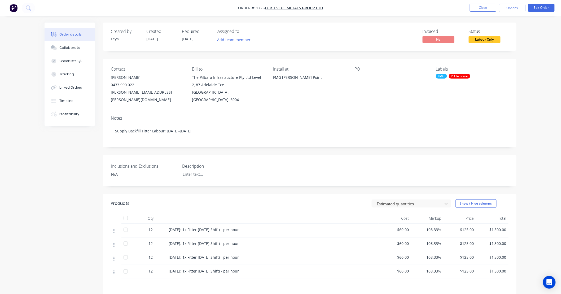
drag, startPoint x: 272, startPoint y: 181, endPoint x: 255, endPoint y: 181, distance: 17.0
click at [255, 181] on div "Created by Leya Created 29/09/25 Required 20/10/25 Assigned to Add team member …" at bounding box center [310, 194] width 414 height 343
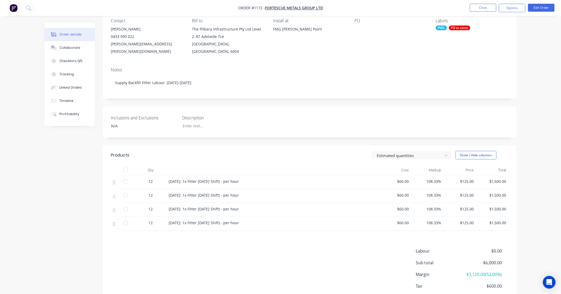
scroll to position [49, 0]
drag, startPoint x: 527, startPoint y: 51, endPoint x: 509, endPoint y: 29, distance: 28.8
click at [523, 41] on div "Order details Collaborate Checklists 0/0 Tracking Linked Orders Timeline Profit…" at bounding box center [280, 138] width 561 height 374
click at [481, 6] on button "Close" at bounding box center [483, 8] width 27 height 8
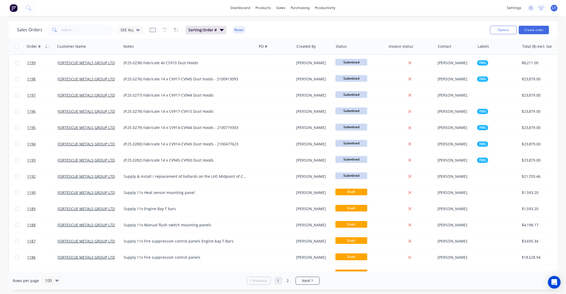
drag, startPoint x: 135, startPoint y: 30, endPoint x: 141, endPoint y: 38, distance: 10.2
click at [135, 30] on div "SEE ALL" at bounding box center [129, 30] width 19 height 5
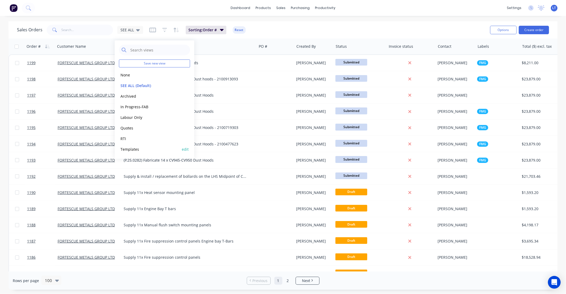
click at [150, 147] on button "Templates" at bounding box center [149, 149] width 60 height 6
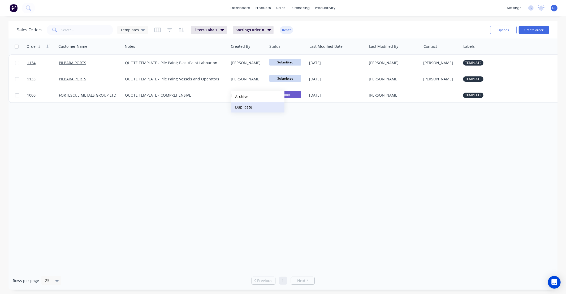
click at [249, 111] on button "Duplicate" at bounding box center [257, 107] width 53 height 11
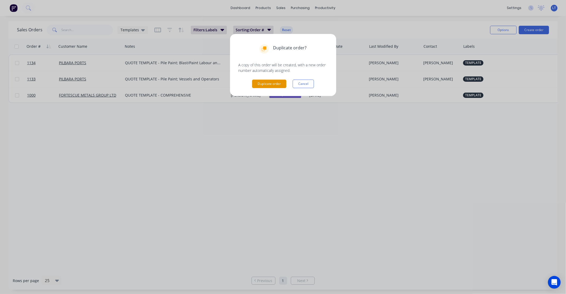
click at [267, 86] on button "Duplicate order" at bounding box center [269, 84] width 34 height 8
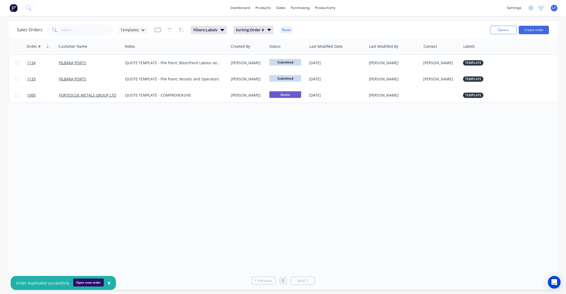
click at [88, 279] on button "Open new order" at bounding box center [88, 283] width 31 height 8
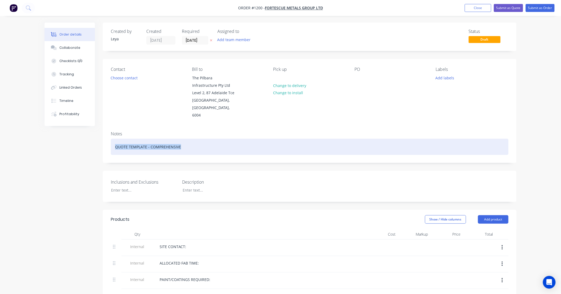
drag, startPoint x: 195, startPoint y: 140, endPoint x: 0, endPoint y: 119, distance: 195.8
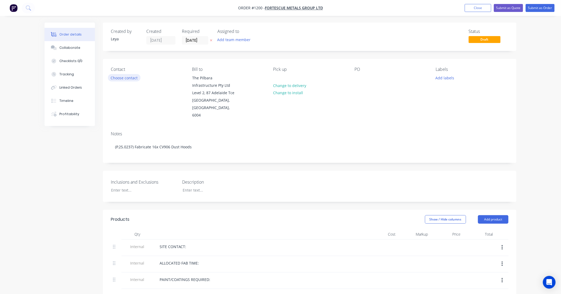
click at [124, 77] on button "Choose contact" at bounding box center [124, 77] width 33 height 7
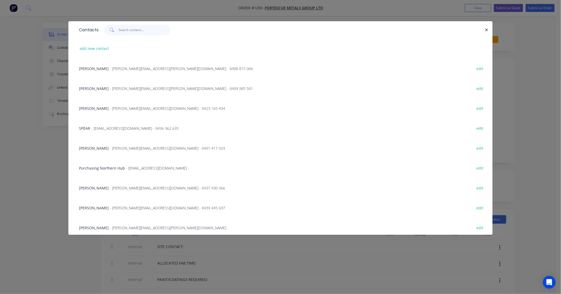
click at [159, 34] on input "text" at bounding box center [145, 30] width 52 height 11
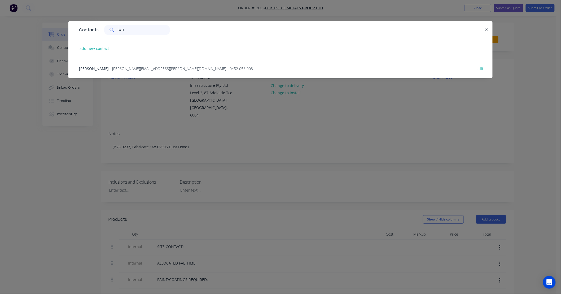
type input "WH"
click at [120, 68] on span "- [PERSON_NAME][EMAIL_ADDRESS][PERSON_NAME][DOMAIN_NAME] - 0452 056 903" at bounding box center [181, 68] width 143 height 5
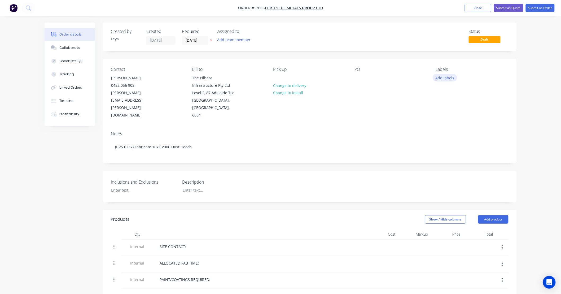
click at [443, 76] on button "Add labels" at bounding box center [445, 77] width 24 height 7
click at [444, 136] on div at bounding box center [445, 136] width 11 height 11
click at [210, 41] on button "button" at bounding box center [212, 40] width 6 height 6
drag, startPoint x: 330, startPoint y: 67, endPoint x: 304, endPoint y: 56, distance: 27.7
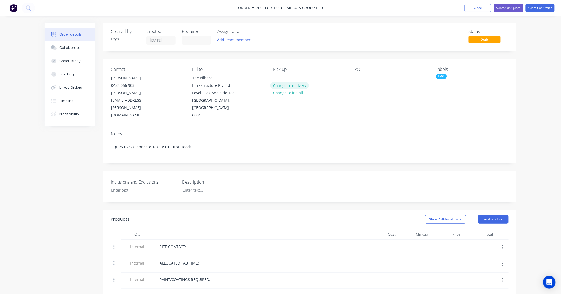
click at [298, 86] on button "Change to delivery" at bounding box center [290, 85] width 39 height 7
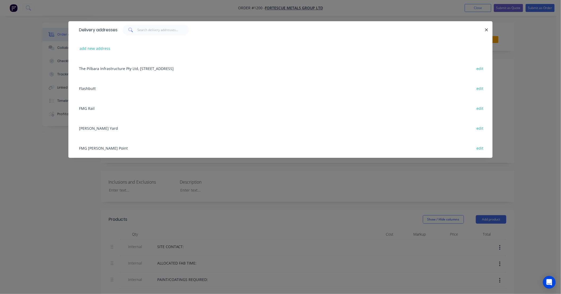
click at [102, 147] on div "FMG [PERSON_NAME] Point edit" at bounding box center [280, 148] width 409 height 20
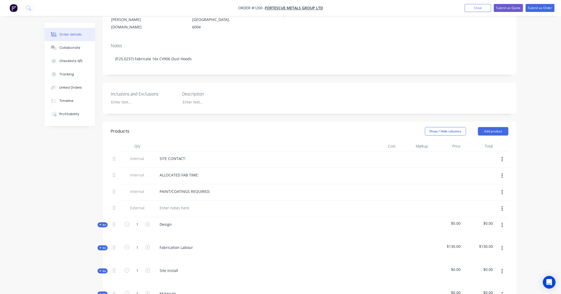
scroll to position [88, 0]
click at [192, 98] on div at bounding box center [212, 102] width 66 height 8
paste div
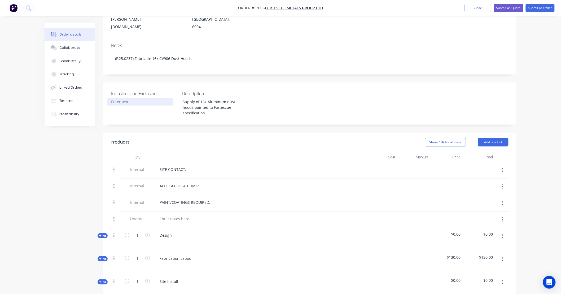
click at [132, 98] on div at bounding box center [140, 102] width 66 height 8
paste div
click at [106, 234] on span "Kit" at bounding box center [102, 236] width 7 height 4
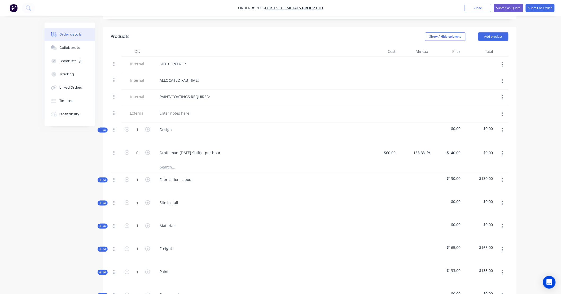
scroll to position [197, 0]
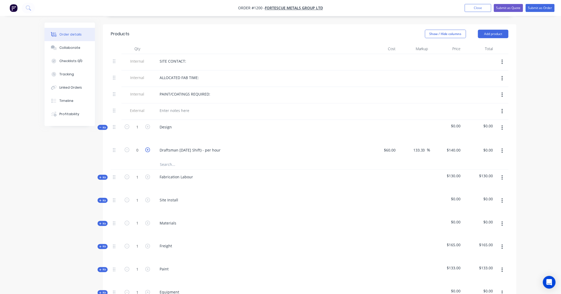
click at [146, 148] on icon "button" at bounding box center [147, 150] width 5 height 5
type input "1"
type input "$140.00"
click at [146, 148] on icon "button" at bounding box center [147, 150] width 5 height 5
type input "2"
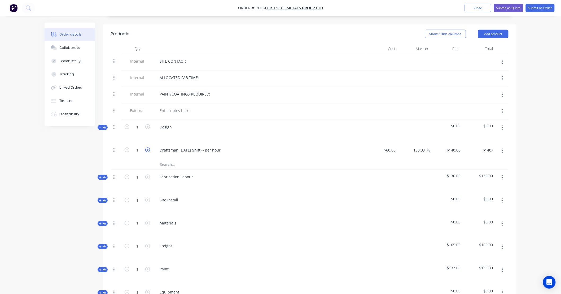
type input "$280.00"
click at [146, 148] on icon "button" at bounding box center [147, 150] width 5 height 5
type input "3"
type input "$420.00"
click at [146, 148] on icon "button" at bounding box center [147, 150] width 5 height 5
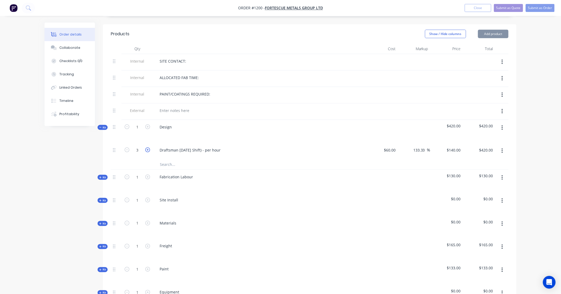
type input "4"
type input "$560.00"
click at [458, 146] on input "140" at bounding box center [458, 150] width 9 height 8
type input "160"
type input "166.67"
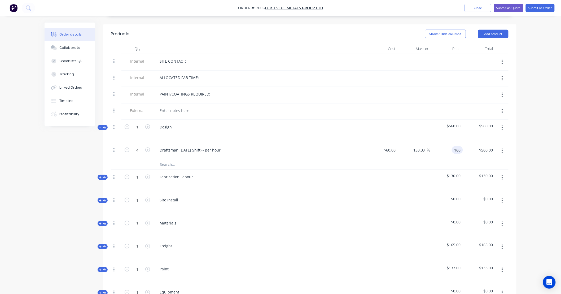
type input "$160.00"
type input "$640.00"
click at [100, 126] on icon "button" at bounding box center [100, 127] width 2 height 3
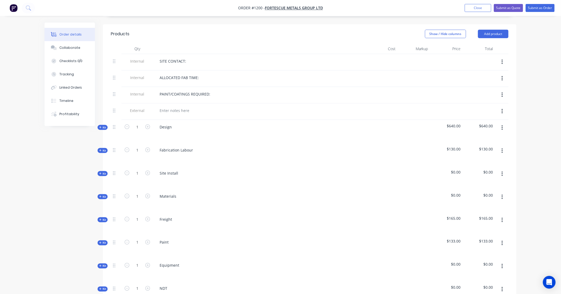
click at [101, 149] on icon "button" at bounding box center [100, 150] width 2 height 3
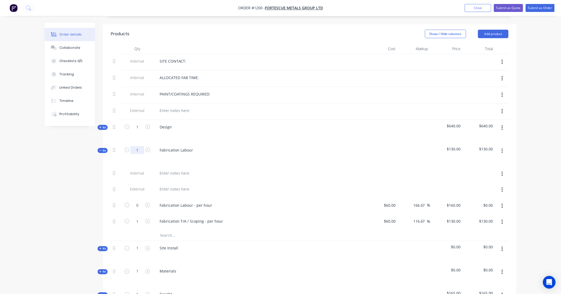
click at [137, 146] on input "1" at bounding box center [138, 150] width 14 height 8
click at [142, 201] on input "0" at bounding box center [138, 205] width 14 height 8
type input "95"
type input "$15,200.00"
click at [503, 220] on icon "button" at bounding box center [502, 222] width 1 height 5
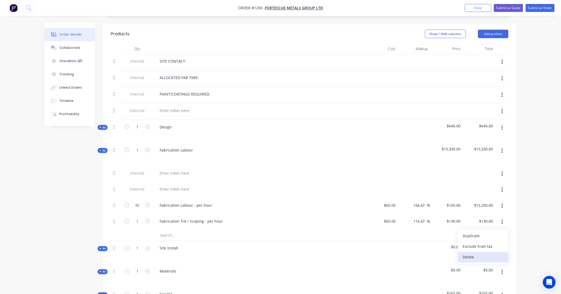
click at [496, 253] on div "Delete" at bounding box center [483, 257] width 41 height 8
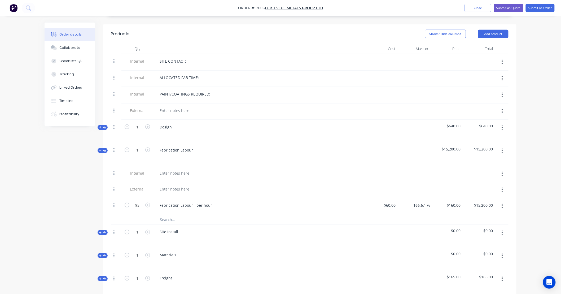
click at [102, 149] on span "Kit" at bounding box center [102, 151] width 7 height 4
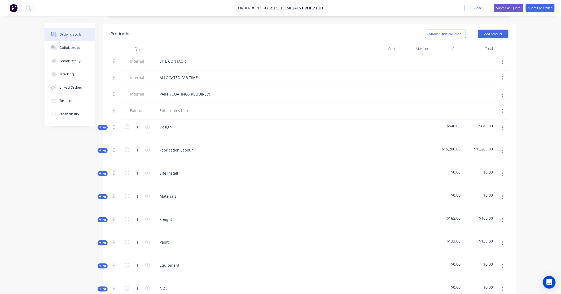
click at [505, 169] on button "button" at bounding box center [502, 174] width 12 height 10
click at [497, 216] on div "Delete" at bounding box center [483, 220] width 41 height 8
click at [102, 172] on span "Kit" at bounding box center [102, 174] width 7 height 4
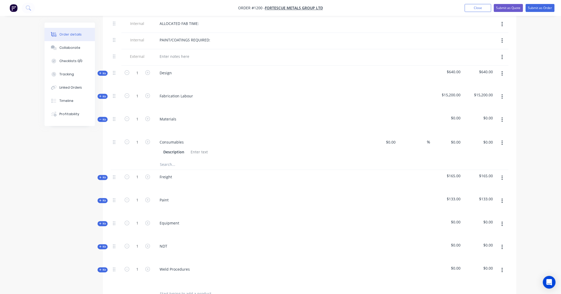
scroll to position [255, 0]
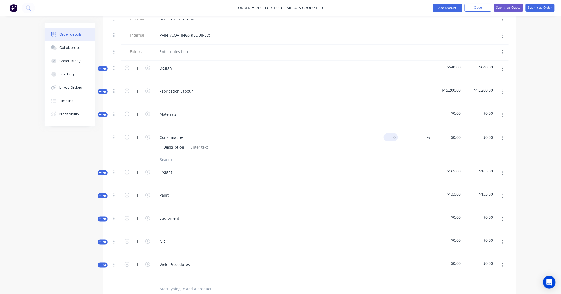
click at [393, 133] on input "0" at bounding box center [392, 137] width 12 height 8
type input "$250.00"
type input "335"
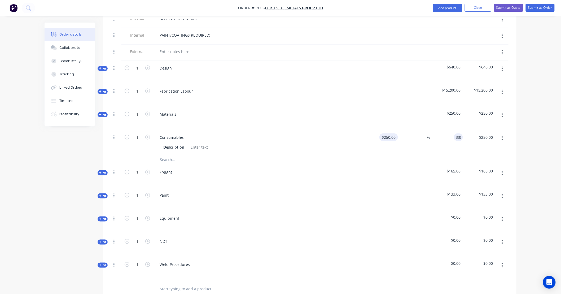
type input "34"
type input "$335.00"
click at [182, 157] on input "text" at bounding box center [213, 159] width 106 height 11
paste input "Ali ROD - 16mm - 4M"
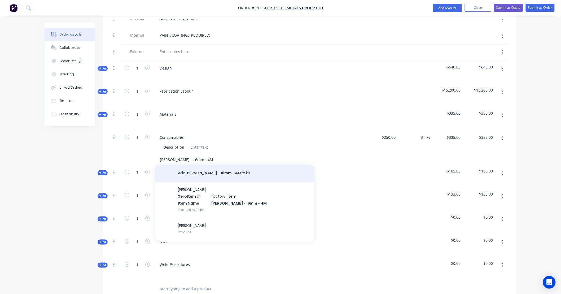
type input "Ali ROD - 16mm - 4M"
click at [188, 165] on button "Add Ali ROD - 16mm - 4M to kit" at bounding box center [234, 173] width 159 height 17
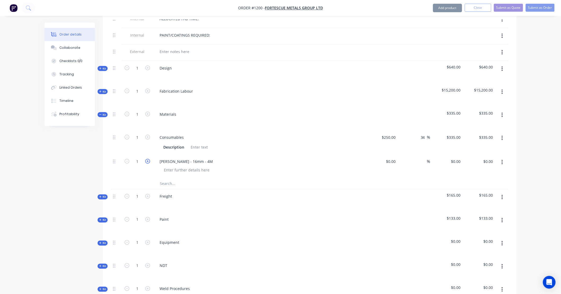
click at [149, 159] on icon "button" at bounding box center [147, 161] width 5 height 5
type input "3"
click at [378, 155] on div "$0.00 $0.00" at bounding box center [382, 166] width 33 height 24
drag, startPoint x: 391, startPoint y: 154, endPoint x: 432, endPoint y: 151, distance: 41.2
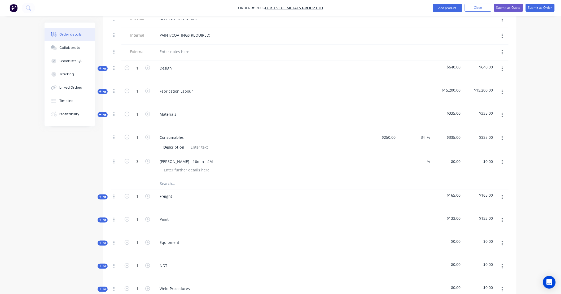
click at [391, 158] on div "$0.00" at bounding box center [391, 162] width 14 height 8
type input "$25.64"
type input "$76.92"
type input "325"
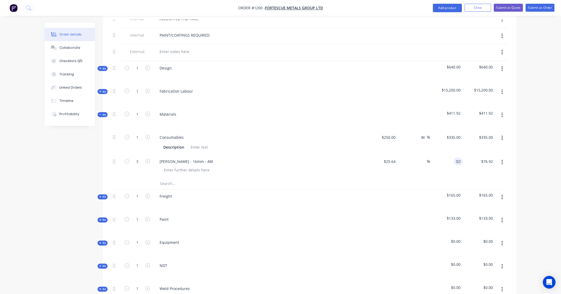
type input "1167.55"
type input "$325.00"
type input "$975.00"
click at [177, 179] on input "text" at bounding box center [213, 184] width 106 height 11
paste input "35mm Ali RB"
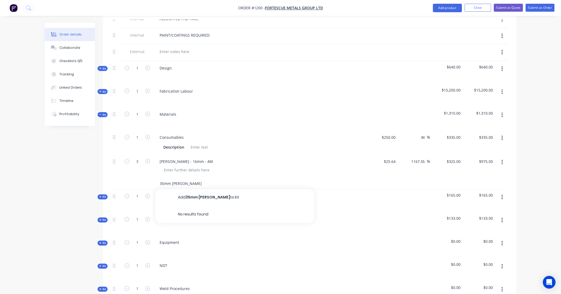
type input "35mm Ali RB"
click at [185, 190] on div "Freight" at bounding box center [259, 200] width 212 height 23
click at [190, 179] on input "35mm Ali RB" at bounding box center [213, 184] width 106 height 11
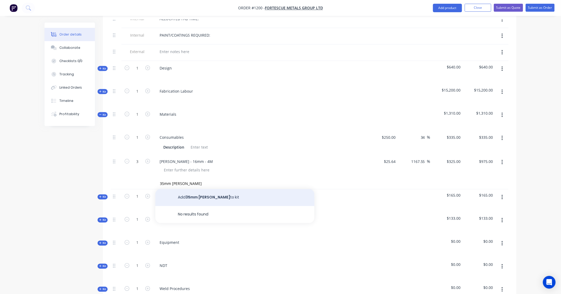
click at [194, 193] on button "Add 35mm Ali RB to kit" at bounding box center [234, 197] width 159 height 17
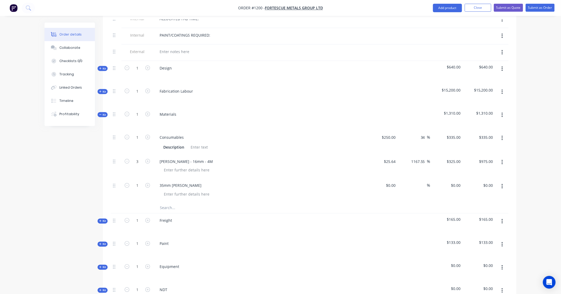
click at [396, 182] on div "$0.00 $0.00" at bounding box center [382, 191] width 33 height 24
click at [395, 182] on input at bounding box center [392, 186] width 12 height 8
type input "$350.00"
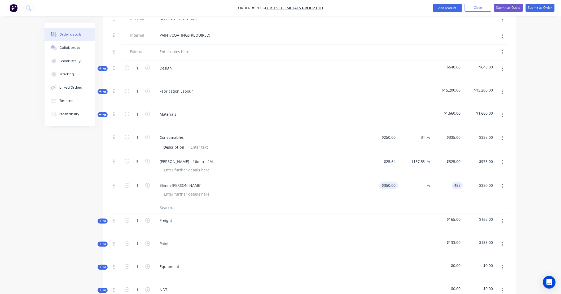
type input "455"
type input "30"
type input "$455.00"
click at [166, 203] on input "text" at bounding box center [213, 208] width 106 height 11
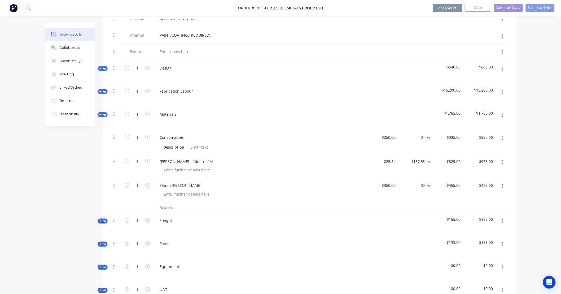
paste input "BOLT - M16 - STAINLESS - 65mm"
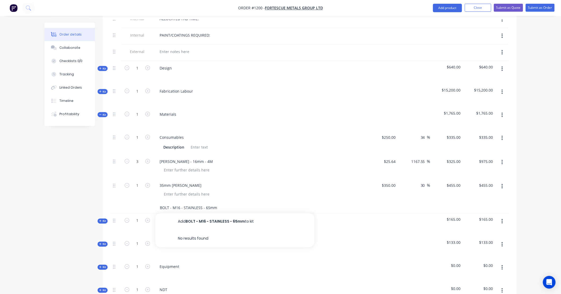
type input "BOLT - M16 - STAINLESS - 65mm"
click at [183, 215] on div "Freight" at bounding box center [259, 225] width 212 height 23
click at [190, 214] on div "Freight" at bounding box center [259, 225] width 212 height 23
click at [193, 203] on input "BOLT - M16 - STAINLESS - 65mm" at bounding box center [213, 208] width 106 height 11
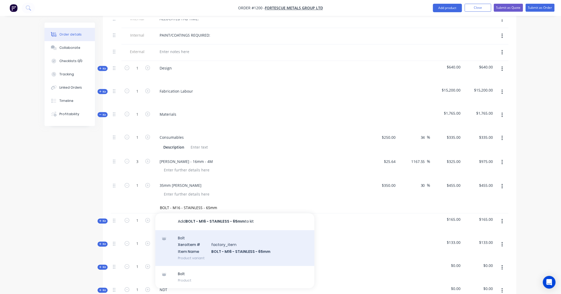
click at [205, 234] on div "Bolt Xero Item # factory_item Item Name BOLT - M16 - STAINLESS - 65mm Product v…" at bounding box center [234, 248] width 159 height 36
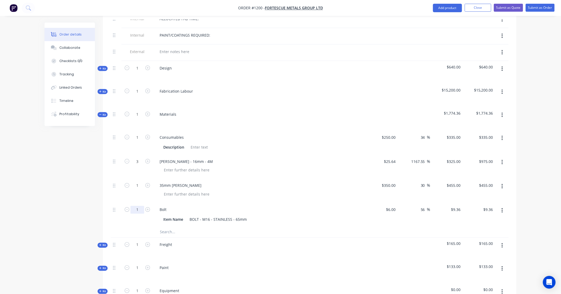
click at [138, 206] on input "1" at bounding box center [138, 210] width 14 height 8
type input "70"
type input "9.36"
type input "$655.20"
click at [452, 206] on div "9.36 $9.36" at bounding box center [456, 210] width 14 height 8
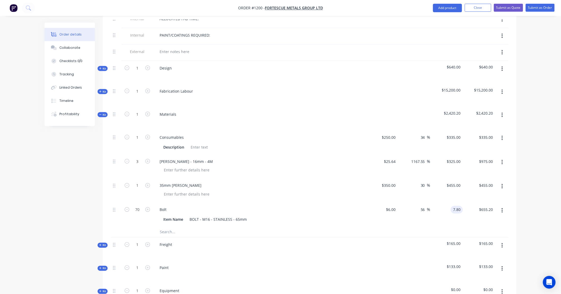
type input "7.80"
type input "30"
type input "$7.80"
type input "$546.00"
click at [173, 227] on input "text" at bounding box center [213, 232] width 106 height 11
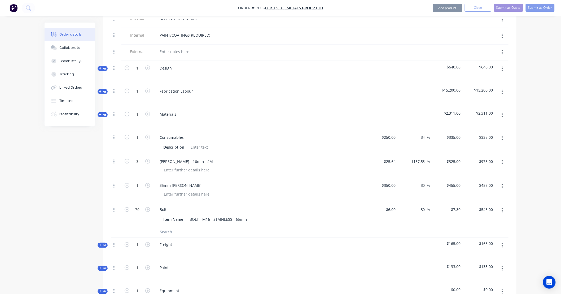
paste input "WASHER - M16 STAINLESS"
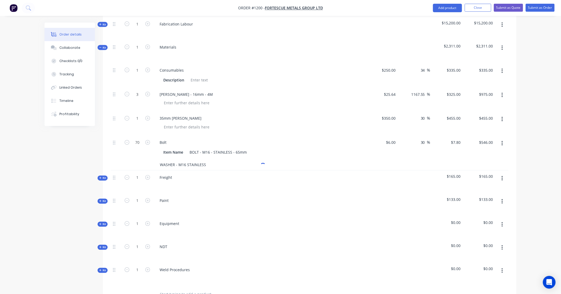
scroll to position [324, 0]
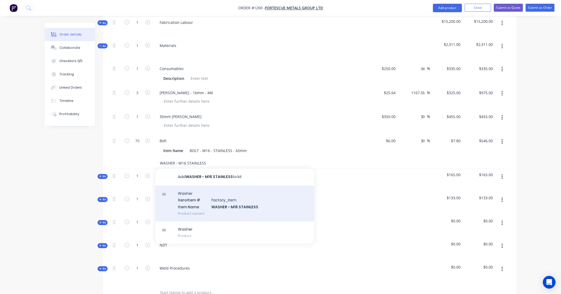
type input "WASHER - M16 STAINLESS"
click at [215, 196] on div "Washer Xero Item # factory_item Item Name WASHER - M16 STAINLESS Product variant" at bounding box center [234, 204] width 159 height 36
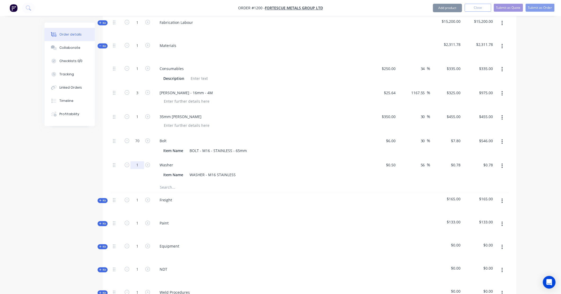
click at [137, 161] on input "1" at bounding box center [138, 165] width 14 height 8
type input "200"
type input "0.78"
type input "$156.00"
click at [454, 161] on input "0.78" at bounding box center [457, 165] width 12 height 8
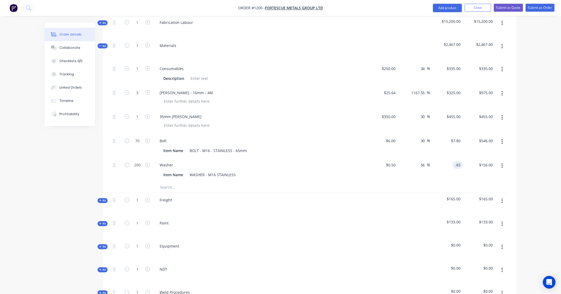
type input ".65"
type input "30"
type input "$0.65"
click at [163, 182] on input "text" at bounding box center [213, 187] width 106 height 11
type input "$130.00"
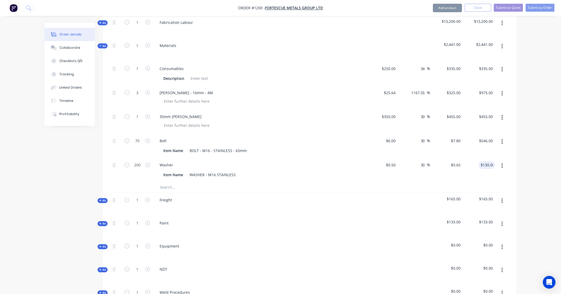
click at [179, 182] on input "text" at bounding box center [213, 187] width 106 height 11
paste input "NYLOC - M16 STAINLESS"
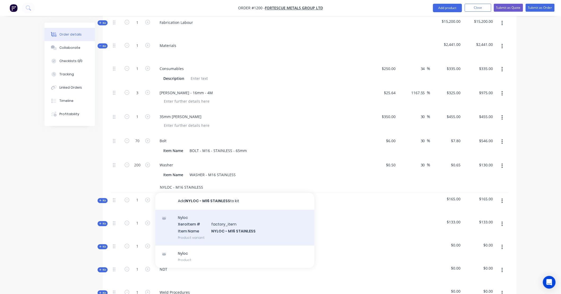
type input "NYLOC - M16 STAINLESS"
click at [196, 214] on div "Nyloc Xero Item # factory_item Item Name NYLOC - M16 STAINLESS Product variant" at bounding box center [234, 228] width 159 height 36
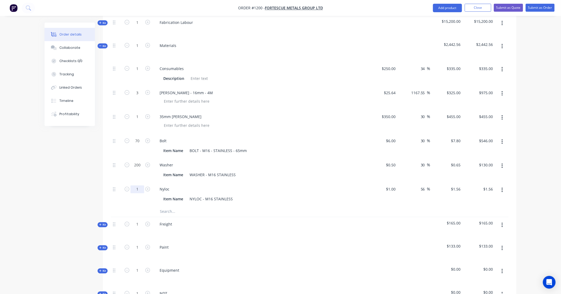
click at [142, 186] on div "1" at bounding box center [138, 194] width 32 height 24
click at [142, 185] on input "1" at bounding box center [138, 189] width 14 height 8
type input "70"
type input "1.56"
type input "$109.20"
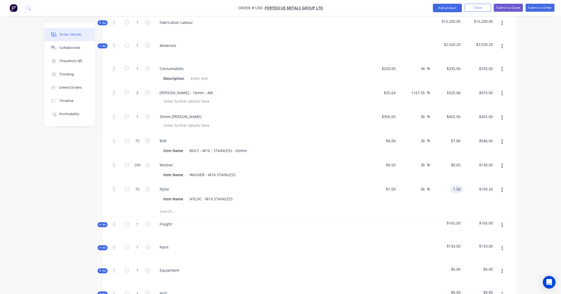
click at [461, 185] on input "1.56" at bounding box center [458, 189] width 10 height 8
type input "1.30"
type input "30"
type input "$1.30"
type input "$91.00"
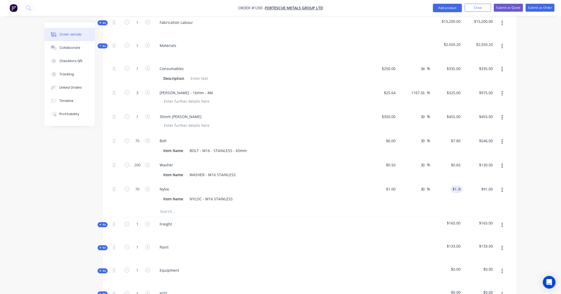
click at [190, 206] on input "text" at bounding box center [213, 211] width 106 height 11
type input "l"
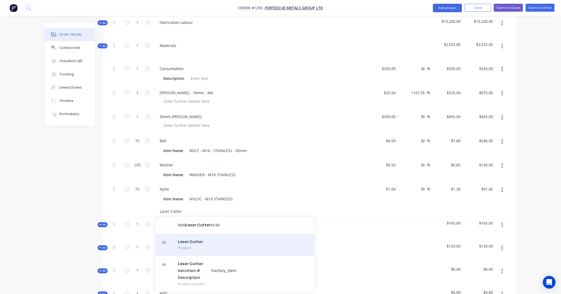
type input "Laser Cutter"
click at [198, 235] on div "Laser Cutter Product" at bounding box center [234, 245] width 159 height 22
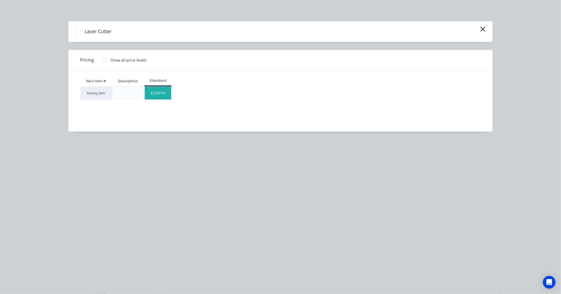
click at [160, 88] on div "$2,300.00" at bounding box center [158, 93] width 27 height 13
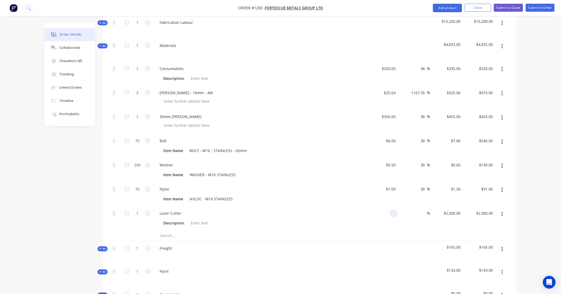
click at [389, 206] on div at bounding box center [382, 218] width 33 height 24
type input "$2,554.00"
type input "3320"
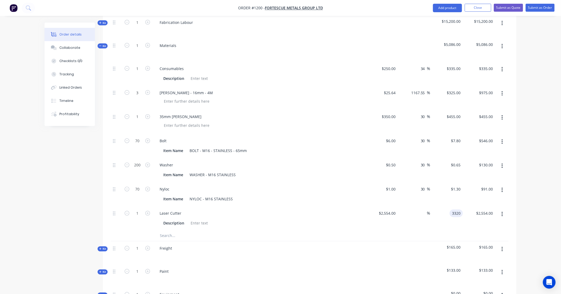
type input "29.99"
type input "$3,320.00"
click at [179, 231] on input "text" at bounding box center [213, 236] width 106 height 11
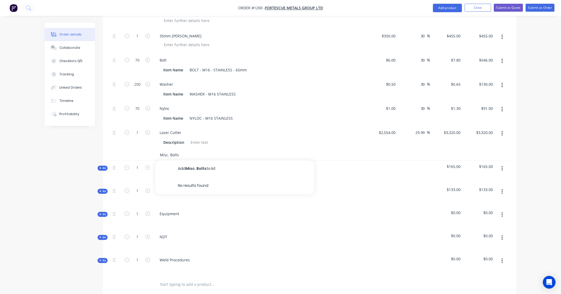
scroll to position [413, 0]
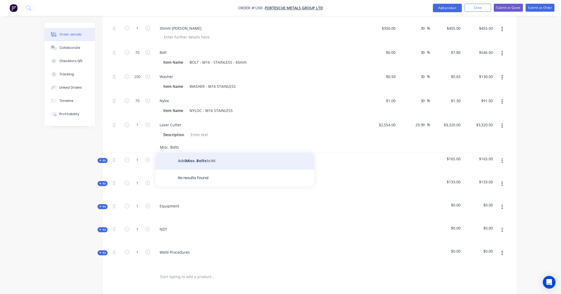
type input "Misc. Bolts"
click at [205, 153] on button "Add Misc. Bolts to kit" at bounding box center [234, 161] width 159 height 17
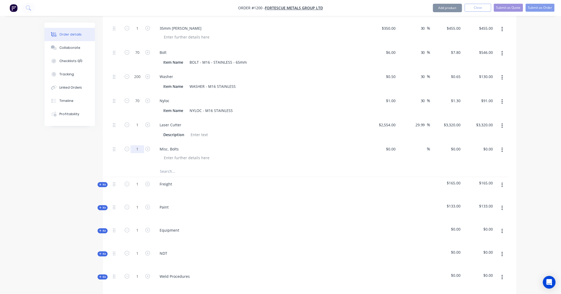
click at [135, 145] on input "1" at bounding box center [138, 149] width 14 height 8
click at [387, 142] on div at bounding box center [382, 154] width 33 height 24
type input "$100.00"
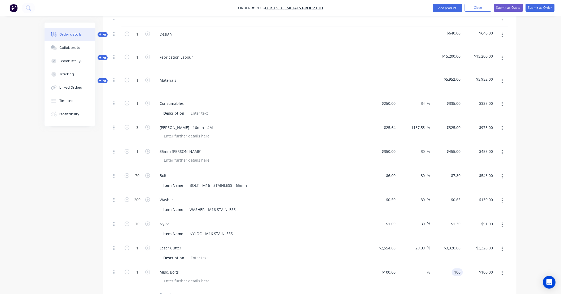
scroll to position [285, 0]
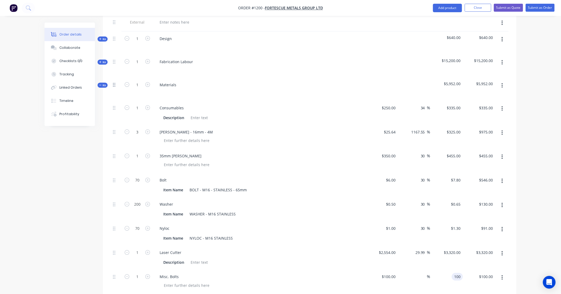
type input "$100.00"
drag, startPoint x: 104, startPoint y: 78, endPoint x: 113, endPoint y: 78, distance: 9.0
click at [104, 83] on span "Kit" at bounding box center [102, 85] width 7 height 4
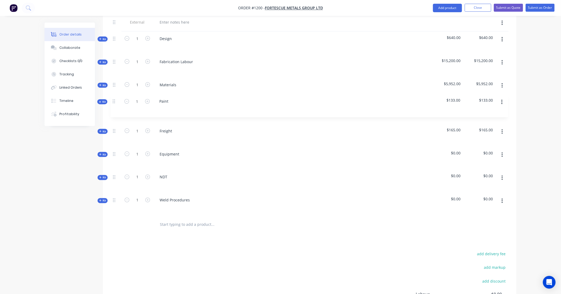
drag, startPoint x: 115, startPoint y: 125, endPoint x: 112, endPoint y: 101, distance: 24.1
click at [115, 101] on div "Internal SITE CONTACT: Internal ALLOCATED FAB TIME: Internal PAINT/COATINGS REQ…" at bounding box center [310, 91] width 398 height 250
click at [102, 106] on span "Kit" at bounding box center [102, 108] width 7 height 4
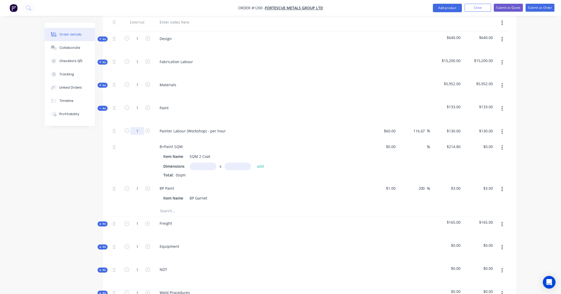
click at [140, 127] on input "1" at bounding box center [138, 131] width 14 height 8
type input "12"
type input "$1,560.00"
click at [140, 185] on input "1" at bounding box center [138, 189] width 14 height 8
type input "100"
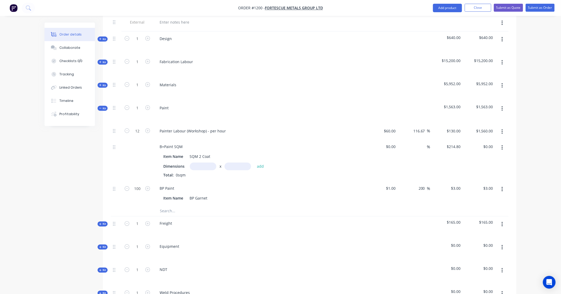
type input "$300.00"
click at [456, 185] on div "3 3" at bounding box center [459, 189] width 8 height 8
type input "3.90"
type input "1"
type input "290"
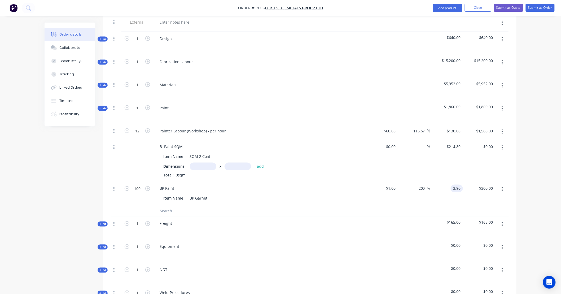
type input "$3.90"
type input "$390.00"
click at [389, 181] on div "1 $1.00" at bounding box center [382, 193] width 33 height 24
type input "$3.00"
type input "$11.70"
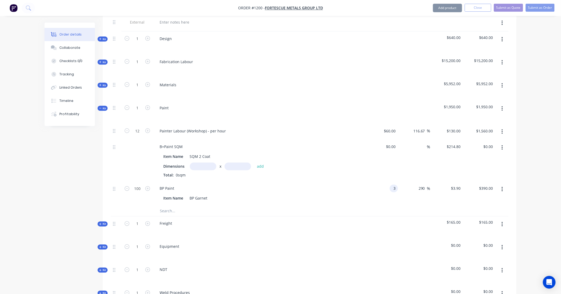
type input "$1,170.00"
type input "3.90"
type input "30"
type input "$3.90"
type input "$390.00"
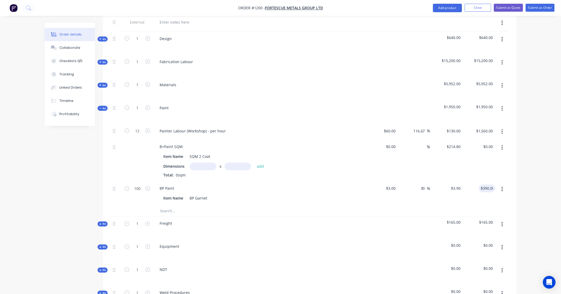
click at [171, 206] on input "text" at bounding box center [213, 211] width 106 height 11
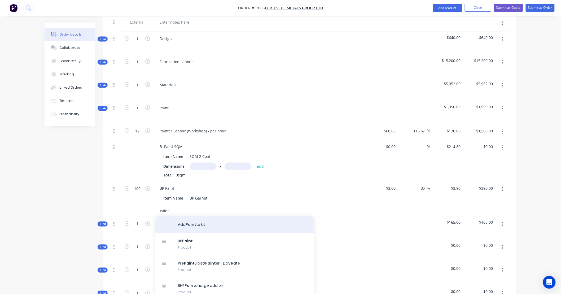
type input "Paint"
click at [195, 219] on button "Add Paint to kit" at bounding box center [234, 224] width 159 height 17
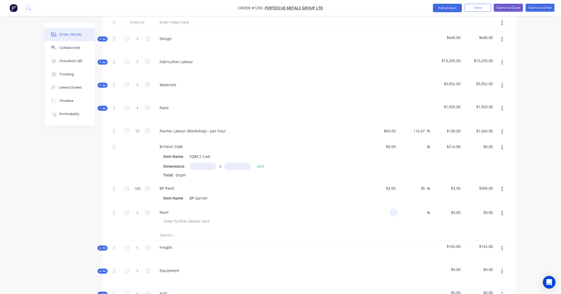
click at [389, 206] on div at bounding box center [382, 218] width 33 height 24
type input "$800.00"
type input "1105"
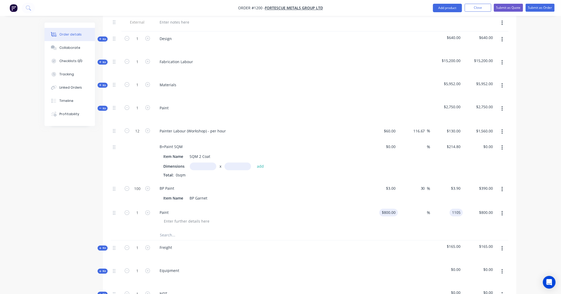
type input "800.00"
type input "38.13"
type input "$1,105.00"
click at [502, 145] on icon "button" at bounding box center [502, 148] width 1 height 6
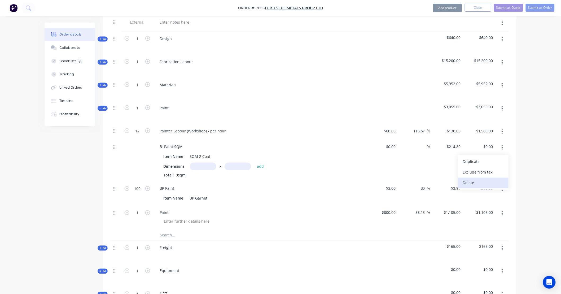
click at [499, 180] on button "Delete" at bounding box center [483, 183] width 50 height 11
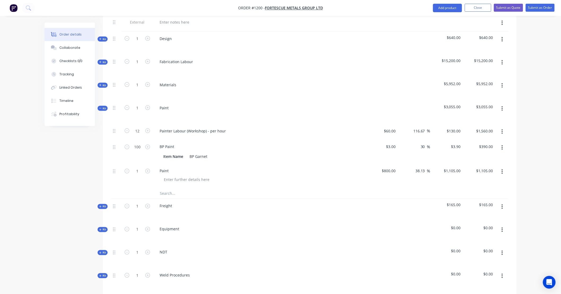
click at [102, 106] on span "Kit" at bounding box center [102, 108] width 7 height 4
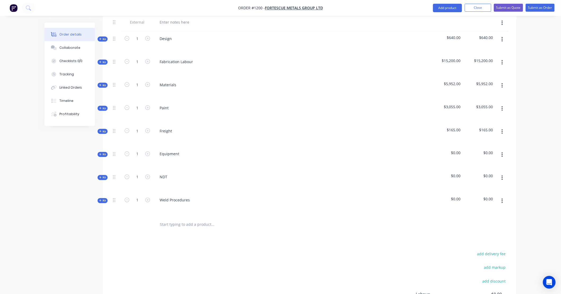
click at [105, 129] on span "Kit" at bounding box center [102, 131] width 7 height 4
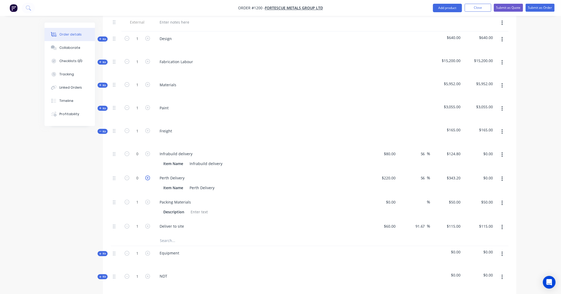
click at [149, 176] on icon "button" at bounding box center [147, 178] width 5 height 5
type input "1"
type input "$343.20"
click at [149, 176] on icon "button" at bounding box center [147, 178] width 5 height 5
type input "2"
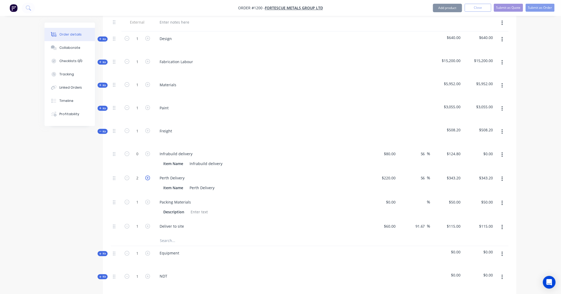
type input "$686.40"
click at [147, 151] on icon "button" at bounding box center [147, 153] width 5 height 5
type input "1"
type input "$124.80"
click at [504, 198] on button "button" at bounding box center [502, 203] width 12 height 10
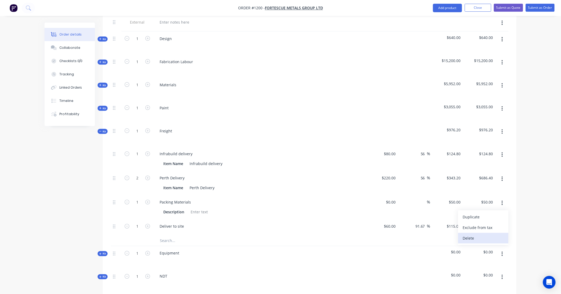
click at [497, 235] on div "Delete" at bounding box center [483, 239] width 41 height 8
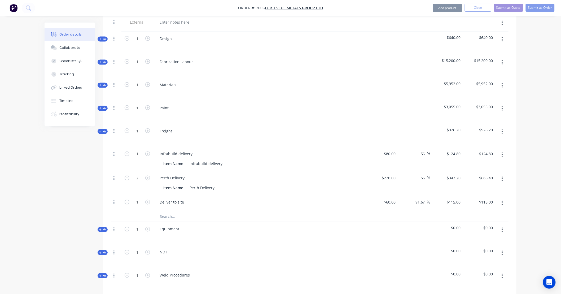
click at [502, 200] on icon "button" at bounding box center [502, 203] width 1 height 6
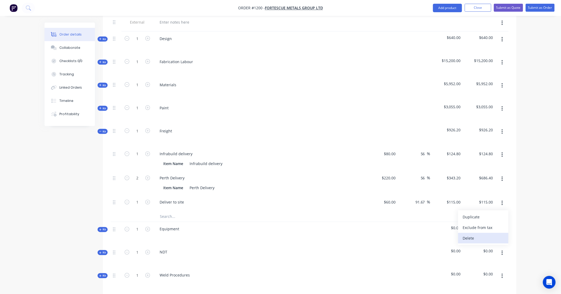
click at [496, 235] on div "Delete" at bounding box center [483, 239] width 41 height 8
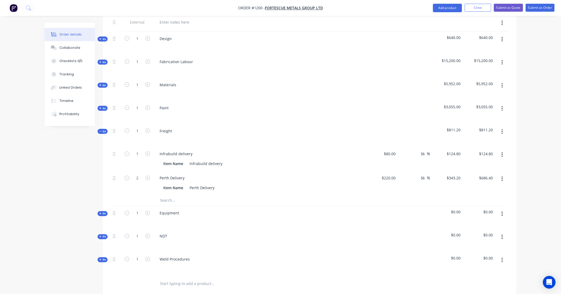
click at [465, 171] on div "$686.40 $686.40" at bounding box center [479, 183] width 33 height 24
click at [454, 174] on input "343.2" at bounding box center [457, 178] width 12 height 8
type input "286"
type input "30"
type input "$286.00"
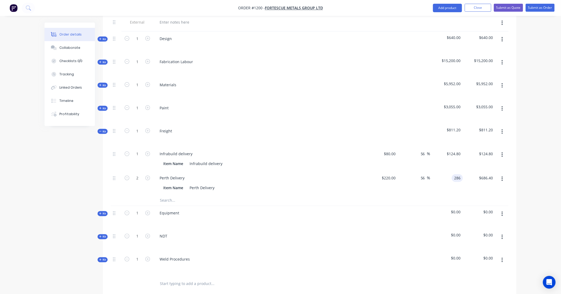
type input "572.00"
type input "124.8"
type input "$572.00"
click at [448, 147] on div "124.8 $124.80" at bounding box center [447, 159] width 33 height 24
type input "104"
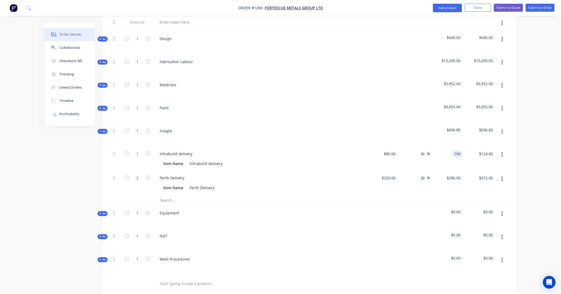
type input "30"
type input "$104.00"
click at [503, 211] on icon "button" at bounding box center [502, 214] width 1 height 6
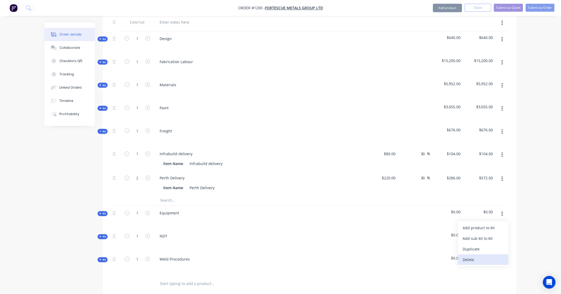
click at [493, 256] on div "Delete" at bounding box center [483, 260] width 41 height 8
click at [501, 209] on button "button" at bounding box center [502, 214] width 12 height 10
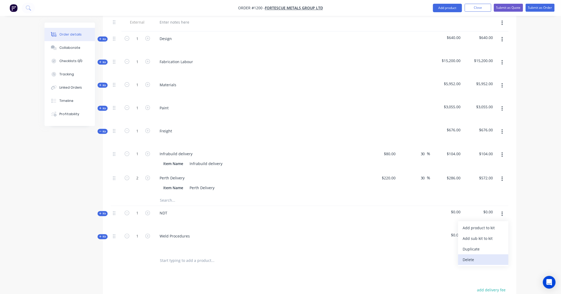
click at [493, 256] on div "Delete" at bounding box center [483, 260] width 41 height 8
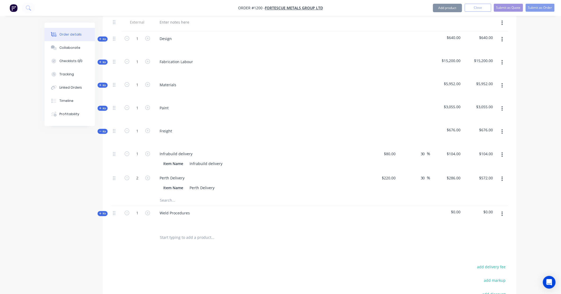
click at [503, 209] on button "button" at bounding box center [502, 214] width 12 height 10
click at [496, 256] on div "Delete" at bounding box center [483, 260] width 41 height 8
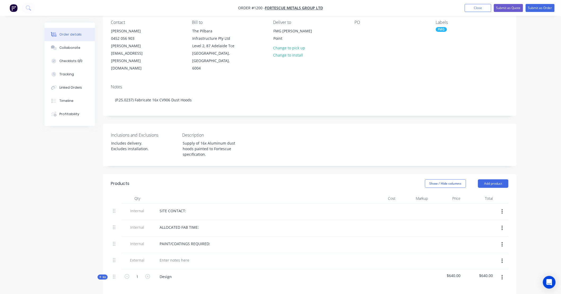
scroll to position [0, 0]
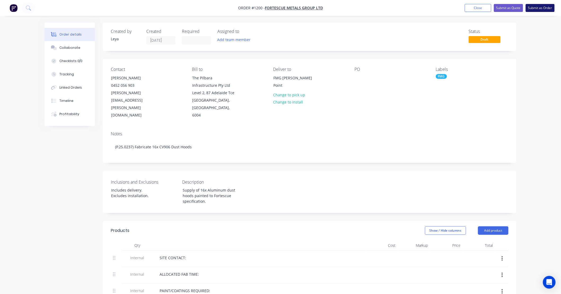
click at [549, 8] on button "Submit as Order" at bounding box center [540, 8] width 29 height 8
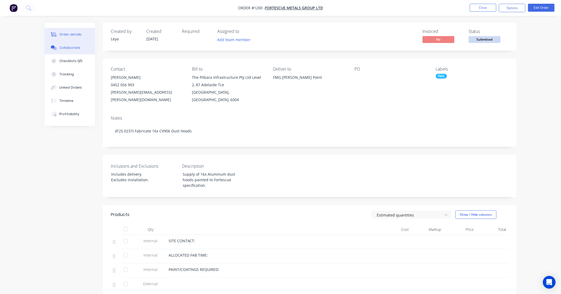
click at [74, 44] on button "Collaborate" at bounding box center [70, 47] width 50 height 13
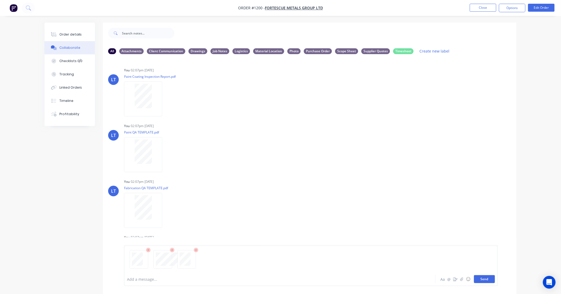
click at [492, 281] on button "Send" at bounding box center [484, 279] width 21 height 8
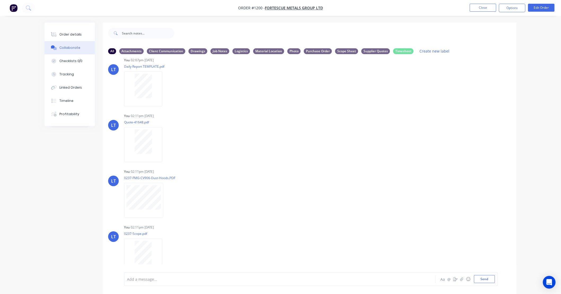
scroll to position [180, 0]
click at [168, 141] on div "Labels Download Delete" at bounding box center [194, 142] width 60 height 8
click at [166, 141] on icon "button" at bounding box center [167, 141] width 2 height 6
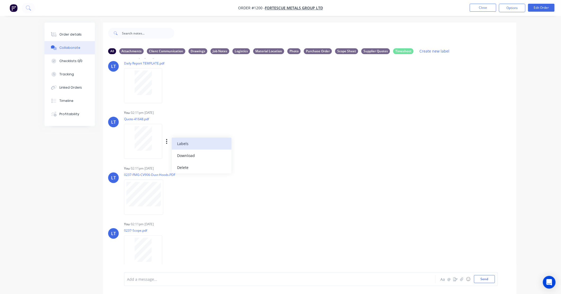
click at [177, 141] on button "Labels" at bounding box center [202, 144] width 60 height 12
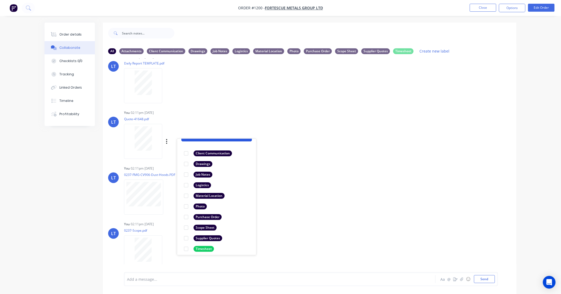
scroll to position [31, 0]
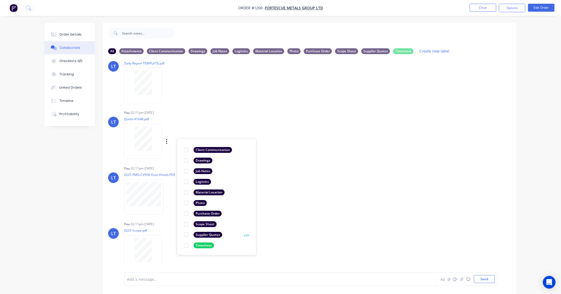
click at [187, 234] on div at bounding box center [186, 234] width 11 height 11
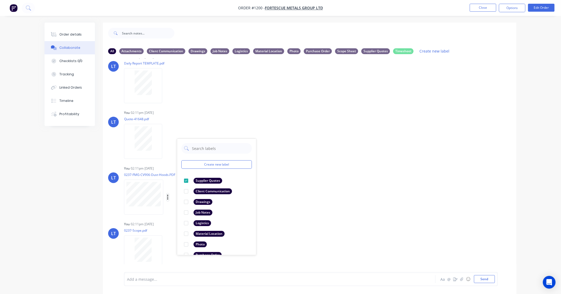
click at [167, 197] on icon "button" at bounding box center [168, 197] width 2 height 6
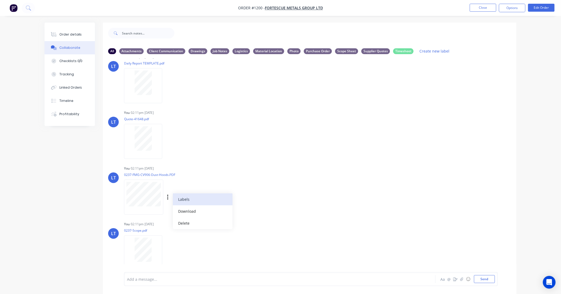
click at [182, 201] on button "Labels" at bounding box center [203, 199] width 60 height 12
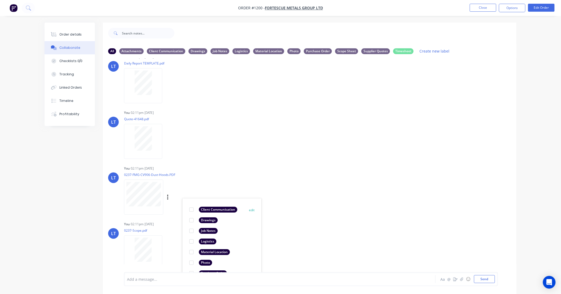
scroll to position [21, 0]
click at [191, 231] on div at bounding box center [191, 229] width 11 height 11
click at [168, 254] on div "Labels Download Delete" at bounding box center [194, 253] width 60 height 8
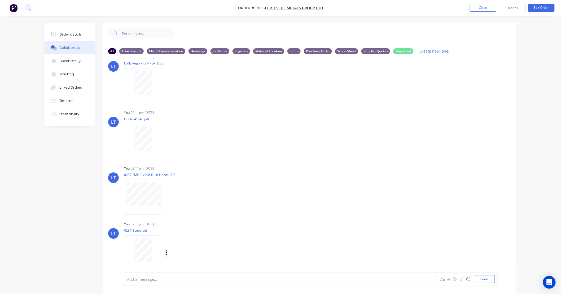
click at [167, 254] on icon "button" at bounding box center [167, 253] width 2 height 6
click at [180, 243] on button "Labels" at bounding box center [202, 242] width 60 height 12
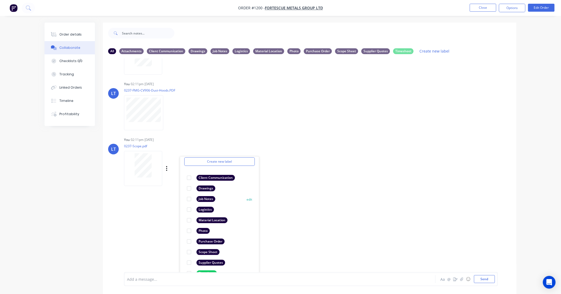
scroll to position [29, 0]
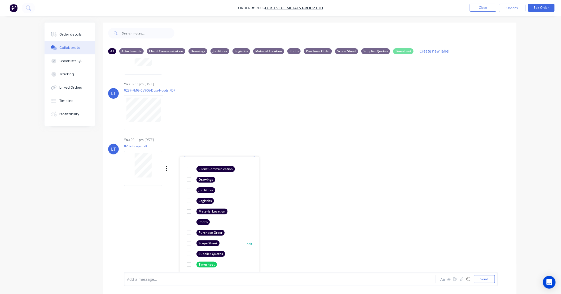
click at [189, 243] on div at bounding box center [189, 243] width 11 height 11
click at [353, 190] on div "LT You 02:07pm 01/10/25 Paint Coating Inspection Report.pdf Labels Download Del…" at bounding box center [310, 165] width 414 height 214
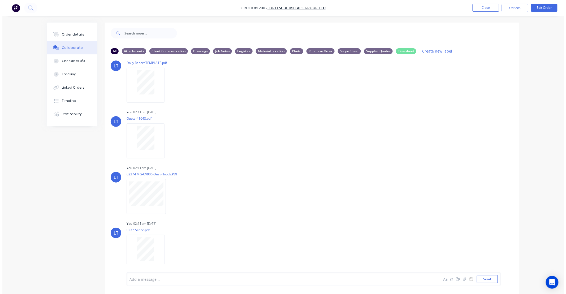
scroll to position [181, 0]
click at [490, 9] on button "Close" at bounding box center [483, 8] width 27 height 8
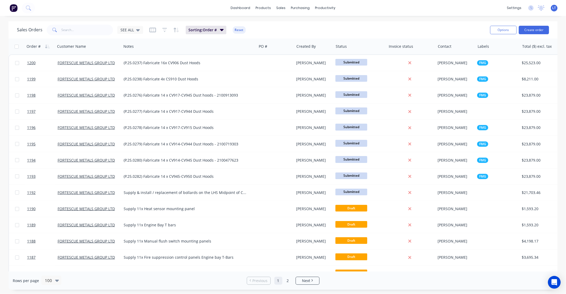
click at [134, 34] on div "Sales Orders SEE ALL" at bounding box center [80, 30] width 126 height 11
click at [136, 34] on div "Sales Orders SEE ALL" at bounding box center [80, 30] width 126 height 11
click at [133, 31] on span "SEE ALL" at bounding box center [127, 30] width 14 height 6
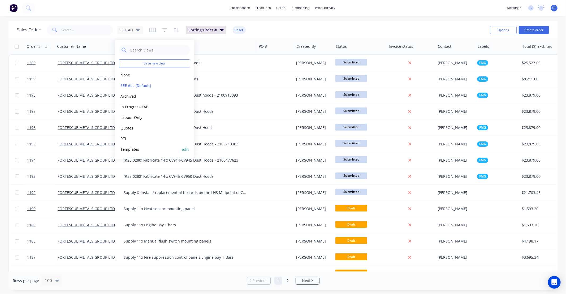
click at [142, 149] on button "Templates" at bounding box center [149, 149] width 60 height 6
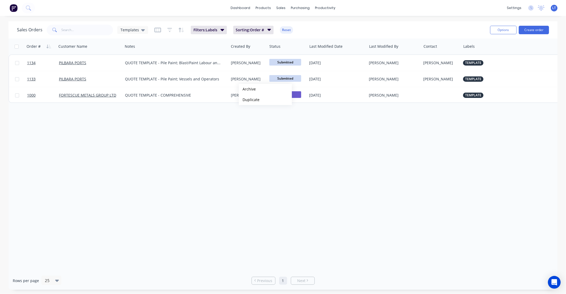
drag, startPoint x: 237, startPoint y: 136, endPoint x: 237, endPoint y: 131, distance: 4.5
click at [237, 134] on div "Order # Customer Name Notes Created By Status Last Modified Date Last Modified …" at bounding box center [282, 154] width 549 height 233
click at [252, 107] on button "Duplicate" at bounding box center [261, 106] width 53 height 11
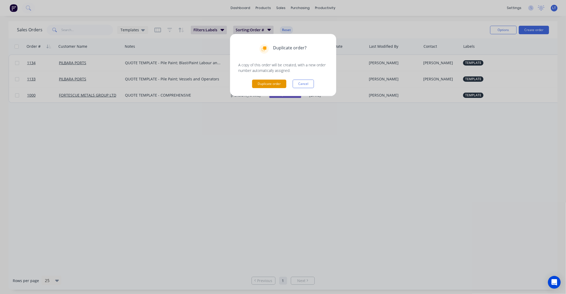
click at [266, 82] on button "Duplicate order" at bounding box center [269, 84] width 34 height 8
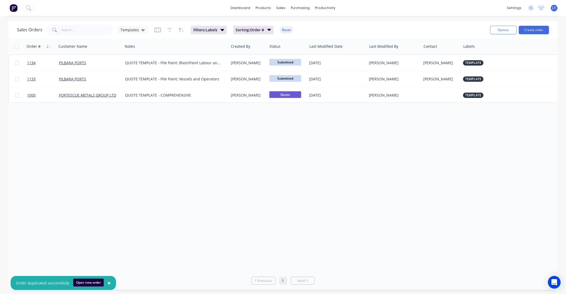
drag, startPoint x: 90, startPoint y: 280, endPoint x: 94, endPoint y: 274, distance: 7.1
click at [90, 279] on button "Open new order" at bounding box center [88, 283] width 31 height 8
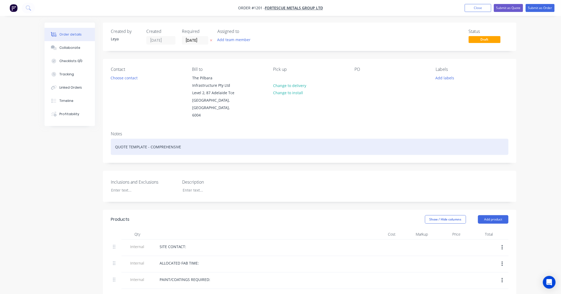
click at [180, 143] on div "QUOTE TEMPLATE - COMPREHENSIVE" at bounding box center [310, 147] width 398 height 16
drag, startPoint x: 115, startPoint y: 137, endPoint x: 23, endPoint y: 130, distance: 92.8
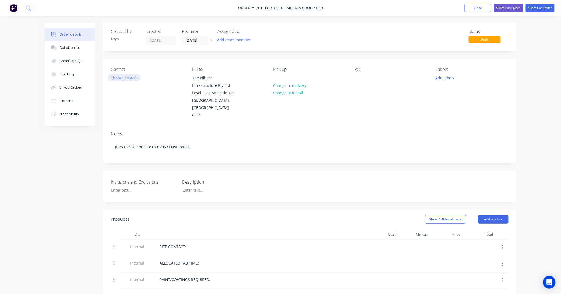
click at [133, 76] on button "Choose contact" at bounding box center [124, 77] width 33 height 7
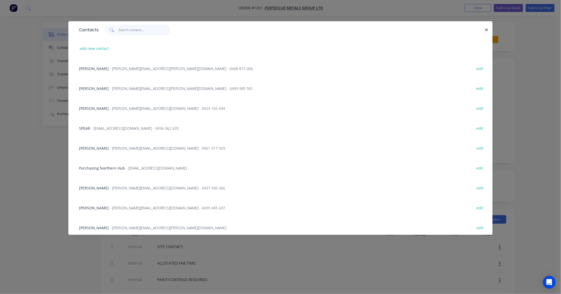
click at [125, 28] on input "text" at bounding box center [145, 30] width 52 height 11
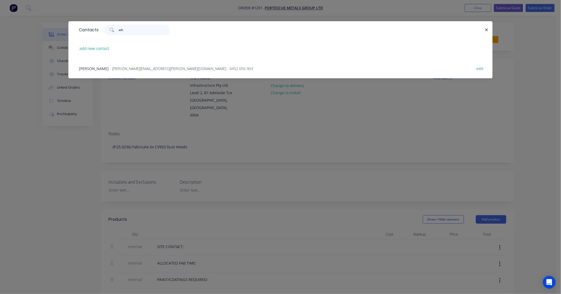
type input "wh"
click at [118, 71] on div "[PERSON_NAME] - [PERSON_NAME][EMAIL_ADDRESS][PERSON_NAME][DOMAIN_NAME] - 0452 0…" at bounding box center [166, 69] width 174 height 6
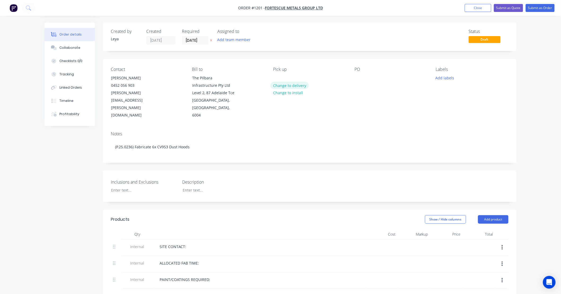
click at [291, 86] on button "Change to delivery" at bounding box center [290, 85] width 39 height 7
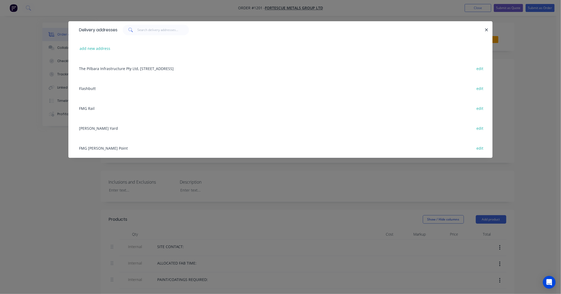
click at [105, 150] on div "FMG [PERSON_NAME] Point edit" at bounding box center [280, 148] width 409 height 20
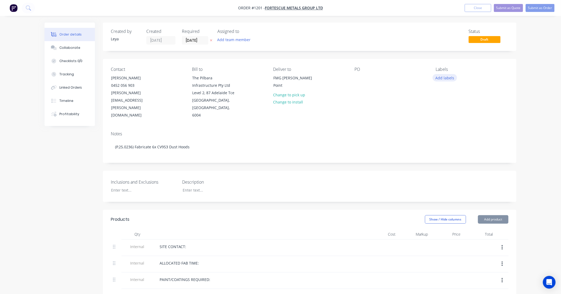
click at [443, 79] on button "Add labels" at bounding box center [445, 77] width 24 height 7
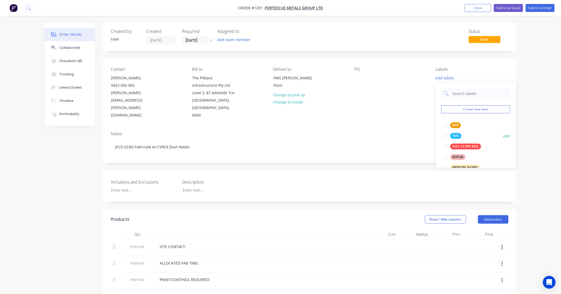
click at [446, 136] on div at bounding box center [445, 136] width 11 height 11
click at [211, 40] on icon "button" at bounding box center [211, 40] width 2 height 3
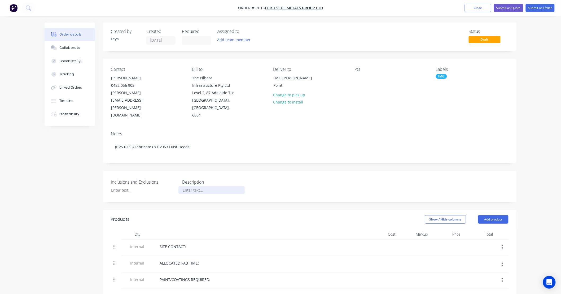
drag, startPoint x: 198, startPoint y: 181, endPoint x: 216, endPoint y: 180, distance: 18.3
click at [198, 186] on div at bounding box center [212, 190] width 66 height 8
paste div
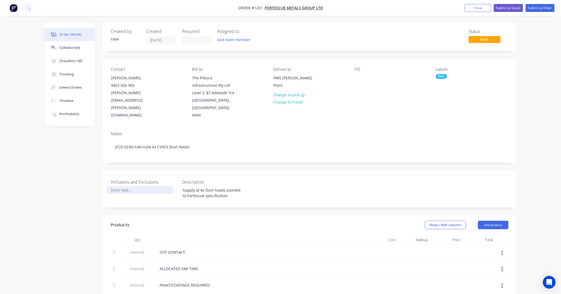
click at [125, 186] on div at bounding box center [140, 190] width 66 height 8
paste div
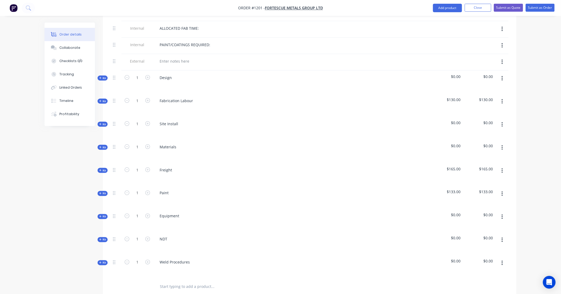
scroll to position [275, 0]
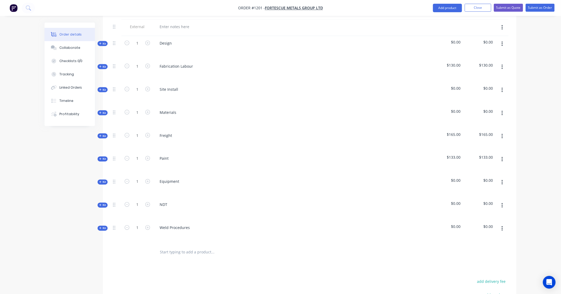
click at [105, 42] on span "Kit" at bounding box center [102, 44] width 7 height 4
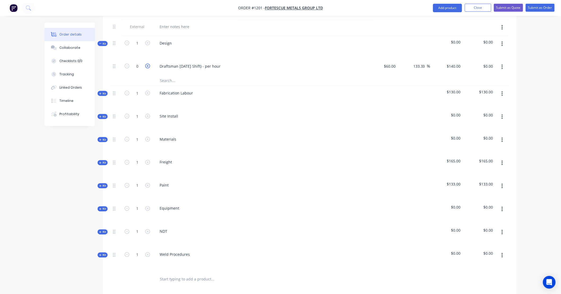
click at [148, 64] on icon "button" at bounding box center [147, 66] width 5 height 5
type input "1"
type input "$140.00"
click at [148, 64] on icon "button" at bounding box center [147, 66] width 5 height 5
type input "2"
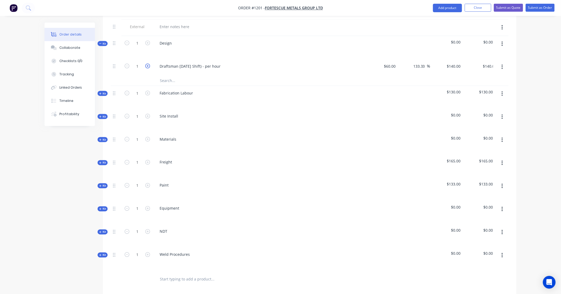
type input "$280.00"
click at [148, 64] on icon "button" at bounding box center [147, 66] width 5 height 5
type input "3"
type input "$420.00"
click at [148, 64] on icon "button" at bounding box center [147, 66] width 5 height 5
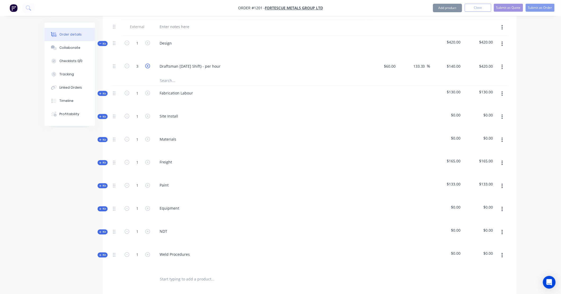
type input "4"
type input "$560.00"
click at [458, 62] on input "140" at bounding box center [455, 66] width 16 height 8
type input "160"
type input "166.67"
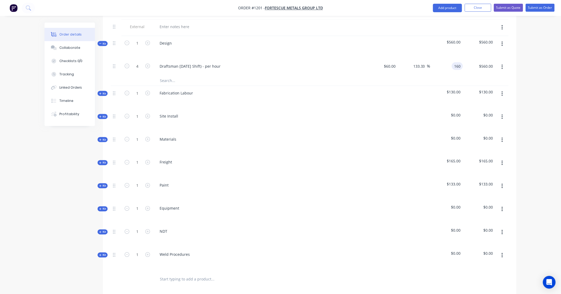
type input "$160.00"
type input "$640.00"
click at [99, 42] on icon "button" at bounding box center [100, 43] width 2 height 3
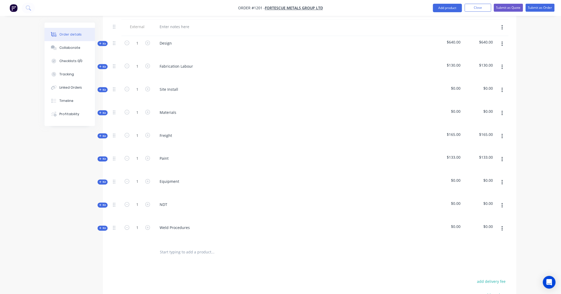
click at [101, 65] on icon "button" at bounding box center [100, 66] width 2 height 3
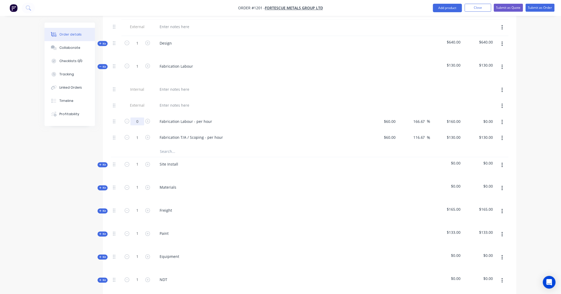
click at [141, 118] on input "0" at bounding box center [138, 122] width 14 height 8
type input "45"
type input "$7,200.00"
click at [502, 135] on icon "button" at bounding box center [502, 138] width 1 height 6
click at [497, 170] on div "Delete" at bounding box center [483, 174] width 41 height 8
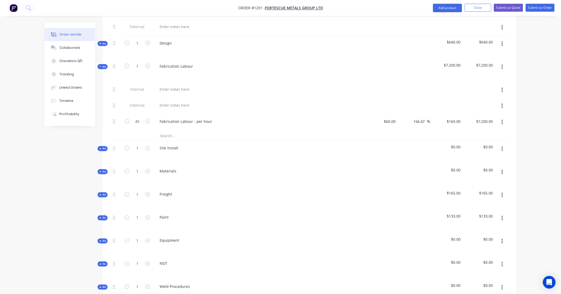
click at [104, 65] on span "Kit" at bounding box center [102, 67] width 7 height 4
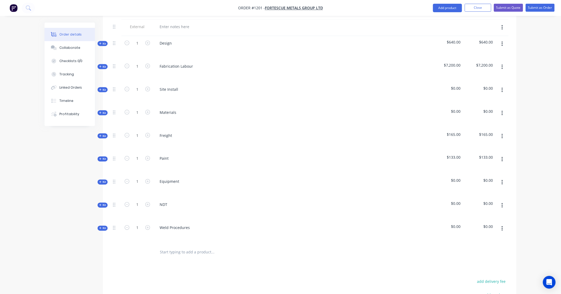
click at [497, 85] on button "button" at bounding box center [502, 90] width 12 height 10
click at [495, 132] on div "Delete" at bounding box center [483, 136] width 41 height 8
click at [98, 87] on button "Kit" at bounding box center [103, 89] width 10 height 5
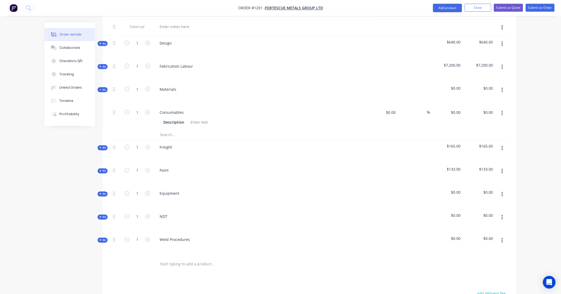
scroll to position [285, 0]
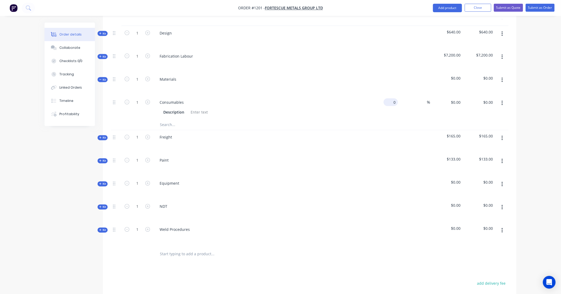
click at [390, 98] on div "0 $0.00" at bounding box center [391, 102] width 14 height 8
type input "$290.50"
type input "377.65"
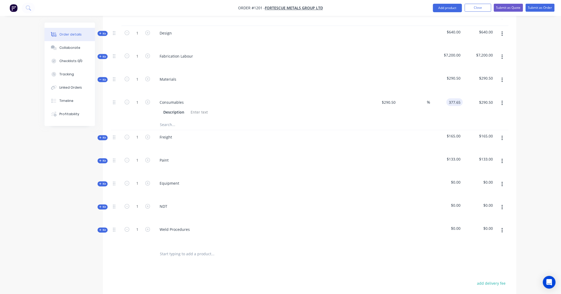
type input "30"
type input "$377.65"
click at [192, 119] on input "text" at bounding box center [213, 124] width 106 height 11
paste input
type input "35"
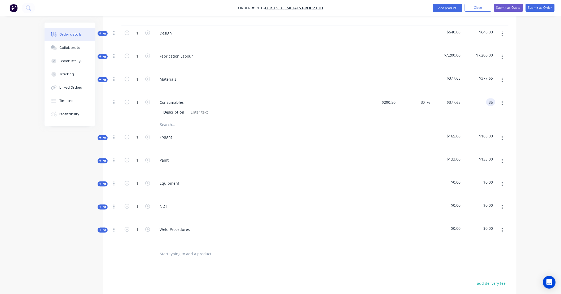
type input "-87.95"
type input "$35.00"
click at [461, 98] on input "35" at bounding box center [456, 102] width 14 height 8
type input "377.65"
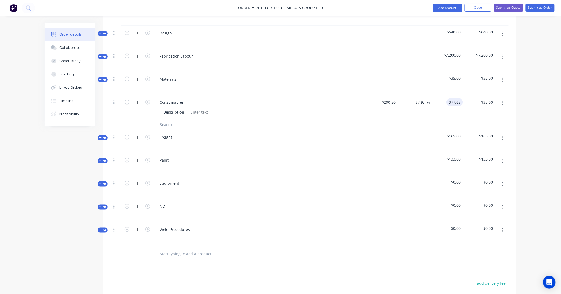
type input "30"
type input "$377.65"
click at [185, 120] on input "text" at bounding box center [213, 124] width 106 height 11
paste input "Ali RB 35mm"
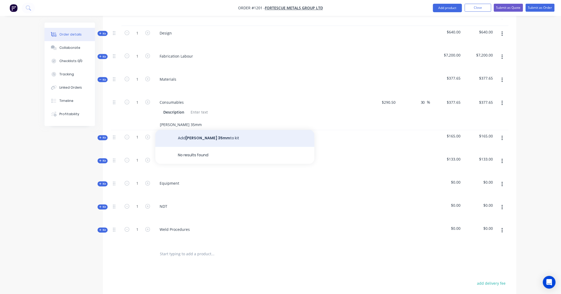
type input "Ali RB 35mm"
click at [197, 134] on button "Add Ali RB 35mm to kit" at bounding box center [234, 138] width 159 height 17
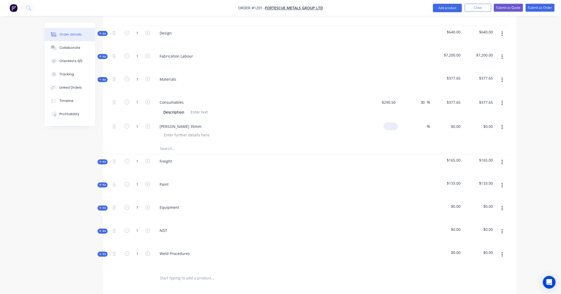
click at [395, 123] on input at bounding box center [392, 127] width 12 height 8
type input "$350.00"
type input "45"
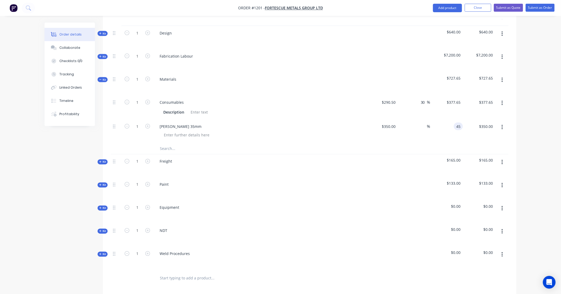
type input "-87.14"
type input "$45.00"
type input "45.00"
type input "45"
type input "$45.00"
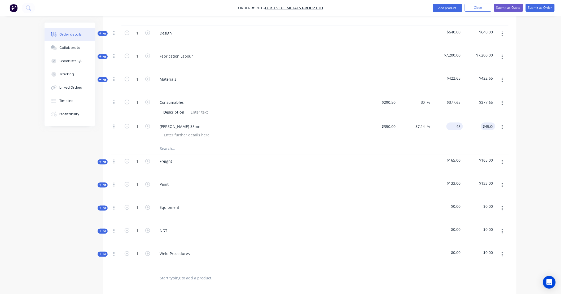
click at [457, 123] on input "45" at bounding box center [456, 127] width 14 height 8
type input "455"
type input "30"
type input "$455.00"
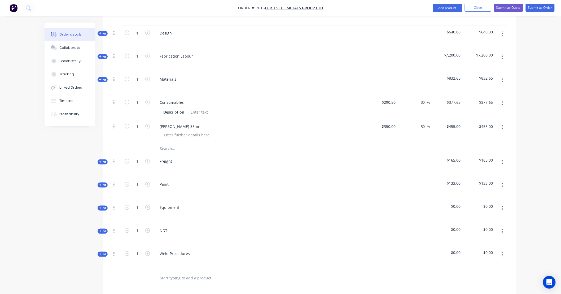
click at [177, 144] on input "text" at bounding box center [213, 149] width 106 height 11
click at [170, 144] on input "text" at bounding box center [213, 149] width 106 height 11
paste input "1/2 of United quote qty"
type input "1/2 of United quote qty"
click at [179, 155] on div "Freight" at bounding box center [259, 165] width 212 height 23
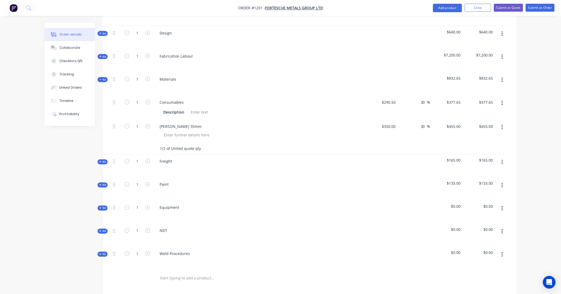
click at [200, 144] on input "1/2 of United quote qty" at bounding box center [213, 149] width 106 height 11
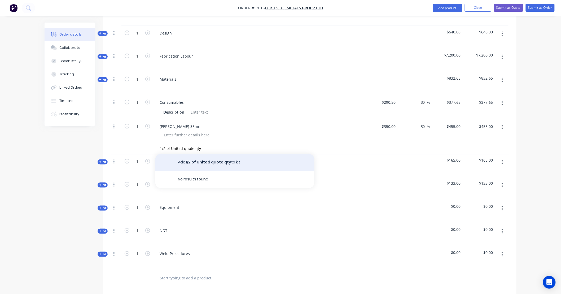
click at [201, 155] on button "Add 1/2 of United quote qty to kit" at bounding box center [234, 162] width 159 height 17
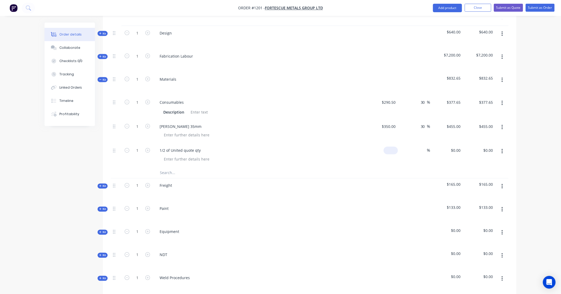
click at [395, 147] on input at bounding box center [392, 151] width 12 height 8
type input "$265.00"
type input "345"
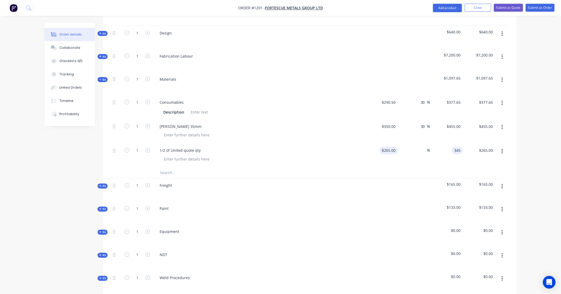
type input "30.19"
type input "$345.00"
click at [137, 147] on input "1" at bounding box center [138, 151] width 14 height 8
type input "0.5"
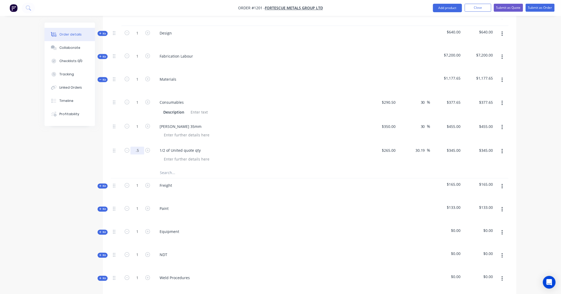
type input "$172.50"
click at [62, 167] on div "Created by Leya Created 01/10/25 Required Assigned to Add team member Status Dr…" at bounding box center [281, 92] width 472 height 709
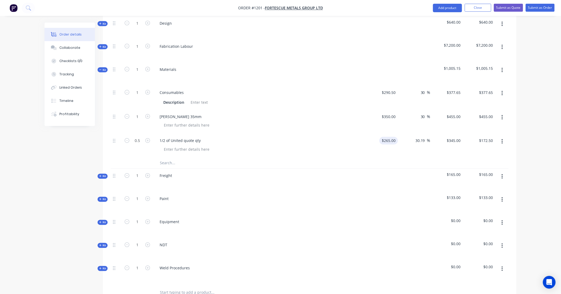
scroll to position [304, 0]
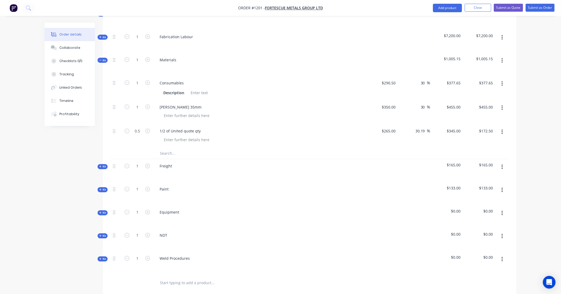
click at [170, 148] on input "text" at bounding box center [213, 153] width 106 height 11
paste input "Ali ROD - 16mm - 4M"
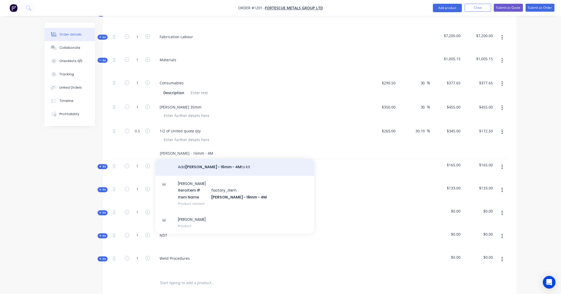
type input "Ali ROD - 16mm - 4M"
click at [198, 159] on button "Add Ali ROD - 16mm - 4M to kit" at bounding box center [234, 167] width 159 height 17
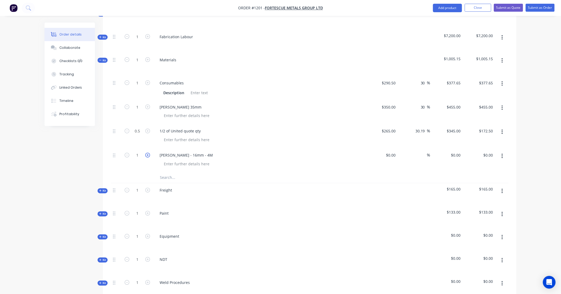
click at [145, 153] on icon "button" at bounding box center [147, 155] width 5 height 5
type input "2"
click at [379, 148] on div "$0.00 $0.00" at bounding box center [382, 160] width 33 height 24
click at [391, 151] on div "$0.00" at bounding box center [391, 155] width 14 height 8
type input "$25.64"
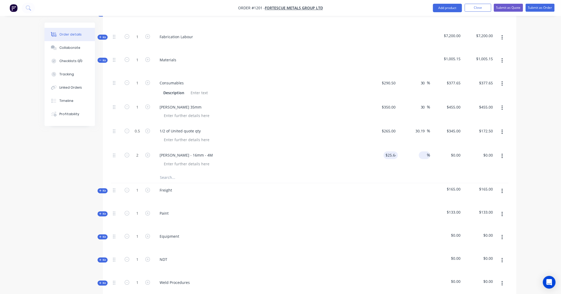
type input "$25.64"
type input "$51.28"
type input "325"
type input "1167.55"
type input "$325.00"
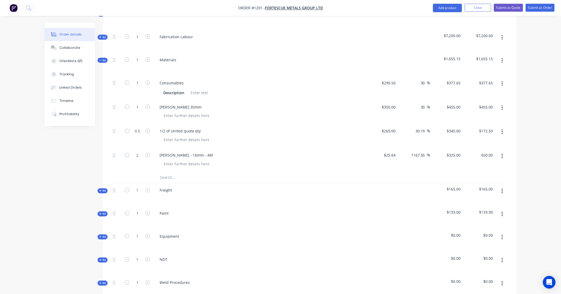
type input "$650.00"
click at [168, 172] on input "text" at bounding box center [213, 177] width 106 height 11
paste input "BOLT - M16 - STAINLESS - 65mm"
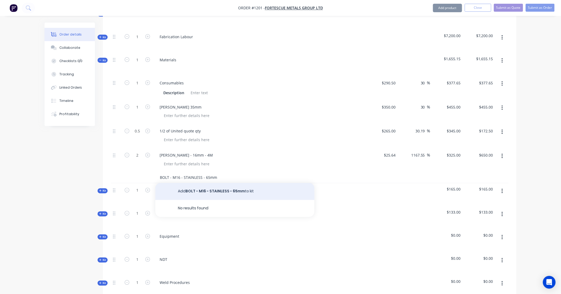
type input "BOLT - M16 - STAINLESS - 65mm"
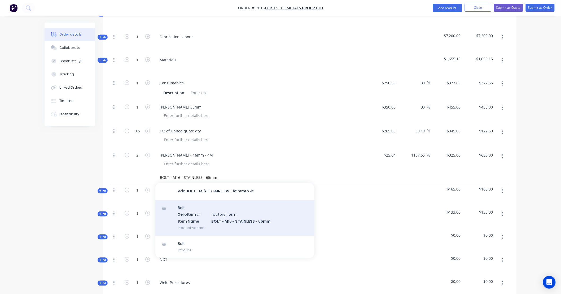
click at [216, 204] on div "Bolt Xero Item # factory_item Item Name BOLT - M16 - STAINLESS - 65mm Product v…" at bounding box center [234, 218] width 159 height 36
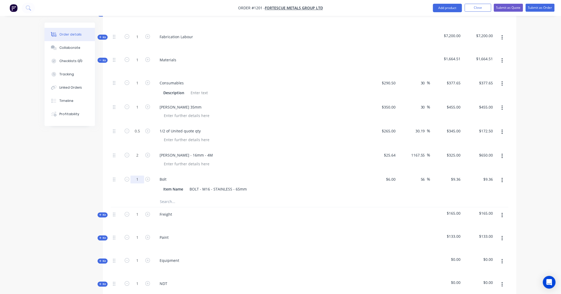
click at [143, 176] on input "1" at bounding box center [138, 180] width 14 height 8
type input "25"
type input "9.36"
type input "$234.00"
click at [455, 176] on input "9.36" at bounding box center [457, 180] width 12 height 8
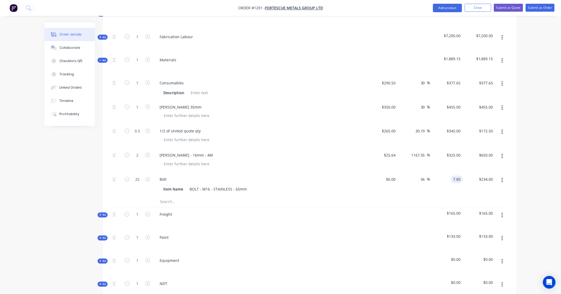
type input "7.80"
type input "30"
type input "$7.80"
click at [165, 197] on input "text" at bounding box center [213, 202] width 106 height 11
type input "$195.00"
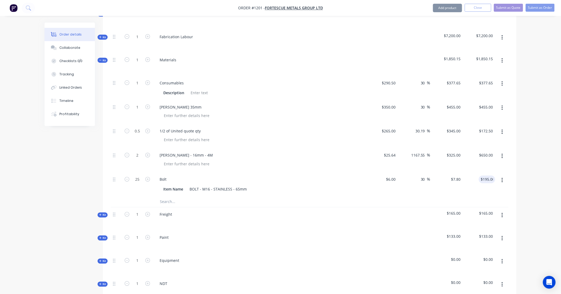
click at [164, 197] on input "text" at bounding box center [213, 202] width 106 height 11
paste input "WASHER - M16 STAINLESS"
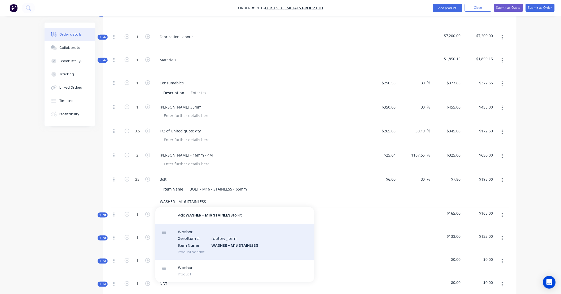
type input "WASHER - M16 STAINLESS"
click at [221, 227] on div "Washer Xero Item # factory_item Item Name WASHER - M16 STAINLESS Product variant" at bounding box center [234, 242] width 159 height 36
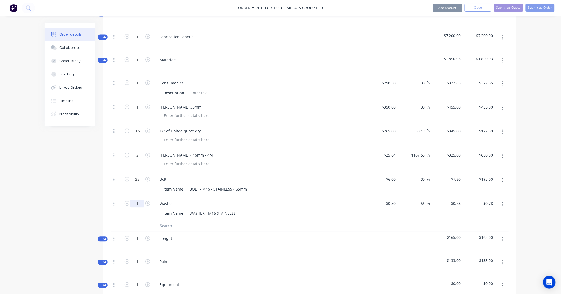
click at [141, 200] on input "1" at bounding box center [138, 204] width 14 height 8
type input "100"
type input "0.78"
type input "$78.00"
click at [454, 200] on input "0.78" at bounding box center [457, 204] width 12 height 8
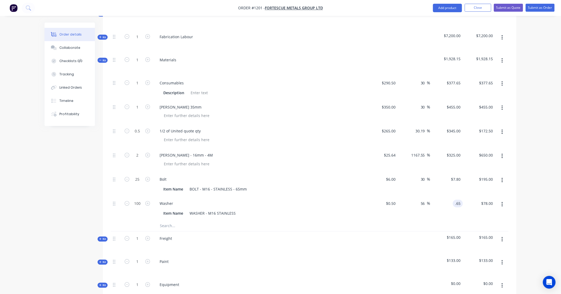
type input ".65"
type input "30"
type input "$0.65"
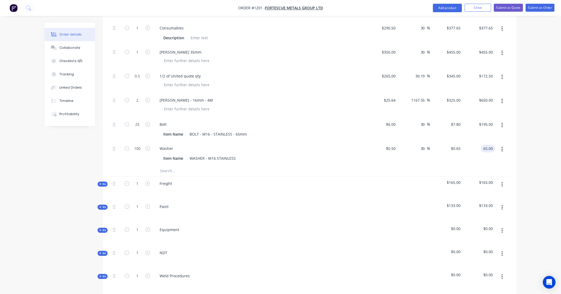
scroll to position [363, 0]
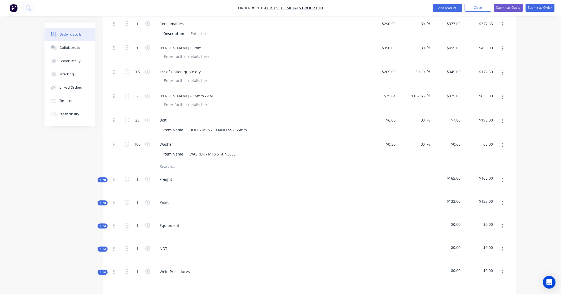
click at [170, 162] on input "text" at bounding box center [213, 167] width 106 height 11
type input "$65.00"
click at [163, 162] on input "text" at bounding box center [213, 167] width 106 height 11
paste input "NYLOC - M16 STAINLESS"
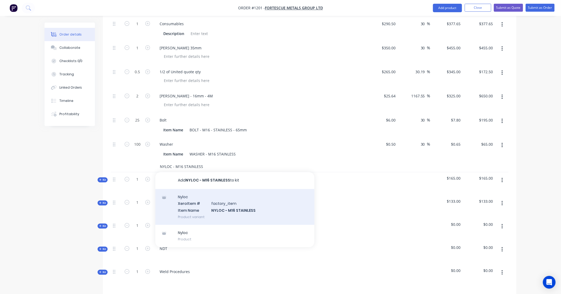
type input "NYLOC - M16 STAINLESS"
click at [210, 193] on div "Nyloc Xero Item # factory_item Item Name NYLOC - M16 STAINLESS Product variant" at bounding box center [234, 207] width 159 height 36
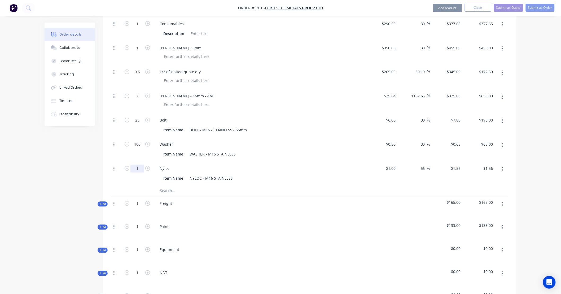
click at [140, 165] on input "1" at bounding box center [138, 169] width 14 height 8
type input "25"
type input "1.56"
type input "$39.00"
click at [457, 165] on input "1.56" at bounding box center [457, 169] width 12 height 8
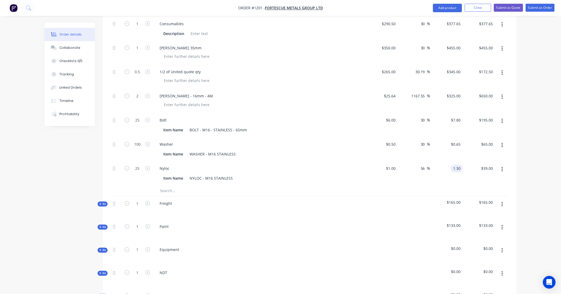
type input "1.30"
type input "30"
type input "$1.30"
type input "$32.50"
click at [166, 187] on input "text" at bounding box center [213, 191] width 106 height 11
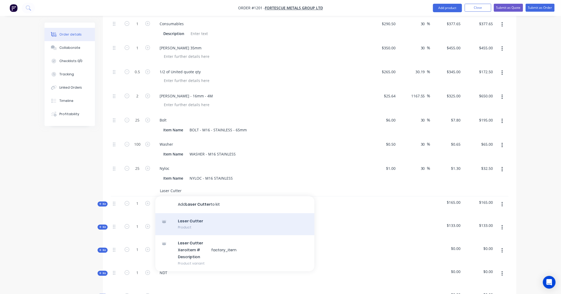
type input "Laser Cutter"
click at [195, 214] on div "Laser Cutter Product" at bounding box center [234, 224] width 159 height 22
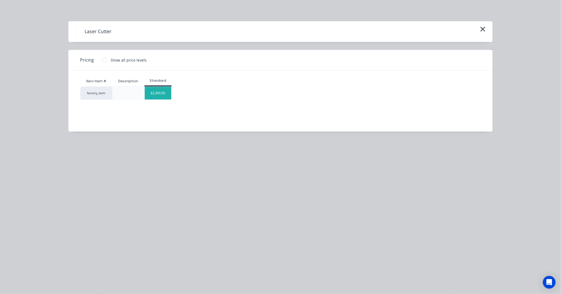
click at [156, 93] on div "$2,300.00" at bounding box center [158, 93] width 27 height 13
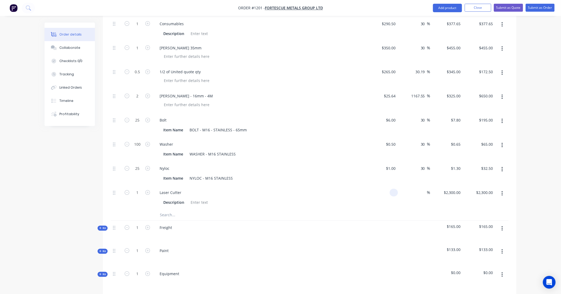
click at [388, 186] on div at bounding box center [382, 198] width 33 height 24
type input "$1,100.00"
type input "1700"
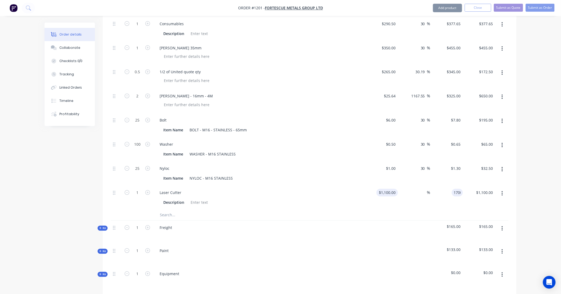
type input "54.55"
type input "$1,700.00"
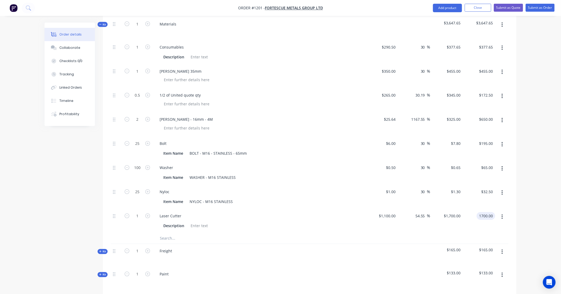
scroll to position [334, 0]
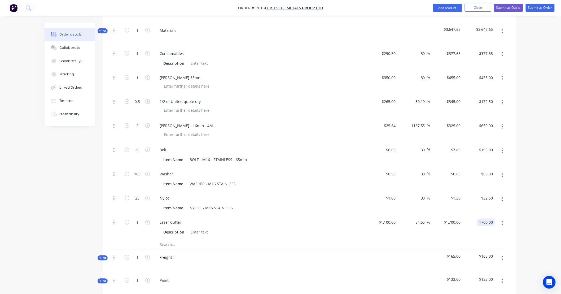
type input "$1,700.00"
click at [105, 29] on span "Kit" at bounding box center [102, 31] width 7 height 4
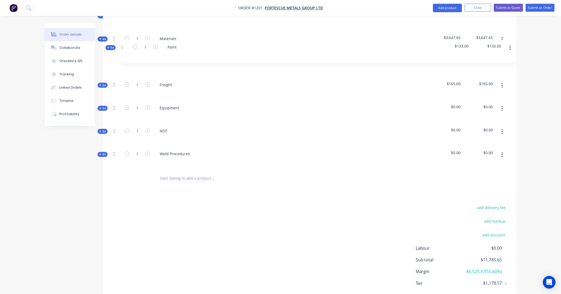
drag, startPoint x: 114, startPoint y: 71, endPoint x: 122, endPoint y: 47, distance: 24.7
click at [122, 47] on div "Internal SITE CONTACT: Internal ALLOCATED FAB TIME: Internal PAINT/COATINGS REQ…" at bounding box center [310, 45] width 398 height 250
click at [101, 62] on icon "button" at bounding box center [100, 63] width 2 height 3
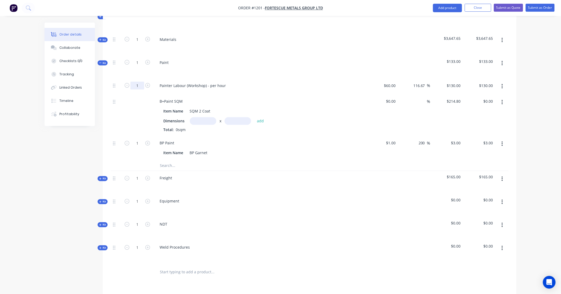
click at [141, 82] on input "1" at bounding box center [138, 86] width 14 height 8
type input "8"
type input "$1,040.00"
click at [137, 139] on input "1" at bounding box center [138, 143] width 14 height 8
type input "100"
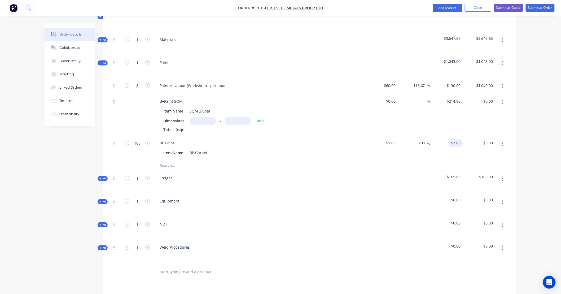
type input "3"
type input "$300.00"
click at [452, 137] on div "3 $3.00" at bounding box center [447, 148] width 33 height 24
type input "."
type input "3.90"
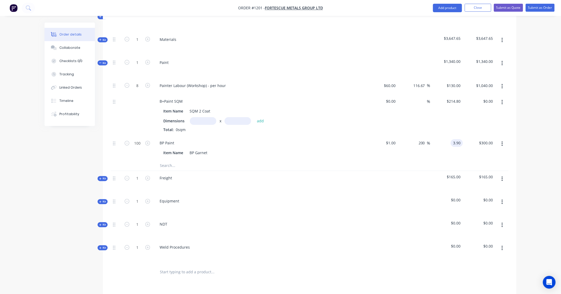
type input "290"
type input "$3.90"
type input "$390.00"
click at [176, 160] on input "text" at bounding box center [213, 165] width 106 height 11
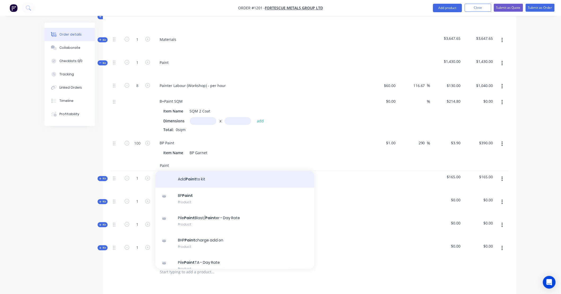
type input "Paint"
click at [198, 175] on button "Add Paint to kit" at bounding box center [234, 179] width 159 height 17
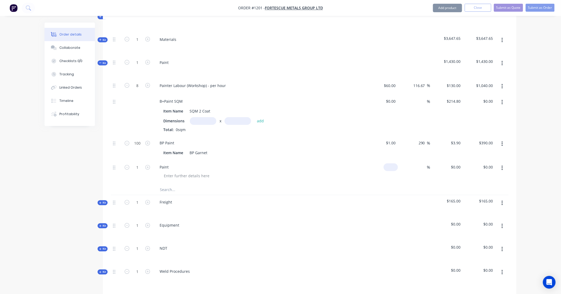
click at [388, 161] on div "$0.00" at bounding box center [382, 172] width 33 height 24
type input "3"
type input "$200.00"
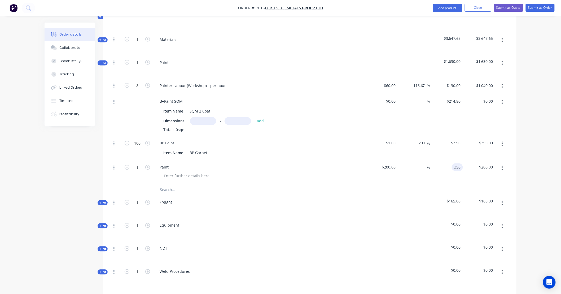
type input "350"
type input "75"
type input "$350.00"
click at [502, 99] on icon "button" at bounding box center [502, 102] width 1 height 6
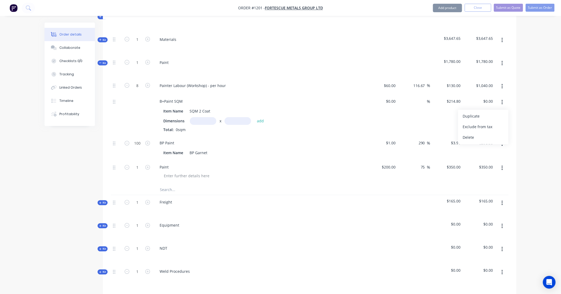
click at [500, 134] on div "Delete" at bounding box center [483, 138] width 41 height 8
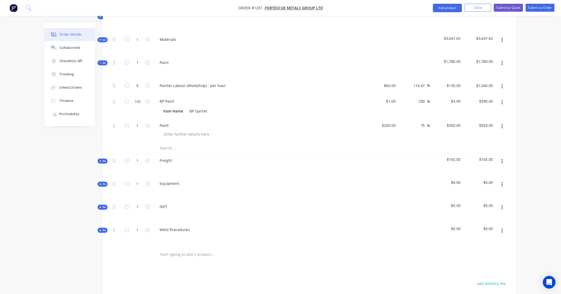
click at [100, 160] on icon "button" at bounding box center [100, 161] width 2 height 2
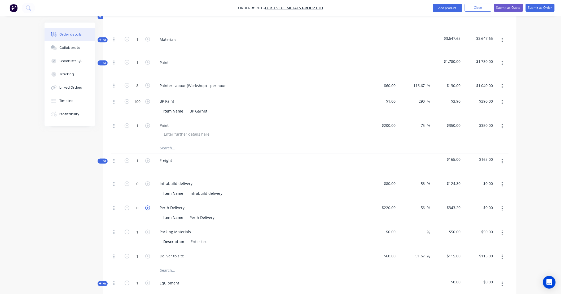
click at [148, 206] on icon "button" at bounding box center [147, 208] width 5 height 5
type input "1"
type input "$343.20"
click at [395, 204] on input "220" at bounding box center [390, 208] width 16 height 8
type input "$200.00"
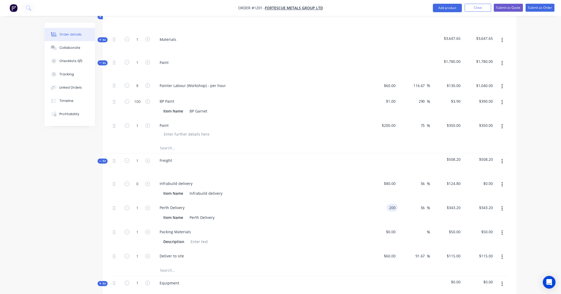
type input "$312.00"
type input "260"
type input "30"
type input "$260.00"
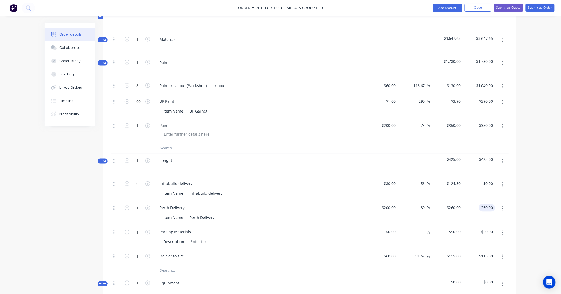
type input "$260.00"
click at [502, 182] on icon "button" at bounding box center [502, 185] width 1 height 6
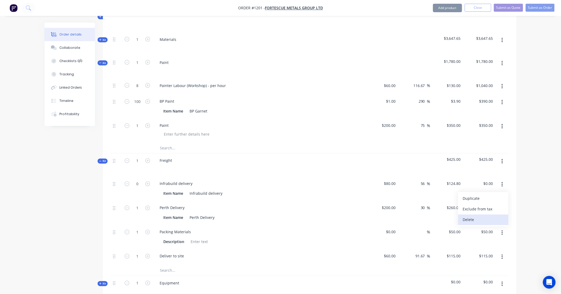
click at [497, 216] on div "Delete" at bounding box center [483, 220] width 41 height 8
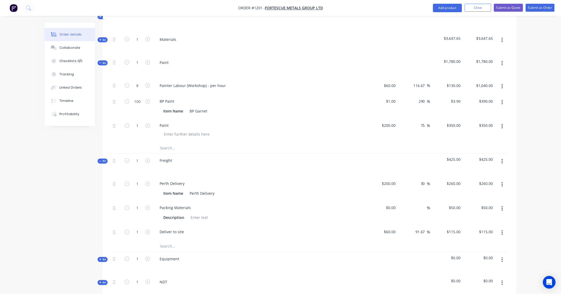
click at [502, 205] on button "button" at bounding box center [502, 209] width 12 height 10
click at [501, 240] on div "Delete" at bounding box center [483, 244] width 41 height 8
click at [503, 205] on button "button" at bounding box center [502, 209] width 12 height 10
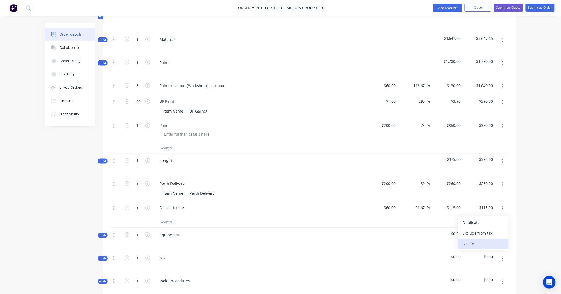
click at [497, 240] on div "Delete" at bounding box center [483, 244] width 41 height 8
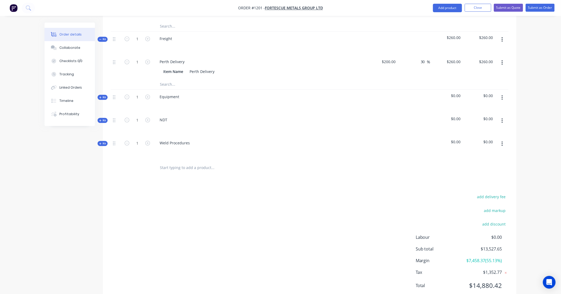
scroll to position [457, 0]
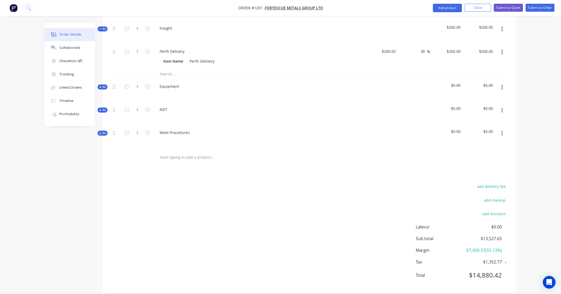
click at [502, 84] on icon "button" at bounding box center [502, 87] width 1 height 6
click at [494, 129] on div "Delete" at bounding box center [483, 133] width 41 height 8
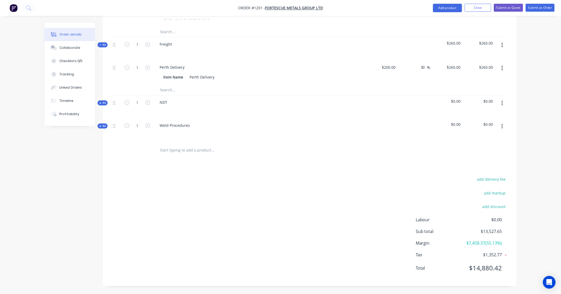
scroll to position [434, 0]
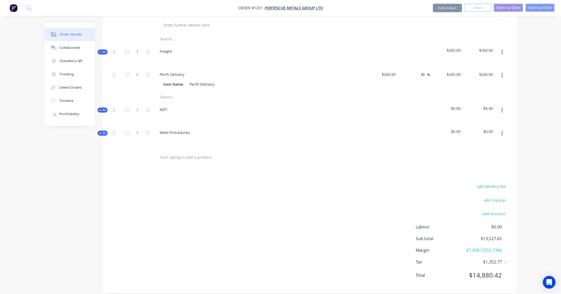
click at [504, 106] on button "button" at bounding box center [502, 111] width 12 height 10
click at [494, 152] on div "Delete" at bounding box center [483, 156] width 41 height 8
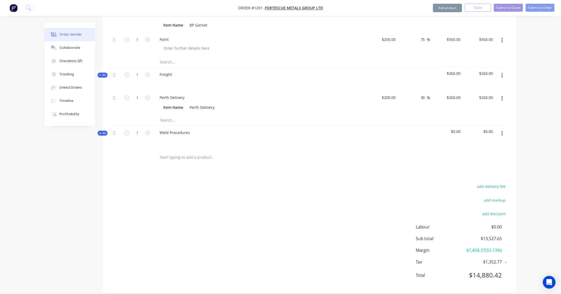
click at [505, 129] on button "button" at bounding box center [502, 134] width 12 height 10
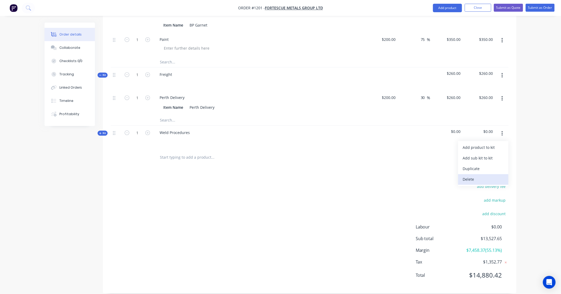
click at [486, 176] on div "Delete" at bounding box center [483, 180] width 41 height 8
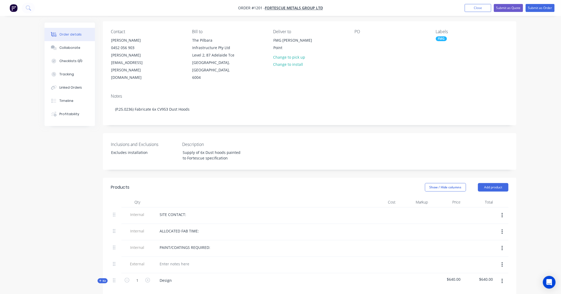
scroll to position [34, 0]
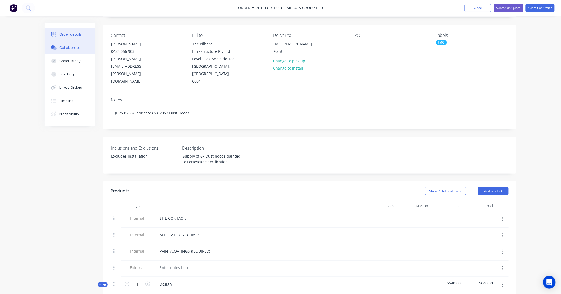
click at [67, 46] on div "Collaborate" at bounding box center [69, 47] width 21 height 5
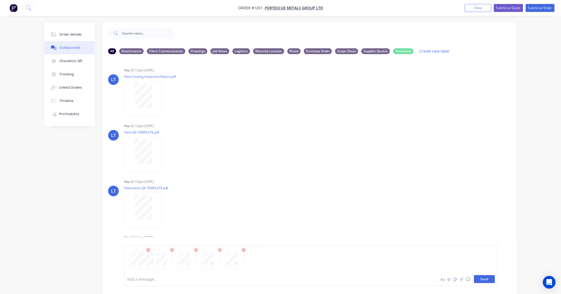
click at [492, 279] on button "Send" at bounding box center [484, 279] width 21 height 8
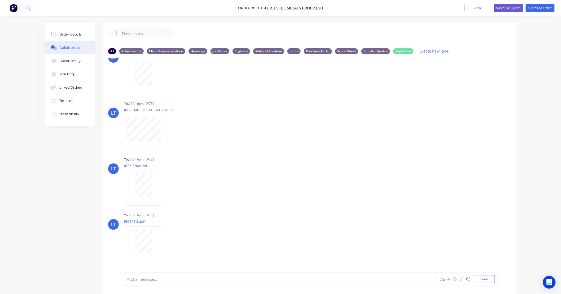
scroll to position [190, 0]
click at [168, 129] on icon "button" at bounding box center [167, 131] width 1 height 5
click at [178, 133] on button "Labels" at bounding box center [203, 134] width 60 height 12
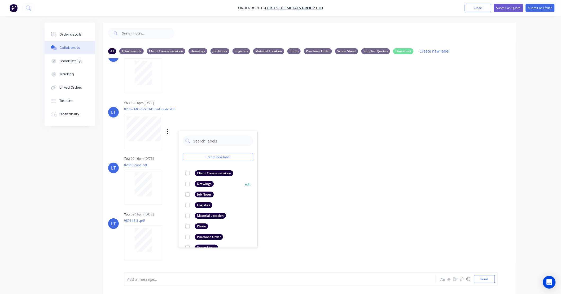
click at [188, 183] on div at bounding box center [187, 184] width 11 height 11
click at [167, 187] on icon "button" at bounding box center [166, 187] width 1 height 5
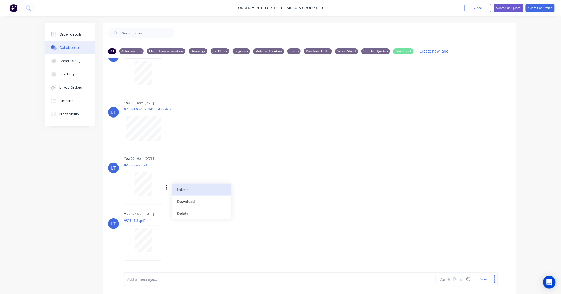
click at [177, 187] on button "Labels" at bounding box center [202, 190] width 60 height 12
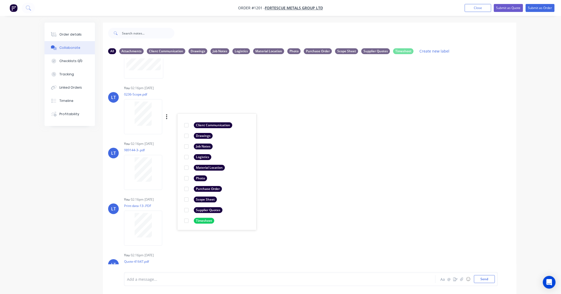
scroll to position [269, 0]
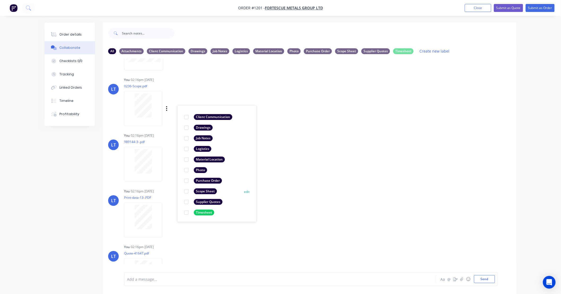
click at [187, 190] on div at bounding box center [186, 191] width 11 height 11
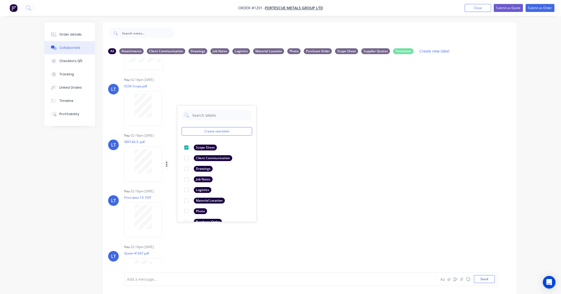
click at [166, 164] on icon "button" at bounding box center [167, 164] width 2 height 6
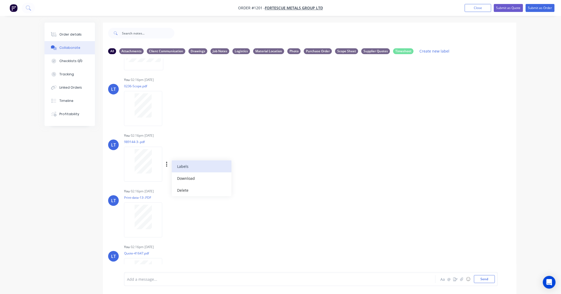
click at [182, 167] on button "Labels" at bounding box center [202, 167] width 60 height 12
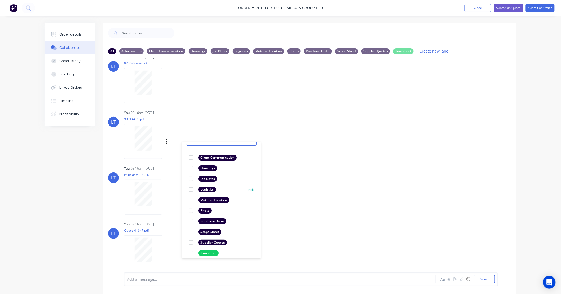
scroll to position [31, 0]
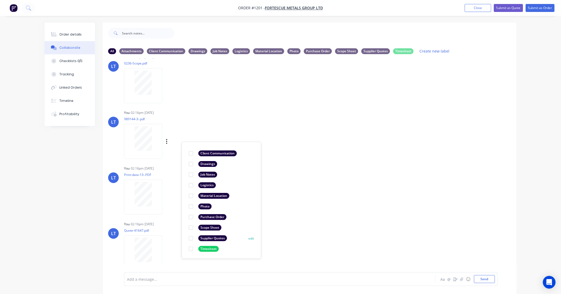
click at [191, 238] on div at bounding box center [191, 238] width 11 height 11
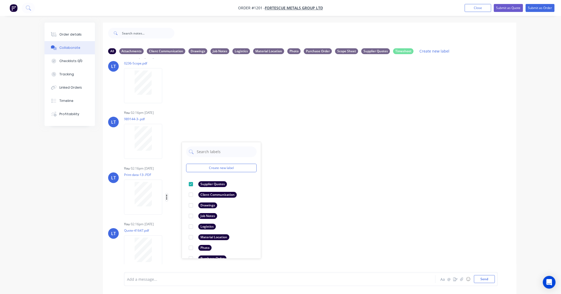
click at [167, 197] on icon "button" at bounding box center [166, 197] width 1 height 5
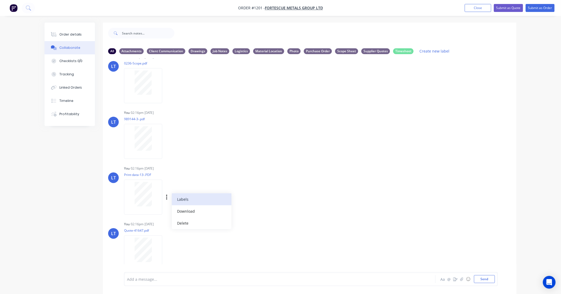
click at [185, 198] on button "Labels" at bounding box center [202, 199] width 60 height 12
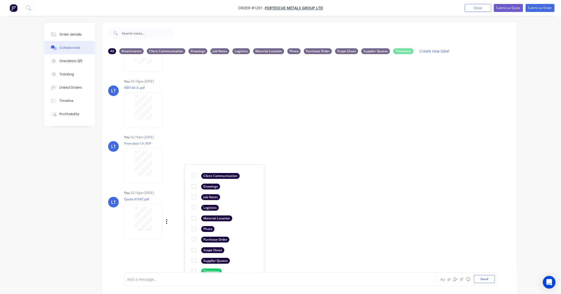
scroll to position [332, 0]
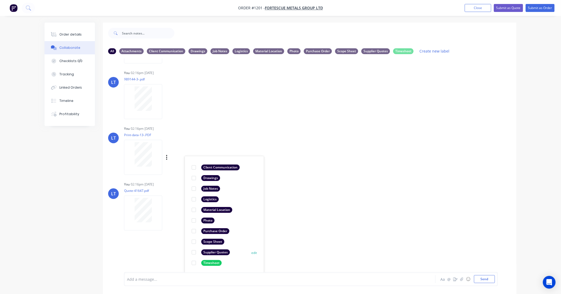
click at [195, 251] on div at bounding box center [194, 252] width 11 height 11
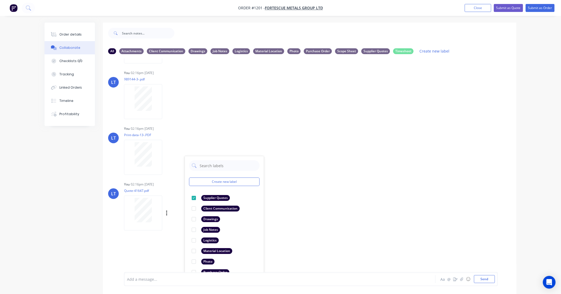
click at [168, 214] on div "Labels Download Delete" at bounding box center [194, 213] width 60 height 8
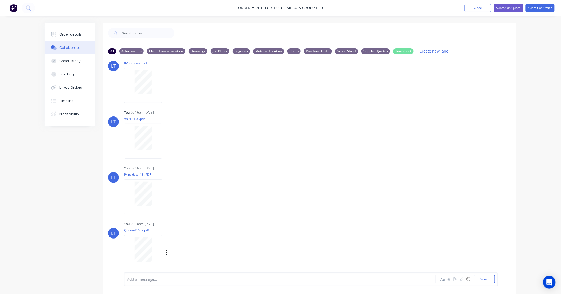
scroll to position [292, 0]
click at [166, 252] on icon "button" at bounding box center [167, 253] width 2 height 6
click at [182, 243] on button "Labels" at bounding box center [202, 242] width 60 height 12
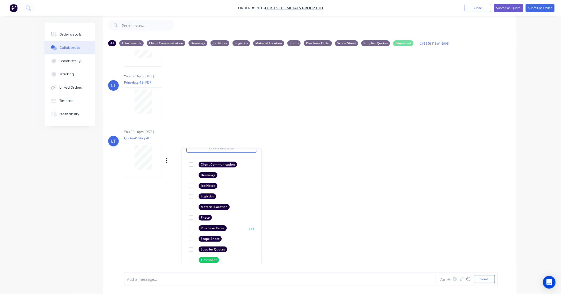
scroll to position [31, 0]
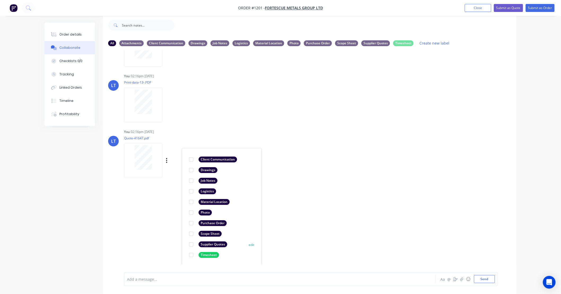
click at [189, 244] on div at bounding box center [191, 244] width 11 height 11
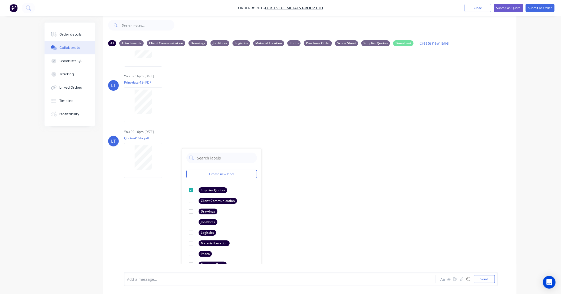
click at [331, 210] on div "LT You 02:12pm 01/10/25 Paint Coating Inspection Report.pdf Labels Download Del…" at bounding box center [310, 157] width 414 height 214
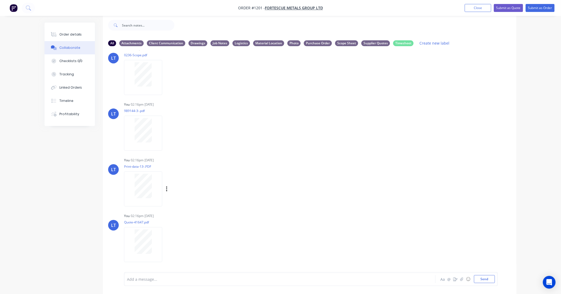
drag, startPoint x: 318, startPoint y: 198, endPoint x: 269, endPoint y: 186, distance: 51.0
drag, startPoint x: 269, startPoint y: 186, endPoint x: 268, endPoint y: 168, distance: 17.8
click at [253, 178] on div "You 02:16pm 01/10/25 Print-data-13-.PDF Labels Download Delete" at bounding box center [207, 180] width 166 height 48
click at [538, 8] on button "Submit as Order" at bounding box center [540, 8] width 29 height 8
click at [484, 14] on nav "Order #1201 - FORTESCUE METALS GROUP LTD Close Options Edit Order" at bounding box center [280, 8] width 561 height 16
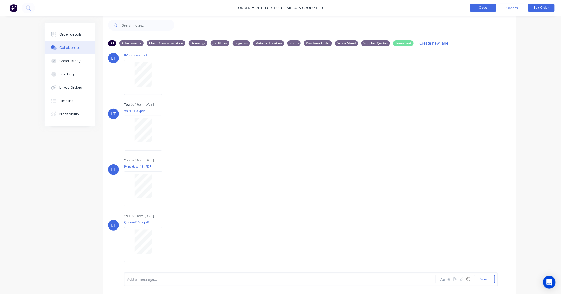
click at [484, 11] on button "Close" at bounding box center [483, 8] width 27 height 8
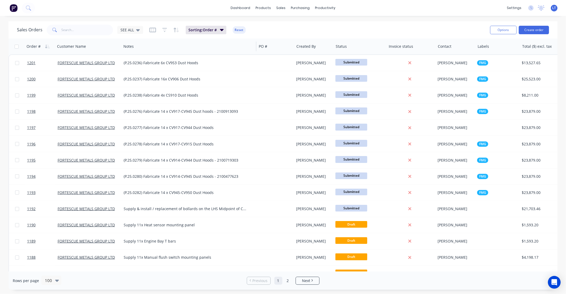
drag, startPoint x: 134, startPoint y: 31, endPoint x: 137, endPoint y: 38, distance: 8.1
click at [134, 31] on div "SEE ALL" at bounding box center [129, 30] width 19 height 5
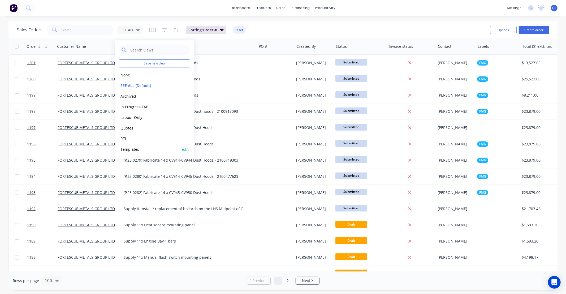
click at [142, 149] on button "Templates" at bounding box center [149, 149] width 60 height 6
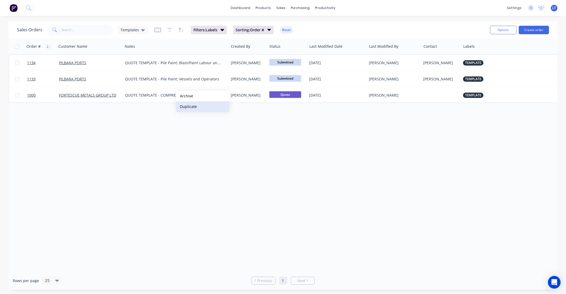
click at [200, 108] on button "Duplicate" at bounding box center [202, 106] width 53 height 11
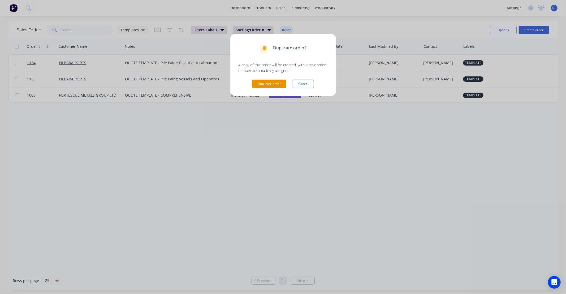
click at [275, 84] on button "Duplicate order" at bounding box center [269, 84] width 34 height 8
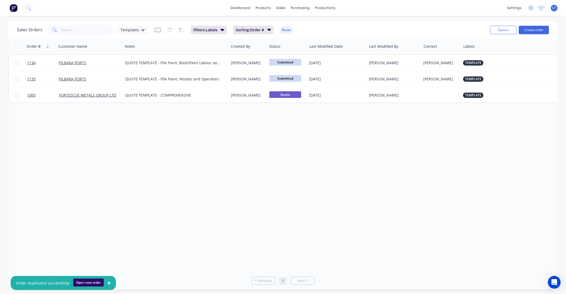
click at [89, 283] on button "Open new order" at bounding box center [88, 283] width 31 height 8
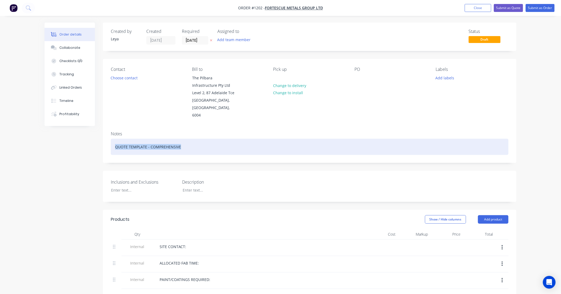
drag, startPoint x: 202, startPoint y: 140, endPoint x: 8, endPoint y: 145, distance: 194.0
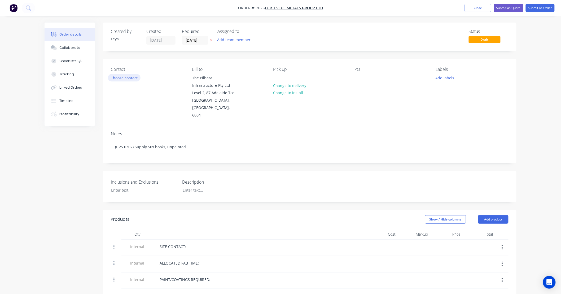
click at [134, 75] on button "Choose contact" at bounding box center [124, 77] width 33 height 7
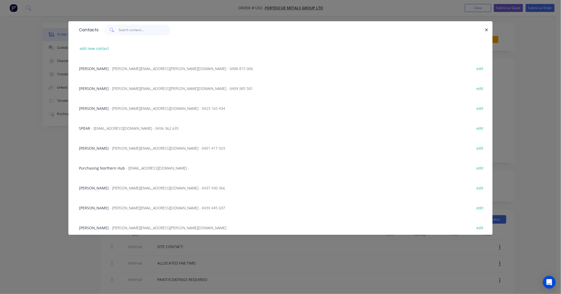
click at [150, 33] on input "text" at bounding box center [145, 30] width 52 height 11
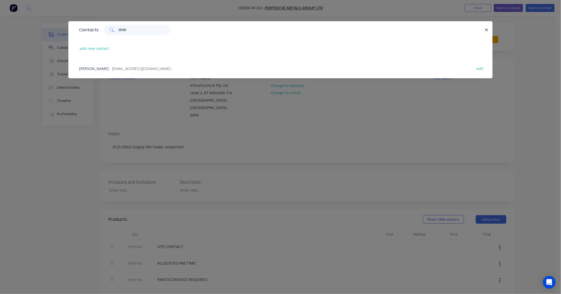
type input "JENN"
click at [114, 73] on div "[PERSON_NAME] - [EMAIL_ADDRESS][DOMAIN_NAME] - edit" at bounding box center [280, 68] width 409 height 20
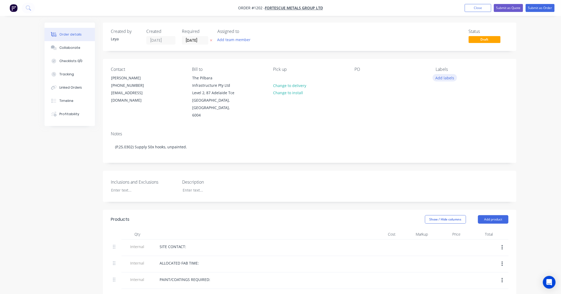
click at [444, 76] on button "Add labels" at bounding box center [445, 77] width 24 height 7
click at [445, 136] on div at bounding box center [445, 136] width 11 height 11
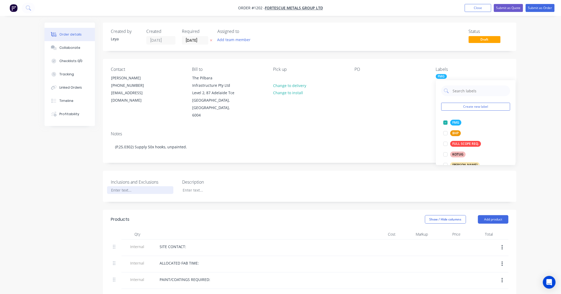
drag, startPoint x: 119, startPoint y: 181, endPoint x: 131, endPoint y: 179, distance: 13.0
click at [119, 186] on div at bounding box center [140, 190] width 66 height 8
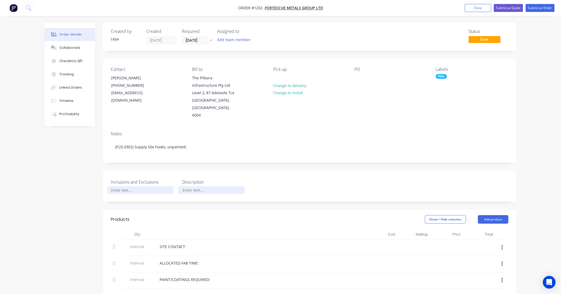
paste div
click at [296, 86] on button "Change to delivery" at bounding box center [290, 85] width 39 height 7
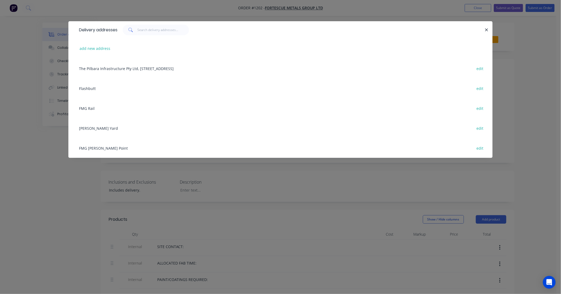
click at [95, 147] on div "FMG [PERSON_NAME] Point edit" at bounding box center [280, 148] width 409 height 20
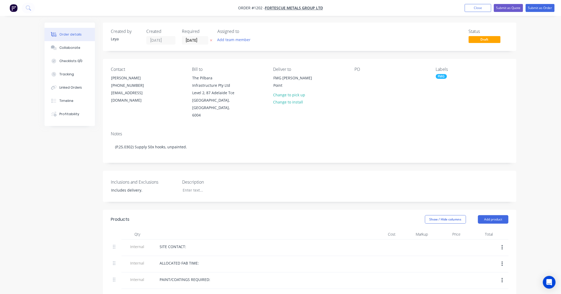
click at [211, 40] on icon "button" at bounding box center [211, 40] width 2 height 3
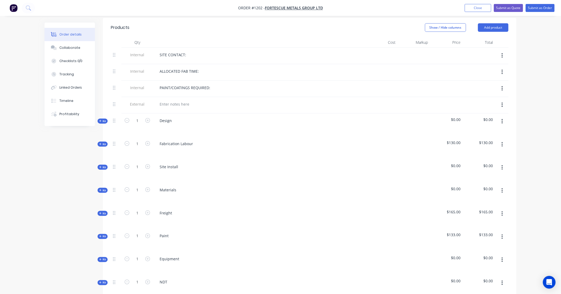
scroll to position [206, 0]
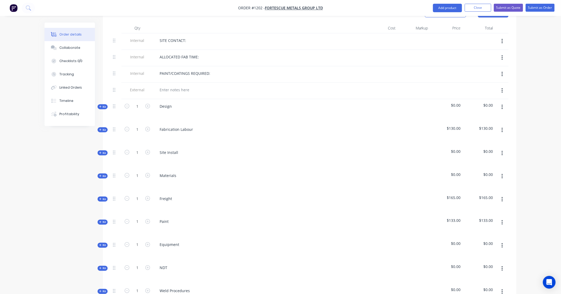
click at [104, 105] on span "Kit" at bounding box center [102, 107] width 7 height 4
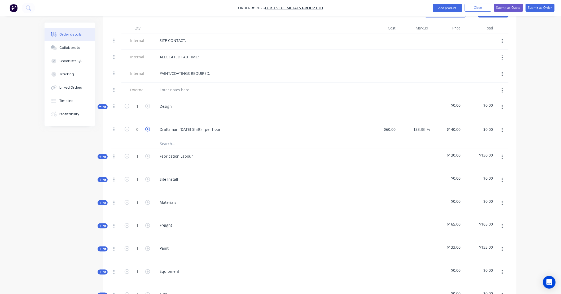
click at [148, 127] on icon "button" at bounding box center [147, 129] width 5 height 5
type input "1"
type input "$140.00"
click at [454, 125] on div "140 140" at bounding box center [457, 129] width 11 height 8
type input "160"
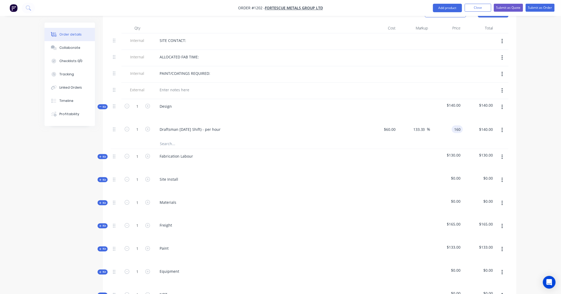
type input "166.67"
type input "$160.00"
click at [171, 152] on div "Fabrication Labour" at bounding box center [176, 156] width 42 height 8
drag, startPoint x: 125, startPoint y: 147, endPoint x: 96, endPoint y: 147, distance: 29.2
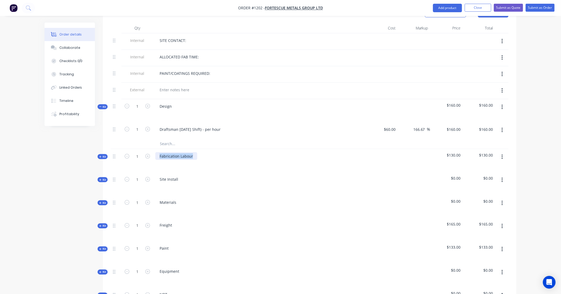
click at [96, 147] on div "Created by [PERSON_NAME] Created [DATE] Required Assigned to Add team member St…" at bounding box center [281, 151] width 472 height 670
click at [102, 155] on span "Kit" at bounding box center [102, 157] width 7 height 4
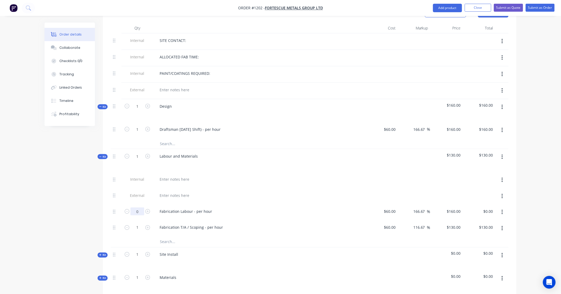
click at [142, 207] on input "0" at bounding box center [138, 211] width 14 height 8
type input "4"
type input "$640.00"
click at [504, 224] on button "button" at bounding box center [502, 229] width 12 height 10
click at [490, 260] on div "Delete" at bounding box center [483, 264] width 41 height 8
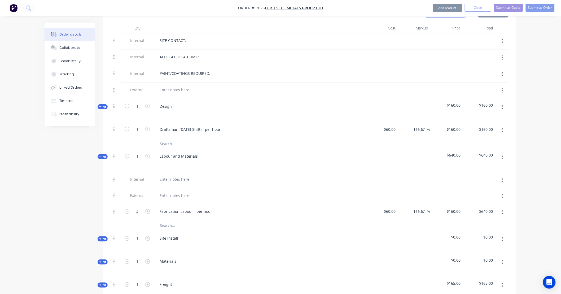
click at [175, 221] on input "text" at bounding box center [213, 225] width 106 height 11
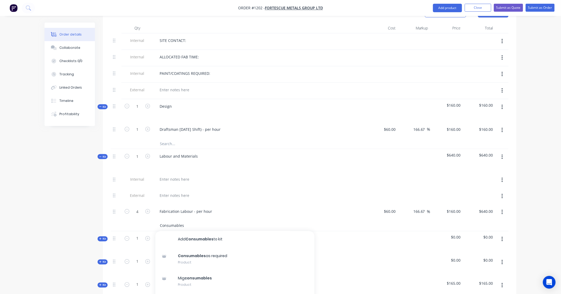
type input "Consumables"
click at [190, 233] on button "Add Consumables to kit" at bounding box center [234, 239] width 159 height 17
click at [389, 221] on div at bounding box center [382, 232] width 33 height 24
type input "$250.00"
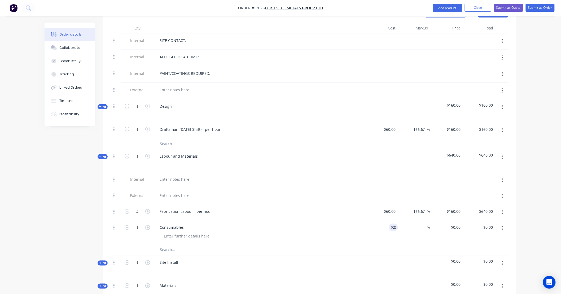
type input "$250.00"
type input "335"
type input "34"
type input "$335.00"
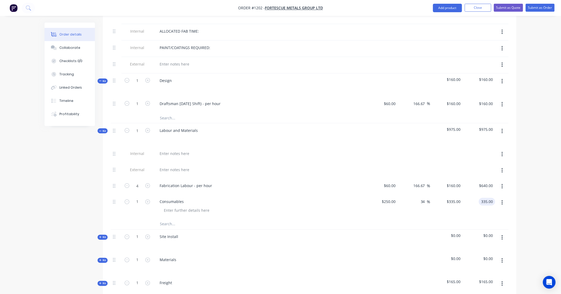
scroll to position [245, 0]
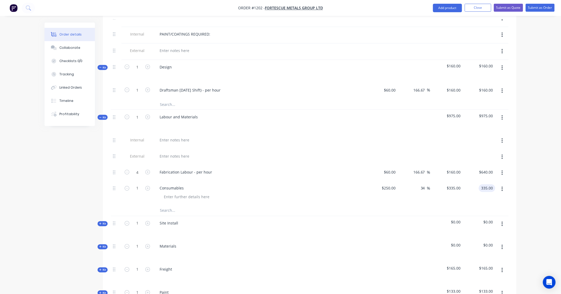
type input "$335.00"
click at [171, 205] on input "text" at bounding box center [213, 210] width 106 height 11
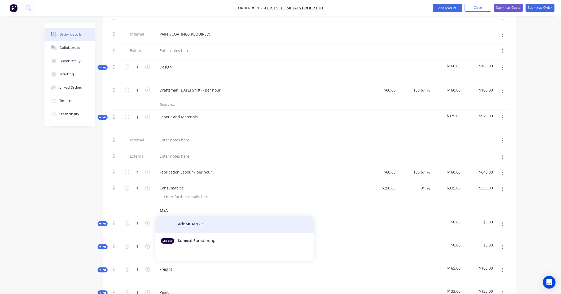
type input "MSA"
click at [182, 217] on button "Add MSA to kit" at bounding box center [234, 224] width 159 height 17
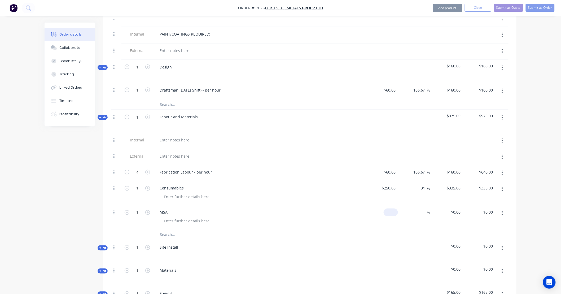
click at [391, 209] on div "$0.00" at bounding box center [391, 213] width 14 height 8
type input "$970.00"
type input "1899"
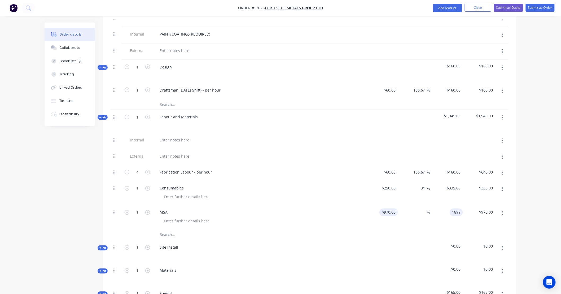
type input "95.77"
type input "$1,899.00"
click at [105, 115] on span "Kit" at bounding box center [102, 117] width 7 height 4
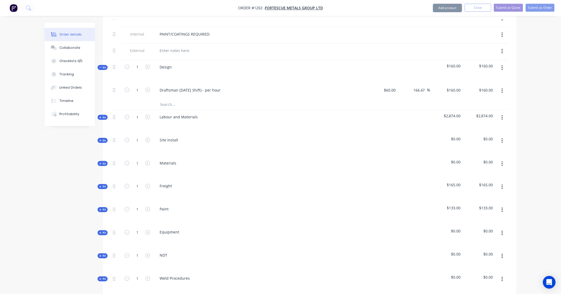
click at [102, 66] on span "Kit" at bounding box center [102, 68] width 7 height 4
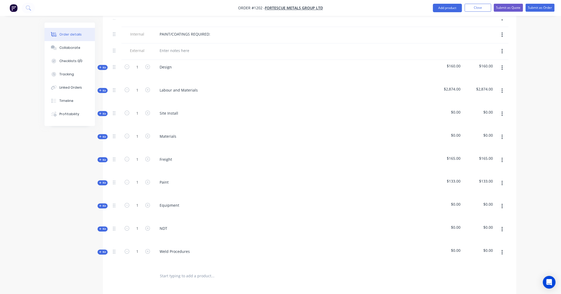
click at [503, 111] on icon "button" at bounding box center [502, 114] width 1 height 6
click at [497, 156] on div "Delete" at bounding box center [483, 160] width 41 height 8
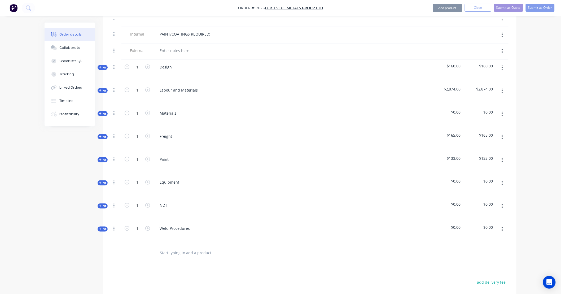
click at [500, 109] on button "button" at bounding box center [502, 114] width 12 height 10
click at [500, 156] on div "Delete" at bounding box center [483, 160] width 41 height 8
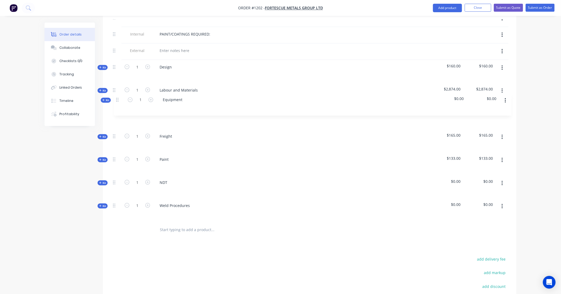
drag, startPoint x: 114, startPoint y: 152, endPoint x: 118, endPoint y: 98, distance: 54.7
click at [118, 98] on div "Internal SITE CONTACT: Internal ALLOCATED FAB TIME: Internal PAINT/COATINGS REQ…" at bounding box center [310, 107] width 398 height 227
click at [102, 112] on span "Kit" at bounding box center [102, 114] width 7 height 4
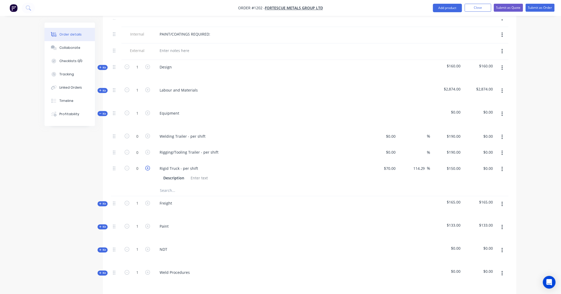
click at [149, 166] on icon "button" at bounding box center [147, 168] width 5 height 5
type input "1"
type input "$150.00"
click at [502, 134] on icon "button" at bounding box center [502, 137] width 1 height 6
click at [497, 168] on div "Delete" at bounding box center [483, 172] width 41 height 8
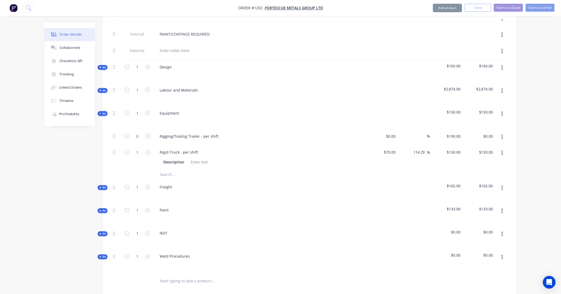
click at [503, 134] on icon "button" at bounding box center [502, 137] width 1 height 6
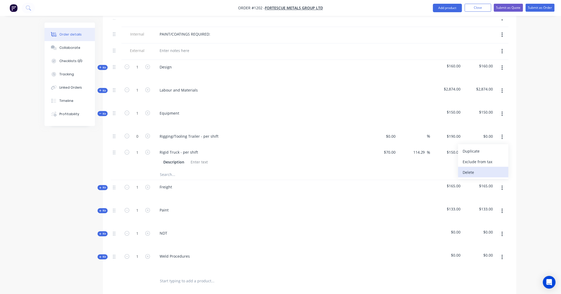
click at [497, 168] on div "Delete" at bounding box center [483, 172] width 41 height 8
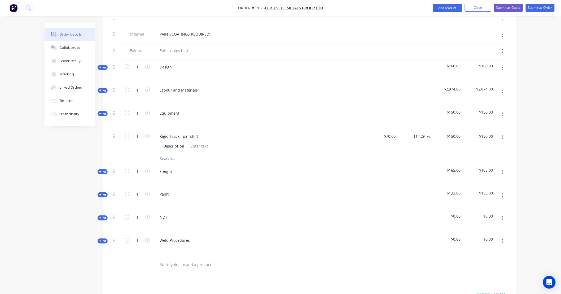
click at [103, 112] on span "Kit" at bounding box center [102, 114] width 7 height 4
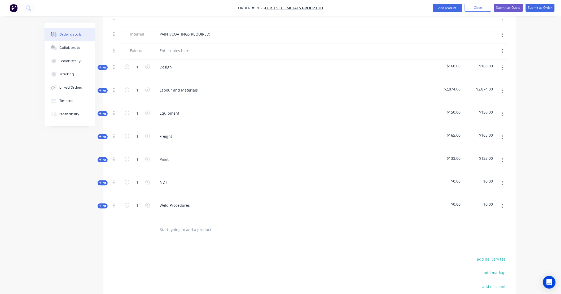
click at [102, 135] on span "Kit" at bounding box center [102, 137] width 7 height 4
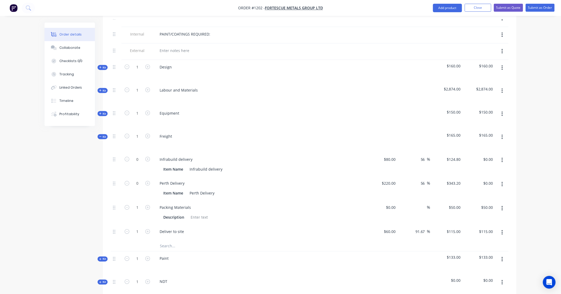
click at [166, 241] on input "text" at bounding box center [213, 246] width 106 height 11
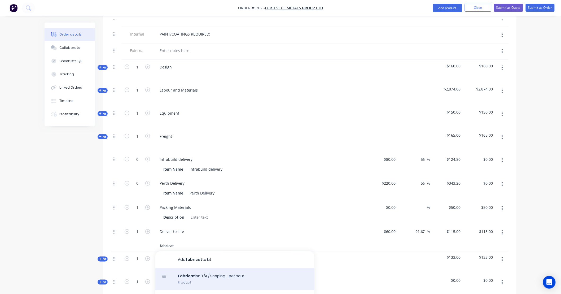
type input "fabricat"
click at [234, 274] on div "Fabricat ion T/A / Scoping - per hour Product" at bounding box center [234, 279] width 159 height 22
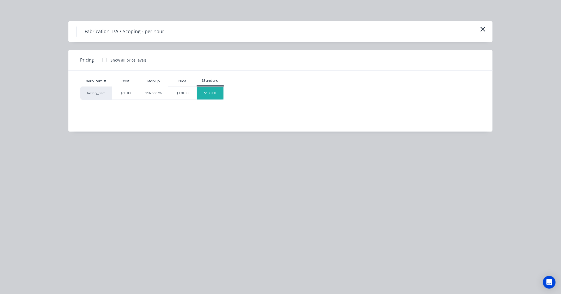
click at [214, 95] on div "$130.00" at bounding box center [210, 93] width 27 height 13
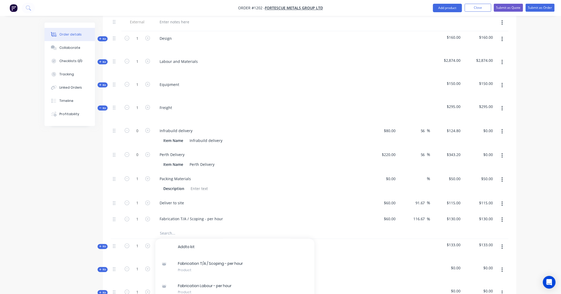
scroll to position [275, 0]
click at [148, 151] on icon "button" at bounding box center [147, 153] width 5 height 5
type input "1"
type input "$343.20"
click at [148, 151] on icon "button" at bounding box center [147, 153] width 5 height 5
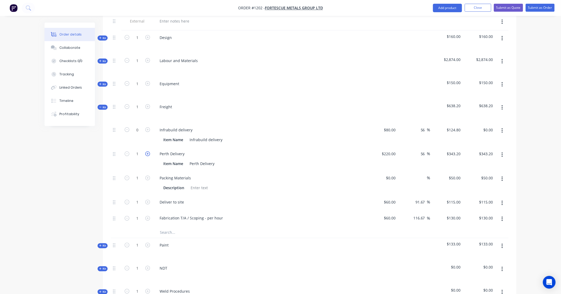
type input "2"
type input "$686.40"
click at [462, 150] on input "343.2" at bounding box center [455, 154] width 16 height 8
type input "286"
type input "30"
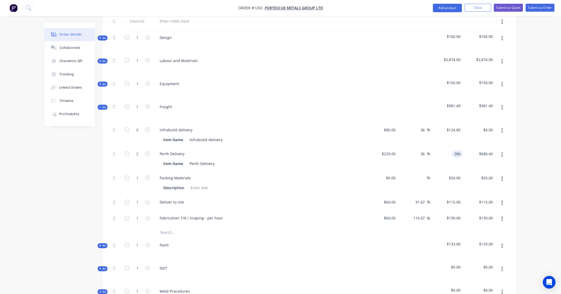
type input "$286.00"
type input "$572.00"
click at [501, 126] on button "button" at bounding box center [502, 131] width 12 height 10
click at [500, 162] on div "Delete" at bounding box center [483, 166] width 41 height 8
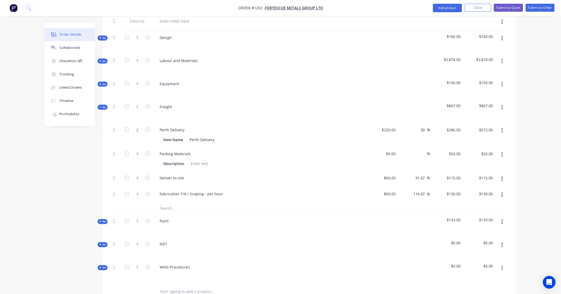
click at [503, 152] on icon "button" at bounding box center [502, 155] width 1 height 6
click at [499, 186] on div "Delete" at bounding box center [483, 190] width 41 height 8
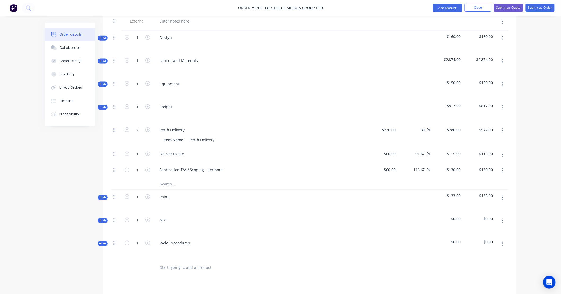
click at [504, 150] on button "button" at bounding box center [502, 155] width 12 height 10
click at [497, 186] on div "Delete" at bounding box center [483, 190] width 41 height 8
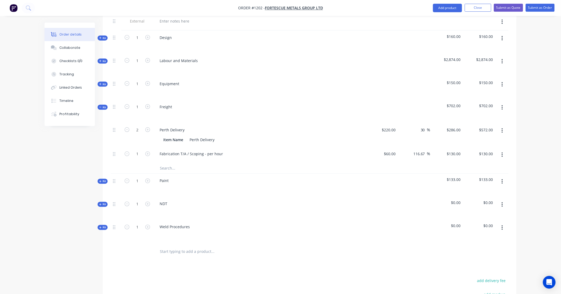
click at [503, 177] on button "button" at bounding box center [502, 182] width 12 height 10
drag, startPoint x: 499, startPoint y: 220, endPoint x: 499, endPoint y: 214, distance: 6.6
click at [499, 224] on div "Delete" at bounding box center [483, 228] width 41 height 8
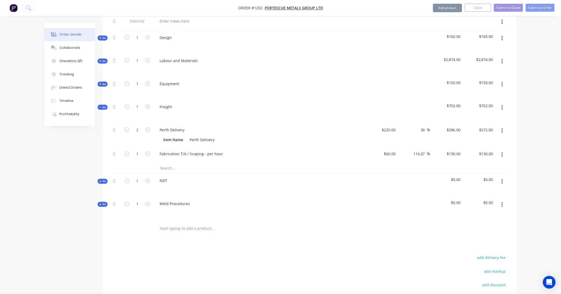
click at [502, 179] on icon "button" at bounding box center [502, 181] width 1 height 5
click at [498, 224] on div "Delete" at bounding box center [483, 228] width 41 height 8
click at [502, 179] on icon "button" at bounding box center [502, 182] width 1 height 6
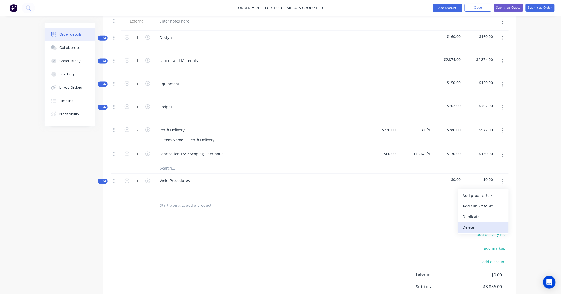
click at [498, 224] on div "Delete" at bounding box center [483, 228] width 41 height 8
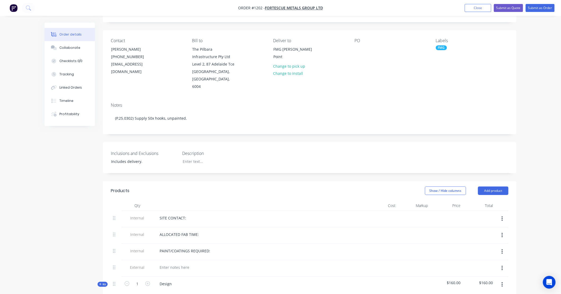
scroll to position [0, 0]
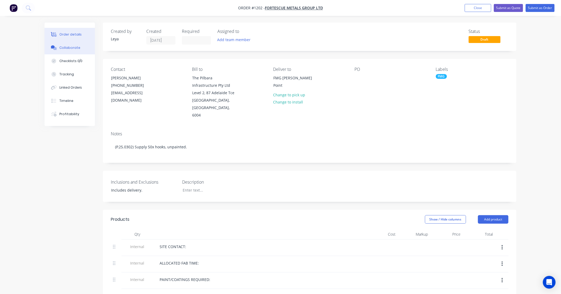
click at [71, 48] on div "Collaborate" at bounding box center [69, 47] width 21 height 5
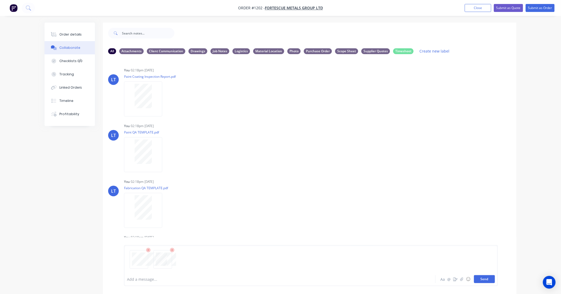
click at [487, 280] on button "Send" at bounding box center [484, 279] width 21 height 8
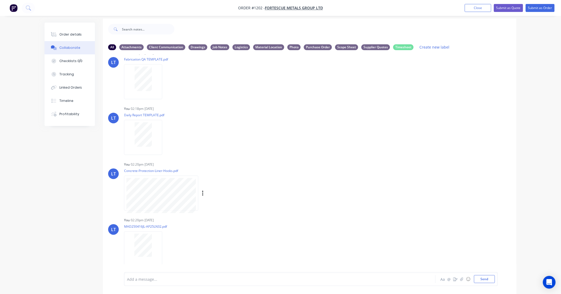
scroll to position [8, 0]
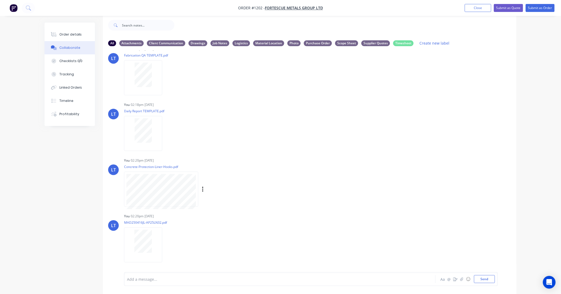
click at [201, 187] on div "Labels Download Delete" at bounding box center [231, 189] width 60 height 8
click at [202, 187] on button "button" at bounding box center [203, 189] width 2 height 8
click at [210, 188] on button "Labels" at bounding box center [238, 191] width 60 height 12
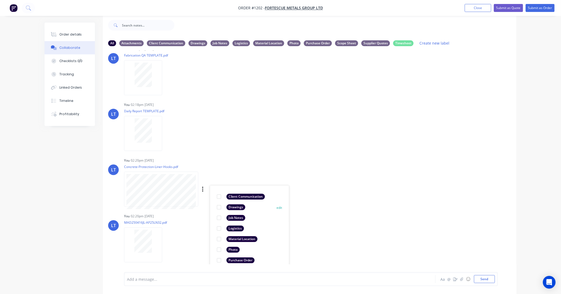
click at [220, 206] on div at bounding box center [219, 207] width 11 height 11
click at [326, 207] on div "LT You 02:20pm [DATE] Concrete-Protection-Liner-Hooks.pdf Labels Download Delet…" at bounding box center [310, 208] width 414 height 103
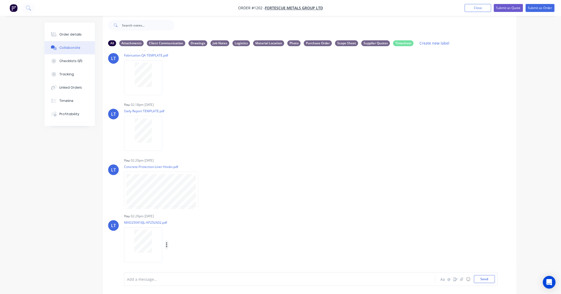
click at [168, 244] on button "button" at bounding box center [167, 245] width 2 height 8
click at [179, 239] on button "Labels" at bounding box center [202, 234] width 60 height 12
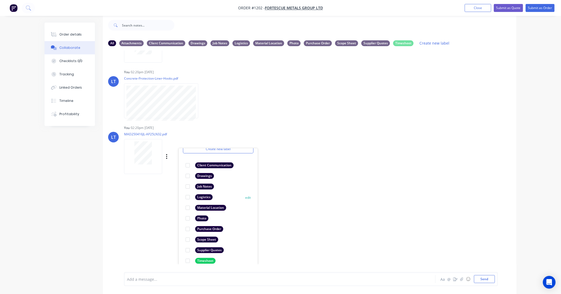
scroll to position [31, 0]
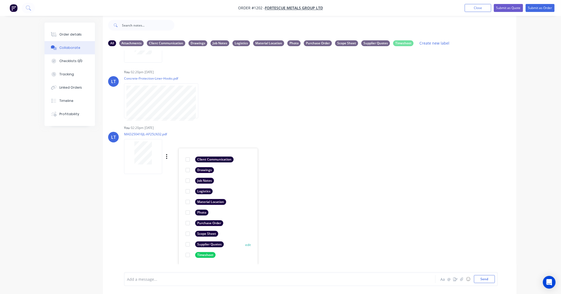
click at [188, 242] on div at bounding box center [188, 244] width 11 height 11
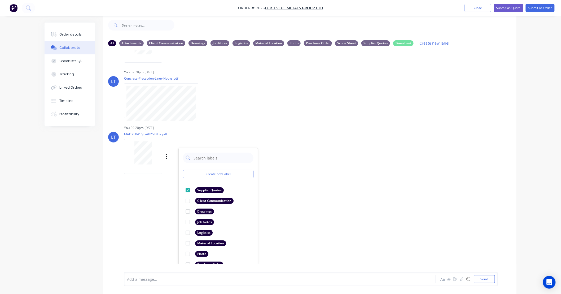
click at [439, 144] on div "LT You 02:20pm [DATE] MAD250416JL-AP25LN32.pdf Labels Download Delete Create ne…" at bounding box center [310, 148] width 414 height 48
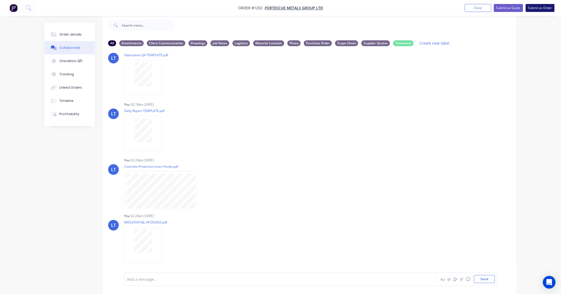
click at [544, 8] on button "Submit as Order" at bounding box center [540, 8] width 29 height 8
click at [484, 8] on button "Close" at bounding box center [483, 8] width 27 height 8
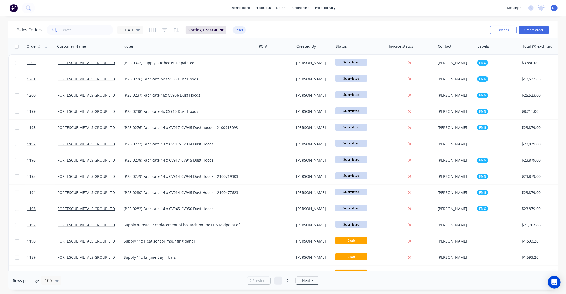
click at [133, 34] on div "Sales Orders SEE ALL" at bounding box center [80, 30] width 126 height 11
click at [132, 29] on span "SEE ALL" at bounding box center [127, 30] width 14 height 6
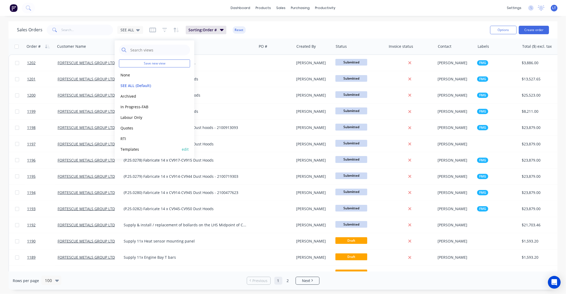
click at [137, 149] on button "Templates" at bounding box center [149, 149] width 60 height 6
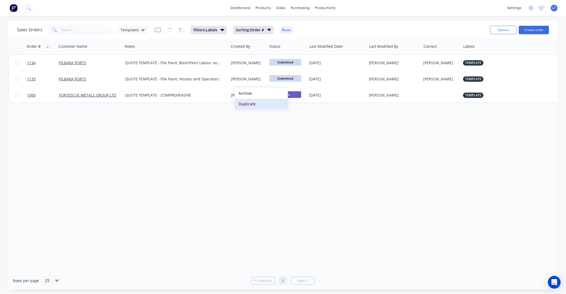
click at [250, 104] on button "Duplicate" at bounding box center [261, 104] width 53 height 11
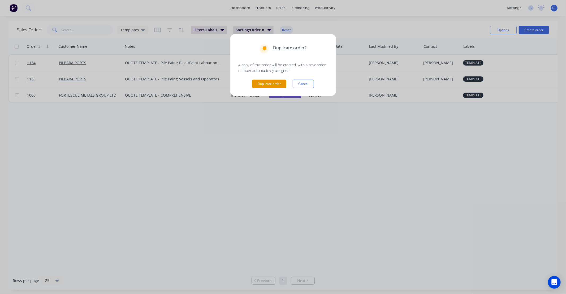
click at [268, 83] on button "Duplicate order" at bounding box center [269, 84] width 34 height 8
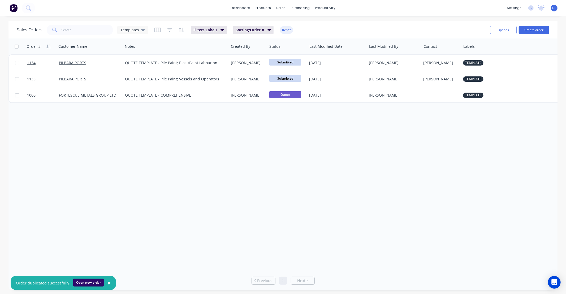
click at [88, 281] on button "Open new order" at bounding box center [88, 283] width 31 height 8
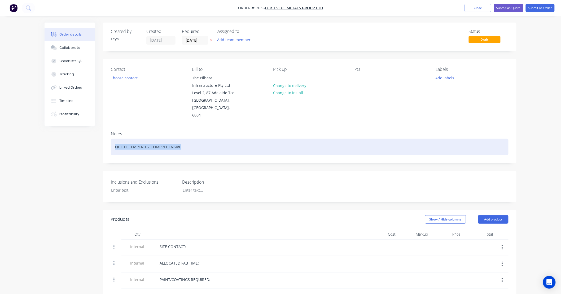
drag, startPoint x: 194, startPoint y: 138, endPoint x: 0, endPoint y: 126, distance: 194.3
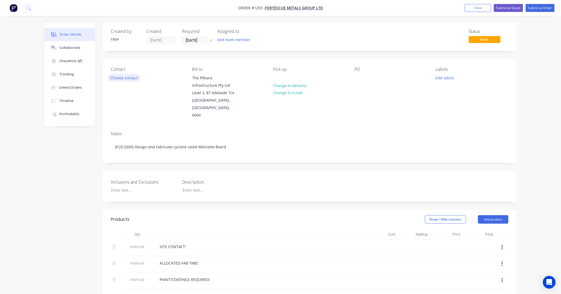
click at [120, 80] on button "Choose contact" at bounding box center [124, 77] width 33 height 7
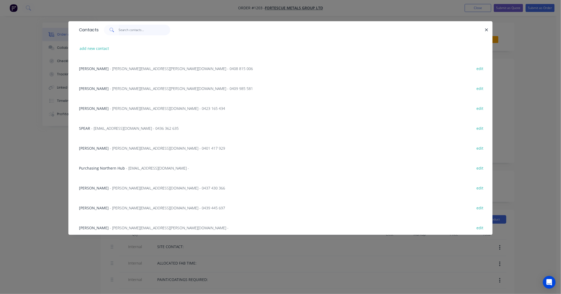
click at [142, 31] on input "text" at bounding box center [145, 30] width 52 height 11
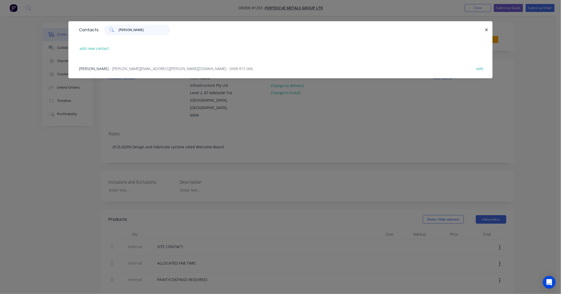
type input "[PERSON_NAME]"
click at [125, 64] on div "Murray Cooper - [EMAIL_ADDRESS][PERSON_NAME][DOMAIN_NAME] - 0408 815 006 edit" at bounding box center [280, 68] width 409 height 20
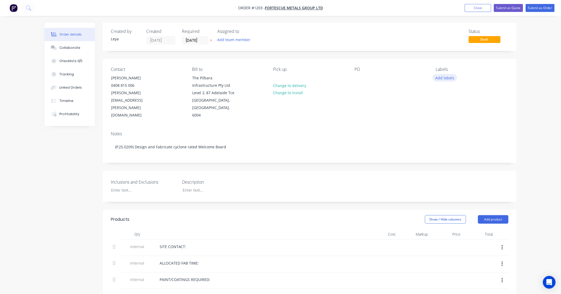
click at [444, 77] on button "Add labels" at bounding box center [445, 77] width 24 height 7
click at [445, 136] on div at bounding box center [445, 136] width 11 height 11
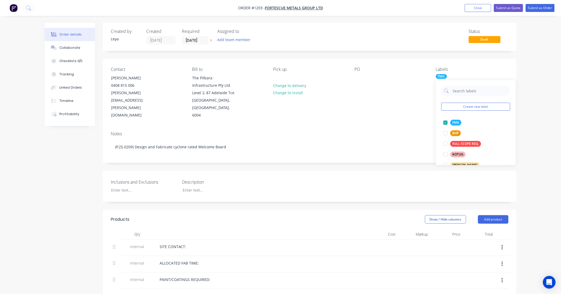
click at [210, 39] on icon "button" at bounding box center [211, 40] width 2 height 3
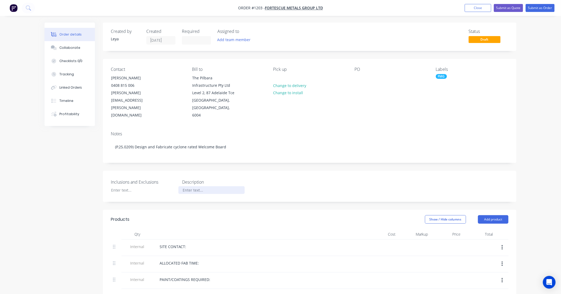
click at [194, 186] on div at bounding box center [212, 190] width 66 height 8
paste div
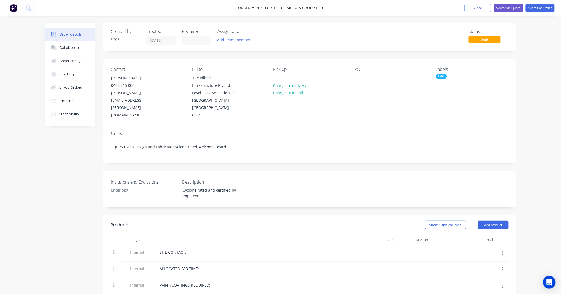
click at [142, 179] on div "Inclusions and Exclusions" at bounding box center [144, 189] width 66 height 21
click at [143, 186] on div at bounding box center [140, 190] width 66 height 8
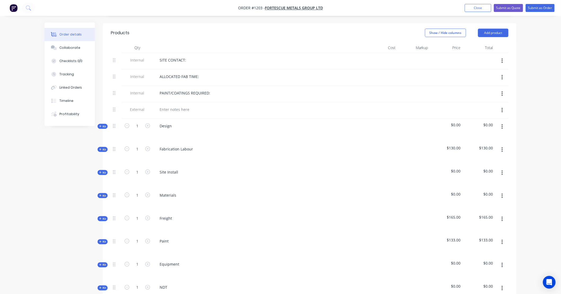
scroll to position [226, 0]
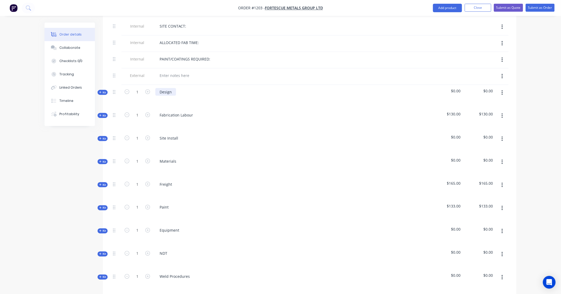
click at [173, 88] on div "Design" at bounding box center [165, 92] width 21 height 8
click at [102, 90] on span "Kit" at bounding box center [102, 92] width 7 height 4
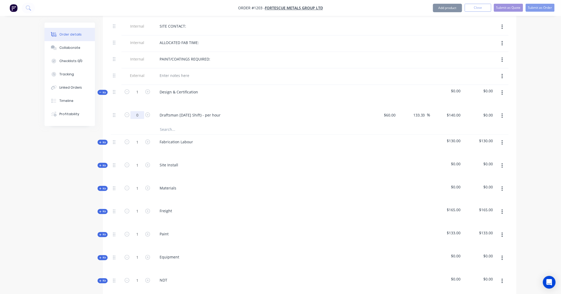
click at [138, 111] on input "0" at bounding box center [138, 115] width 14 height 8
type input "6"
type input "140"
type input "$840.00"
click at [455, 111] on input "140" at bounding box center [458, 115] width 9 height 8
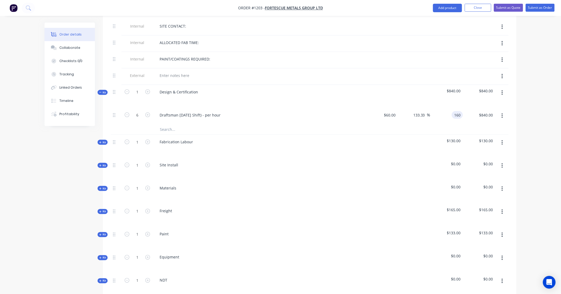
type input "160"
type input "166.67"
type input "$160.00"
type input "$960.00"
click at [181, 125] on input "text" at bounding box center [213, 129] width 106 height 11
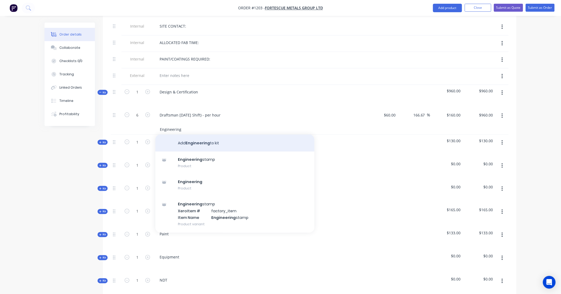
type input "Engineering"
click at [188, 136] on button "Add Engineering to kit" at bounding box center [234, 143] width 159 height 17
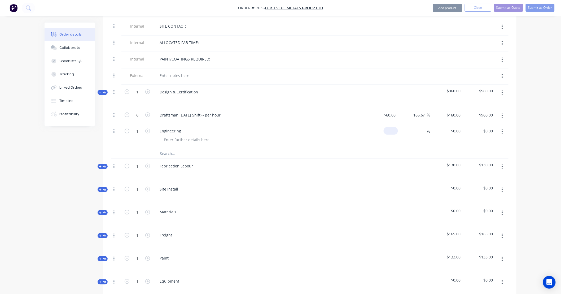
click at [391, 127] on div "$0.00" at bounding box center [391, 131] width 14 height 8
type input "$1,155.00"
type input "1500"
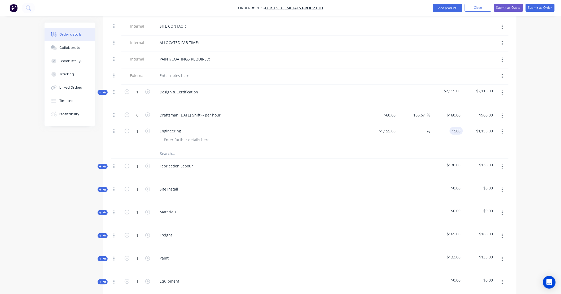
type input "29.87"
type input "$1,500.00"
click at [104, 164] on span "Kit" at bounding box center [102, 166] width 7 height 4
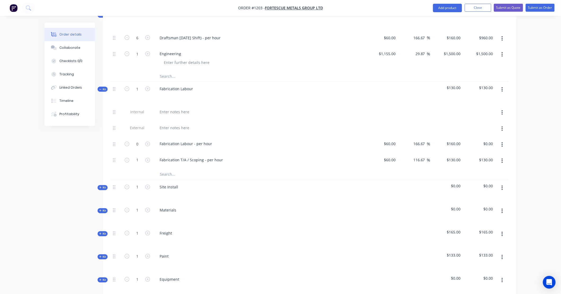
scroll to position [304, 0]
click at [144, 139] on input "0" at bounding box center [138, 143] width 14 height 8
type input "15"
type input "$2,400.00"
click at [502, 157] on icon "button" at bounding box center [502, 160] width 1 height 6
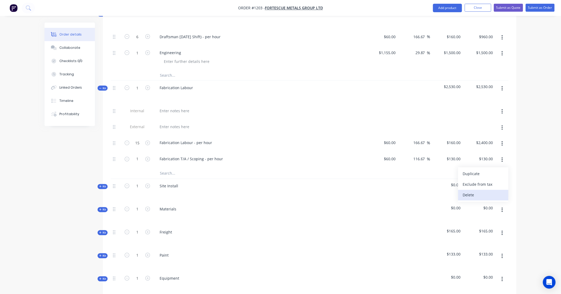
click at [497, 191] on div "Delete" at bounding box center [483, 195] width 41 height 8
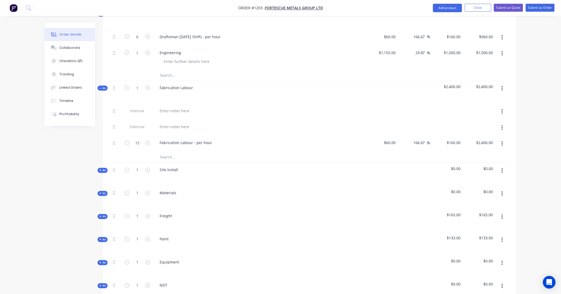
click at [104, 86] on span "Kit" at bounding box center [102, 88] width 7 height 4
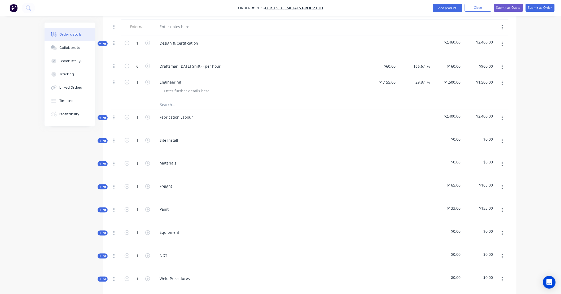
click at [103, 42] on span "Kit" at bounding box center [102, 44] width 7 height 4
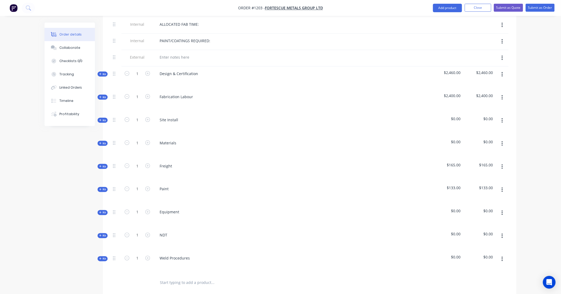
scroll to position [245, 0]
click at [103, 117] on span "Kit" at bounding box center [102, 119] width 7 height 4
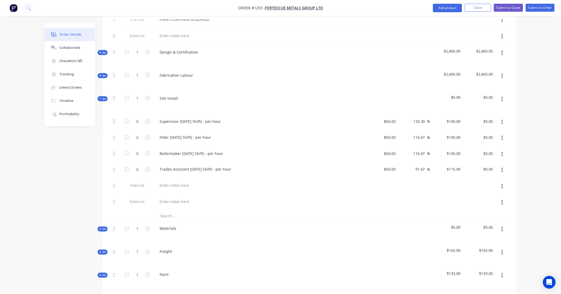
scroll to position [285, 0]
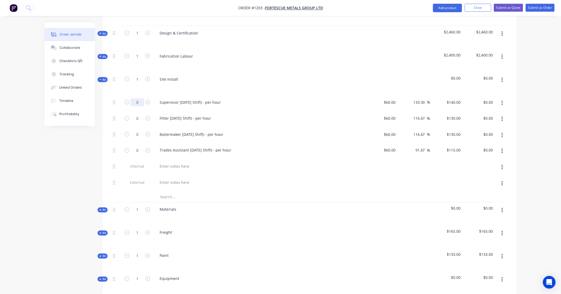
click at [140, 98] on input "0" at bounding box center [138, 102] width 14 height 8
type input "10"
type input "$1,400.00"
drag, startPoint x: 174, startPoint y: 189, endPoint x: 176, endPoint y: 187, distance: 2.9
click at [174, 192] on input "text" at bounding box center [213, 197] width 106 height 11
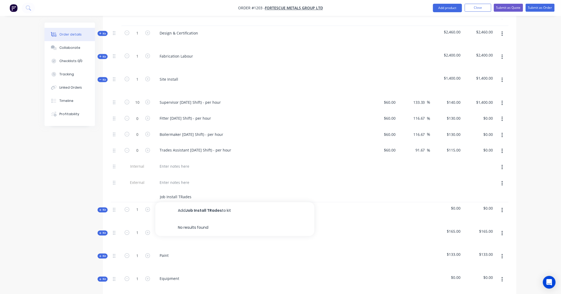
drag, startPoint x: 206, startPoint y: 190, endPoint x: 64, endPoint y: 184, distance: 141.5
click at [64, 184] on div "Created by [PERSON_NAME] Created [DATE] Required Assigned to Add team member St…" at bounding box center [281, 116] width 472 height 756
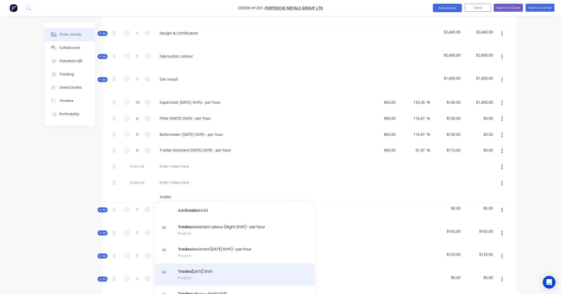
type input "trades"
click at [243, 269] on div "Trades [DATE] Shift Product" at bounding box center [234, 275] width 159 height 22
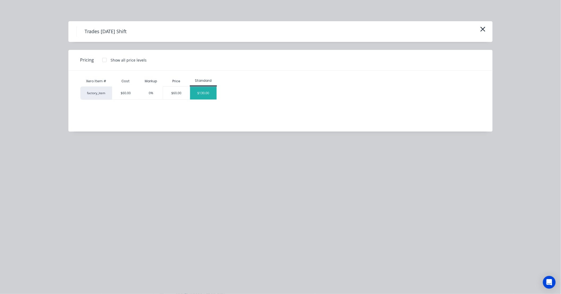
click at [203, 93] on div "$130.00" at bounding box center [203, 93] width 27 height 13
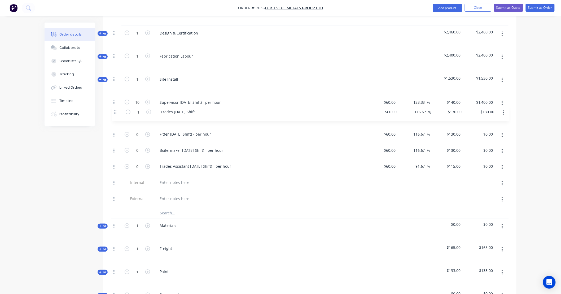
drag, startPoint x: 115, startPoint y: 192, endPoint x: 114, endPoint y: 106, distance: 85.4
click at [114, 106] on div "10 Supervisor [DATE] Shift) - per hour $60.00 $60.00 133.33 133.33 % $140.00 $1…" at bounding box center [310, 151] width 398 height 112
click at [505, 131] on button "button" at bounding box center [502, 136] width 12 height 10
click at [495, 167] on div "Delete" at bounding box center [483, 171] width 41 height 8
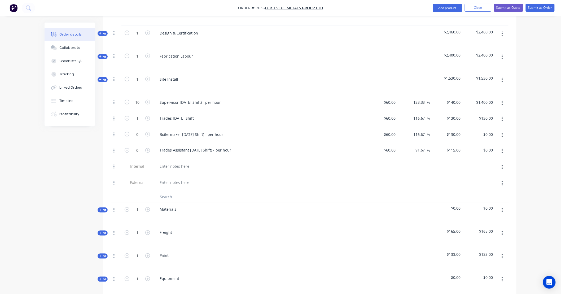
click at [503, 131] on button "button" at bounding box center [502, 136] width 12 height 10
click at [493, 167] on div "Delete" at bounding box center [483, 171] width 41 height 8
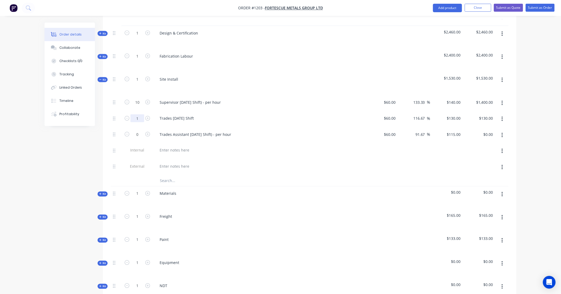
click at [133, 114] on input "1" at bounding box center [138, 118] width 14 height 8
type input "10"
type input "$1,300.00"
click at [139, 131] on input "0" at bounding box center [138, 135] width 14 height 8
type input "10"
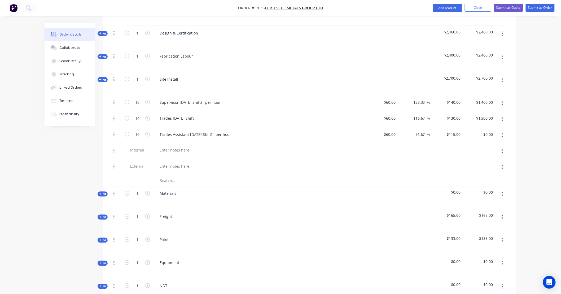
type input "$1,150.00"
click at [527, 133] on div "Order details Collaborate Checklists 0/0 Tracking Linked Orders Timeline Profit…" at bounding box center [280, 96] width 561 height 762
click at [503, 75] on button "button" at bounding box center [502, 80] width 12 height 10
click at [499, 122] on div "Delete" at bounding box center [483, 126] width 41 height 8
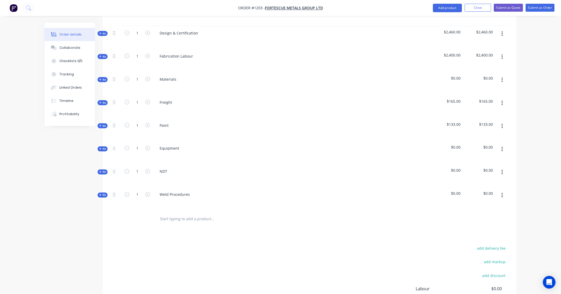
click at [105, 78] on span "Kit" at bounding box center [102, 80] width 7 height 4
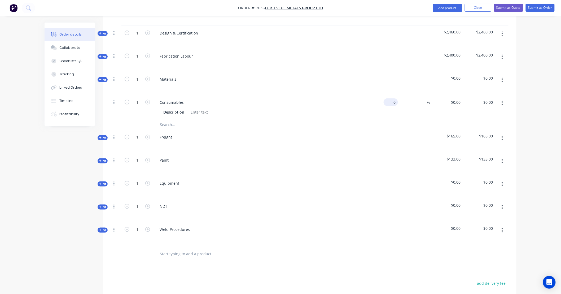
click at [388, 95] on div "0 $0.00" at bounding box center [382, 107] width 33 height 24
type input "$250.00"
type input "335"
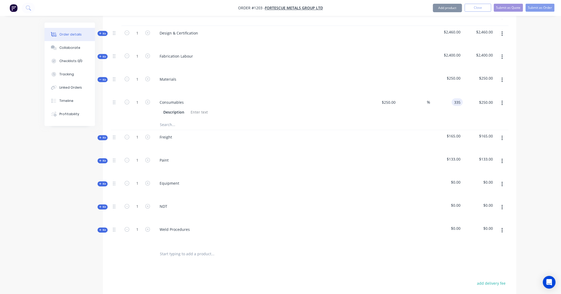
type input "34"
type input "$335.00"
click at [174, 120] on input "text" at bounding box center [213, 124] width 106 height 11
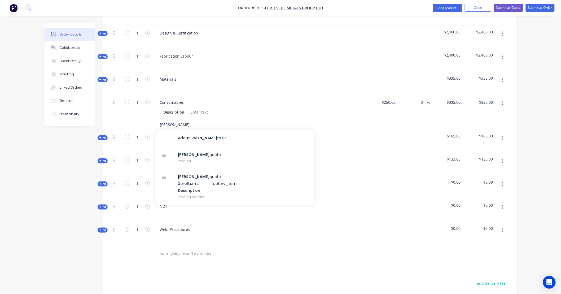
type input "[PERSON_NAME]"
click at [181, 130] on button "Add [PERSON_NAME] to kit" at bounding box center [234, 138] width 159 height 17
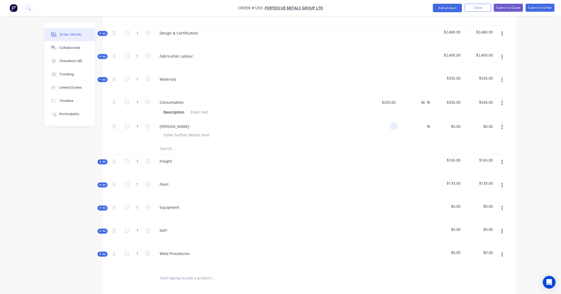
click at [385, 119] on div at bounding box center [382, 131] width 33 height 24
type input "$446.30"
type input "650"
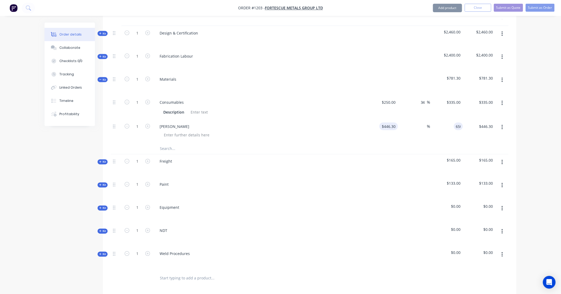
type input "446.30"
type input "45.64"
type input "$650.00"
click at [179, 145] on input "text" at bounding box center [213, 149] width 106 height 11
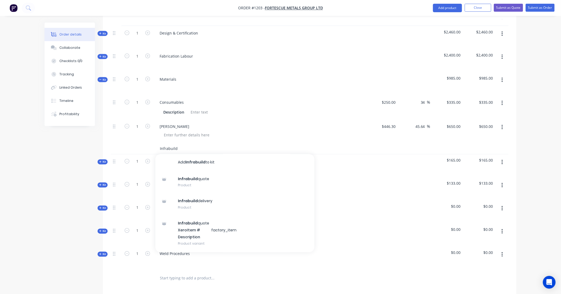
type input "Infrabuild"
click at [183, 154] on button "Add Infrabuild to kit" at bounding box center [234, 162] width 159 height 17
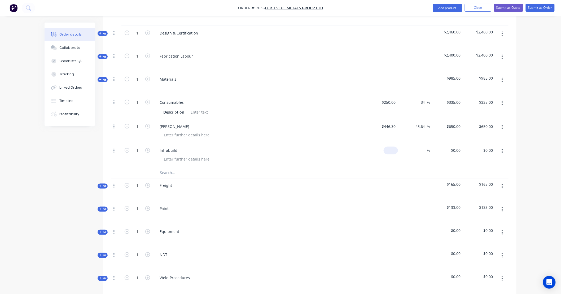
click at [389, 144] on div "$0.00" at bounding box center [382, 156] width 33 height 24
type input "$721.00"
type input "985"
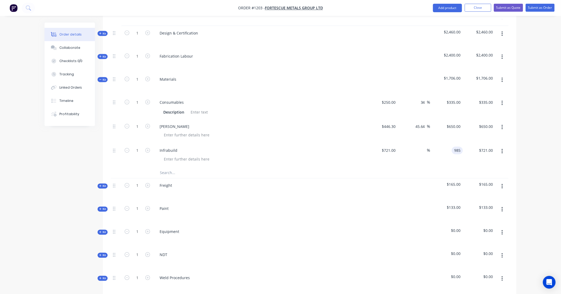
type input "36.62"
type input "$985.00"
click at [179, 169] on input "text" at bounding box center [213, 173] width 106 height 11
type input "$985.00"
click at [167, 168] on input "text" at bounding box center [213, 173] width 106 height 11
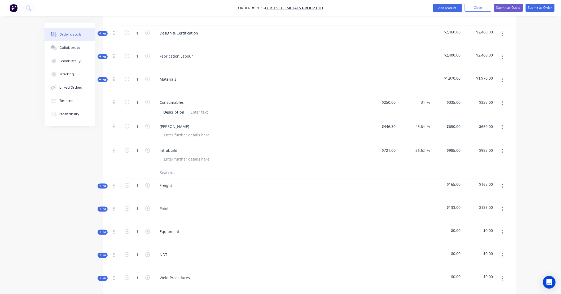
paste input "Standard Chemset - 600ml"
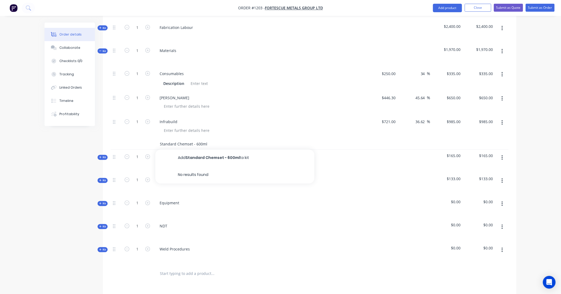
scroll to position [324, 0]
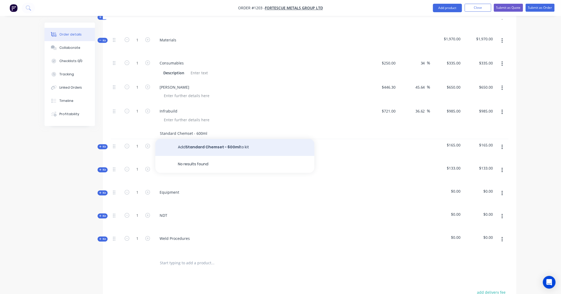
type input "Standard Chemset - 600ml"
click at [214, 143] on button "Add Standard Chemset - 600ml to kit" at bounding box center [234, 147] width 159 height 17
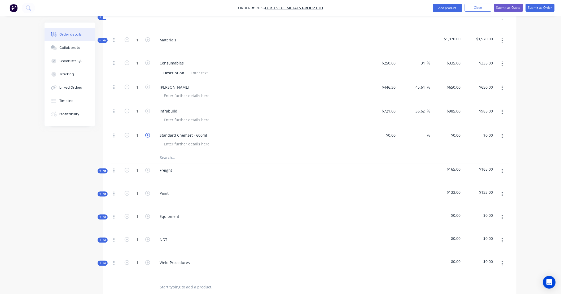
click at [149, 133] on icon "button" at bounding box center [147, 135] width 5 height 5
type input "4"
click at [388, 130] on div "$0.00" at bounding box center [382, 140] width 33 height 24
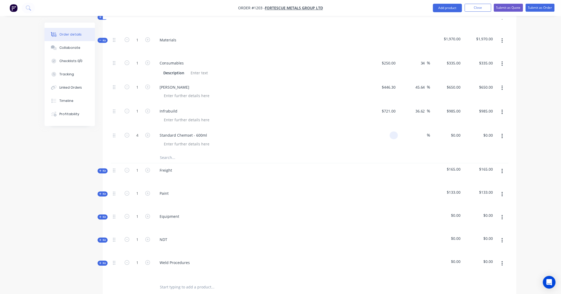
type input "2"
type input "$50.00"
type input "$200.00"
type input "65"
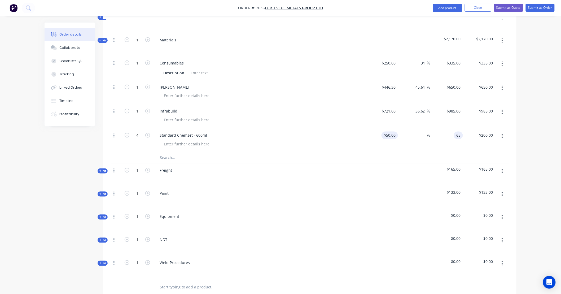
type input "30"
type input "$65.00"
type input "$260.00"
click at [174, 153] on input "text" at bounding box center [213, 158] width 106 height 11
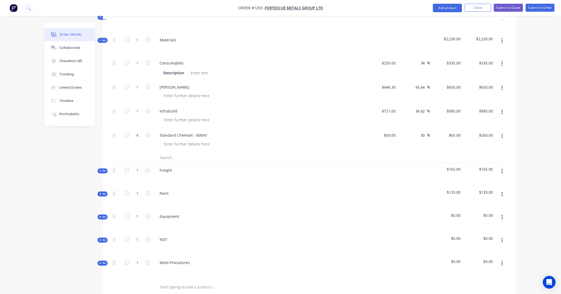
paste input "Northwest Signs"
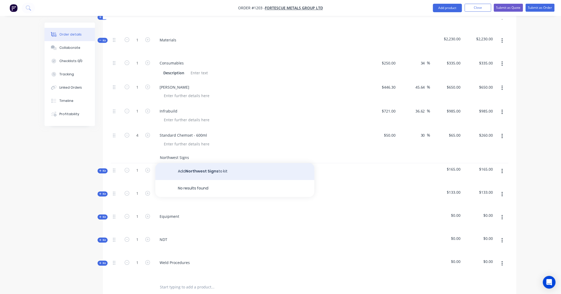
type input "Northwest Signs"
click at [185, 163] on div "Freight" at bounding box center [259, 174] width 212 height 23
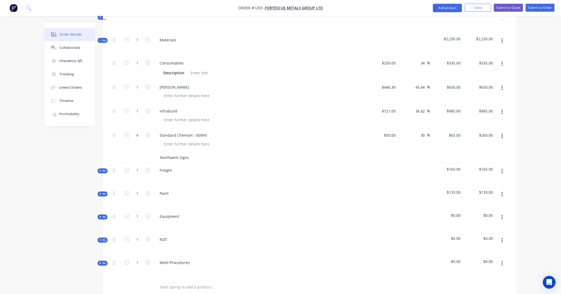
click at [190, 153] on input "Northwest Signs" at bounding box center [213, 158] width 106 height 11
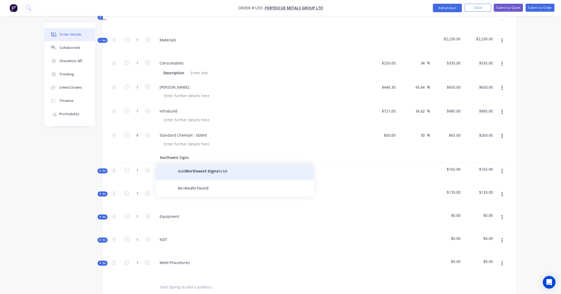
click at [197, 163] on button "Add Northwest Signs to kit" at bounding box center [234, 171] width 159 height 17
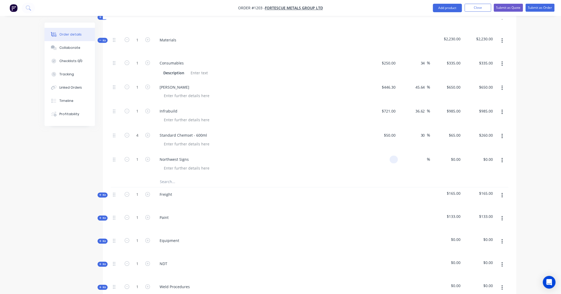
click at [388, 154] on div at bounding box center [382, 165] width 33 height 24
type input "$40.00"
type input "125"
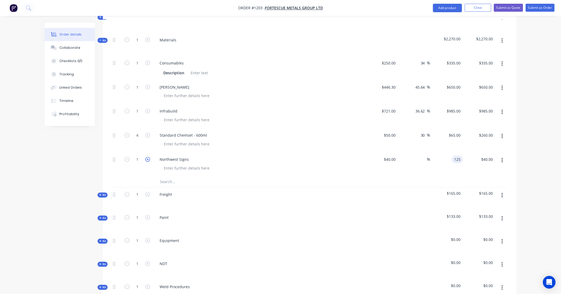
type input "212.5"
type input "$125.00"
click at [149, 157] on icon "button" at bounding box center [147, 159] width 5 height 5
type input "2"
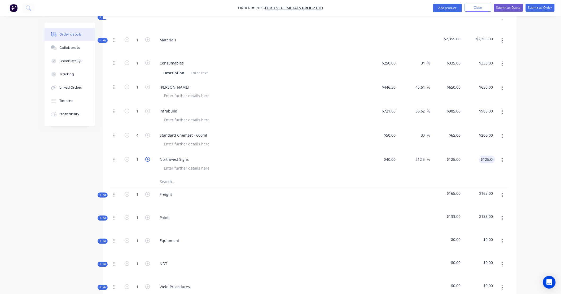
type input "$250.00"
click at [180, 177] on input "text" at bounding box center [213, 182] width 106 height 11
click at [174, 177] on input "text" at bounding box center [213, 182] width 106 height 11
click at [169, 177] on input "text" at bounding box center [213, 182] width 106 height 11
paste input "Tek Screw - 5.5mm / 12G - 32mm BLUE"
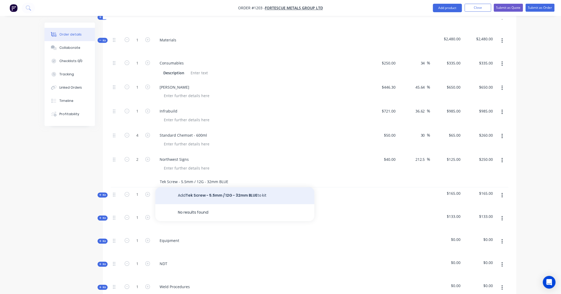
type input "Tek Screw - 5.5mm / 12G - 32mm BLUE"
click at [202, 188] on button "Add Tek Screw - 5.5mm / 12G - 32mm BLUE to kit" at bounding box center [234, 195] width 159 height 17
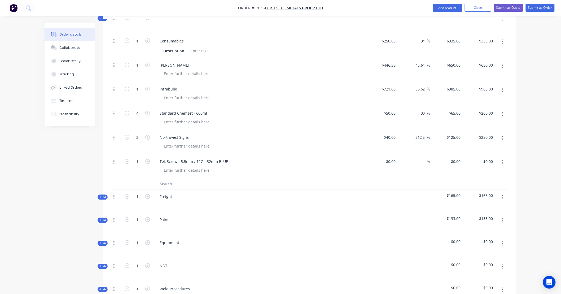
scroll to position [373, 0]
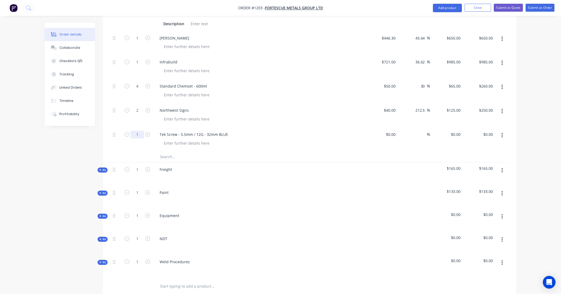
click at [141, 131] on input "1" at bounding box center [138, 135] width 14 height 8
type input "50"
click at [393, 131] on input at bounding box center [395, 135] width 6 height 8
type input "$1.00"
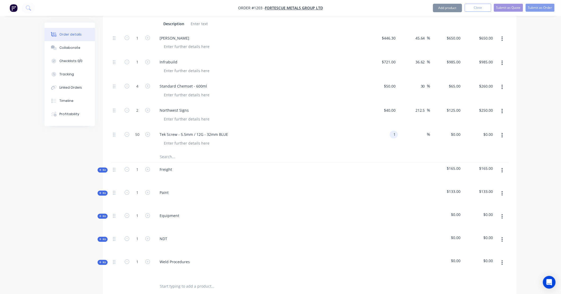
type input "$50.00"
type input "2"
type input "100"
type input "$2.00"
type input "$100.00"
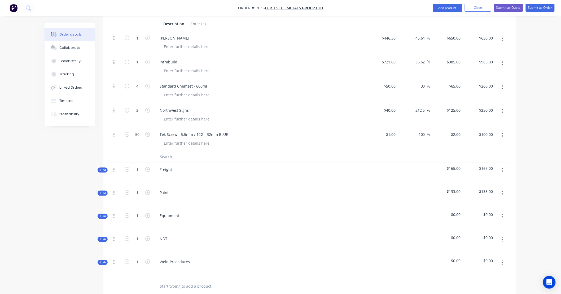
drag, startPoint x: 162, startPoint y: 148, endPoint x: 175, endPoint y: 151, distance: 13.4
click at [162, 152] on input "text" at bounding box center [213, 157] width 106 height 11
click at [170, 152] on input "text" at bounding box center [213, 157] width 106 height 11
paste input "[PERSON_NAME] 3D"
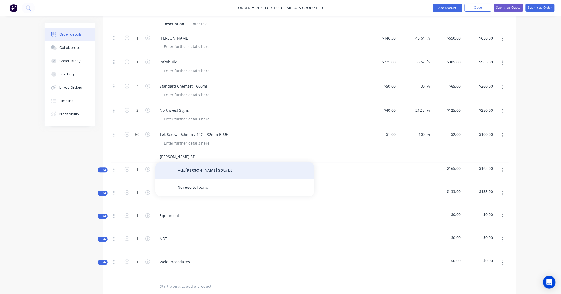
type input "[PERSON_NAME] 3D"
click at [201, 162] on button "Add [PERSON_NAME] 3D to kit" at bounding box center [234, 170] width 159 height 17
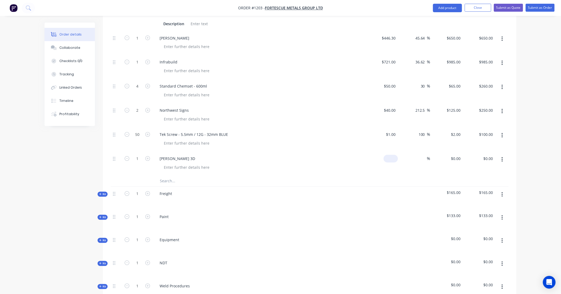
click at [393, 155] on input at bounding box center [392, 159] width 12 height 8
type input "$120.00"
type input "180"
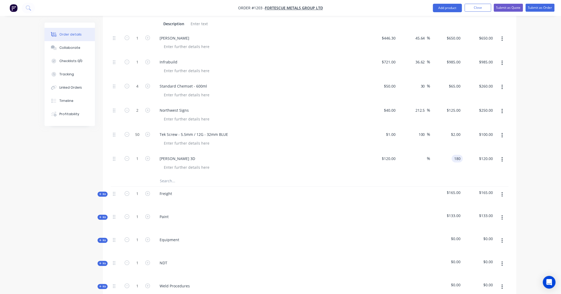
type input "50"
type input "$180.00"
drag, startPoint x: 159, startPoint y: 175, endPoint x: 164, endPoint y: 175, distance: 5.0
click at [160, 176] on div at bounding box center [234, 181] width 159 height 11
type input "$180.00"
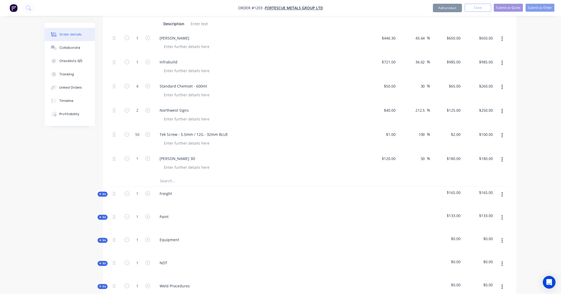
click at [173, 176] on input "text" at bounding box center [213, 181] width 106 height 11
paste input "RESIN ANCHOR M16X190 ea"
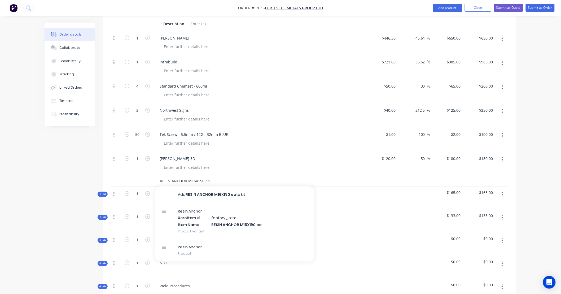
type input "RESIN ANCHOR M16X190 ea"
click at [195, 187] on button "Add RESIN ANCHOR M16X190 ea to kit" at bounding box center [234, 195] width 159 height 17
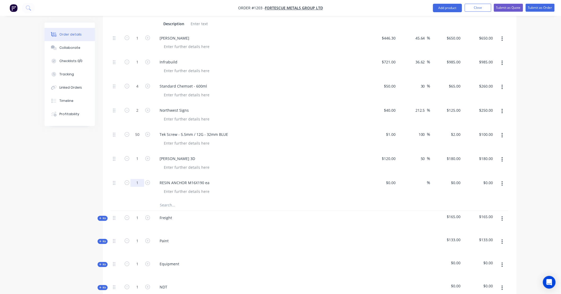
click at [137, 179] on input "1" at bounding box center [138, 183] width 14 height 8
type input "16"
click at [390, 179] on div "$0.00" at bounding box center [382, 188] width 33 height 24
type input "$5.00"
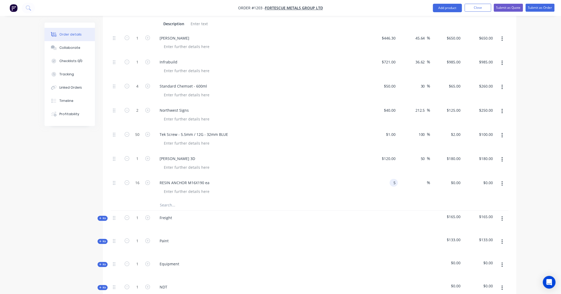
type input "$80.00"
type input "6.50"
type input "30"
type input "$6.50"
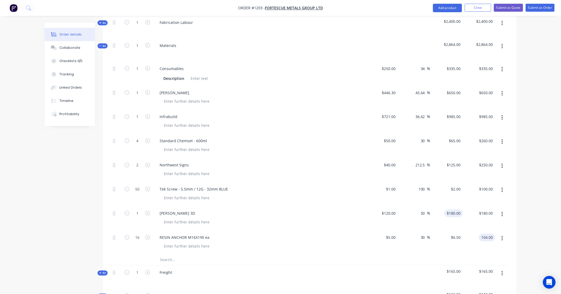
scroll to position [314, 0]
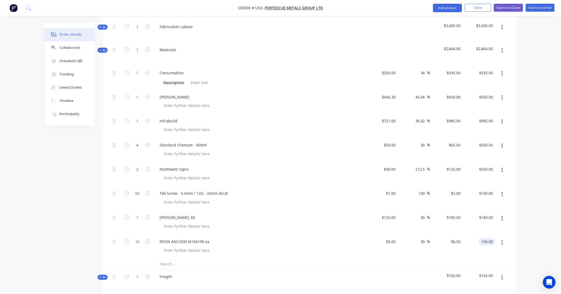
type input "$104.00"
click at [105, 48] on span "Kit" at bounding box center [102, 50] width 7 height 4
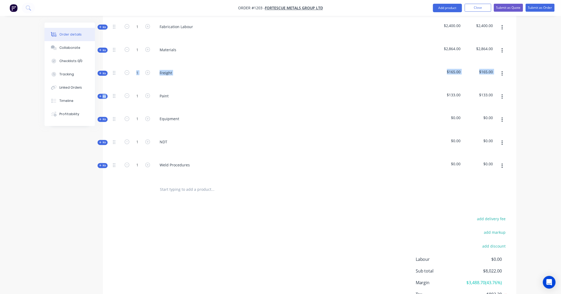
drag, startPoint x: 112, startPoint y: 89, endPoint x: 113, endPoint y: 81, distance: 8.3
click at [113, 81] on div "Internal SITE CONTACT: Internal ALLOCATED FAB TIME: Internal PAINT/COATINGS REQ…" at bounding box center [310, 56] width 398 height 250
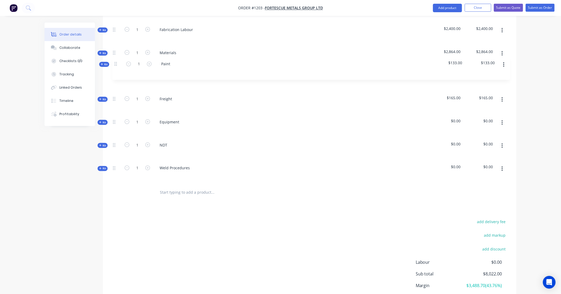
scroll to position [309, 0]
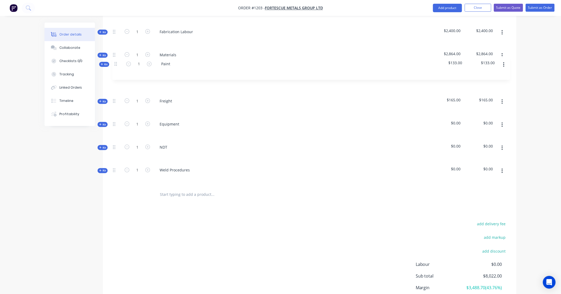
drag, startPoint x: 113, startPoint y: 81, endPoint x: 115, endPoint y: 62, distance: 18.7
click at [115, 62] on div "Internal SITE CONTACT: Internal ALLOCATED FAB TIME: Internal PAINT/COATINGS REQ…" at bounding box center [310, 61] width 398 height 250
click at [101, 77] on icon "button" at bounding box center [100, 78] width 2 height 2
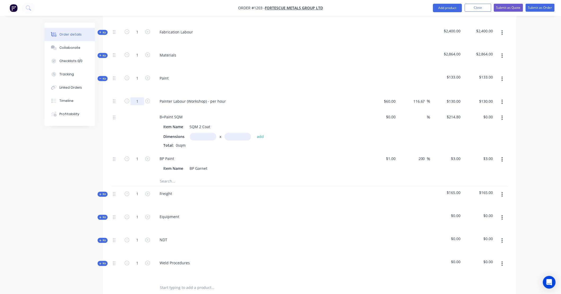
click at [136, 97] on input "1" at bounding box center [138, 101] width 14 height 8
type input "8"
type input "$1,040.00"
click at [197, 133] on input "text" at bounding box center [203, 137] width 27 height 8
type input "1m"
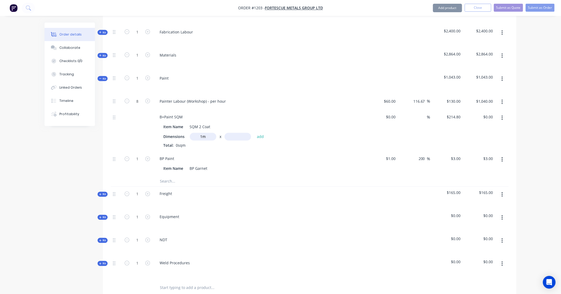
click at [235, 133] on input "text" at bounding box center [238, 137] width 27 height 8
type input "8m"
click at [258, 133] on button "add" at bounding box center [260, 136] width 12 height 7
type input "$1,718.40"
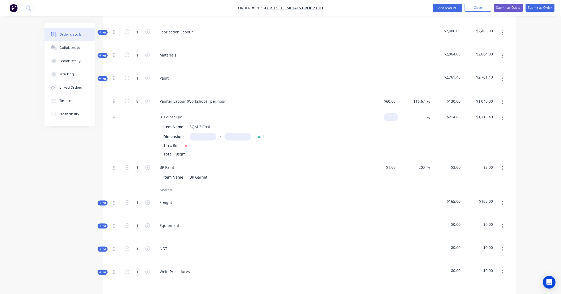
click at [392, 113] on input "0" at bounding box center [392, 117] width 12 height 8
type input "$89.50"
type input "$716.00"
type input "179"
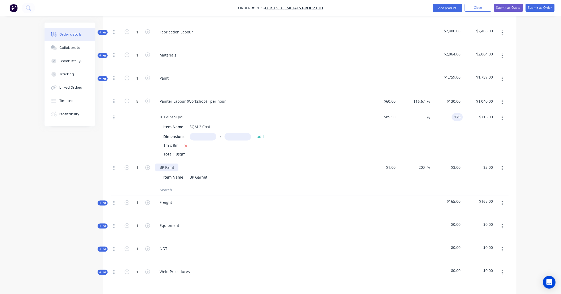
type input "100"
type input "$179.00"
type input "$1,432.00"
drag, startPoint x: 137, startPoint y: 159, endPoint x: 164, endPoint y: 151, distance: 28.3
click at [137, 164] on input "1" at bounding box center [138, 168] width 14 height 8
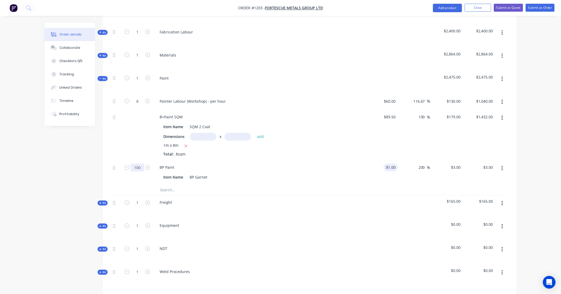
type input "100"
type input "1"
type input "$300.00"
click at [389, 161] on div "1 $1.00" at bounding box center [382, 173] width 33 height 24
type input "$3.00"
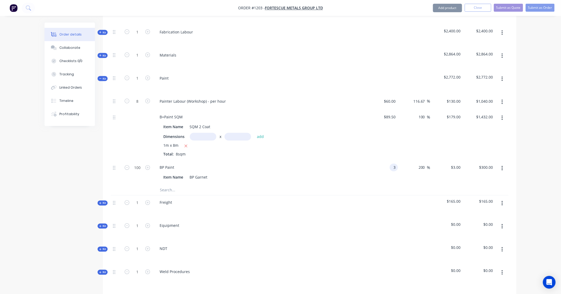
type input "$9.00"
type input "$900.00"
type input "3.90"
type input "30"
type input "$3.90"
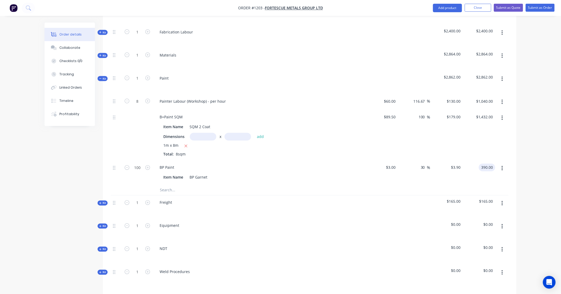
type input "$390.00"
click at [102, 77] on span "Kit" at bounding box center [102, 79] width 7 height 4
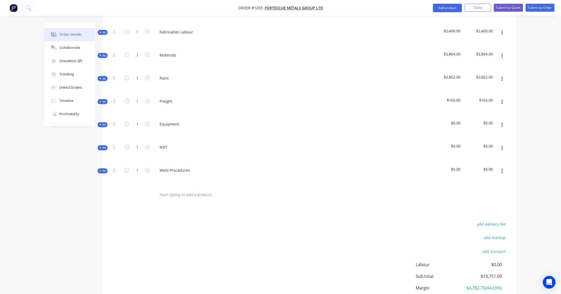
drag, startPoint x: 117, startPoint y: 121, endPoint x: 116, endPoint y: 117, distance: 4.3
click at [115, 117] on div at bounding box center [116, 128] width 11 height 23
drag, startPoint x: 114, startPoint y: 118, endPoint x: 117, endPoint y: 92, distance: 26.4
click at [117, 92] on div "Internal SITE CONTACT: Internal ALLOCATED FAB TIME: Internal PAINT/COATINGS REQ…" at bounding box center [310, 61] width 398 height 250
click at [100, 94] on icon "button" at bounding box center [100, 94] width 2 height 3
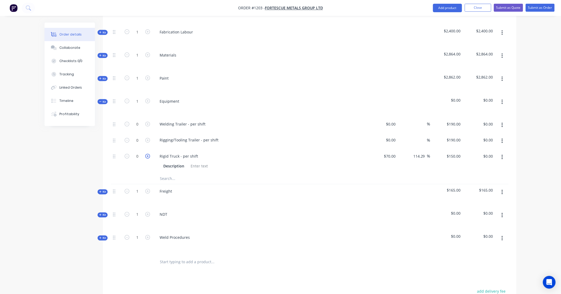
click at [147, 154] on icon "button" at bounding box center [147, 156] width 5 height 5
type input "1"
type input "$150.00"
click at [166, 174] on input "text" at bounding box center [213, 179] width 106 height 11
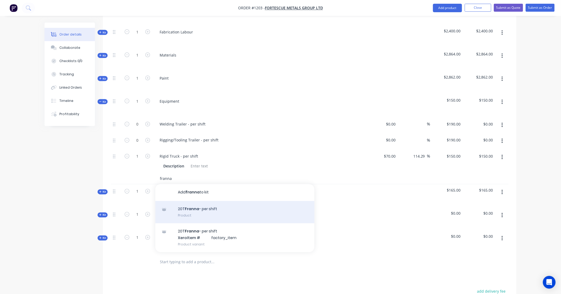
type input "franna"
click at [201, 201] on div "20T Franna - per shift Product" at bounding box center [234, 212] width 159 height 22
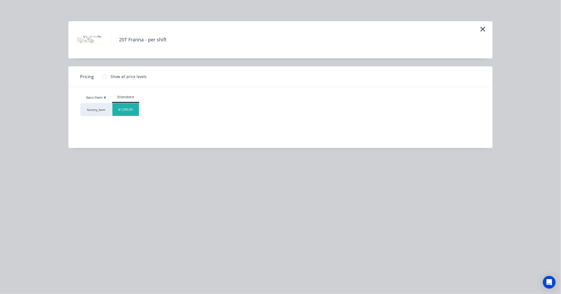
click at [129, 110] on div "$1,000.00" at bounding box center [125, 109] width 27 height 13
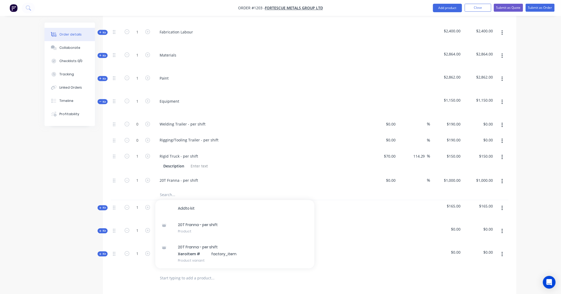
click at [507, 177] on button "button" at bounding box center [502, 182] width 12 height 10
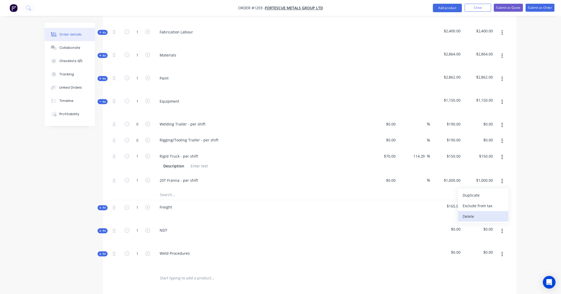
click at [494, 213] on div "Delete" at bounding box center [483, 217] width 41 height 8
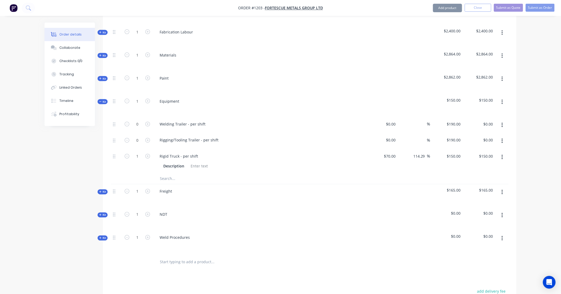
click at [503, 138] on icon "button" at bounding box center [502, 141] width 1 height 6
click at [498, 172] on div "Delete" at bounding box center [483, 176] width 41 height 8
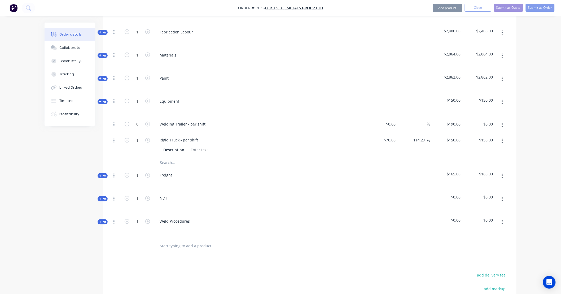
click at [503, 120] on button "button" at bounding box center [502, 125] width 12 height 10
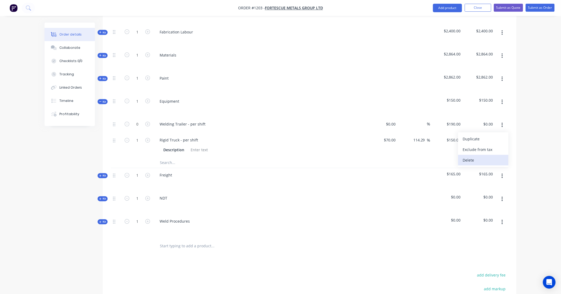
click at [497, 157] on div "Delete" at bounding box center [483, 161] width 41 height 8
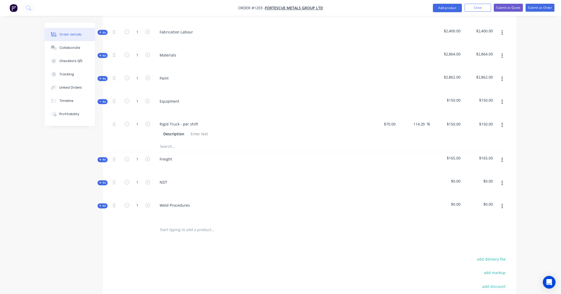
click at [102, 100] on span "Kit" at bounding box center [102, 102] width 7 height 4
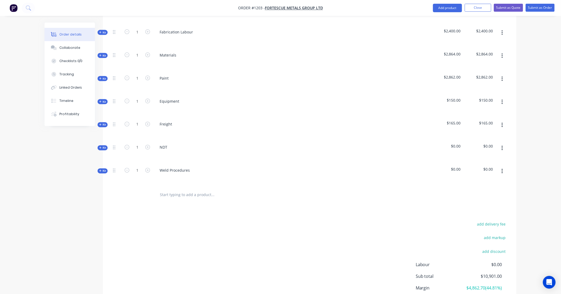
click at [104, 123] on span "Kit" at bounding box center [102, 125] width 7 height 4
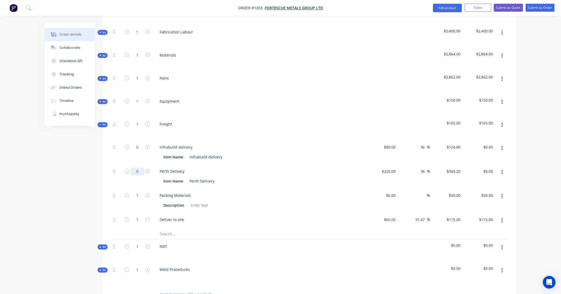
click at [139, 168] on input "0" at bounding box center [138, 172] width 14 height 8
type input "1.5"
type input "$514.80"
click at [139, 144] on input "0" at bounding box center [138, 148] width 14 height 8
type input "1"
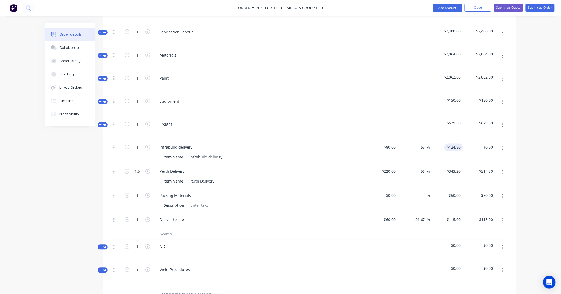
type input "124.8"
type input "$124.80"
click at [454, 144] on input "124.8" at bounding box center [455, 148] width 16 height 8
type input "104"
type input "30"
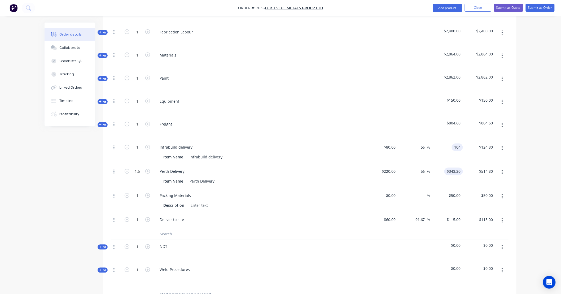
type input "$104.00"
click at [457, 168] on input "343.2" at bounding box center [455, 172] width 16 height 8
type input "286"
type input "30"
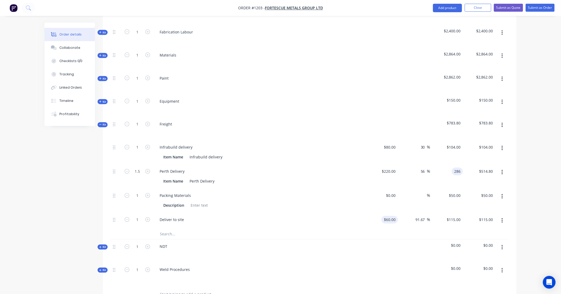
type input "$286.00"
type input "$429.00"
click at [384, 213] on div "60 60" at bounding box center [382, 221] width 33 height 16
type input "$60.00"
click at [148, 217] on icon "button" at bounding box center [147, 219] width 5 height 5
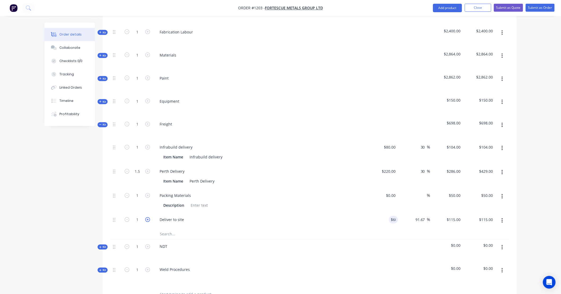
type input "2"
type input "$230.00"
click at [502, 194] on icon "button" at bounding box center [502, 197] width 1 height 6
click at [499, 228] on div "Delete" at bounding box center [483, 232] width 41 height 8
click at [504, 219] on button "button" at bounding box center [502, 224] width 12 height 10
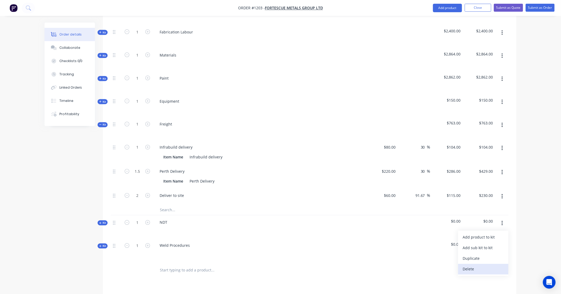
click at [495, 265] on div "Delete" at bounding box center [483, 269] width 41 height 8
click at [505, 219] on button "button" at bounding box center [502, 224] width 12 height 10
click at [496, 265] on div "Delete" at bounding box center [483, 269] width 41 height 8
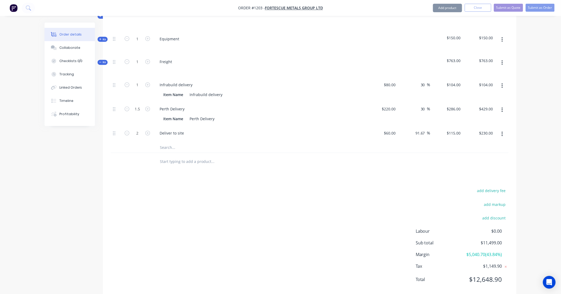
scroll to position [376, 0]
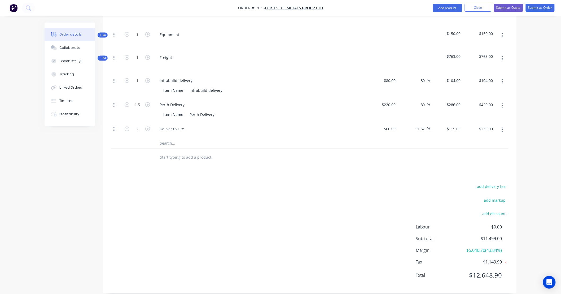
drag, startPoint x: 103, startPoint y: 51, endPoint x: 105, endPoint y: 54, distance: 2.8
click at [103, 56] on span "Kit" at bounding box center [102, 58] width 7 height 4
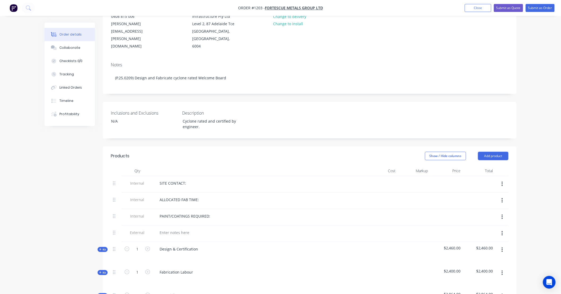
scroll to position [65, 0]
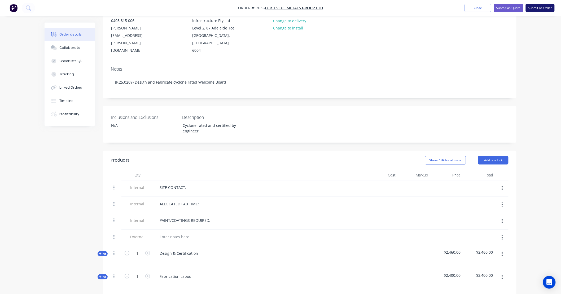
click at [534, 7] on button "Submit as Order" at bounding box center [540, 8] width 29 height 8
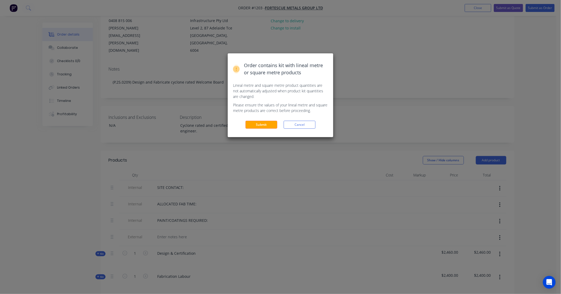
drag, startPoint x: 263, startPoint y: 124, endPoint x: 354, endPoint y: 124, distance: 91.0
click at [263, 124] on button "Submit" at bounding box center [262, 125] width 32 height 8
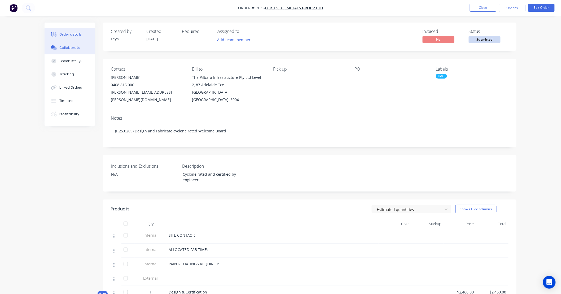
click at [75, 45] on button "Collaborate" at bounding box center [70, 47] width 50 height 13
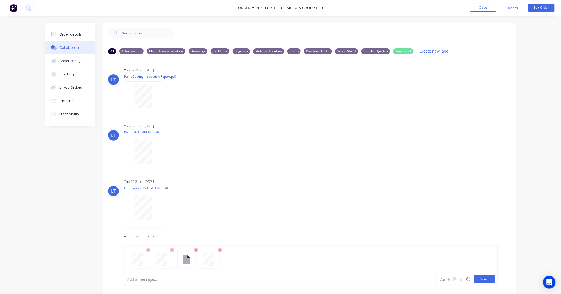
click at [491, 281] on button "Send" at bounding box center [484, 279] width 21 height 8
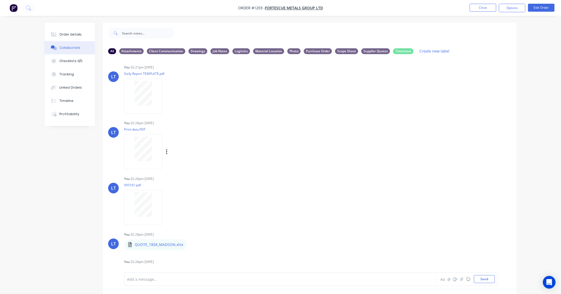
scroll to position [190, 0]
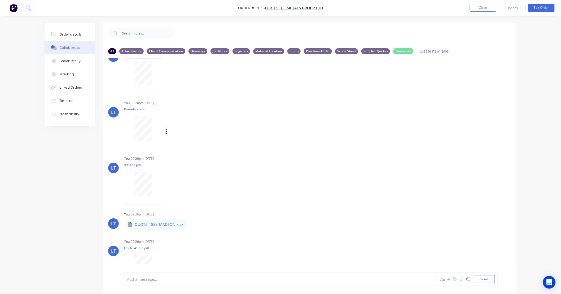
click at [167, 131] on icon "button" at bounding box center [167, 132] width 2 height 6
click at [177, 132] on button "Labels" at bounding box center [202, 134] width 60 height 12
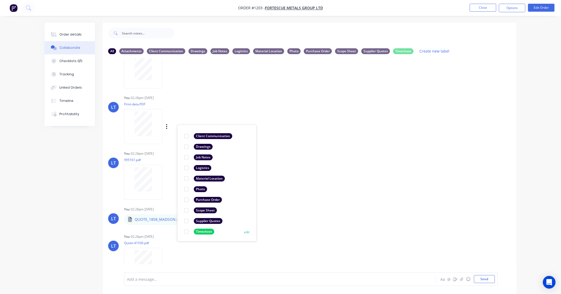
scroll to position [200, 0]
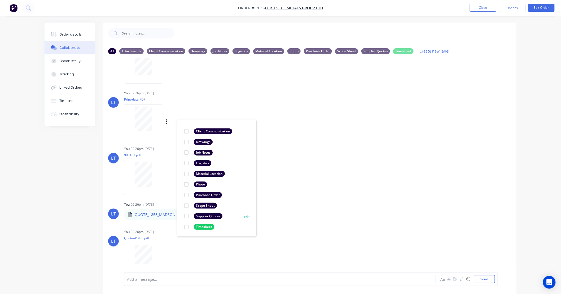
click at [186, 216] on div at bounding box center [186, 216] width 11 height 11
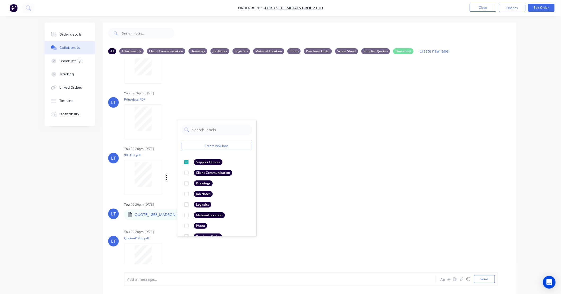
click at [167, 175] on icon "button" at bounding box center [166, 177] width 1 height 5
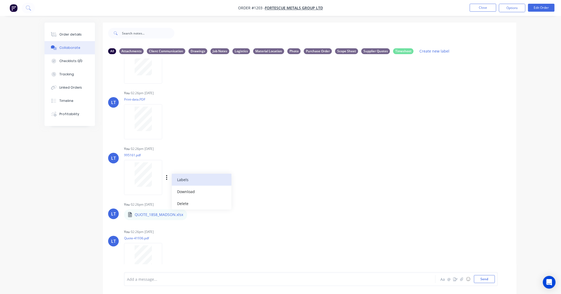
click at [179, 175] on button "Labels" at bounding box center [202, 180] width 60 height 12
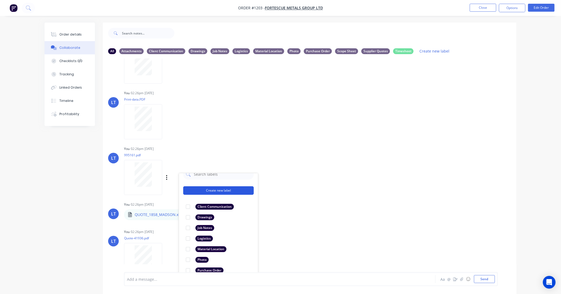
scroll to position [31, 0]
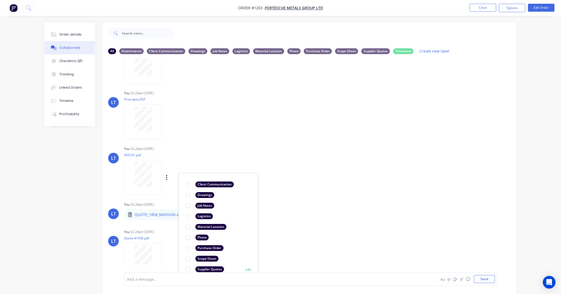
click at [188, 269] on div at bounding box center [188, 269] width 11 height 11
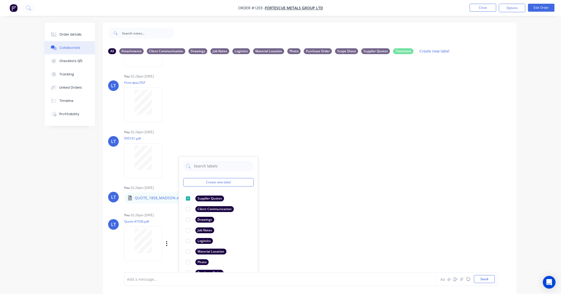
click at [317, 212] on div "LT You 02:26pm [DATE] Quote-41936.pdf Labels Download Delete" at bounding box center [310, 235] width 414 height 48
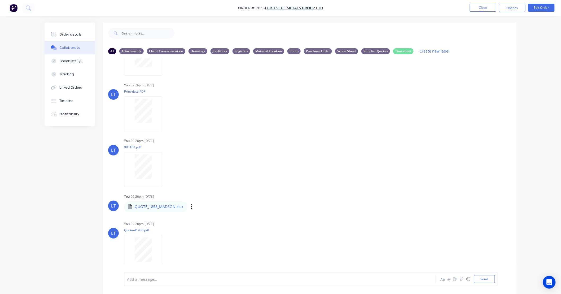
scroll to position [208, 0]
click at [191, 205] on icon "button" at bounding box center [192, 207] width 2 height 6
click at [200, 205] on button "Labels" at bounding box center [227, 209] width 60 height 12
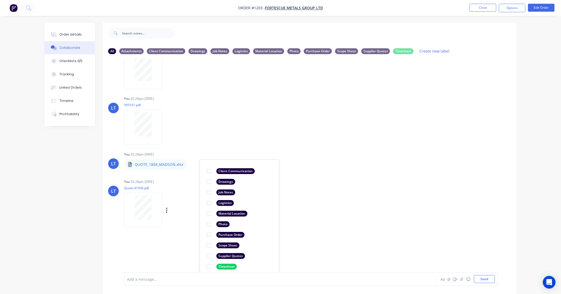
scroll to position [254, 0]
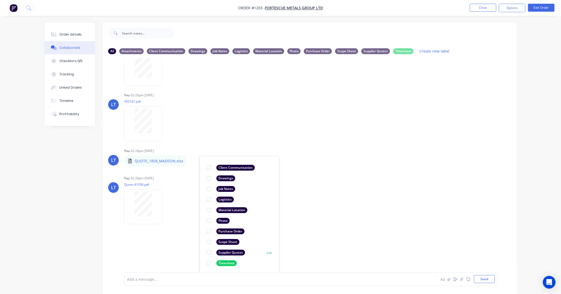
click at [209, 252] on div at bounding box center [209, 252] width 11 height 11
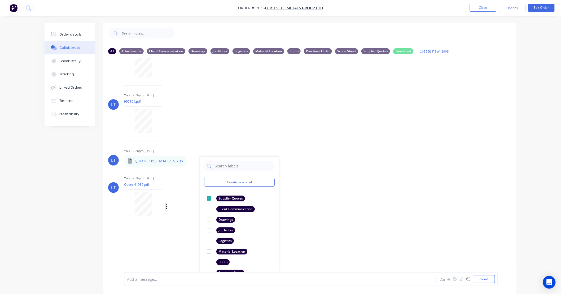
click at [166, 204] on button "button" at bounding box center [167, 207] width 2 height 8
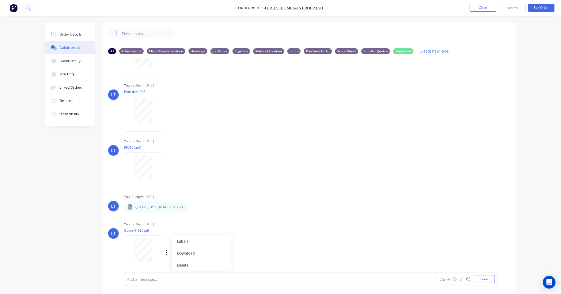
scroll to position [207, 0]
click at [166, 252] on icon "button" at bounding box center [167, 253] width 2 height 6
click at [165, 253] on div "Labels Download Delete" at bounding box center [194, 253] width 60 height 8
click at [166, 252] on icon "button" at bounding box center [167, 253] width 2 height 6
click at [180, 240] on button "Labels" at bounding box center [202, 242] width 60 height 12
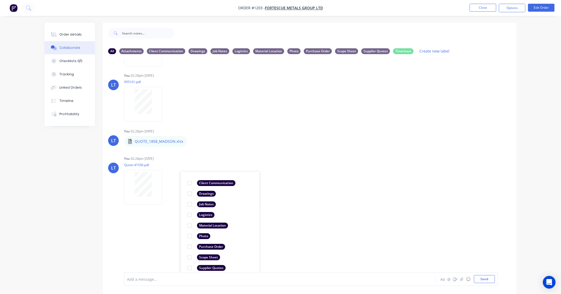
scroll to position [288, 0]
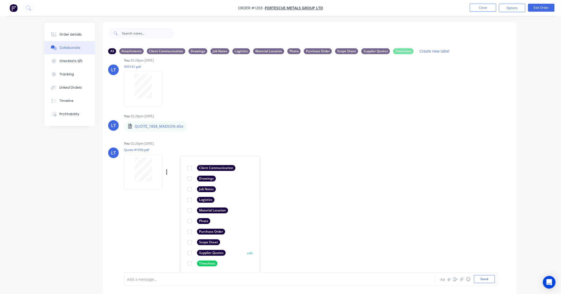
click at [190, 252] on div at bounding box center [189, 253] width 11 height 11
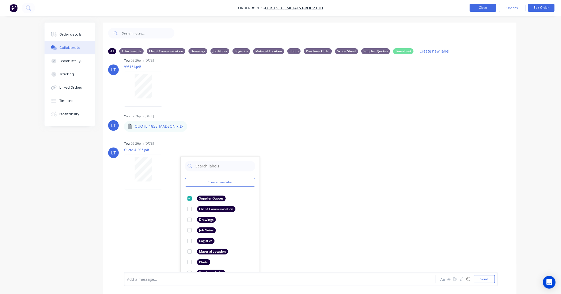
click at [492, 10] on button "Close" at bounding box center [483, 8] width 27 height 8
